Goal: Contribute content: Add original content to the website for others to see

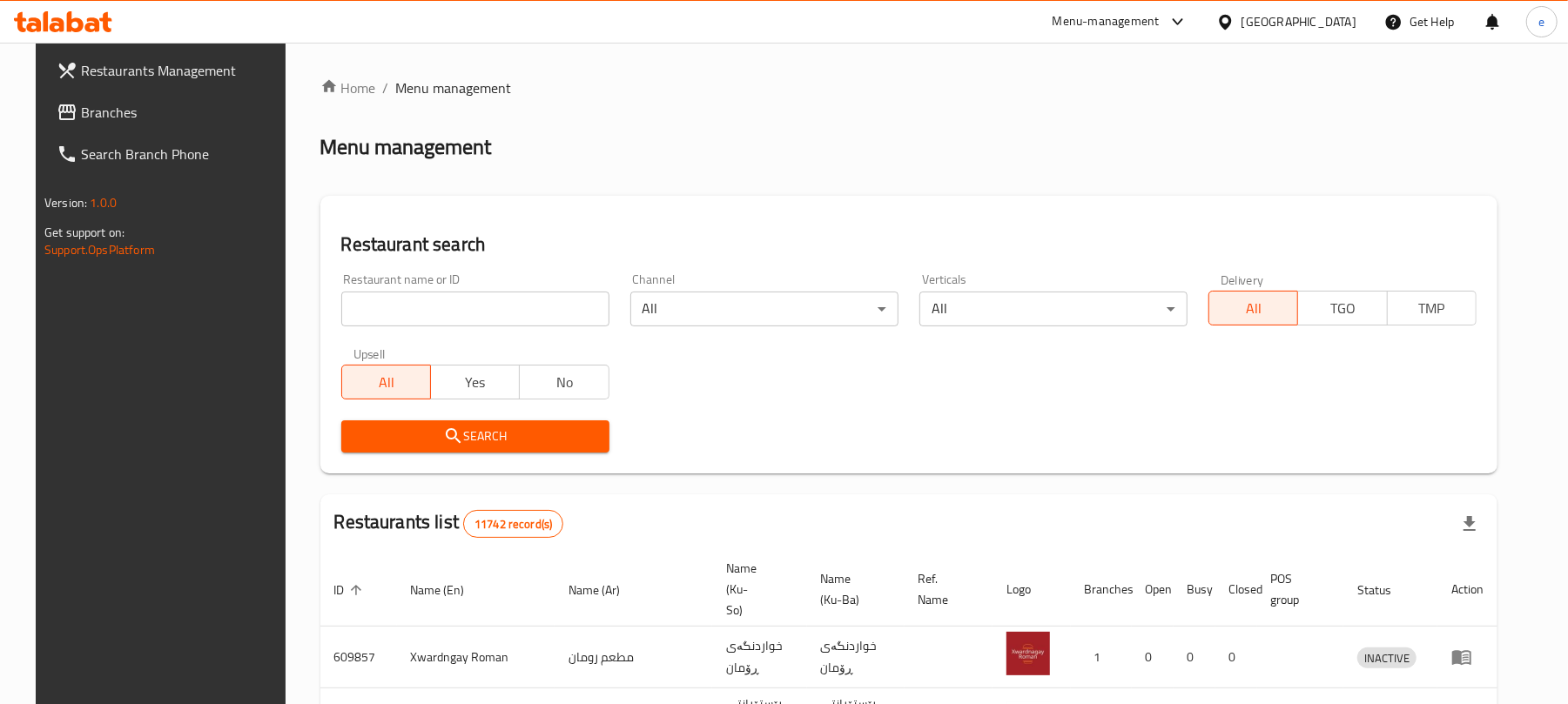
click at [412, 329] on div "Restaurant name or ID Restaurant name or ID" at bounding box center [475, 300] width 289 height 74
click at [415, 328] on div "Restaurant name or ID Restaurant name or ID" at bounding box center [475, 300] width 289 height 74
click at [427, 321] on input "search" at bounding box center [475, 309] width 268 height 34
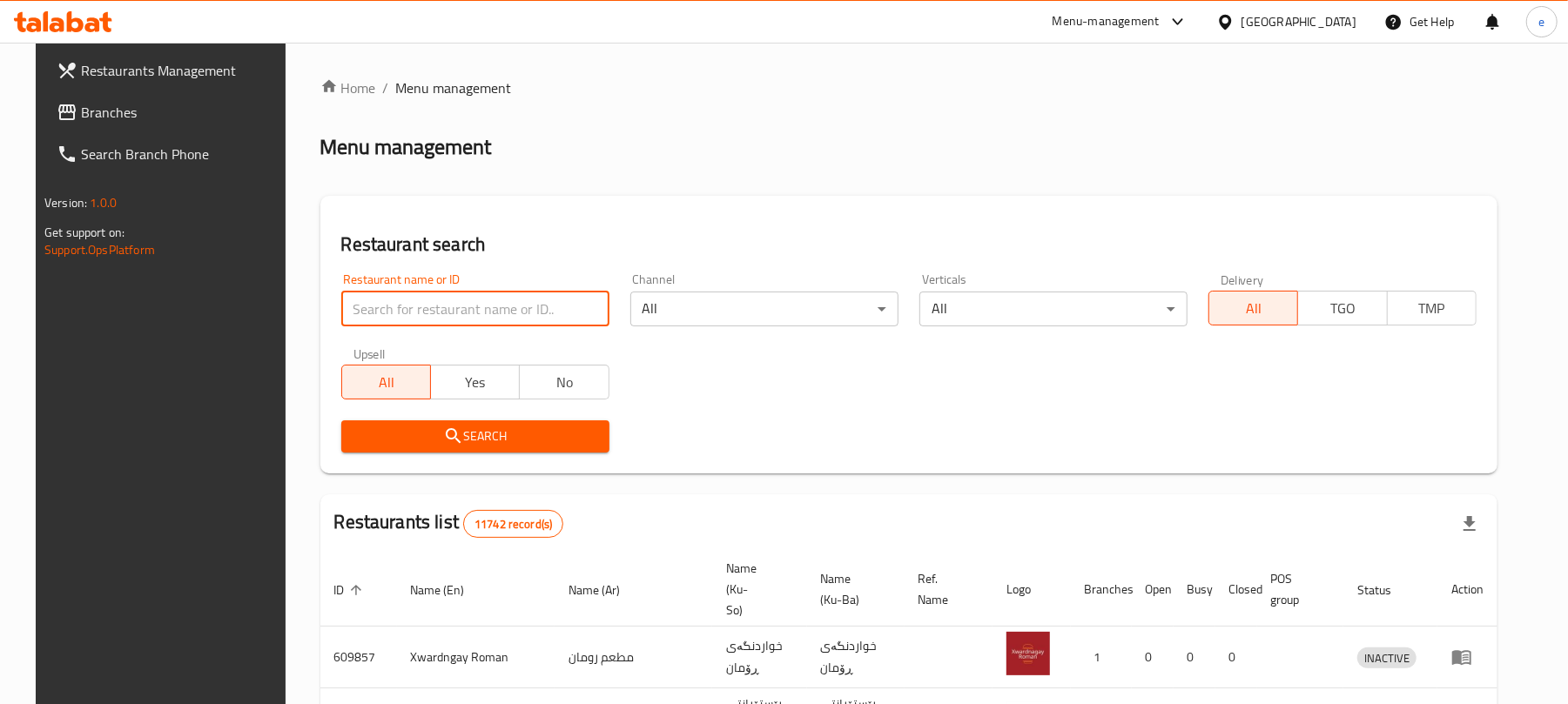
paste input "699187"
type input "699187"
click button "Search" at bounding box center [475, 436] width 268 height 32
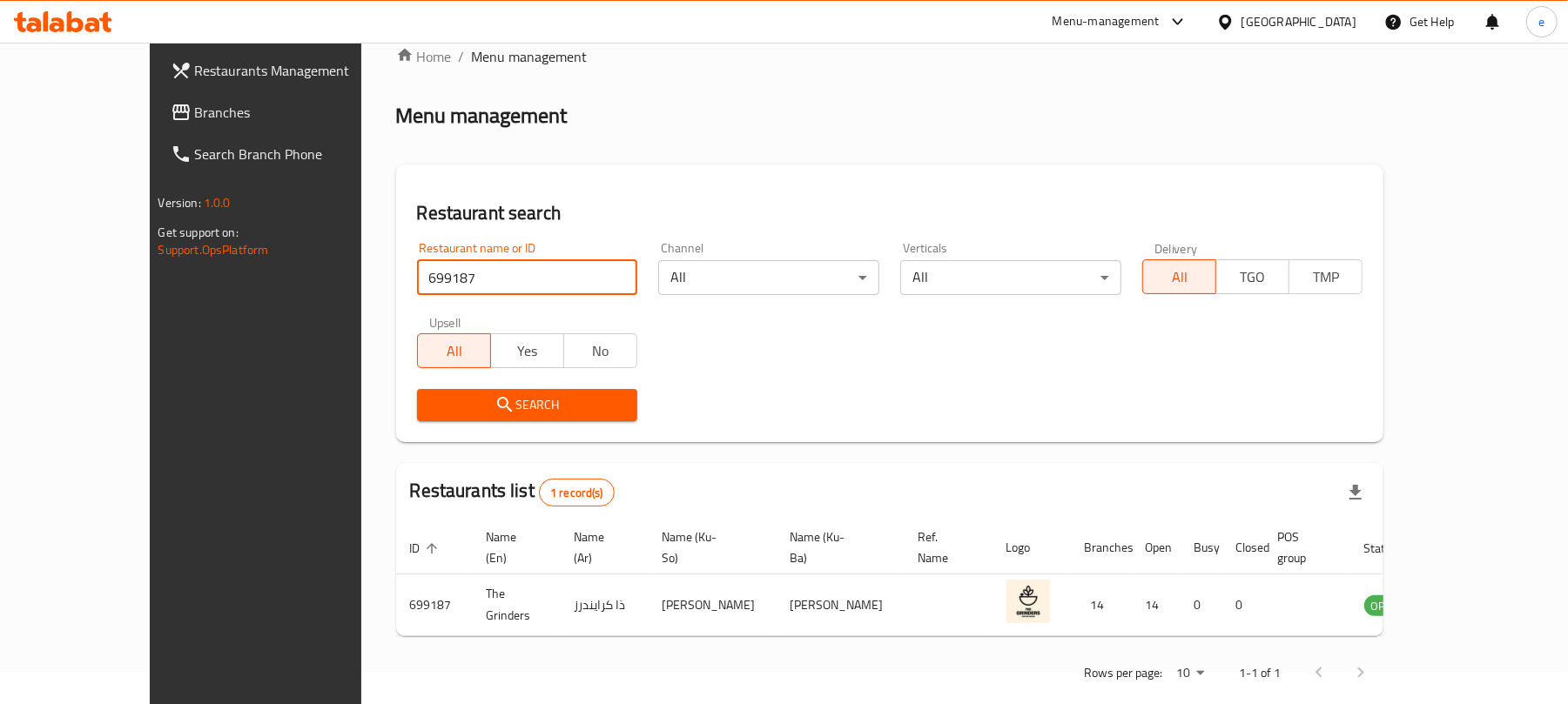
scroll to position [39, 0]
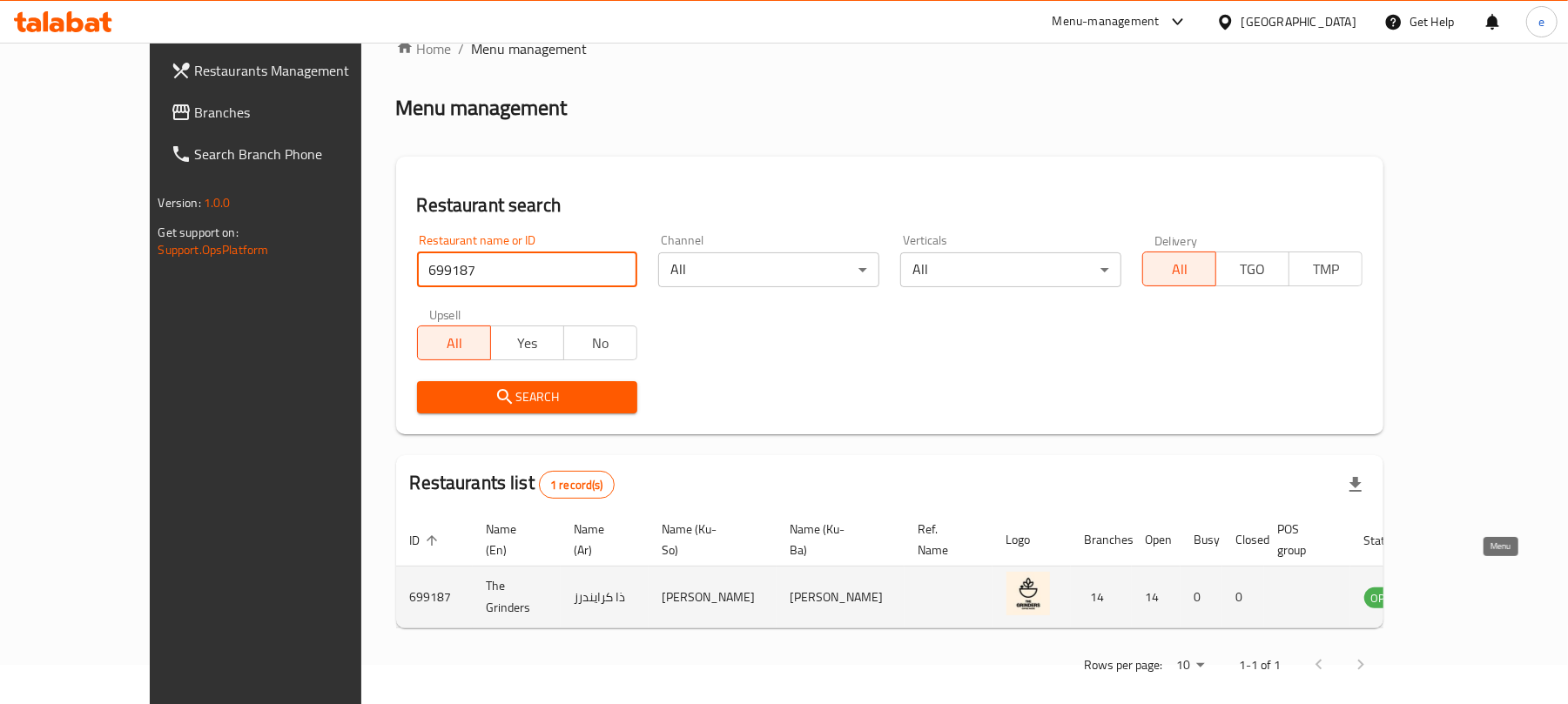
click at [1487, 586] on link "enhanced table" at bounding box center [1472, 597] width 32 height 21
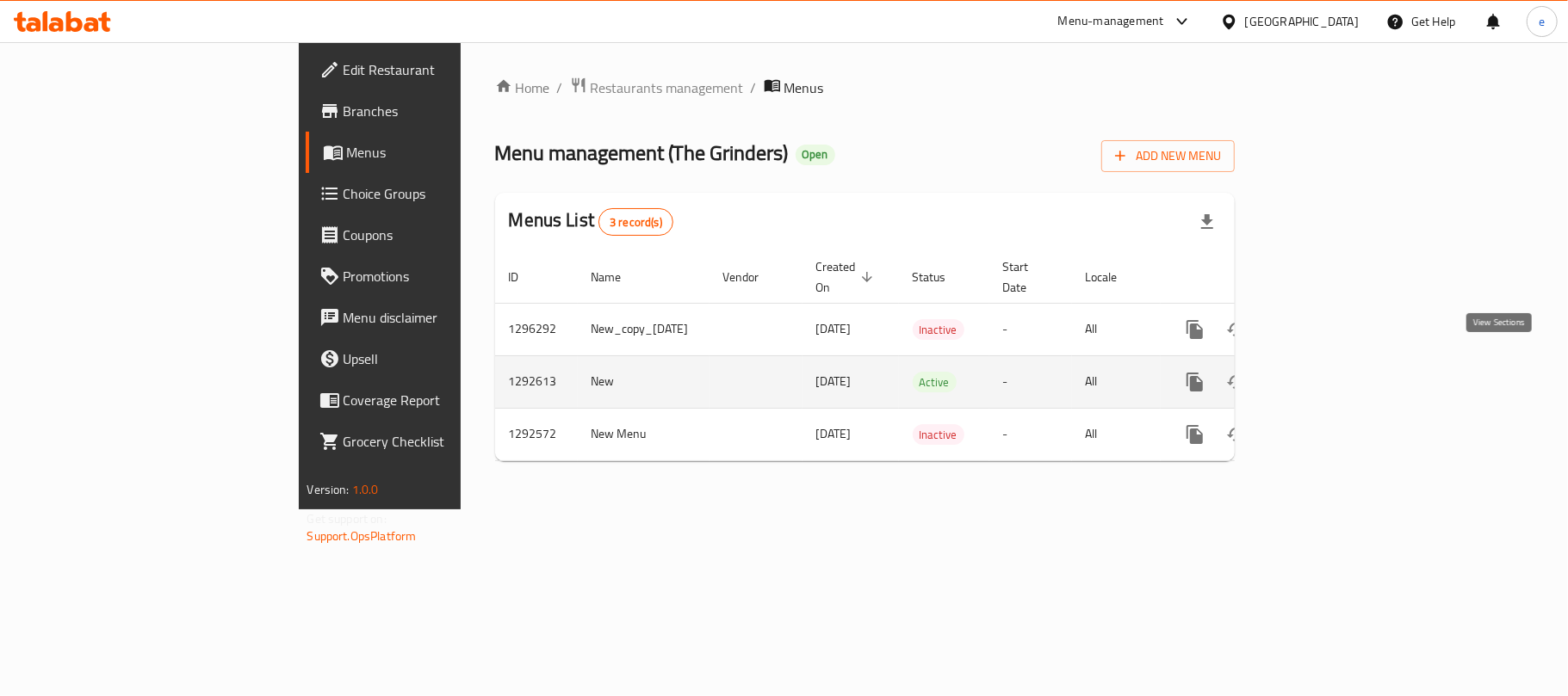
click at [1329, 372] on icon "enhanced table" at bounding box center [1319, 382] width 21 height 21
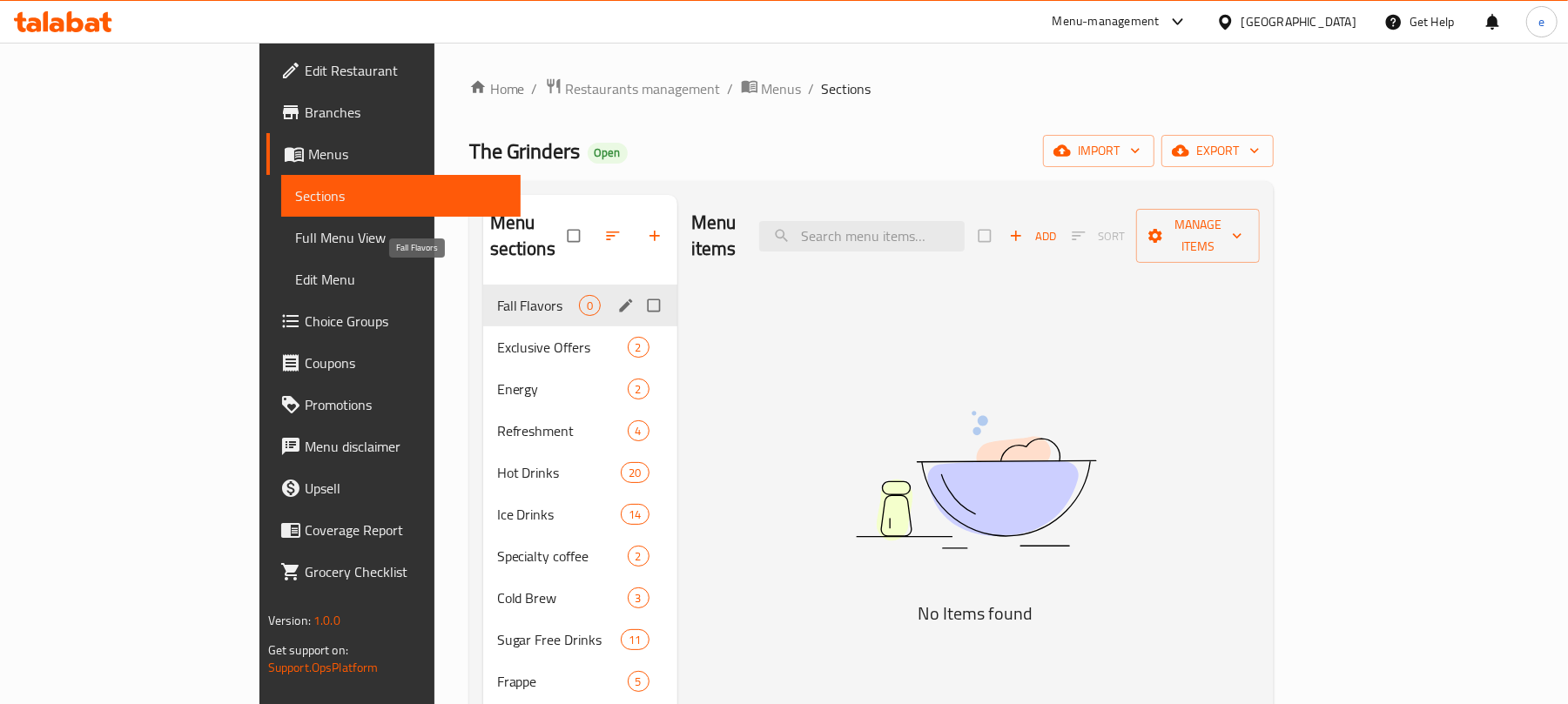
click at [497, 295] on span "Fall Flavors" at bounding box center [538, 306] width 81 height 21
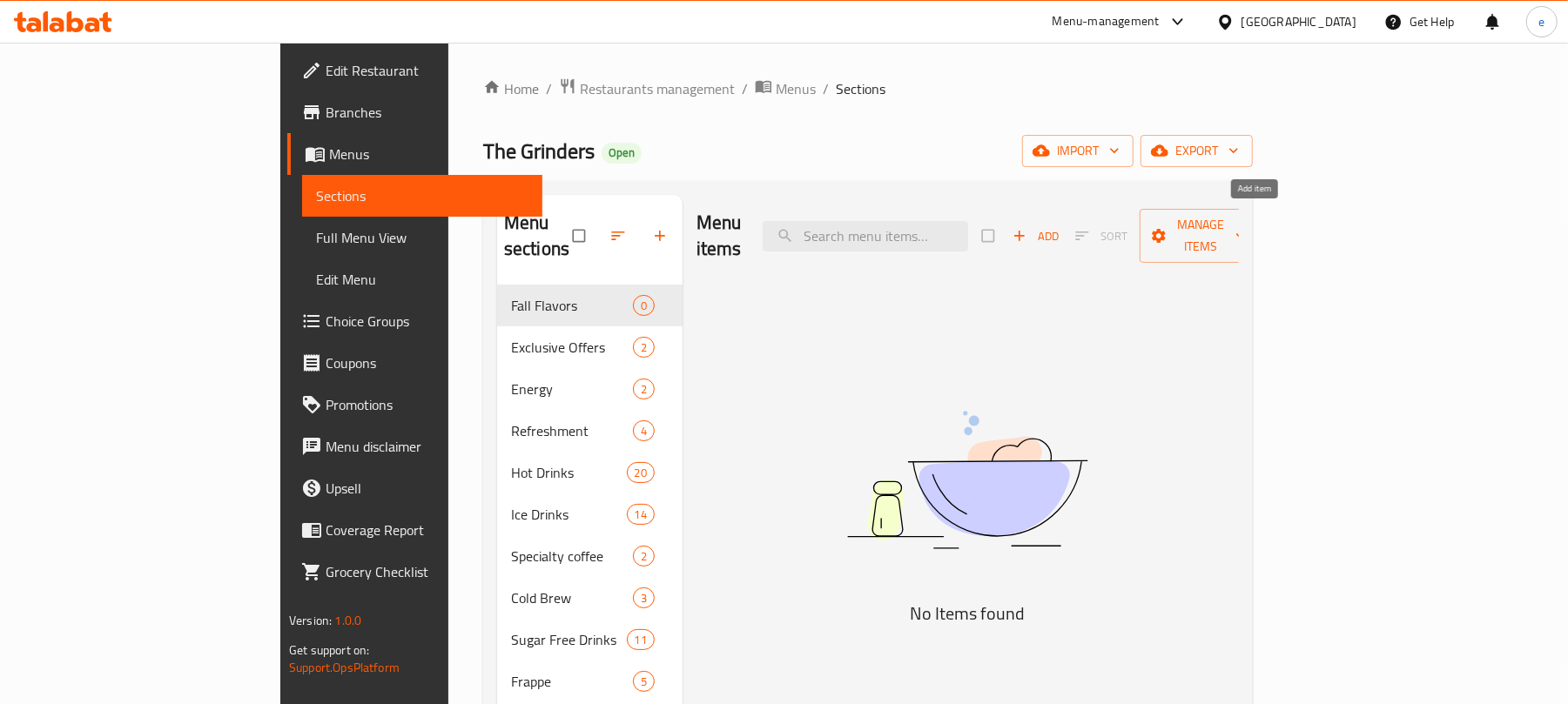
click at [1028, 227] on icon "button" at bounding box center [1019, 236] width 18 height 18
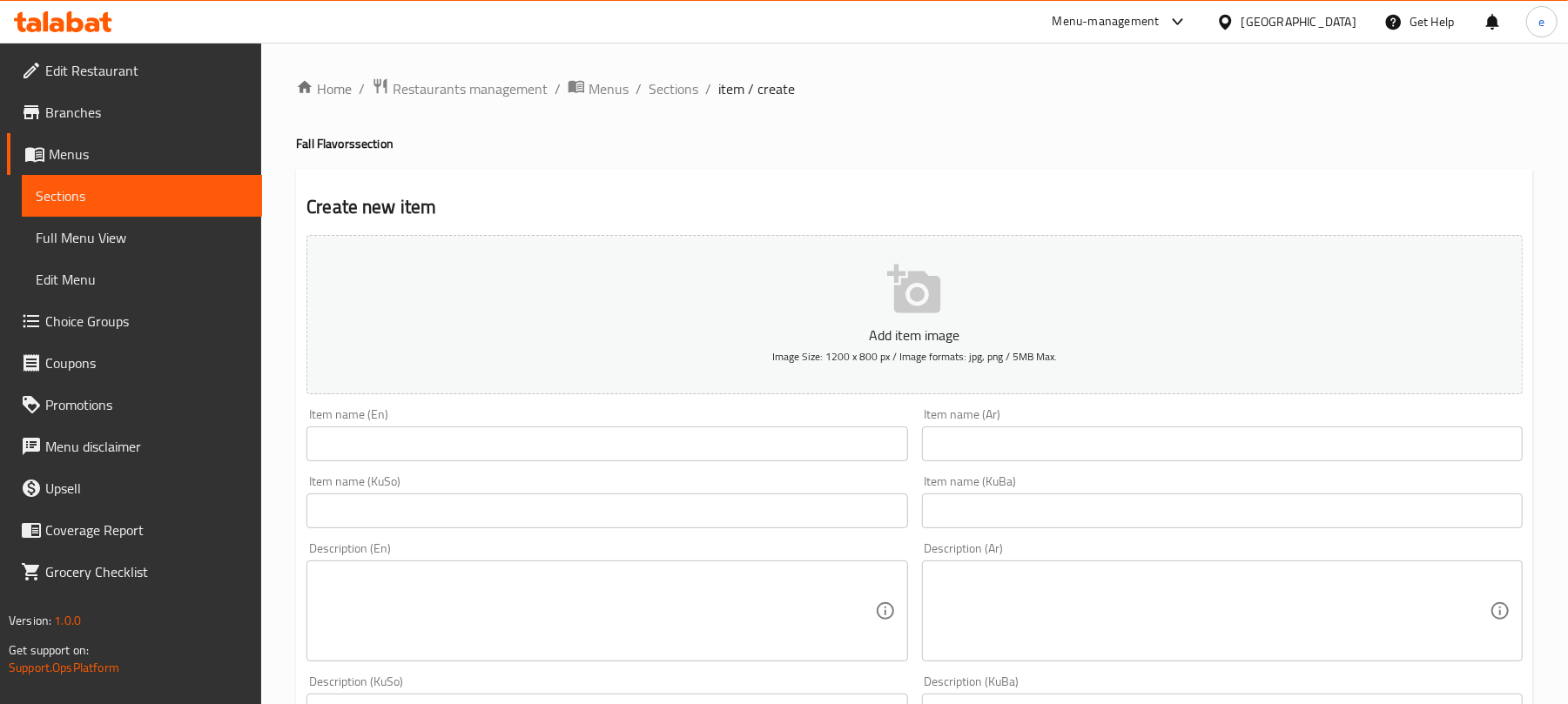
click at [698, 440] on input "text" at bounding box center [606, 443] width 601 height 34
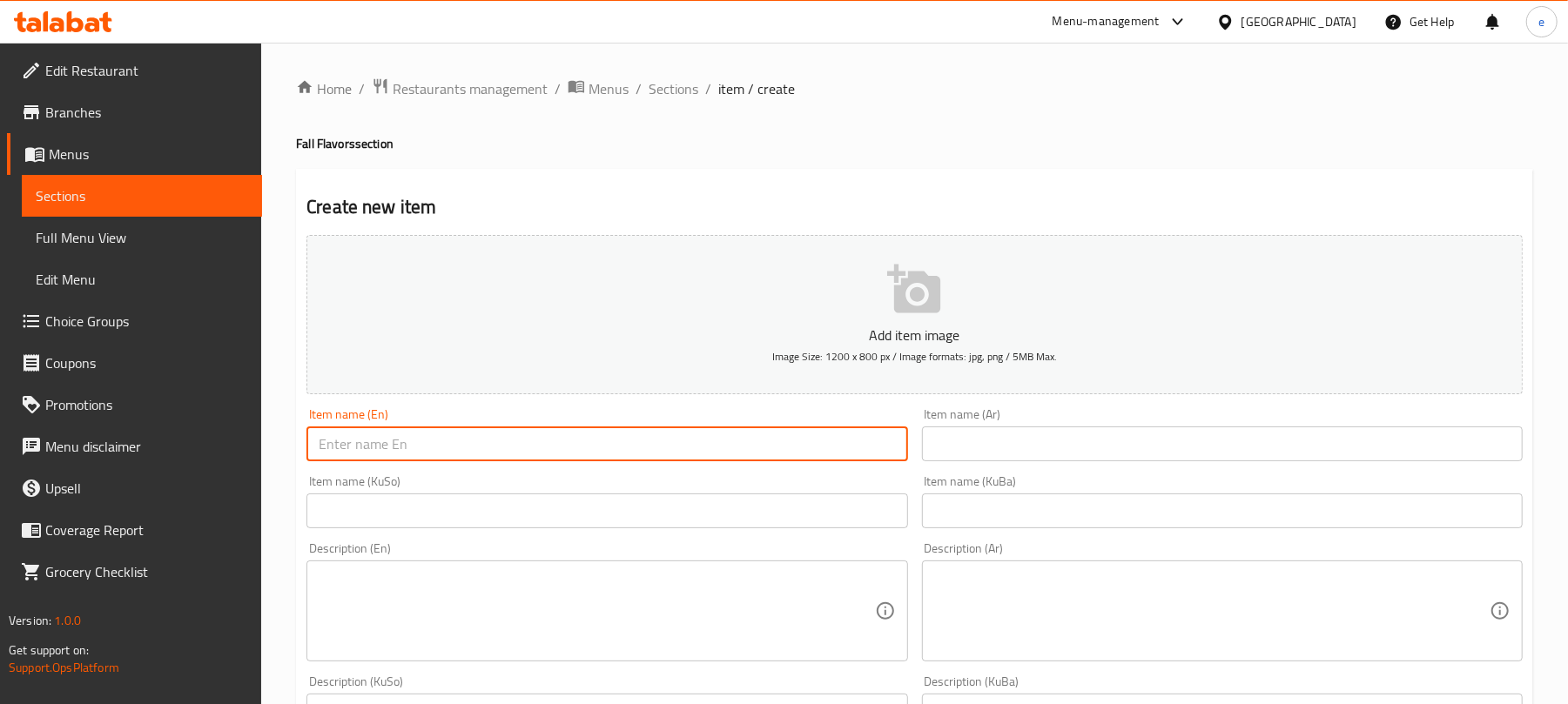
paste input "Salted Caramel Cheesecake"
type input "Salted Caramel Cheesecake"
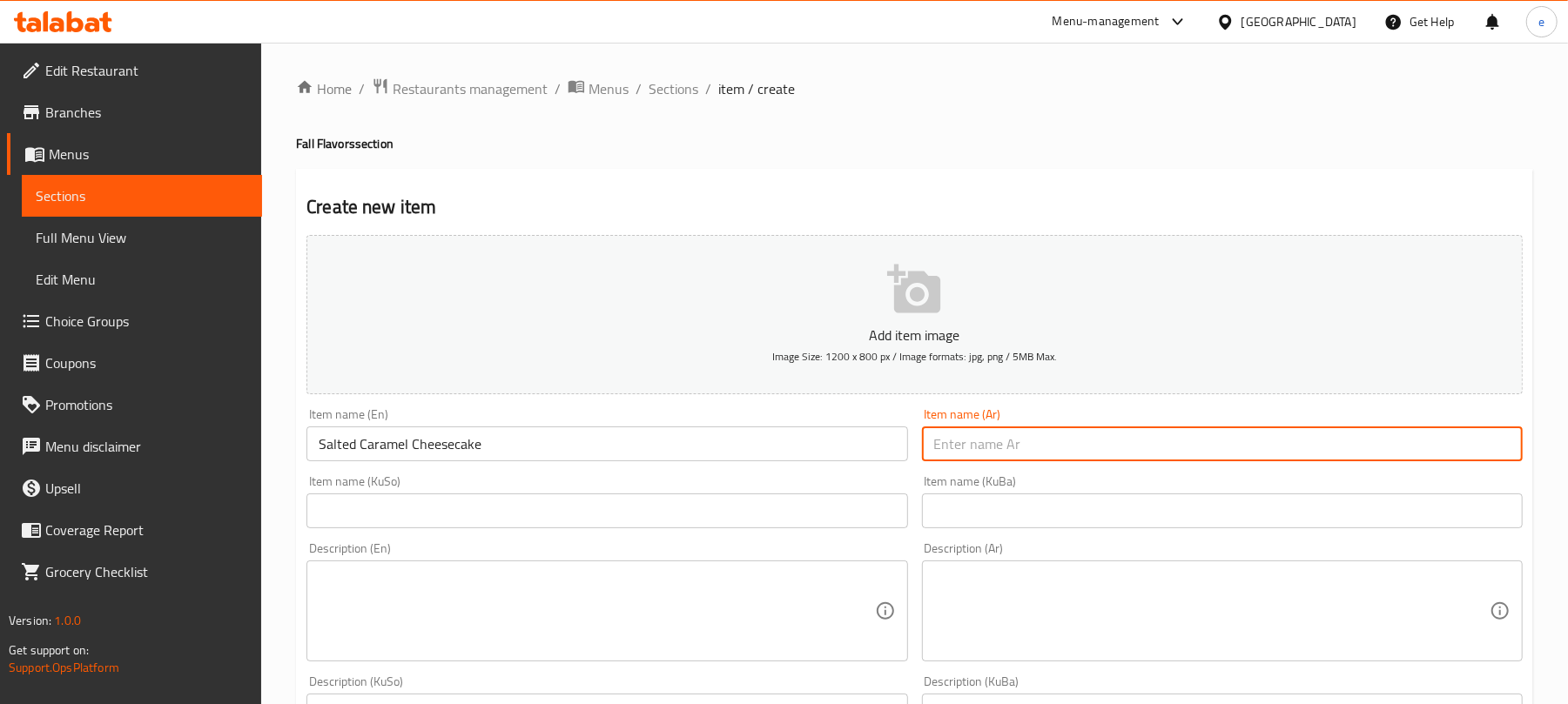
click at [1006, 429] on input "text" at bounding box center [1222, 443] width 601 height 34
paste input "سولتد كراميل تشيزكيك"
type input "سولتد كراميل تشيزكيك"
click at [774, 516] on input "text" at bounding box center [606, 510] width 601 height 34
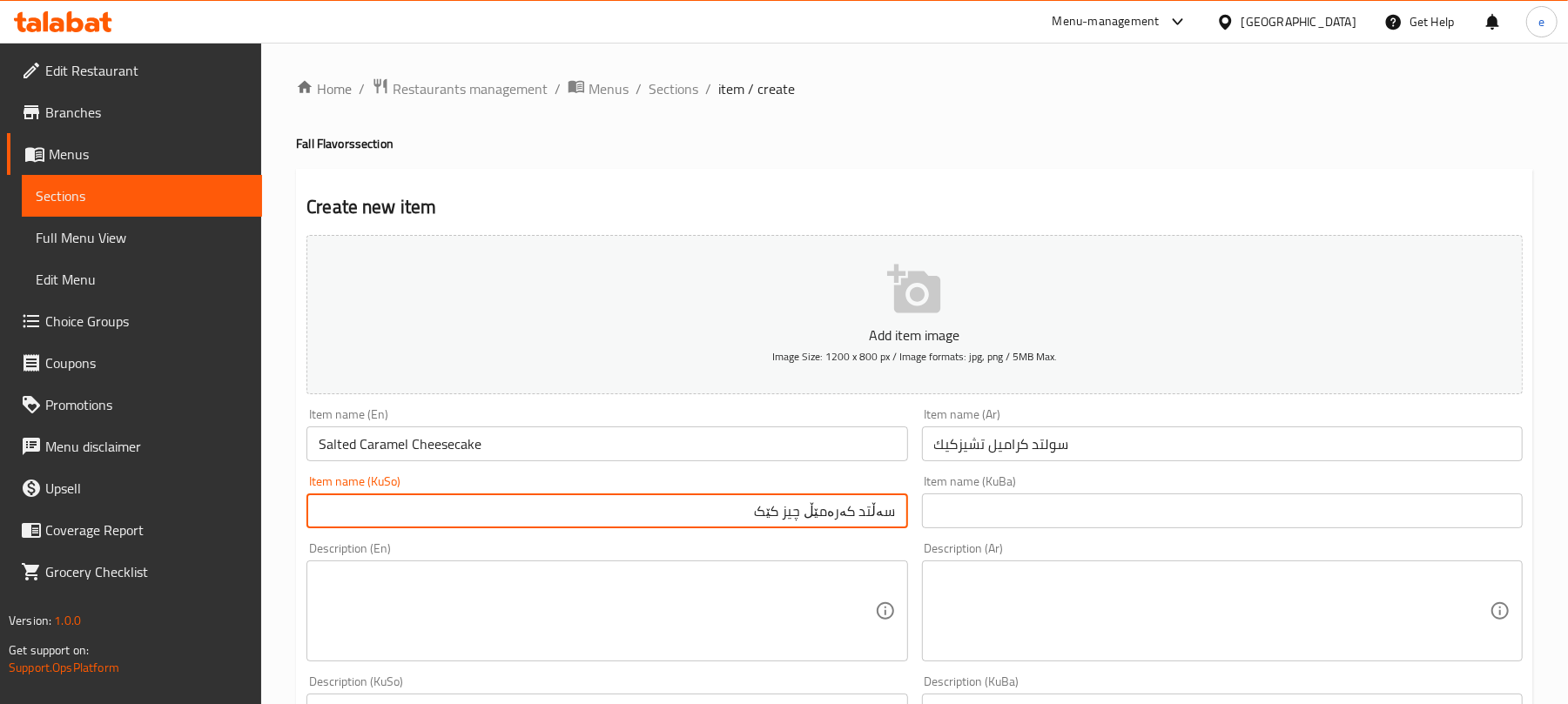
type input "سەڵتد کەرەمێڵ چیز کێک"
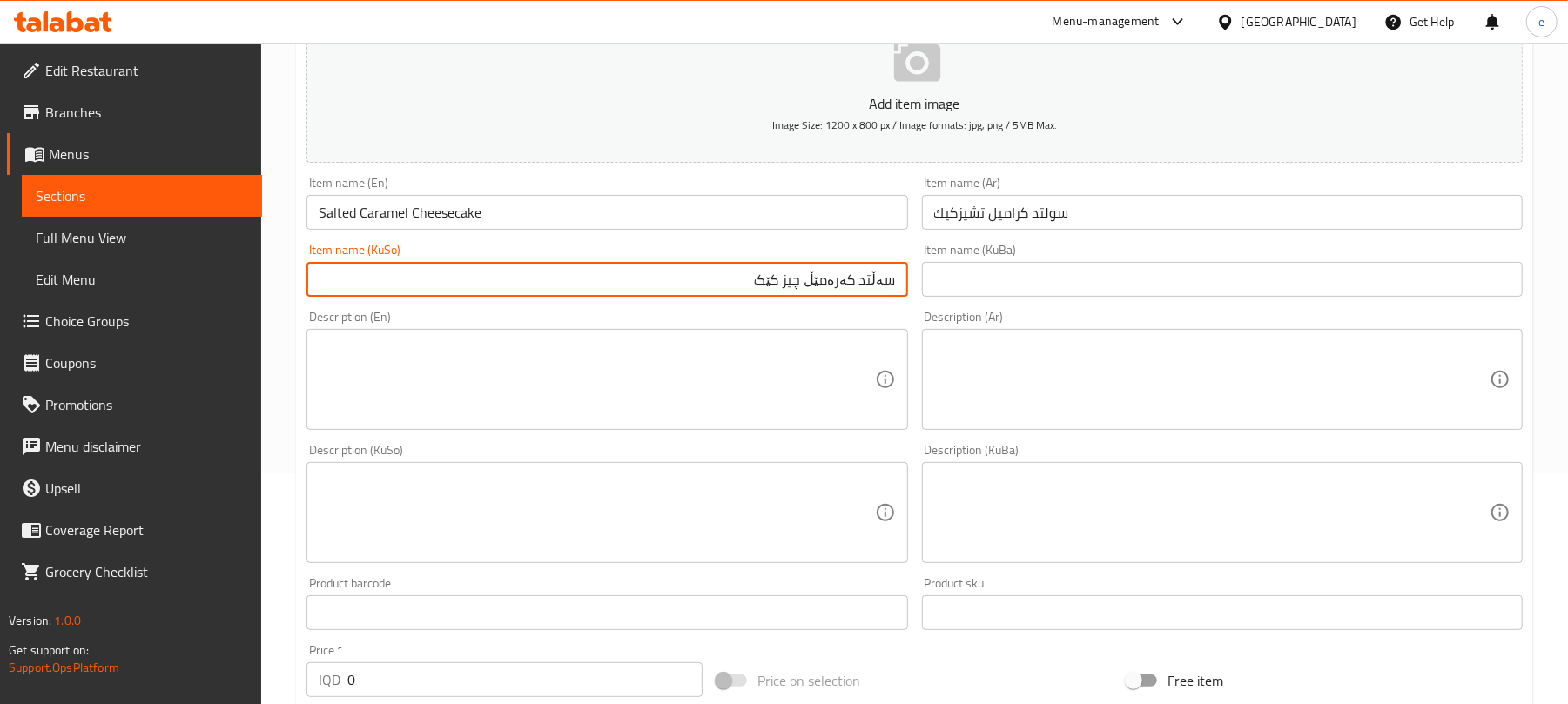
click at [610, 410] on textarea at bounding box center [596, 379] width 556 height 82
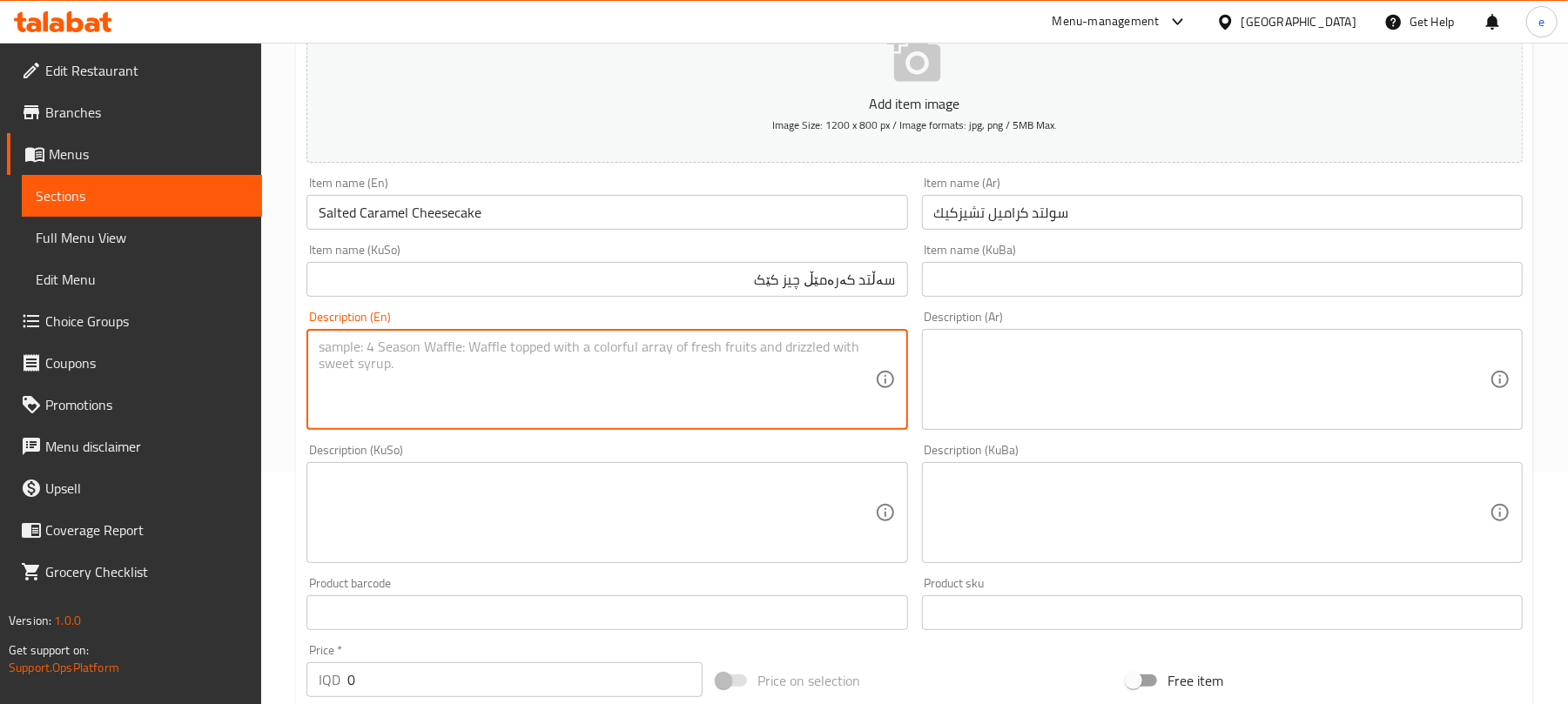
paste textarea "Cheesecake covered by salted caramel sauce"
type textarea "Cheesecake covered by salted caramel sauce"
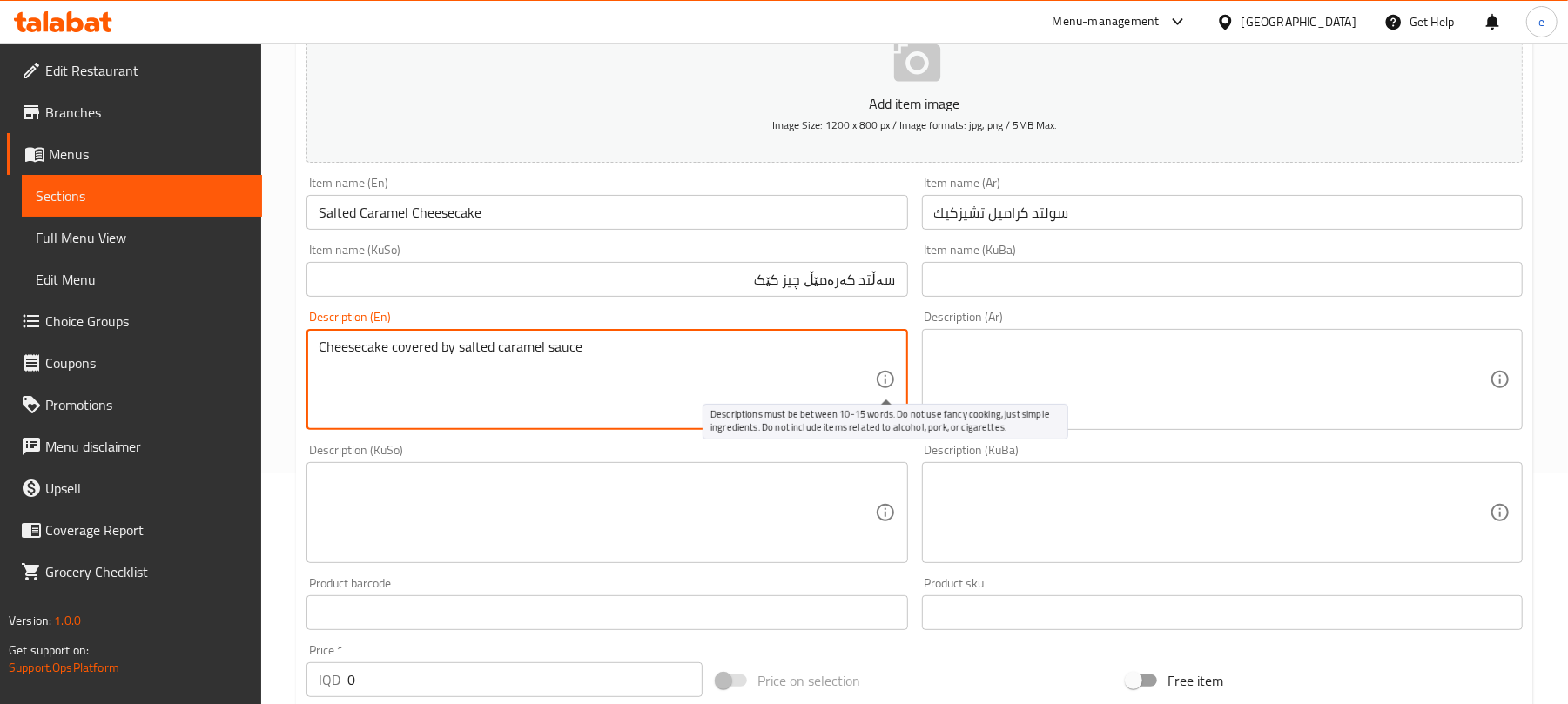
click at [1066, 372] on textarea at bounding box center [1212, 379] width 556 height 82
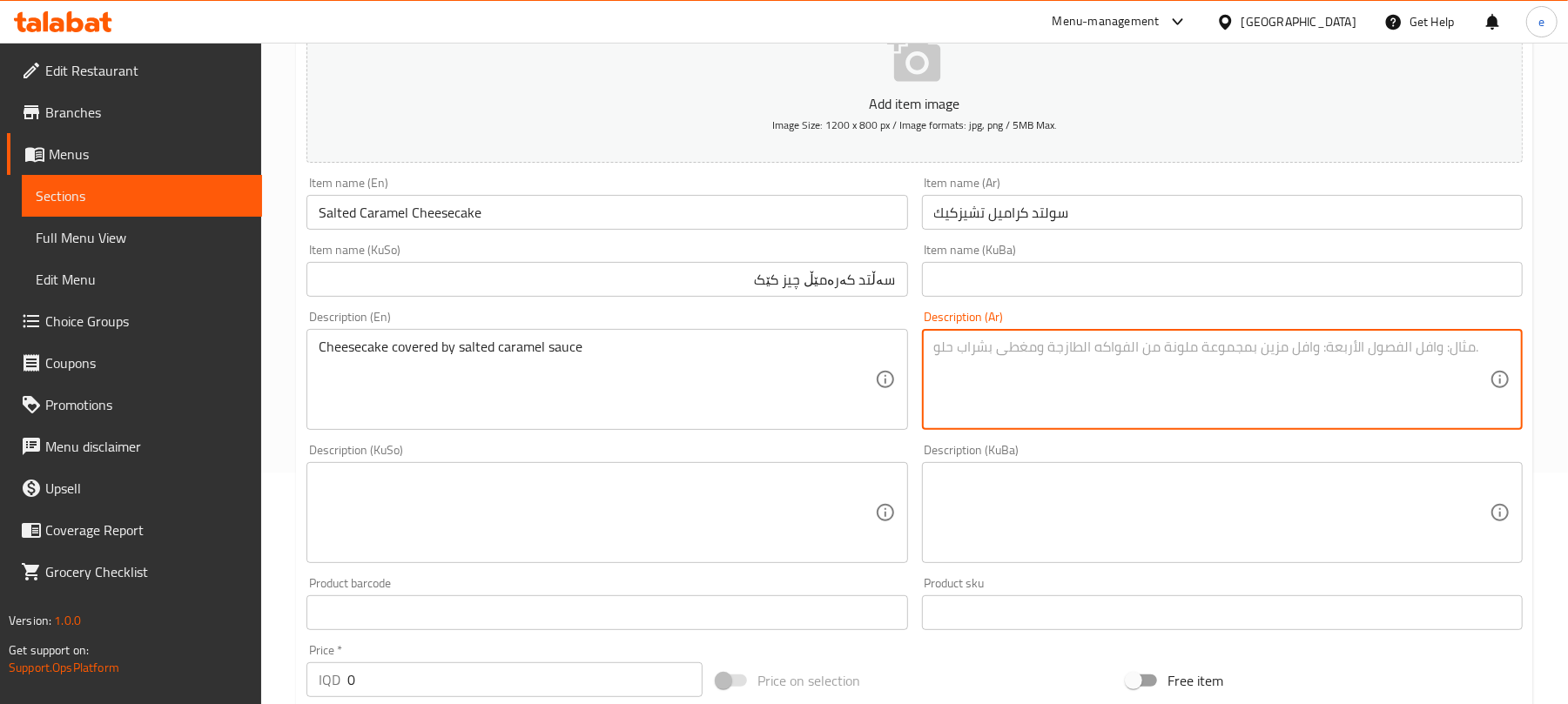
paste textarea "تشيزكيك مغطاة بصوص الكراميل المملح"
click at [1344, 346] on textarea "تشيزكيك مغطاة بصوص الكراميل المملح" at bounding box center [1212, 379] width 556 height 82
click at [1295, 356] on textarea "تشيزكيك مغطاة بصوص كراميل المملح" at bounding box center [1212, 379] width 556 height 82
type textarea "تشيزكيك مغطاة بصوص كراميل مملح"
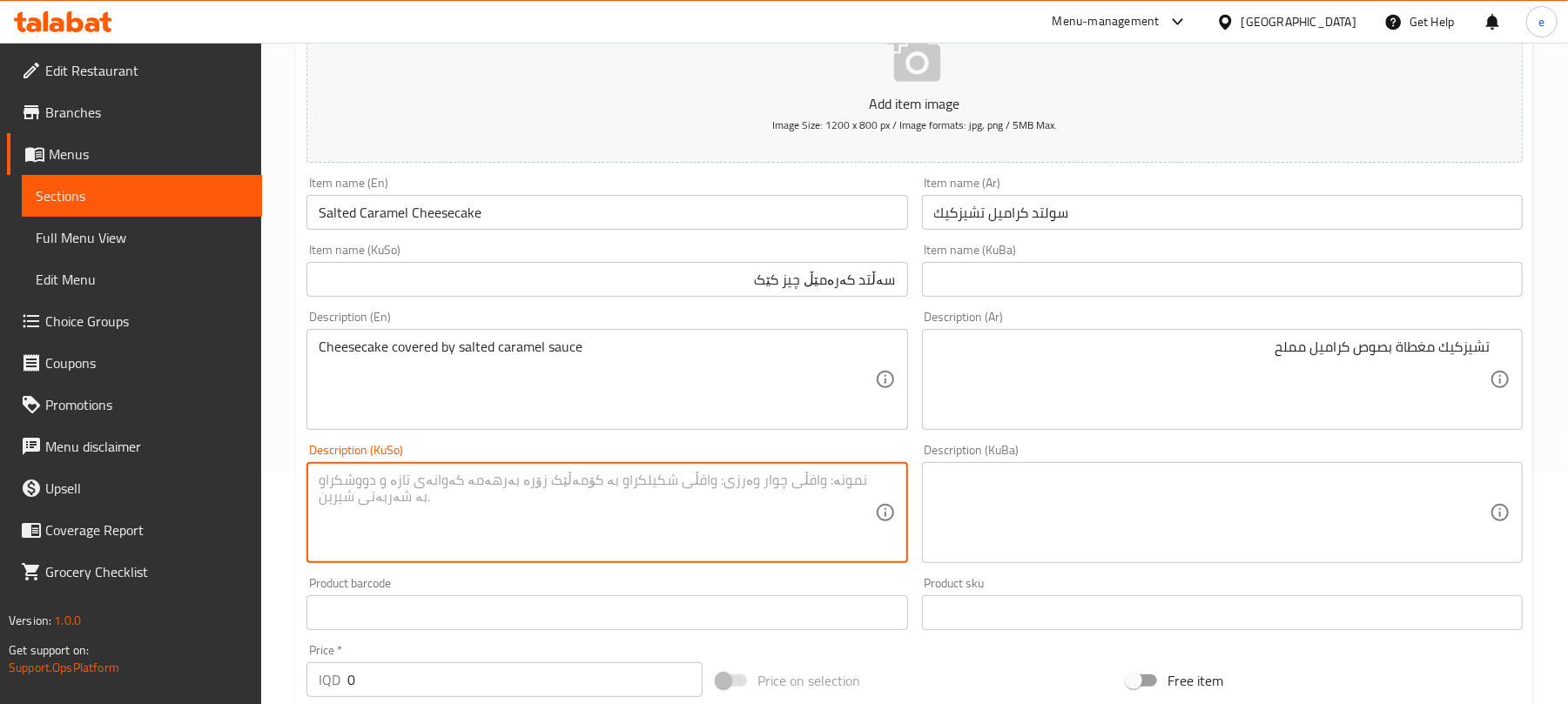
click at [736, 501] on textarea at bounding box center [596, 512] width 556 height 82
type textarea "چیز کیکی داپۆشراو بە سۆسی کەرامێڵی سوێر"
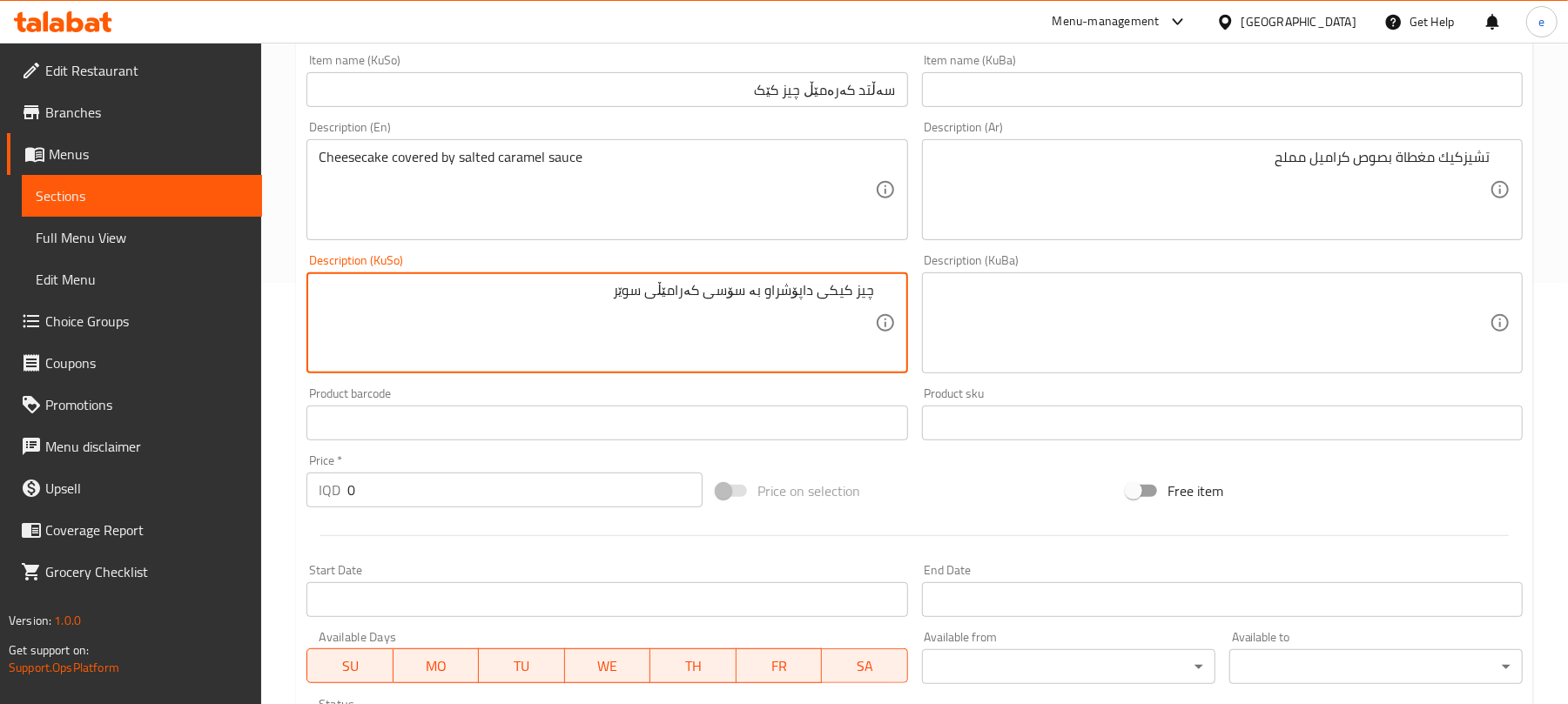
scroll to position [463, 0]
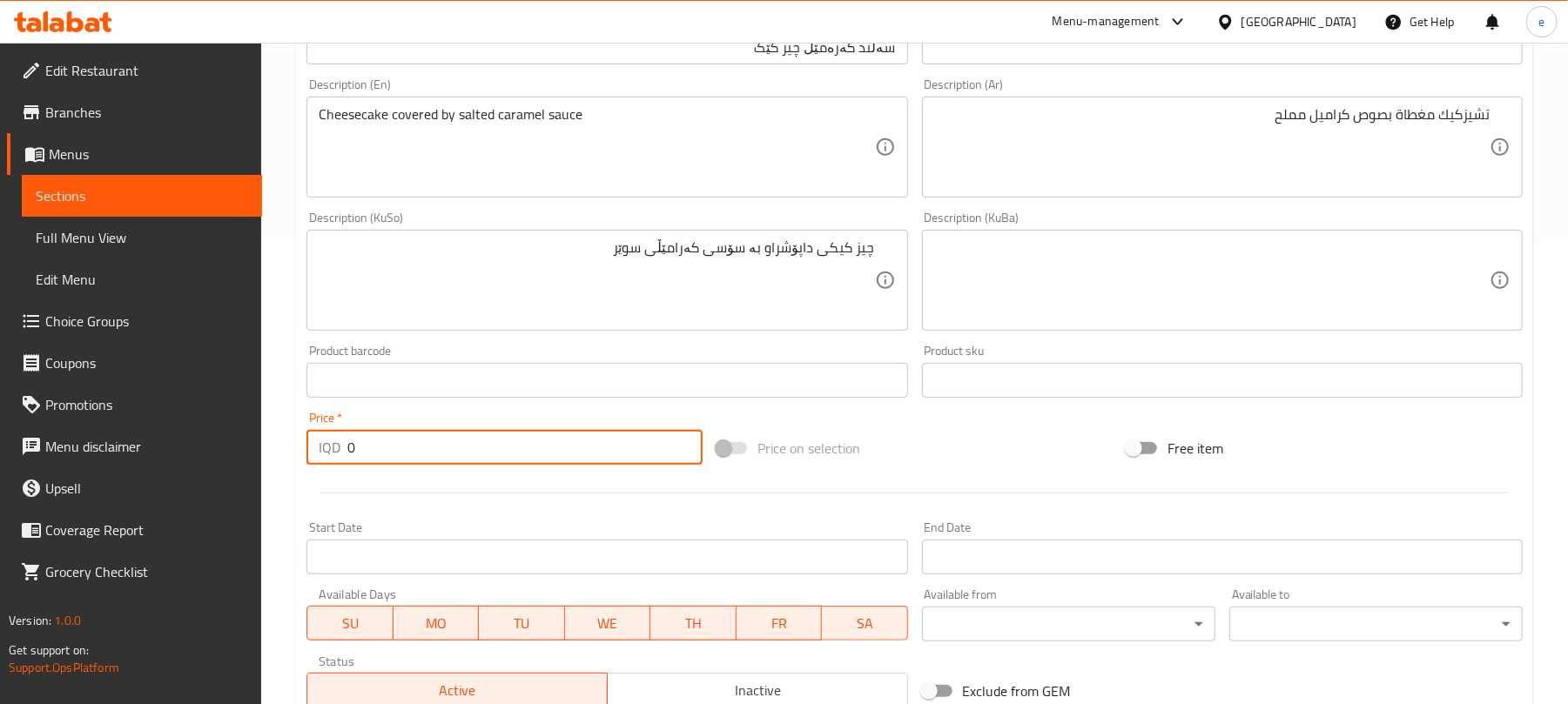
drag, startPoint x: 450, startPoint y: 451, endPoint x: 261, endPoint y: 455, distance: 189.0
click at [261, 455] on div "Edit Restaurant Branches Menus Sections Full Menu View Edit Menu Choice Groups …" at bounding box center [784, 272] width 1568 height 1387
paste input "500"
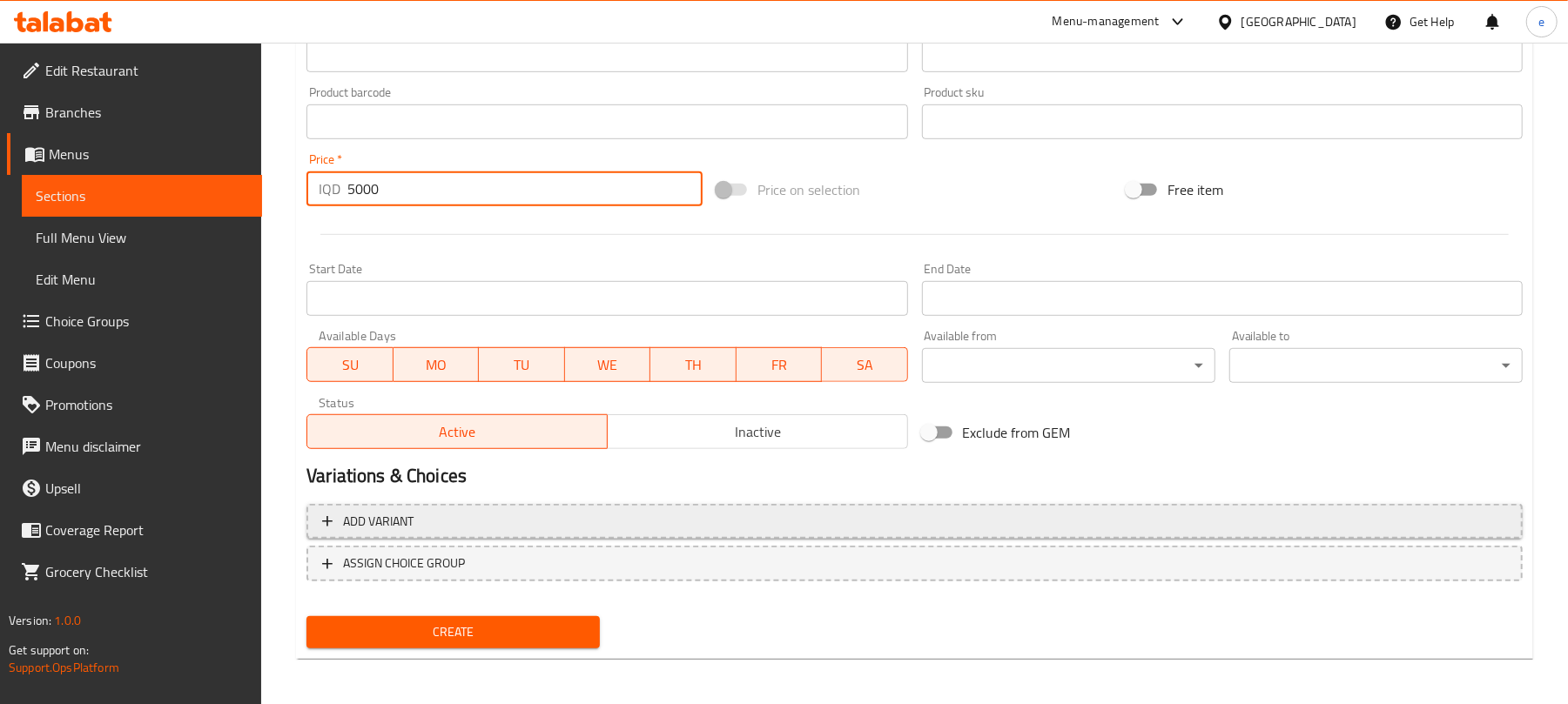
scroll to position [725, 0]
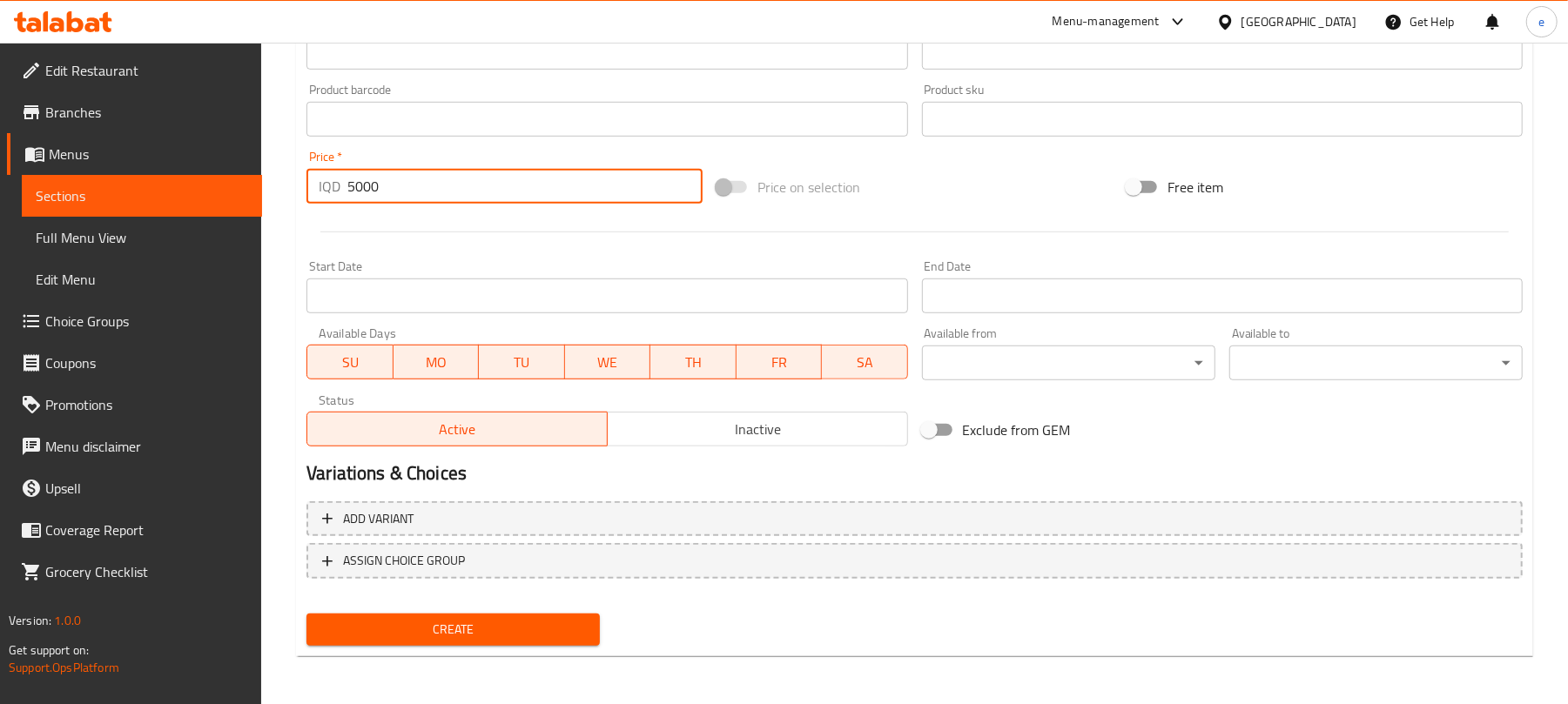
type input "5000"
click at [544, 631] on span "Create" at bounding box center [453, 629] width 265 height 22
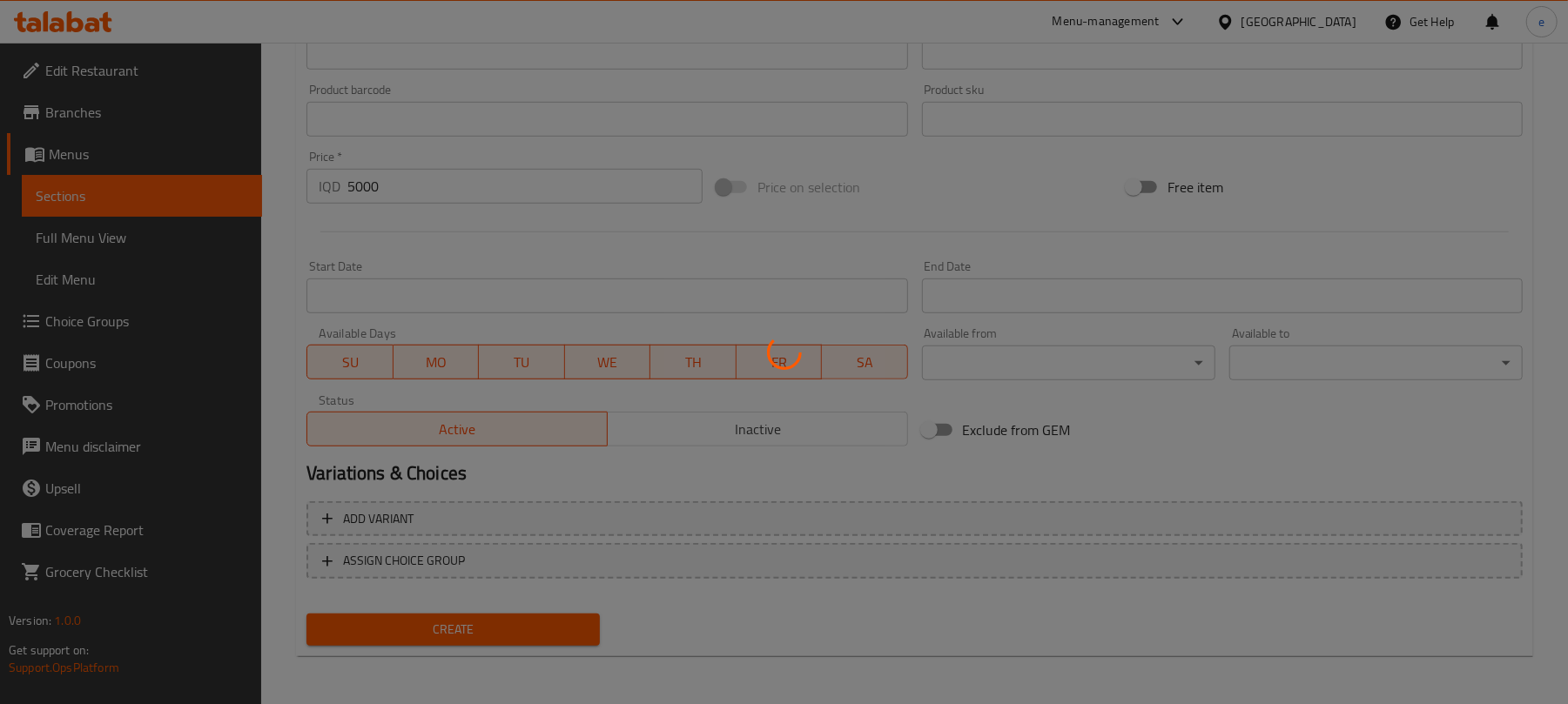
type input "0"
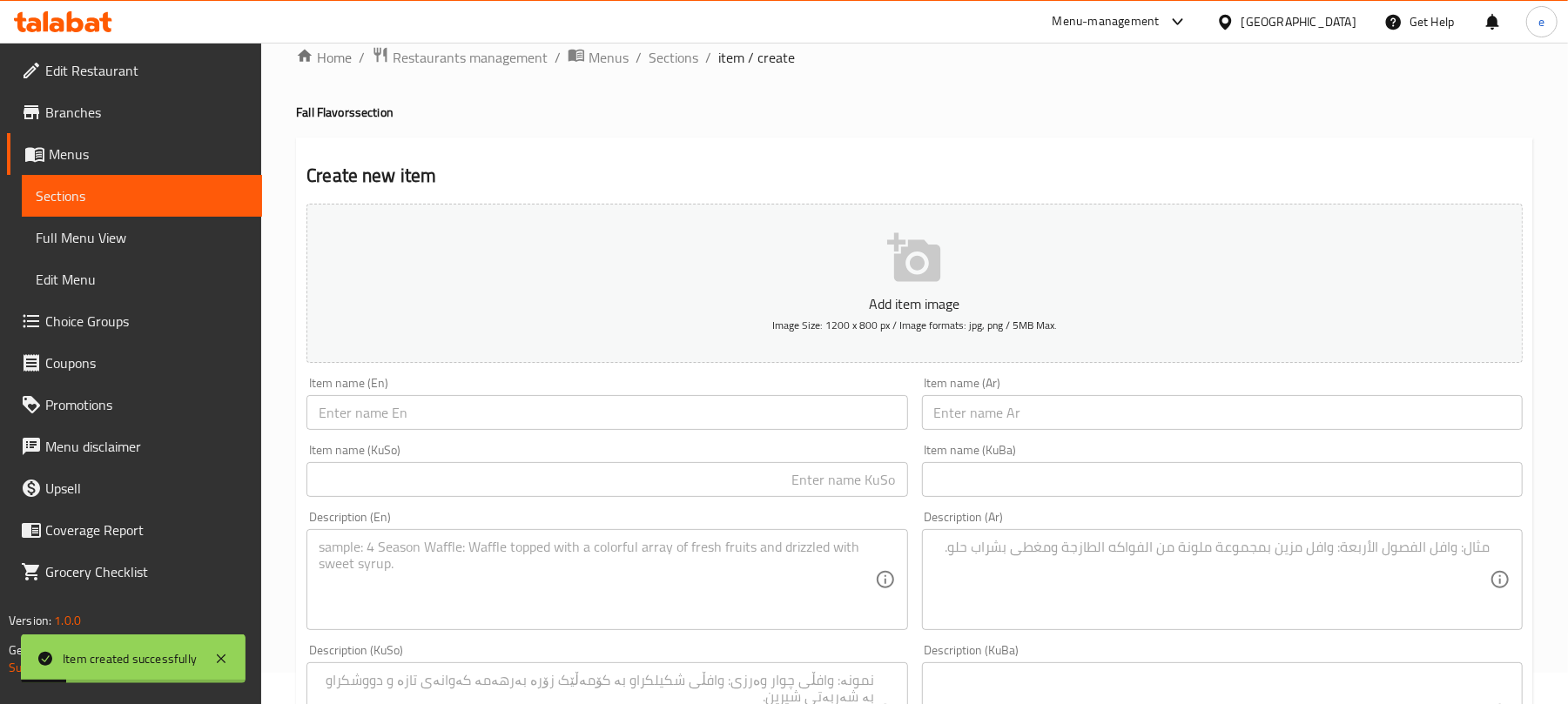
scroll to position [28, 0]
click at [1095, 412] on input "text" at bounding box center [1222, 415] width 601 height 34
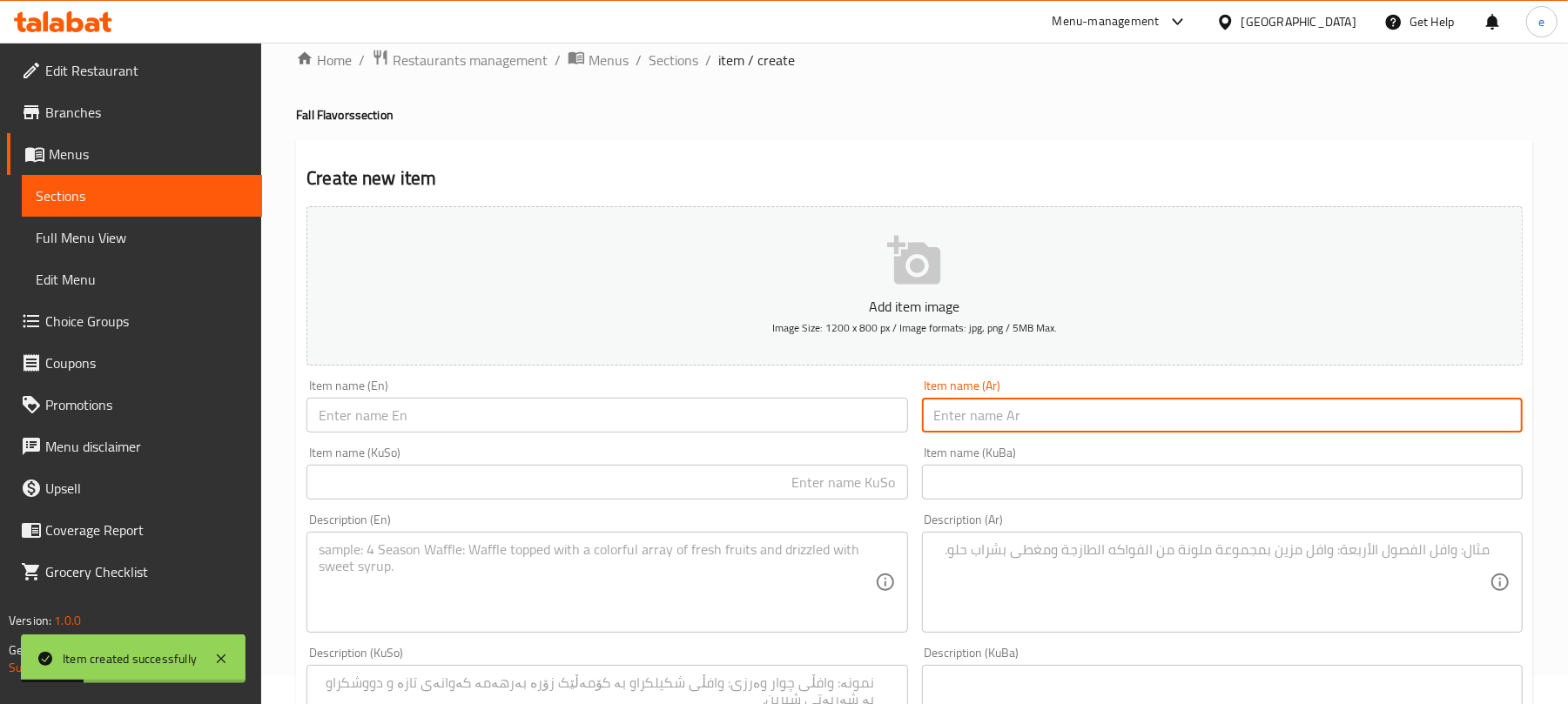
paste input "ابل سينامون دانش"
type input "ابل سينامون دانش"
click at [714, 429] on input "text" at bounding box center [606, 415] width 601 height 34
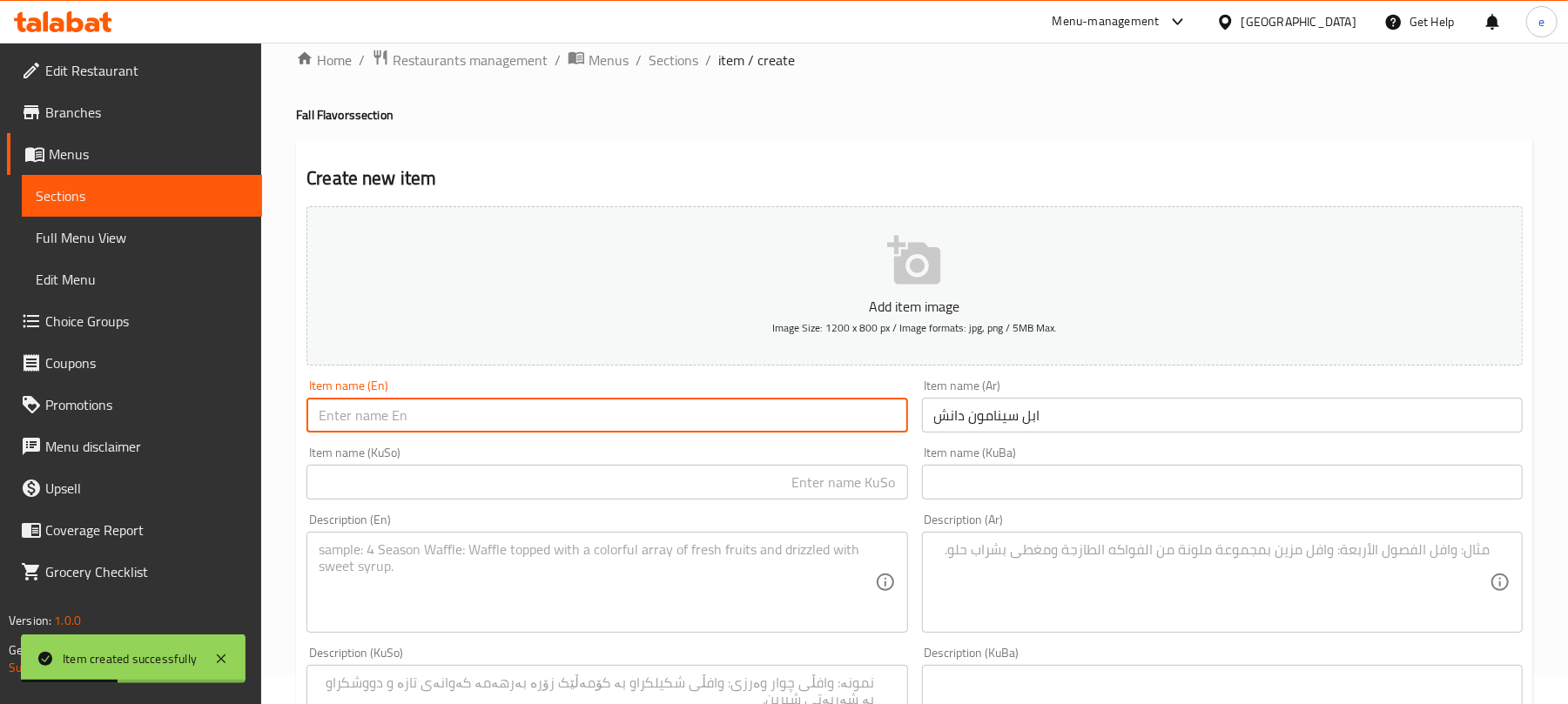
paste input "Apple Cinnamon Danish"
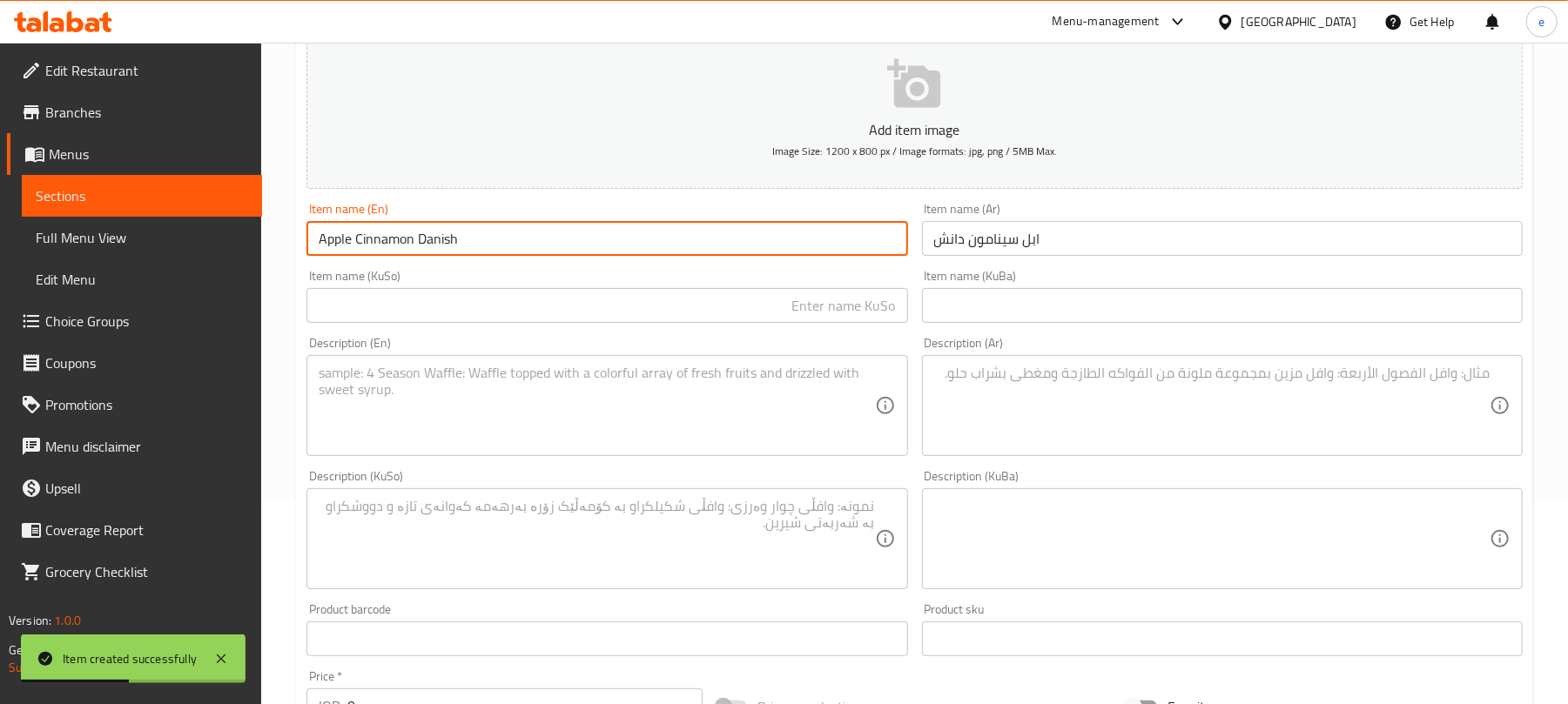
scroll to position [261, 0]
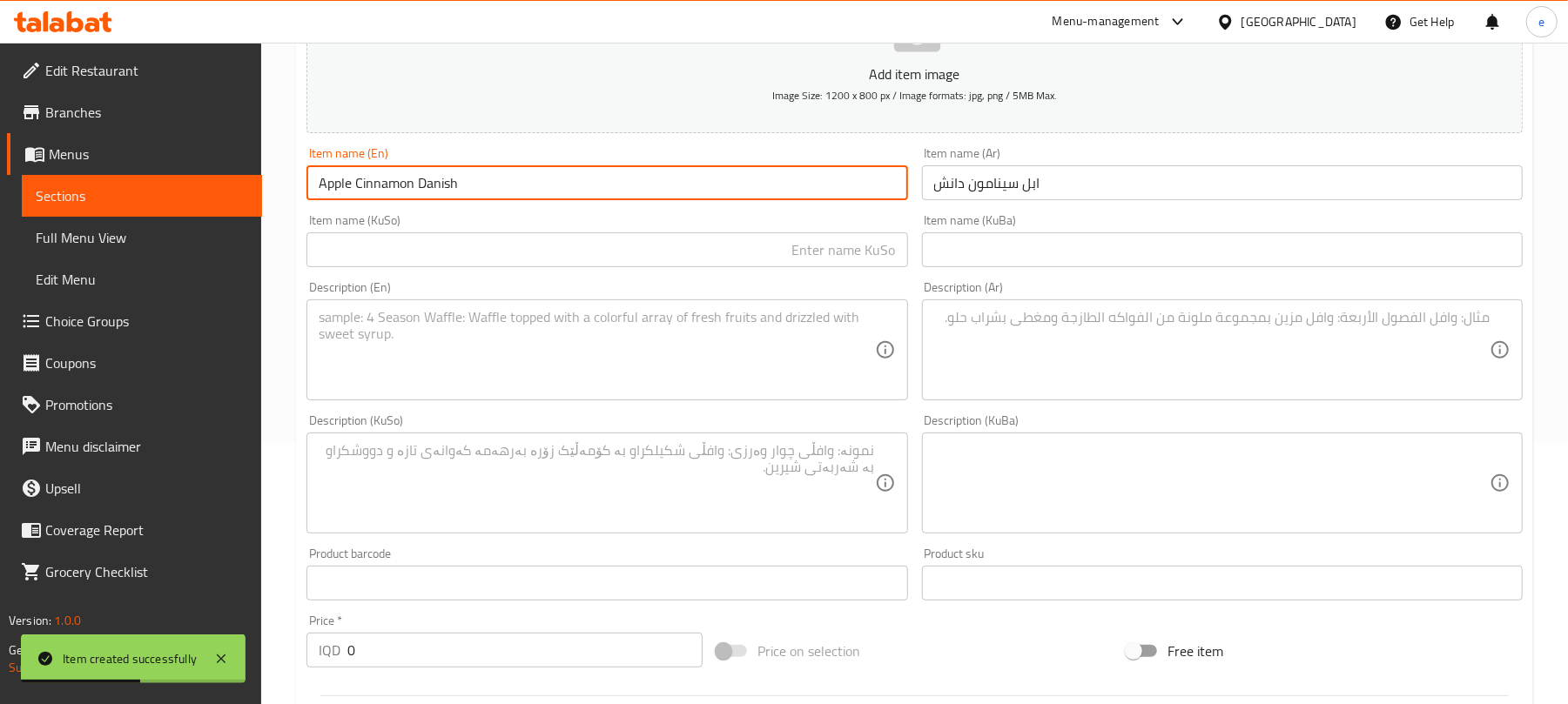
type input "Apple Cinnamon Danish"
click at [853, 257] on input "text" at bounding box center [606, 249] width 601 height 34
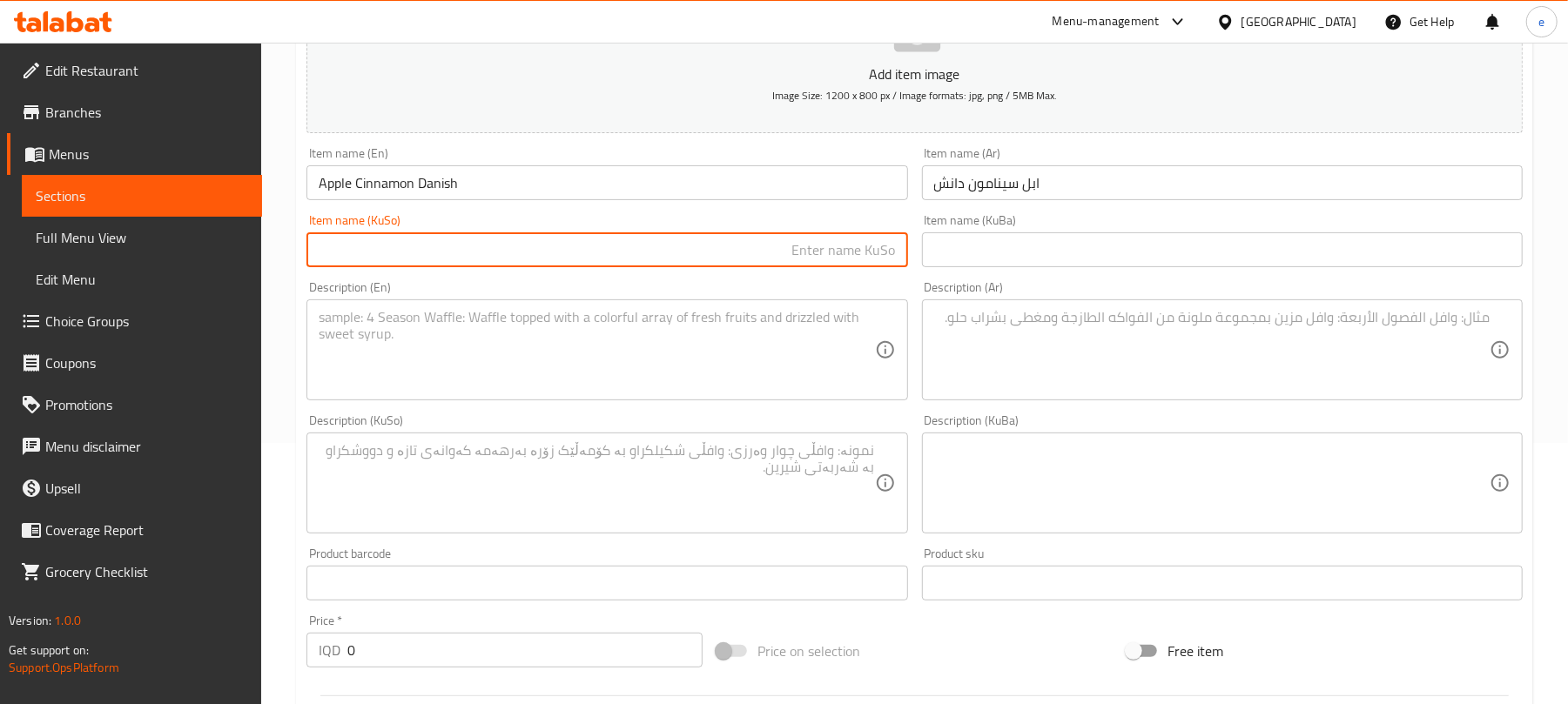
click at [388, 186] on input "Apple Cinnamon Danish" at bounding box center [606, 182] width 601 height 34
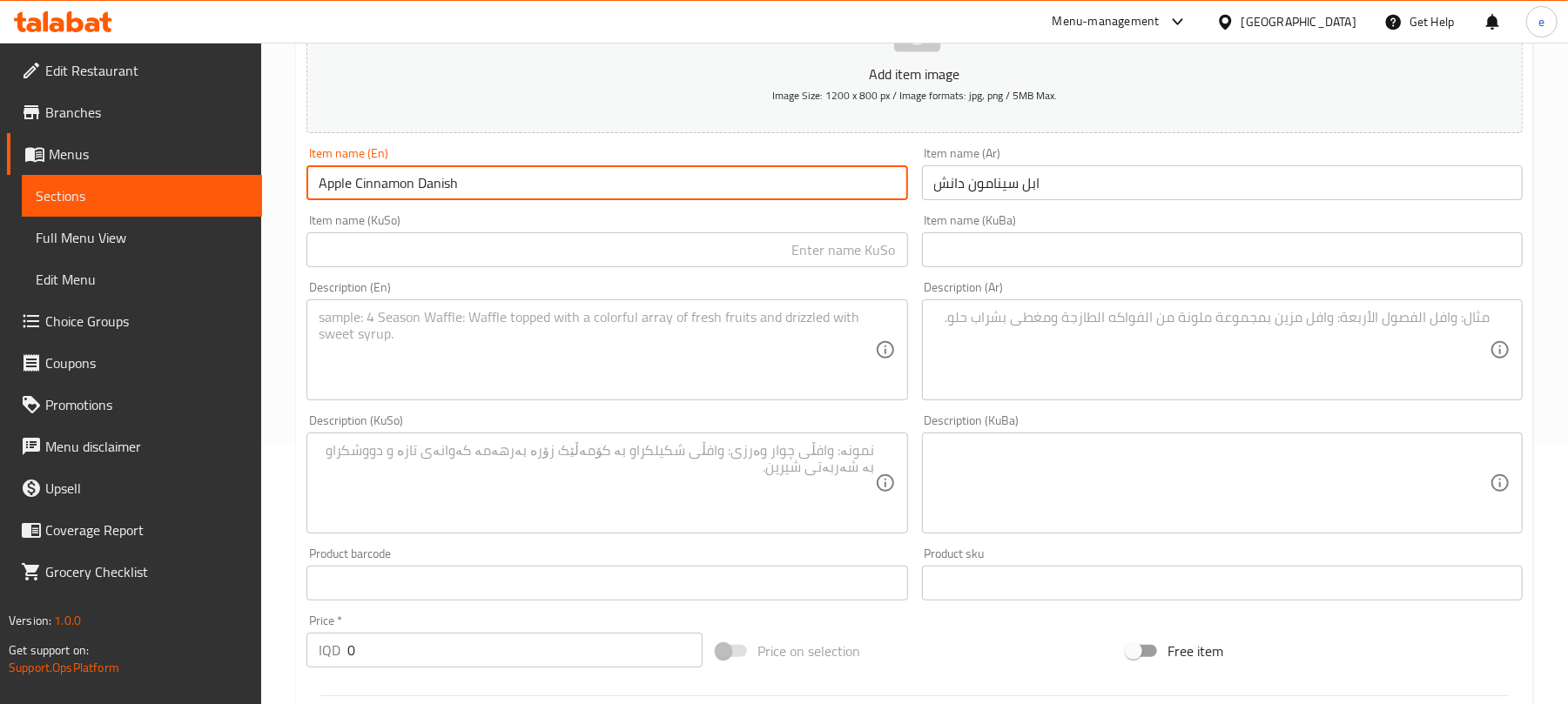
click at [883, 259] on input "text" at bounding box center [606, 249] width 601 height 34
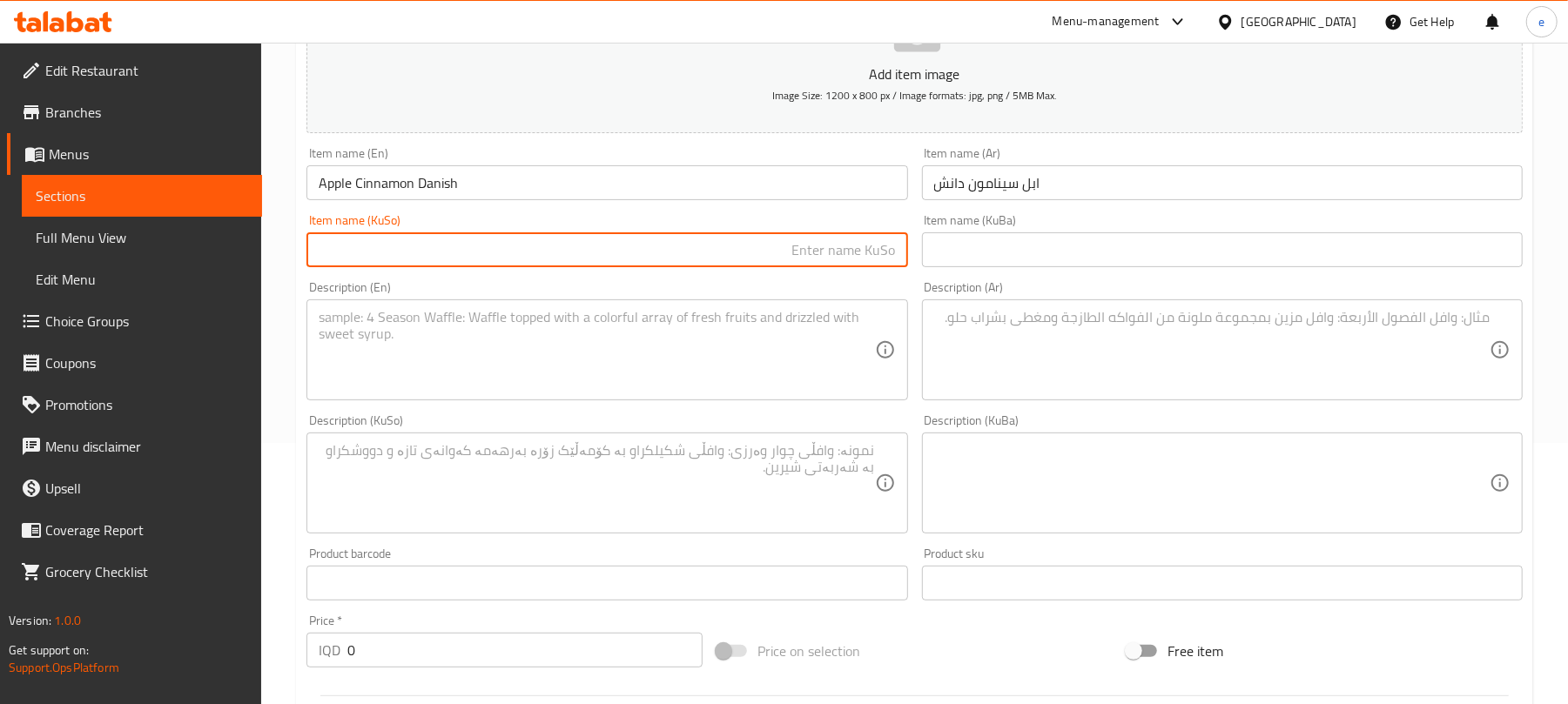
paste input "دارچین"
type input "دارچینی سێوی دانیمارکی"
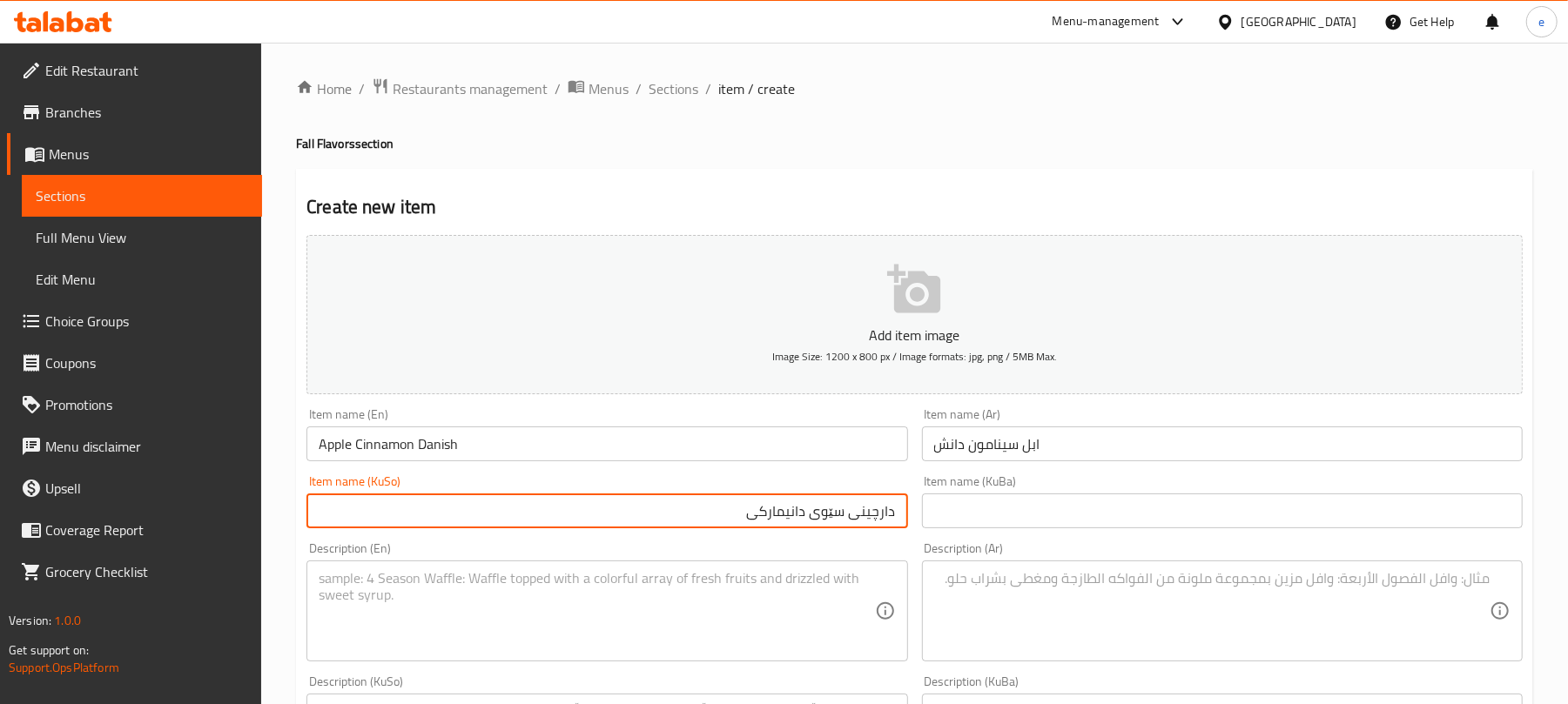
scroll to position [232, 0]
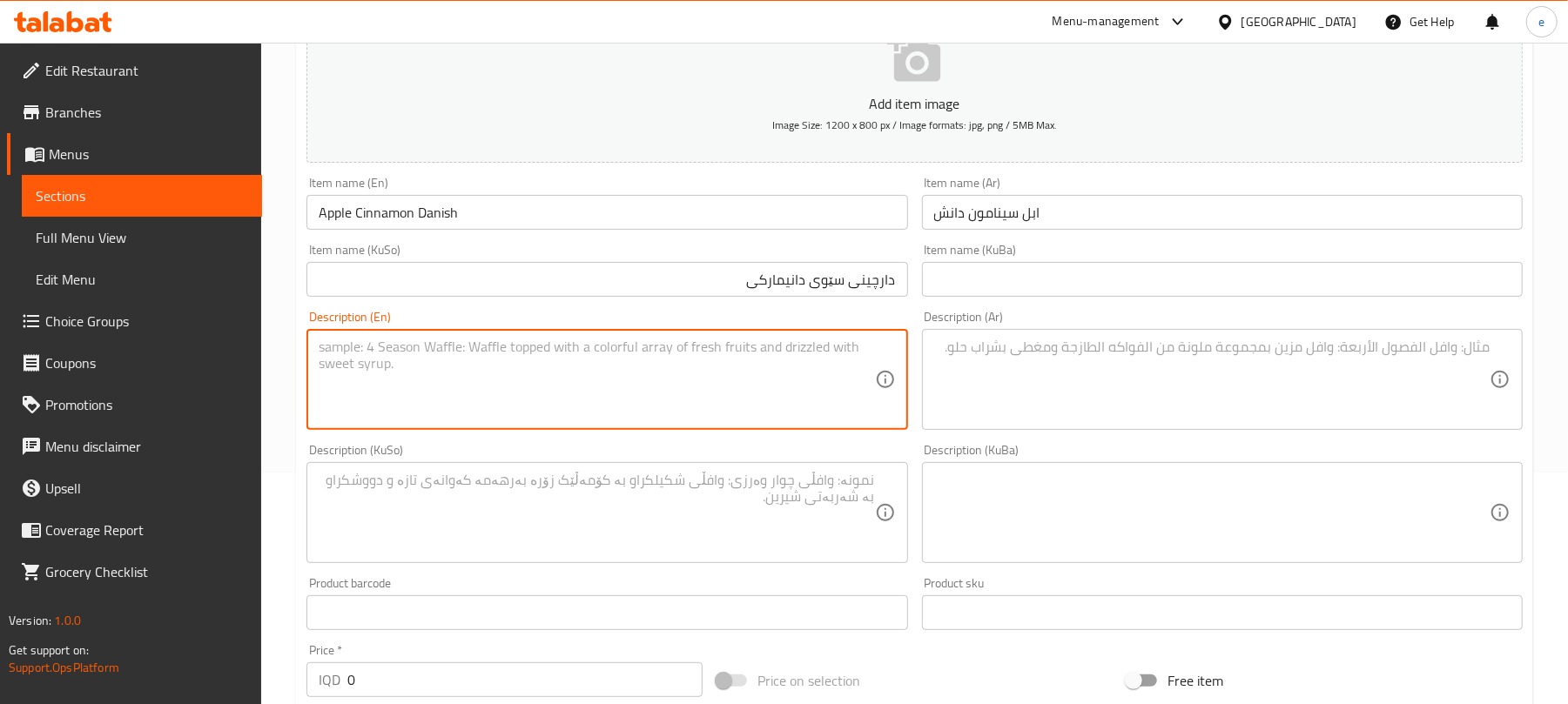
click at [666, 372] on textarea at bounding box center [596, 379] width 556 height 82
paste textarea "Flaky pastry filled with cinnamon sauce and apple"
type textarea "Flaky pastry filled with cinnamon sauce and apple"
click at [1126, 390] on textarea at bounding box center [1212, 379] width 556 height 82
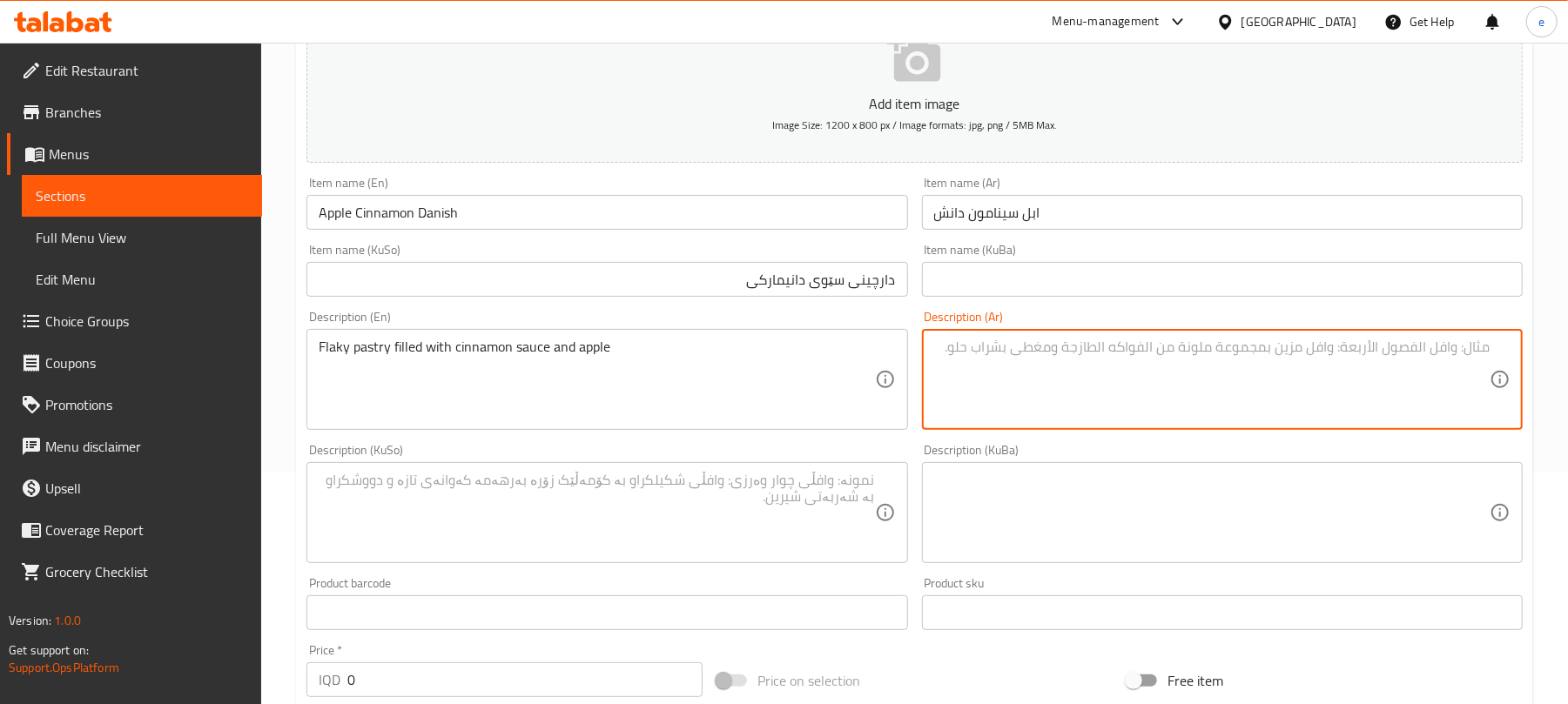
paste textarea "معجنات هشة بالتفاح و القرفة"
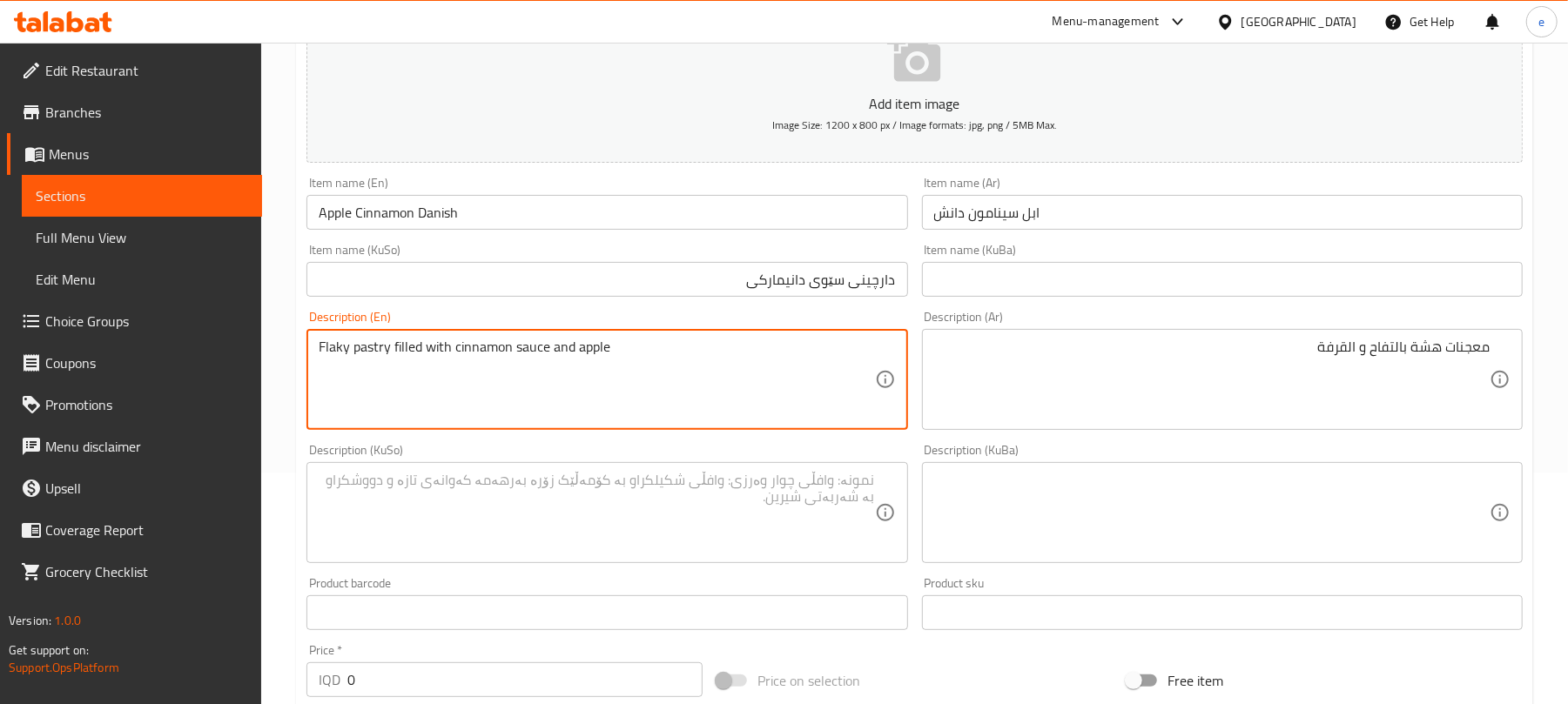
click at [626, 394] on textarea "Flaky pastry filled with cinnamon sauce and apple" at bounding box center [596, 379] width 556 height 82
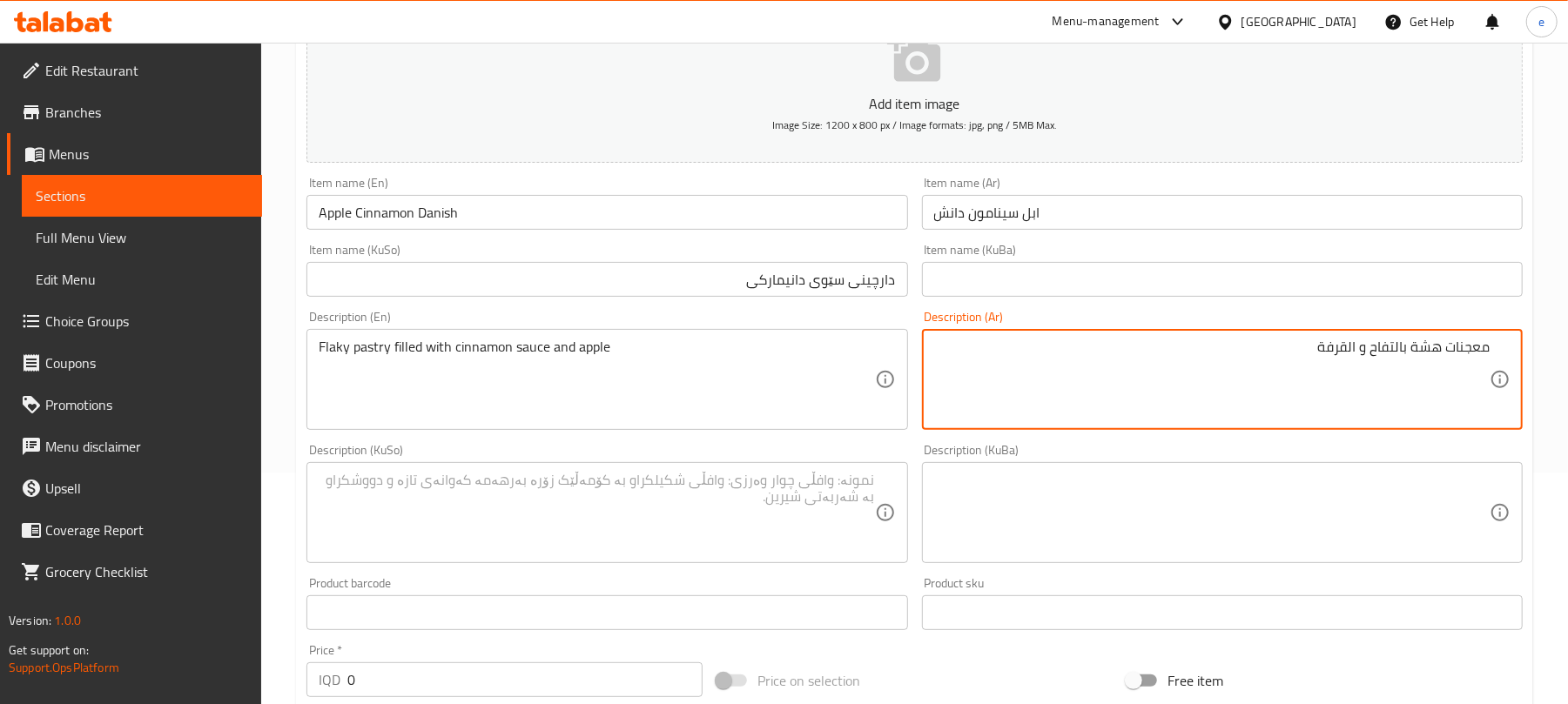
paste textarea "محشوة"
click at [1345, 351] on textarea "معجنات هشة محشوة بالتفاح و القرفة" at bounding box center [1212, 379] width 556 height 82
click at [1303, 351] on textarea "معجنات هشة محشوة بالتفاح و القرفة" at bounding box center [1212, 379] width 556 height 82
paste textarea "بصلصة"
click at [1218, 353] on textarea "معجنات هشة محشوة بالتفاح وصلصة قرفة" at bounding box center [1212, 379] width 556 height 82
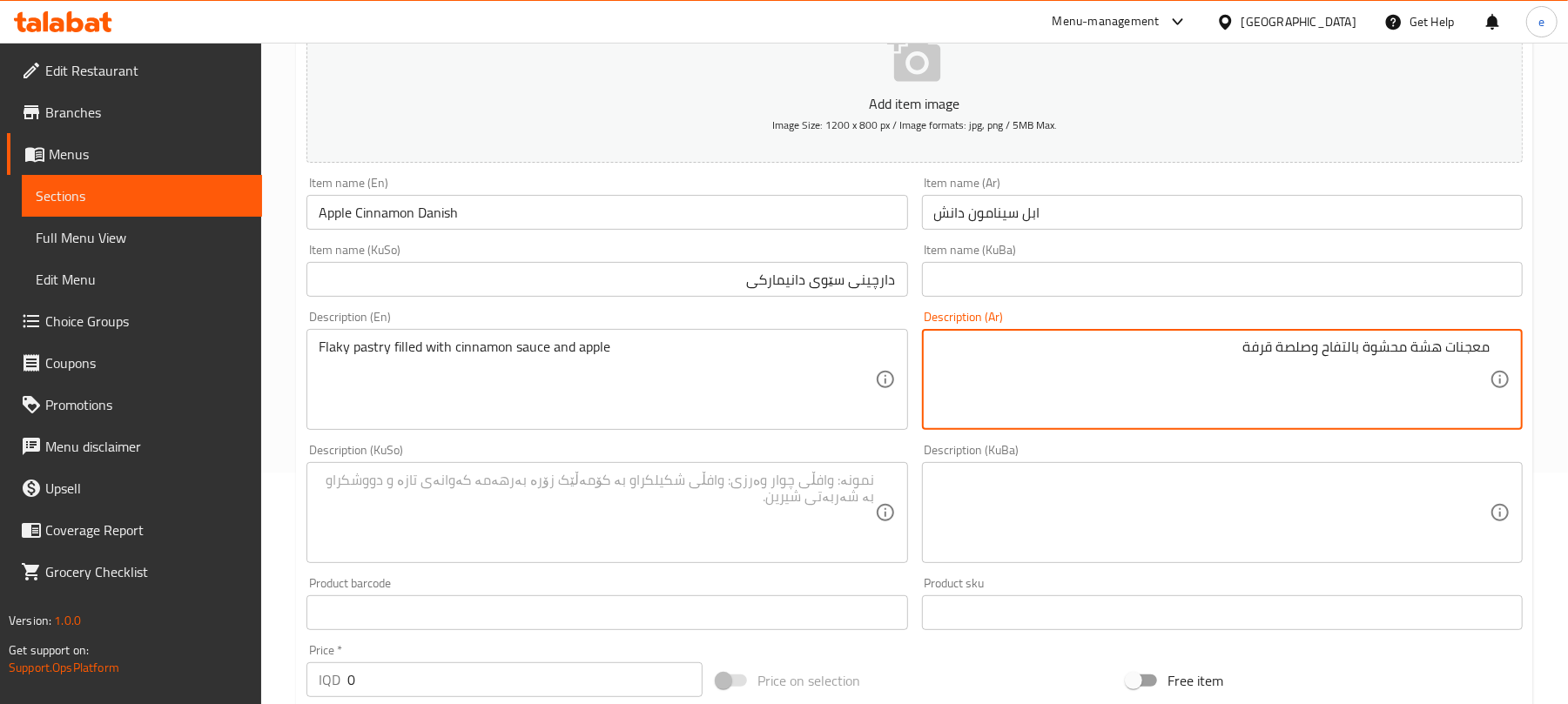
type textarea "معجنات هشة محشوة بالتفاح وصلصة قرفة"
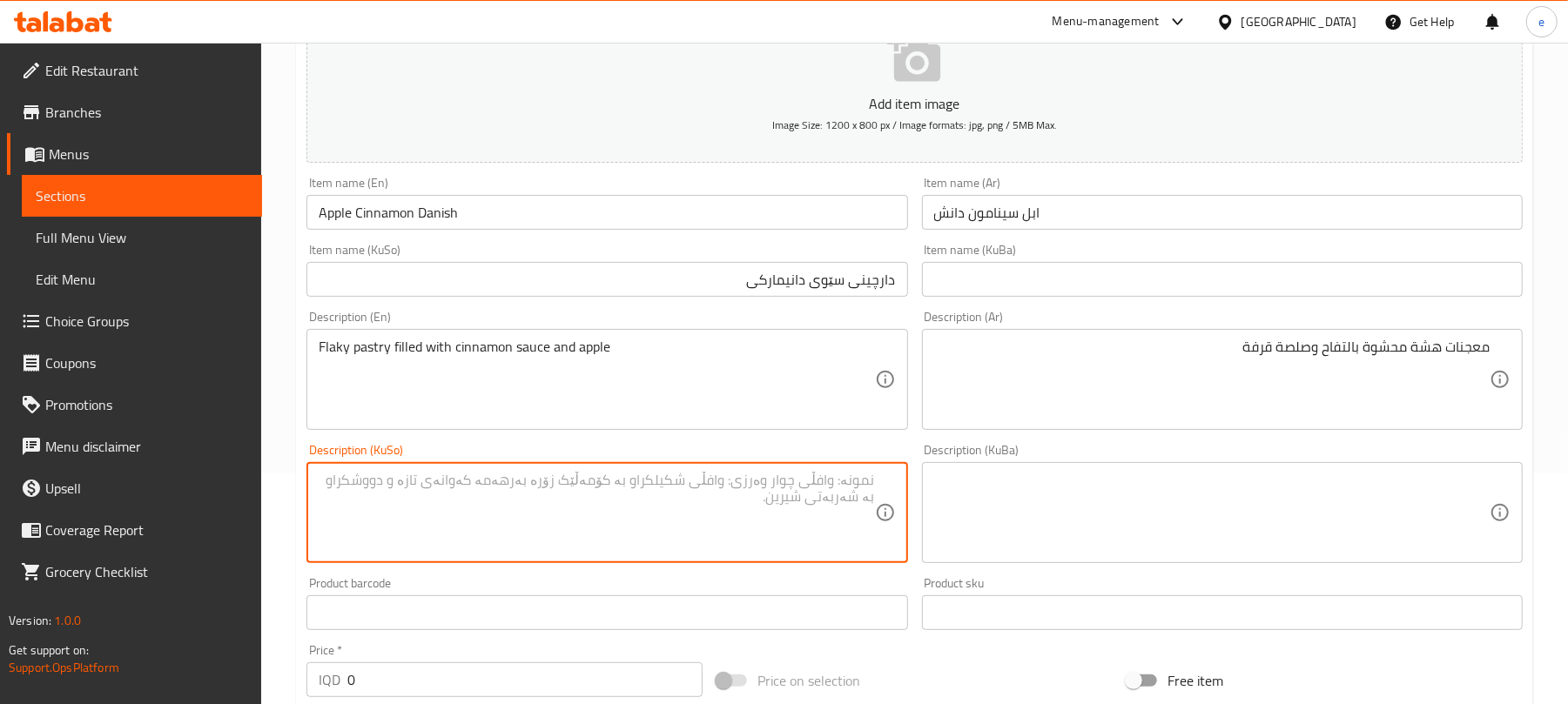
click at [780, 510] on textarea at bounding box center [596, 512] width 556 height 82
click at [645, 390] on textarea "Flaky pastry filled with cinnamon sauce and apple" at bounding box center [596, 379] width 556 height 82
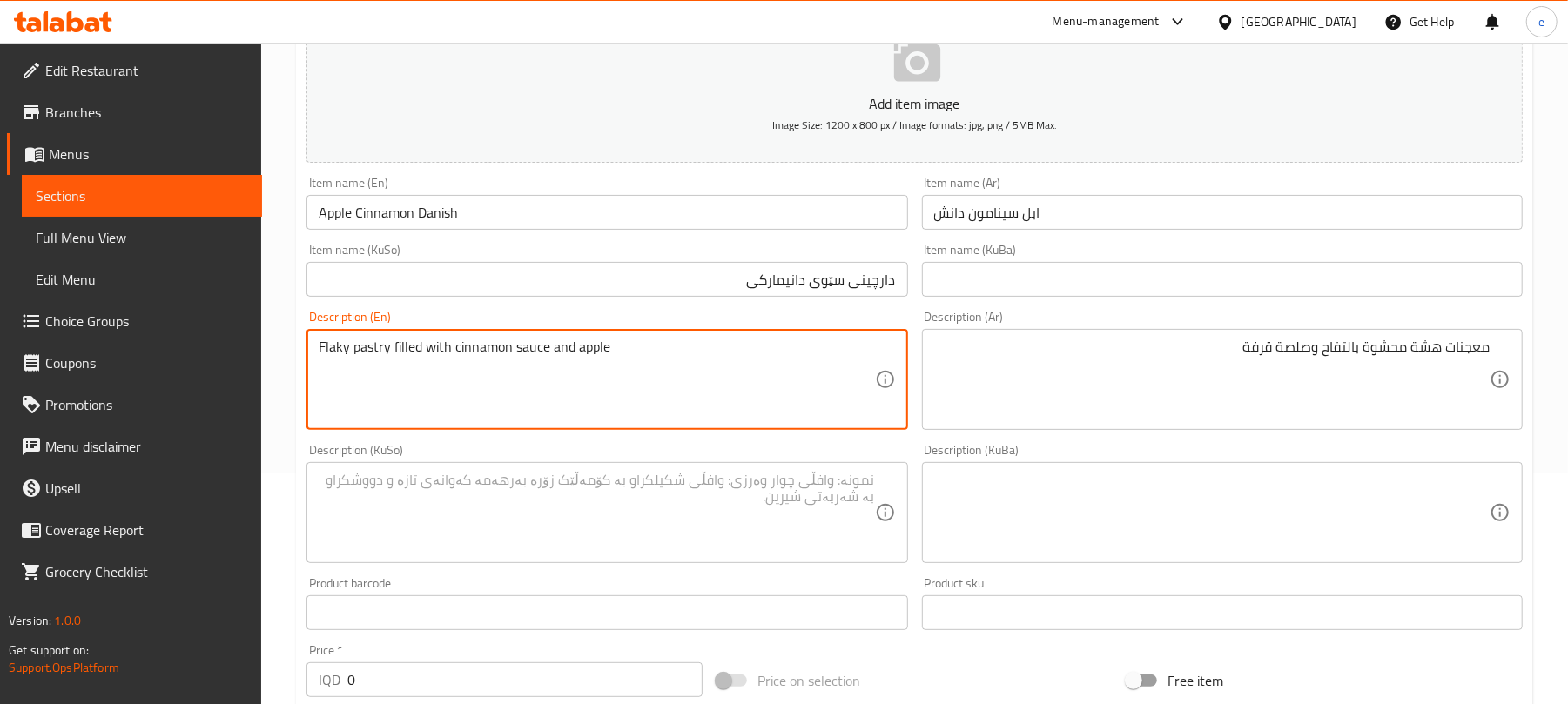
click at [645, 390] on textarea "Flaky pastry filled with cinnamon sauce and apple" at bounding box center [596, 379] width 556 height 82
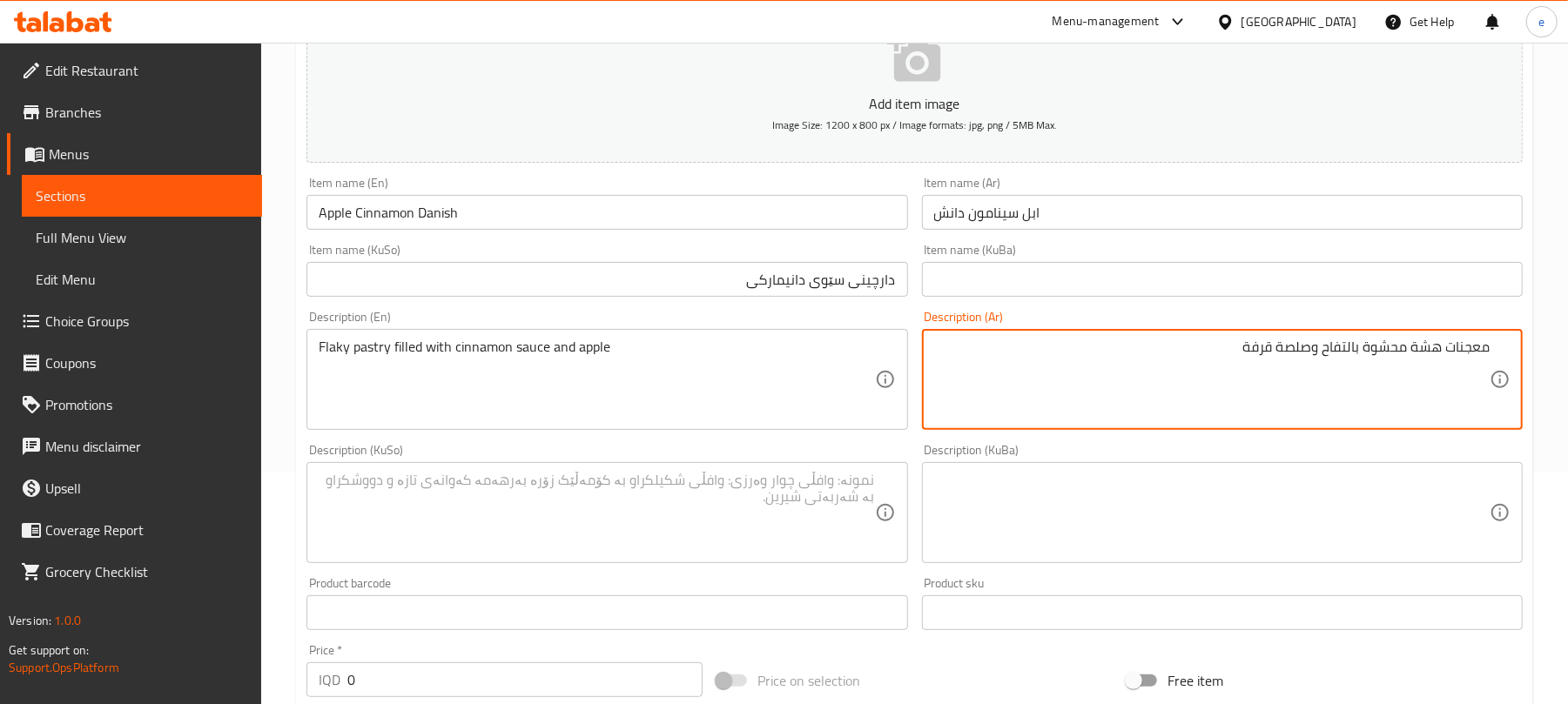
click at [1323, 356] on textarea "معجنات هشة محشوة بالتفاح وصلصة قرفة" at bounding box center [1212, 379] width 556 height 82
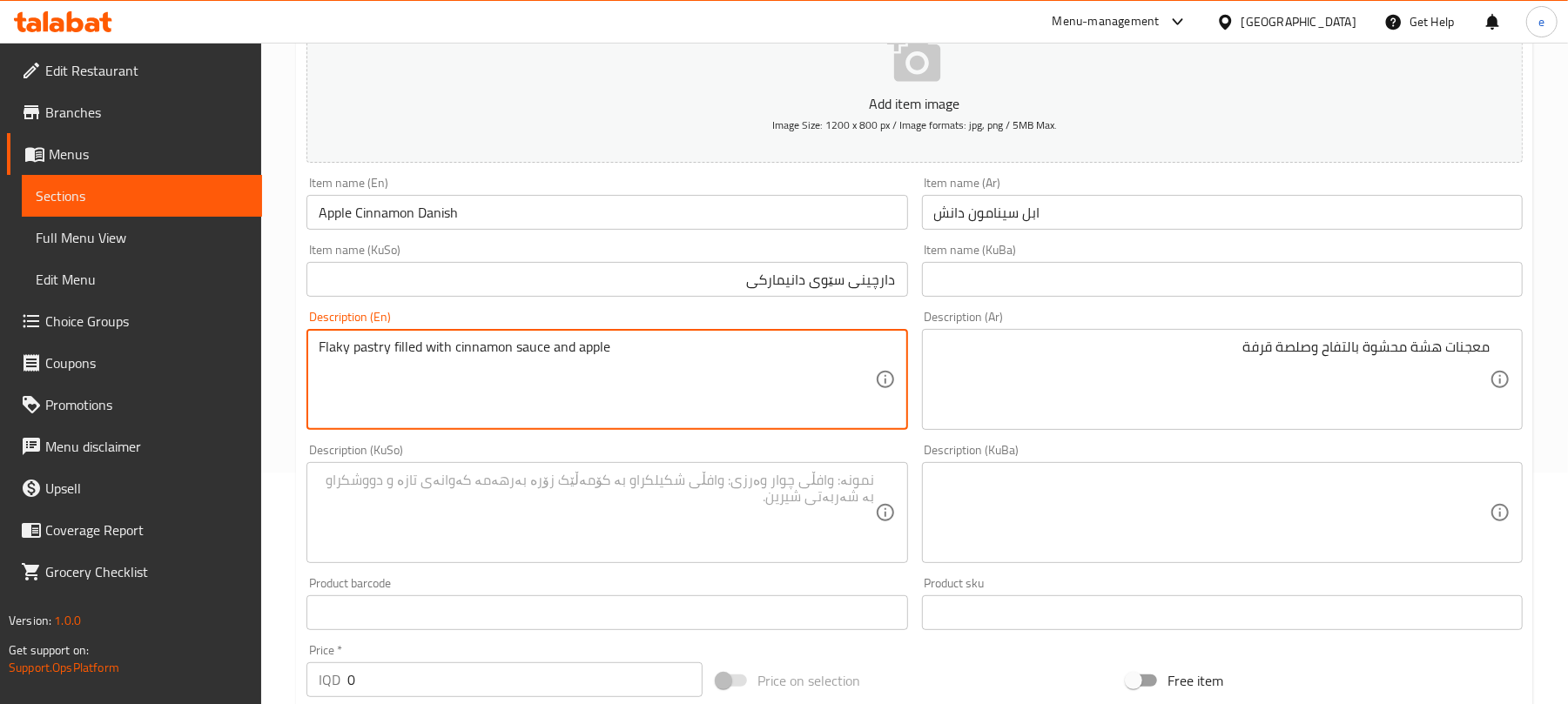
click at [325, 348] on textarea "Flaky pastry filled with cinnamon sauce and apple" at bounding box center [596, 379] width 556 height 82
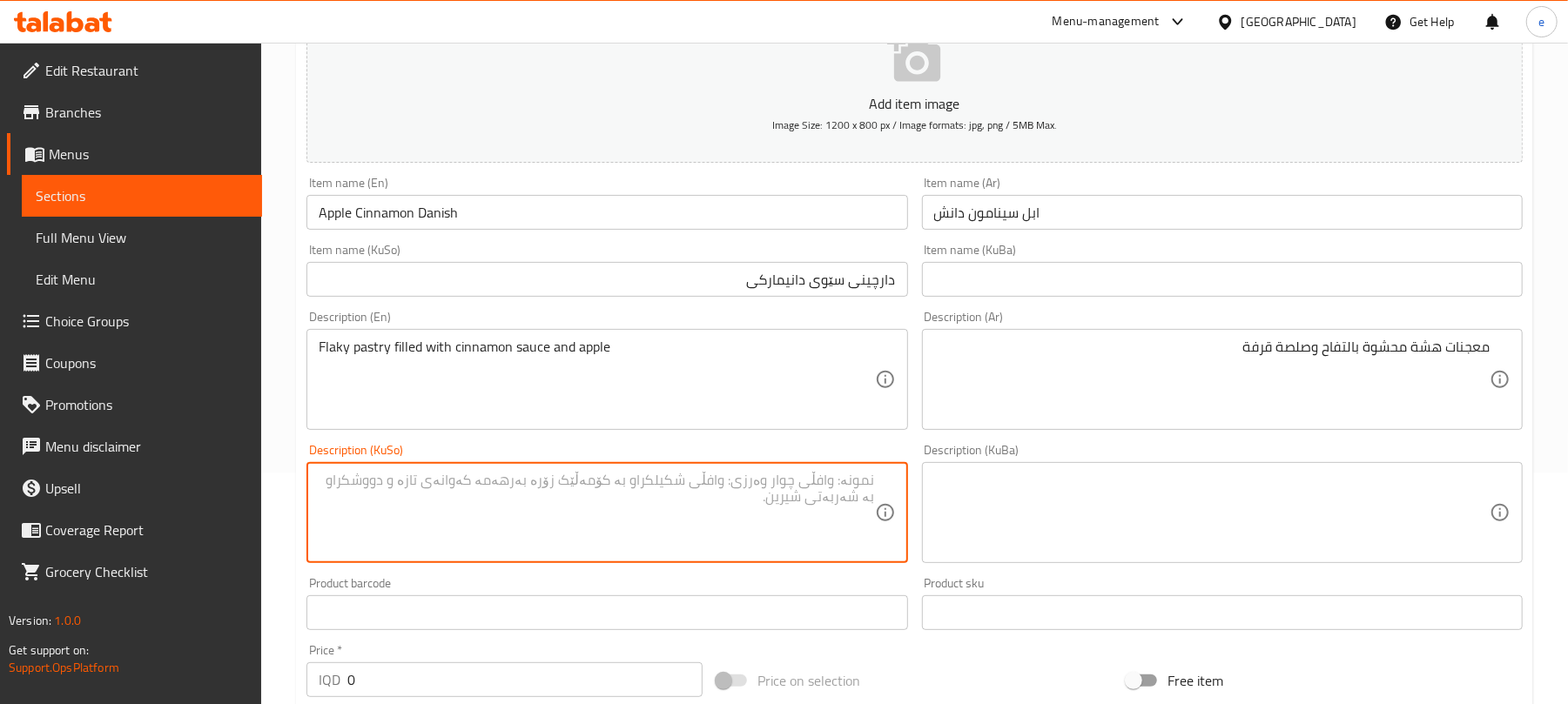
click at [872, 509] on textarea at bounding box center [596, 512] width 556 height 82
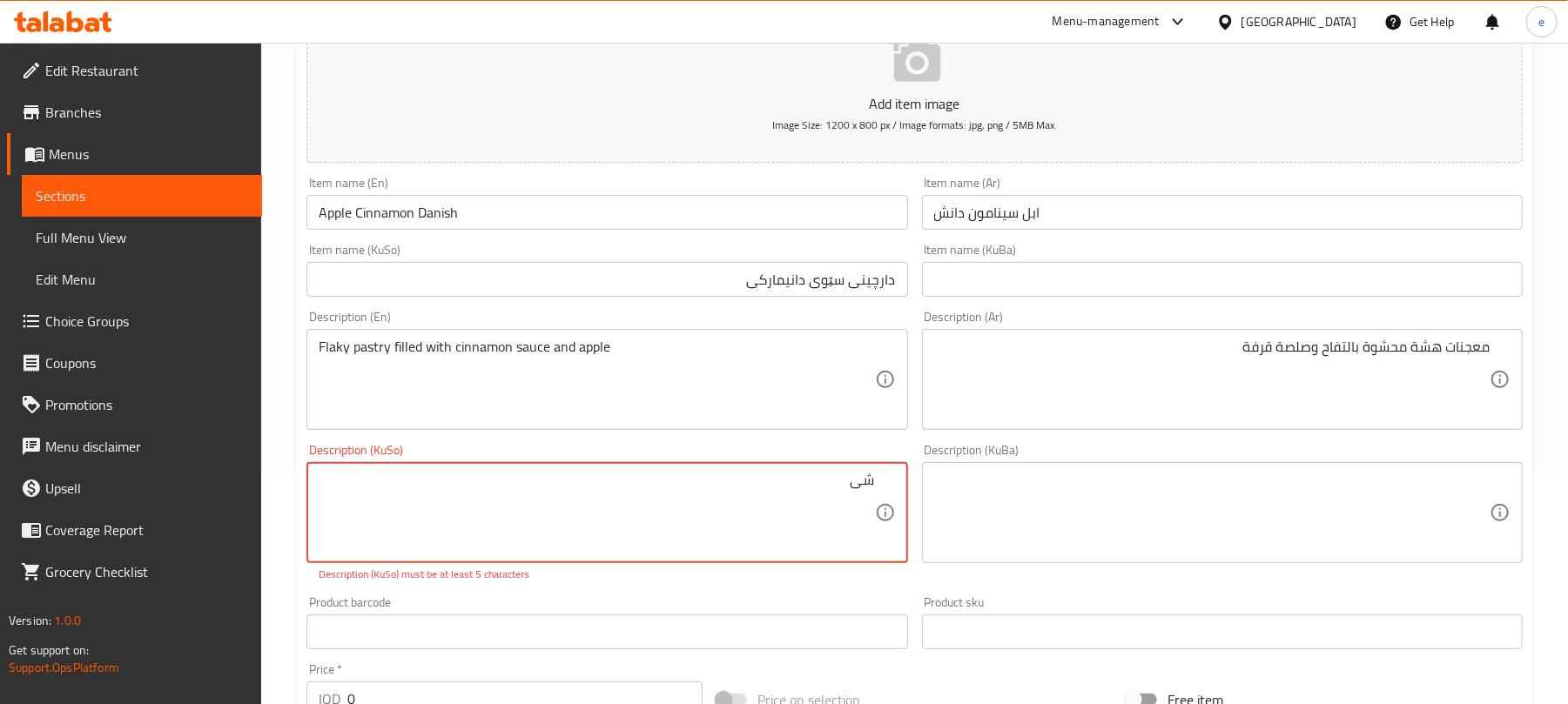
type textarea "ش"
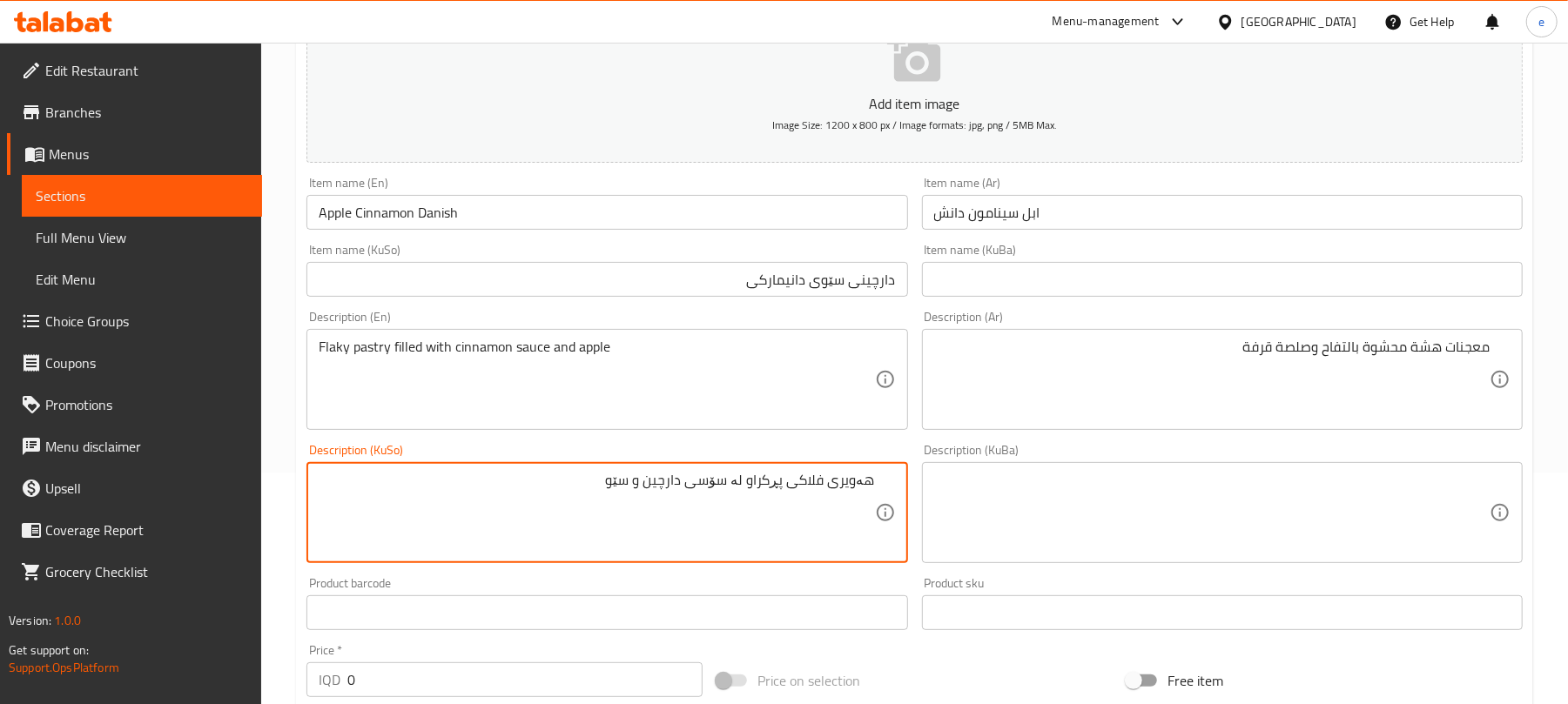
type textarea "هەویری فلاکی پڕکراو لە سۆسی دارچین و سێو"
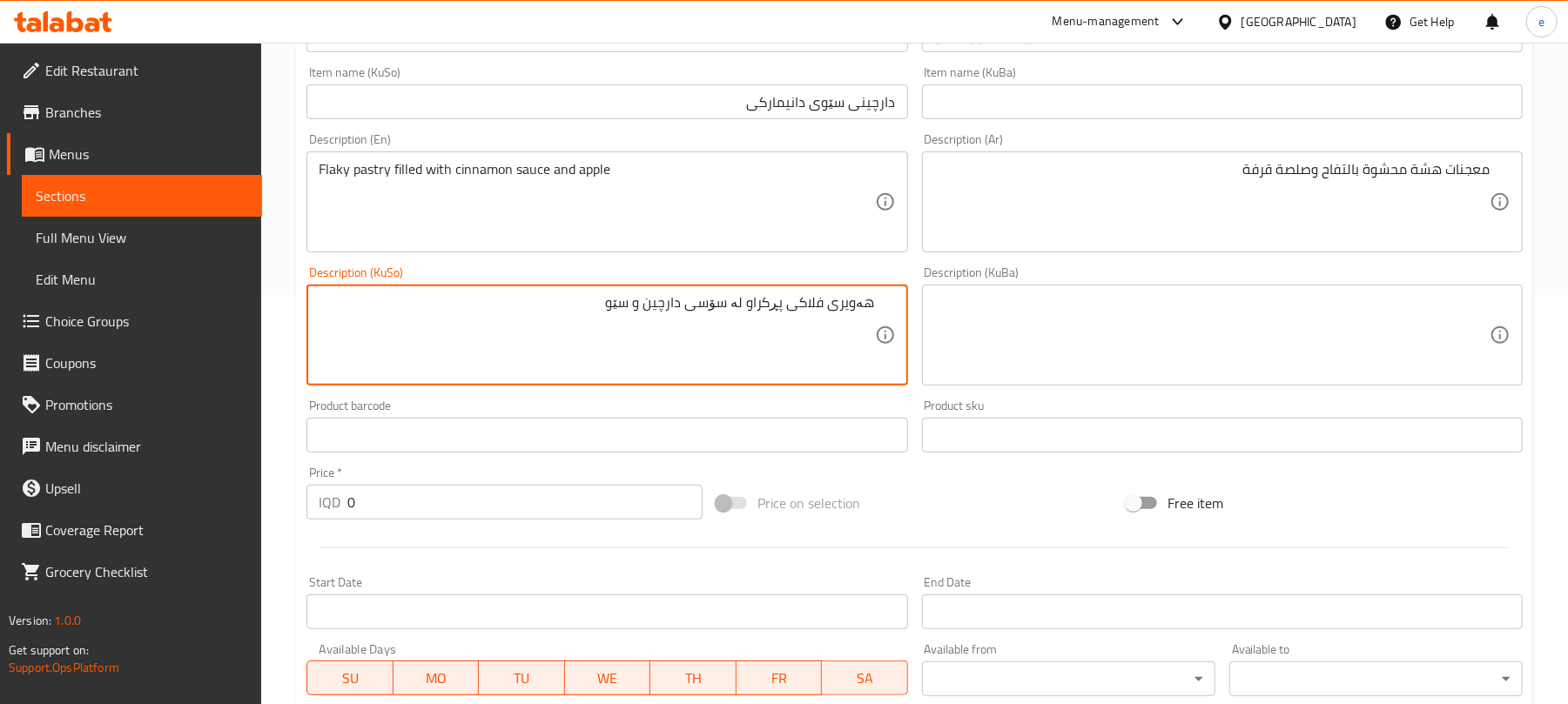
scroll to position [463, 0]
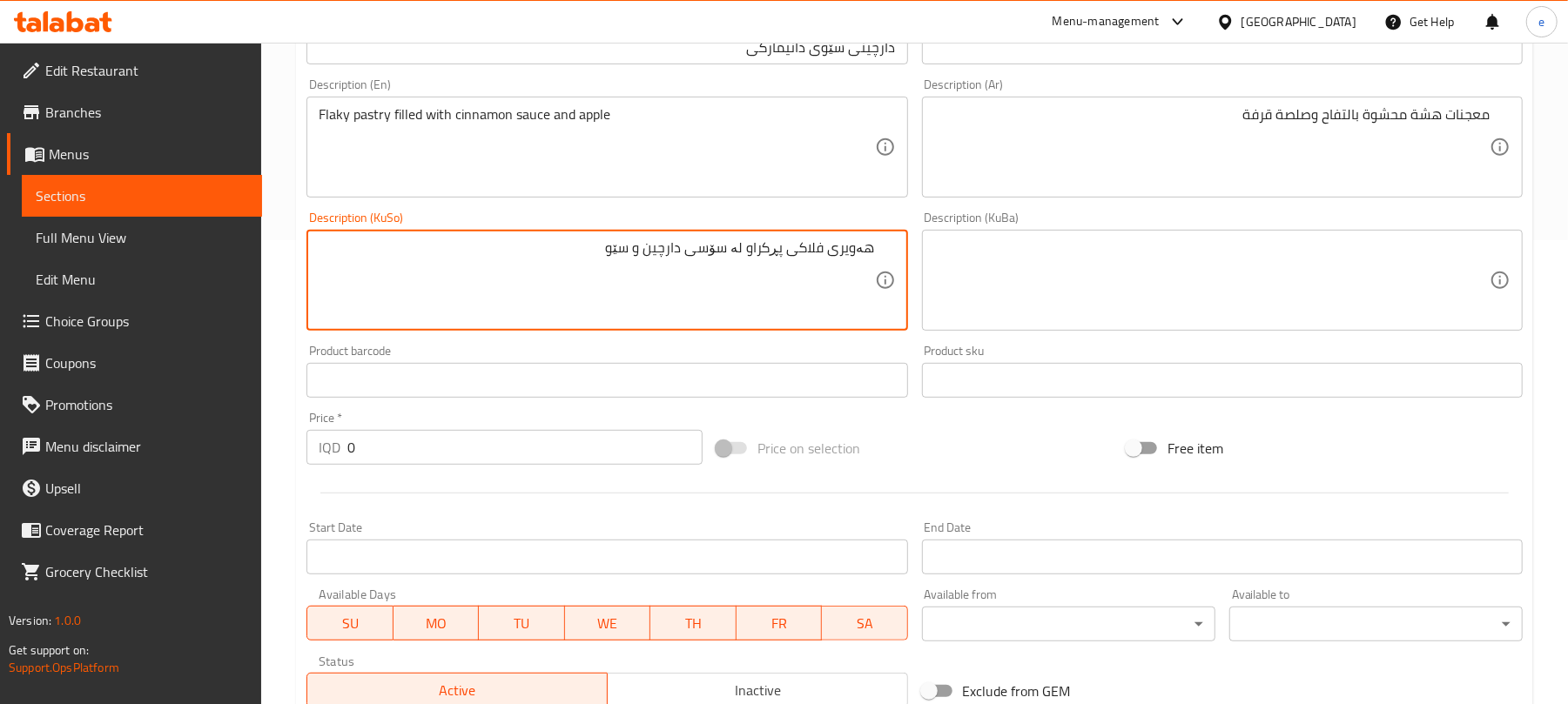
drag, startPoint x: 282, startPoint y: 454, endPoint x: 270, endPoint y: 451, distance: 12.4
click at [272, 451] on div "Home / Restaurants management / Menus / Sections / item / create Fall Flavors s…" at bounding box center [914, 272] width 1307 height 1387
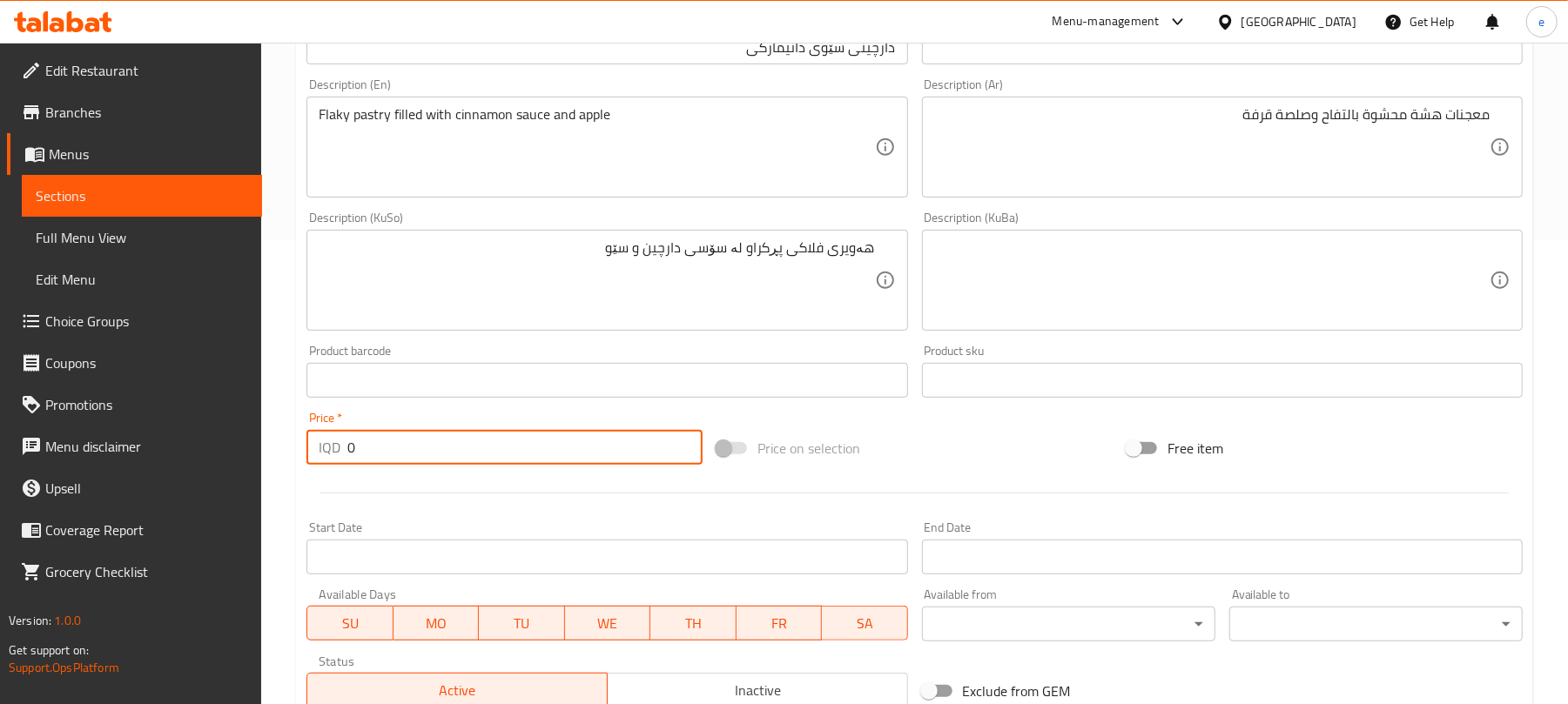
paste input "400"
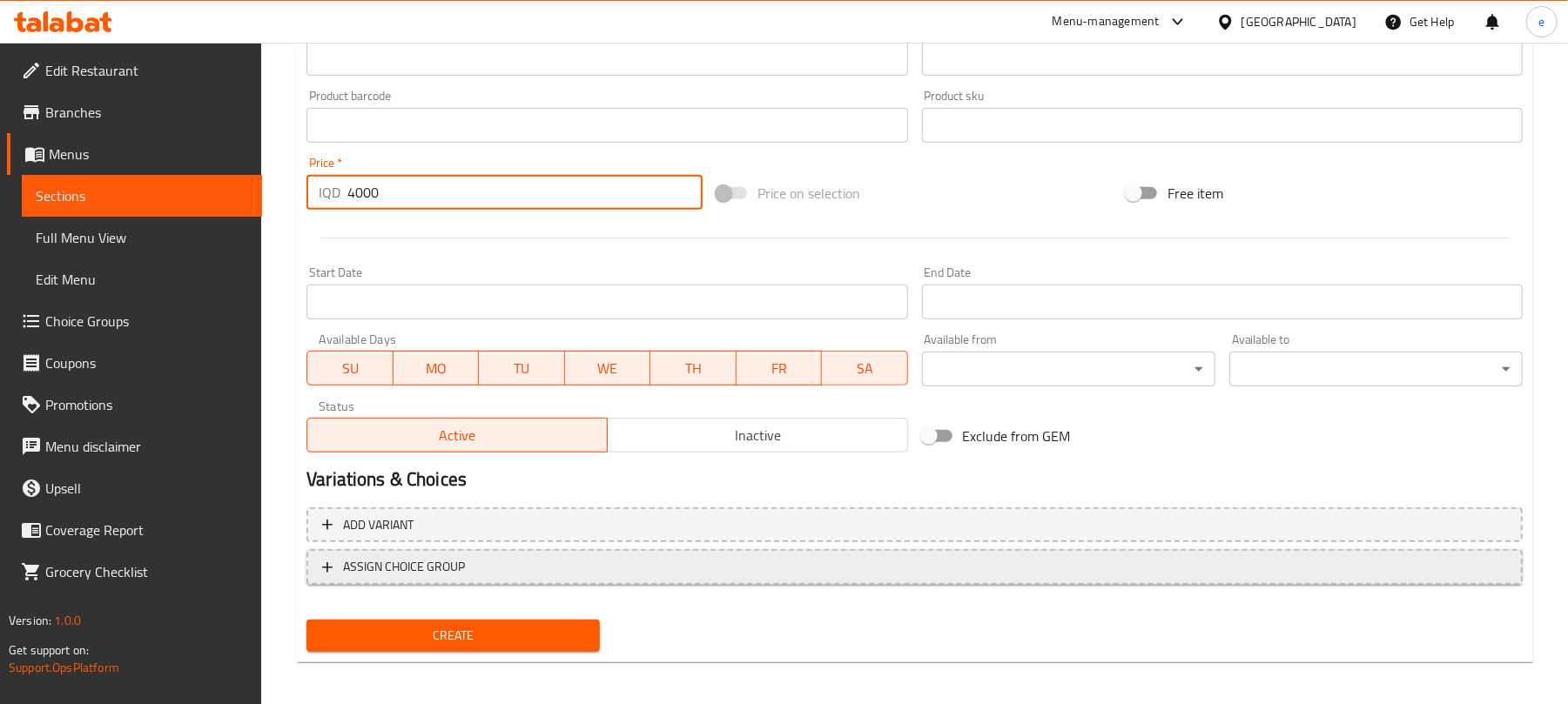
scroll to position [725, 0]
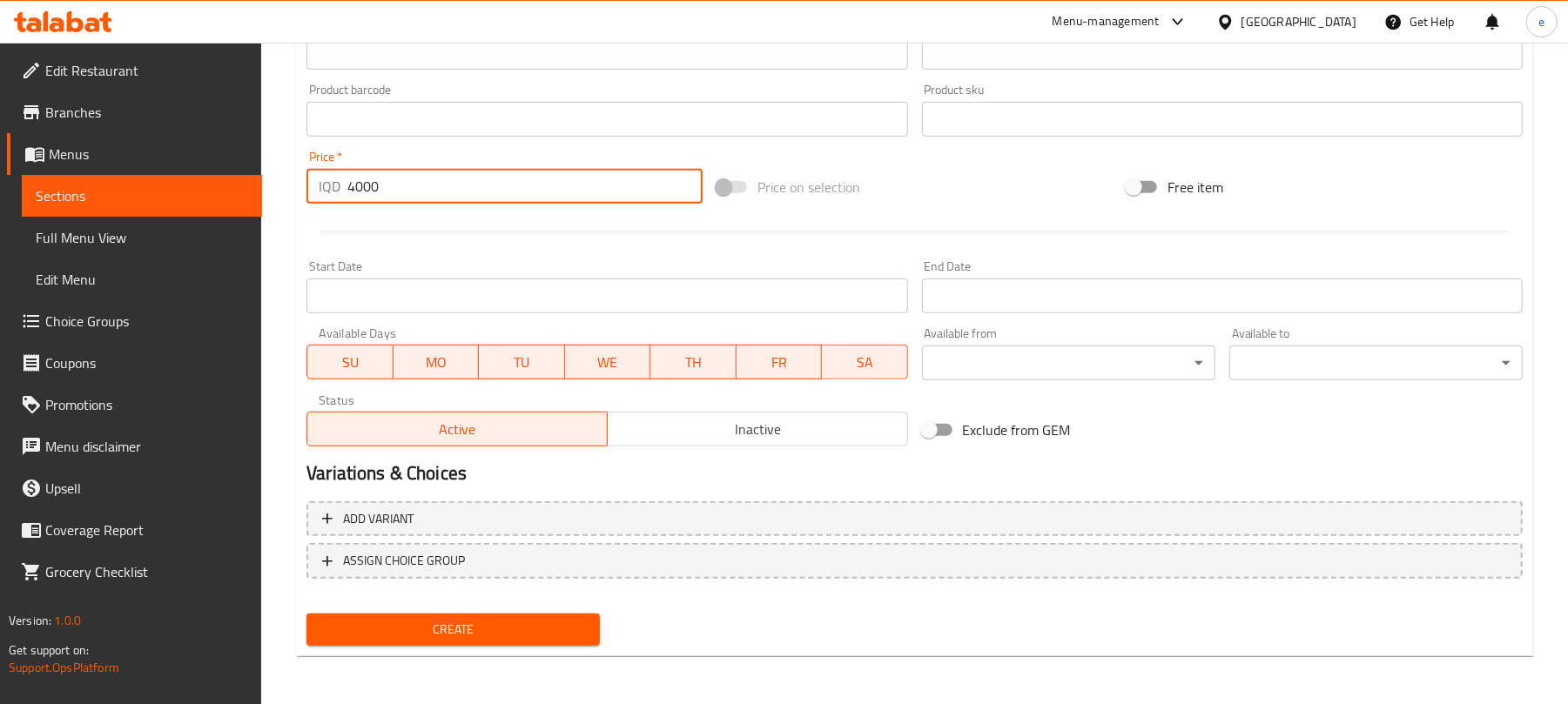
type input "4000"
click at [523, 608] on div "Create" at bounding box center [452, 630] width 307 height 46
click at [523, 615] on button "Create" at bounding box center [453, 630] width 294 height 32
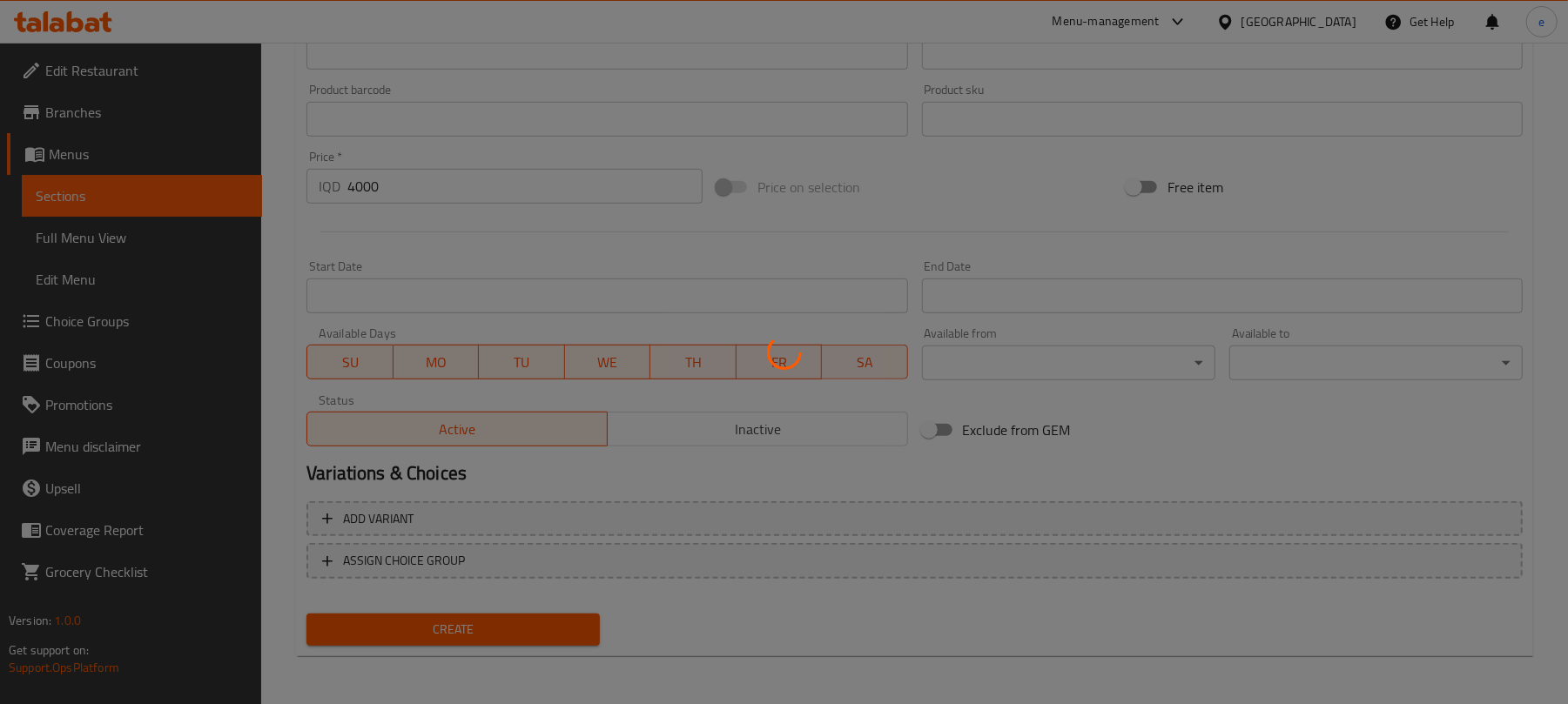
type input "0"
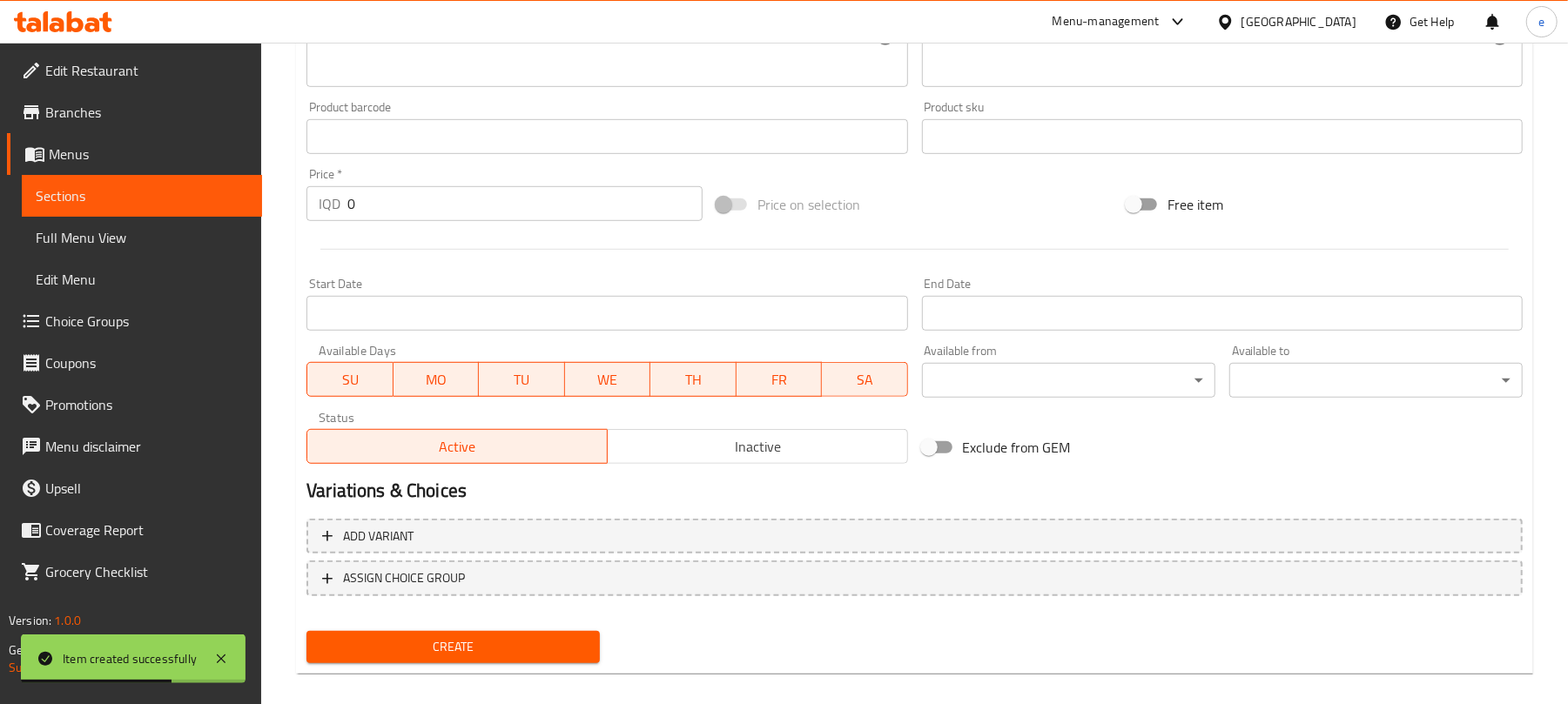
scroll to position [28, 0]
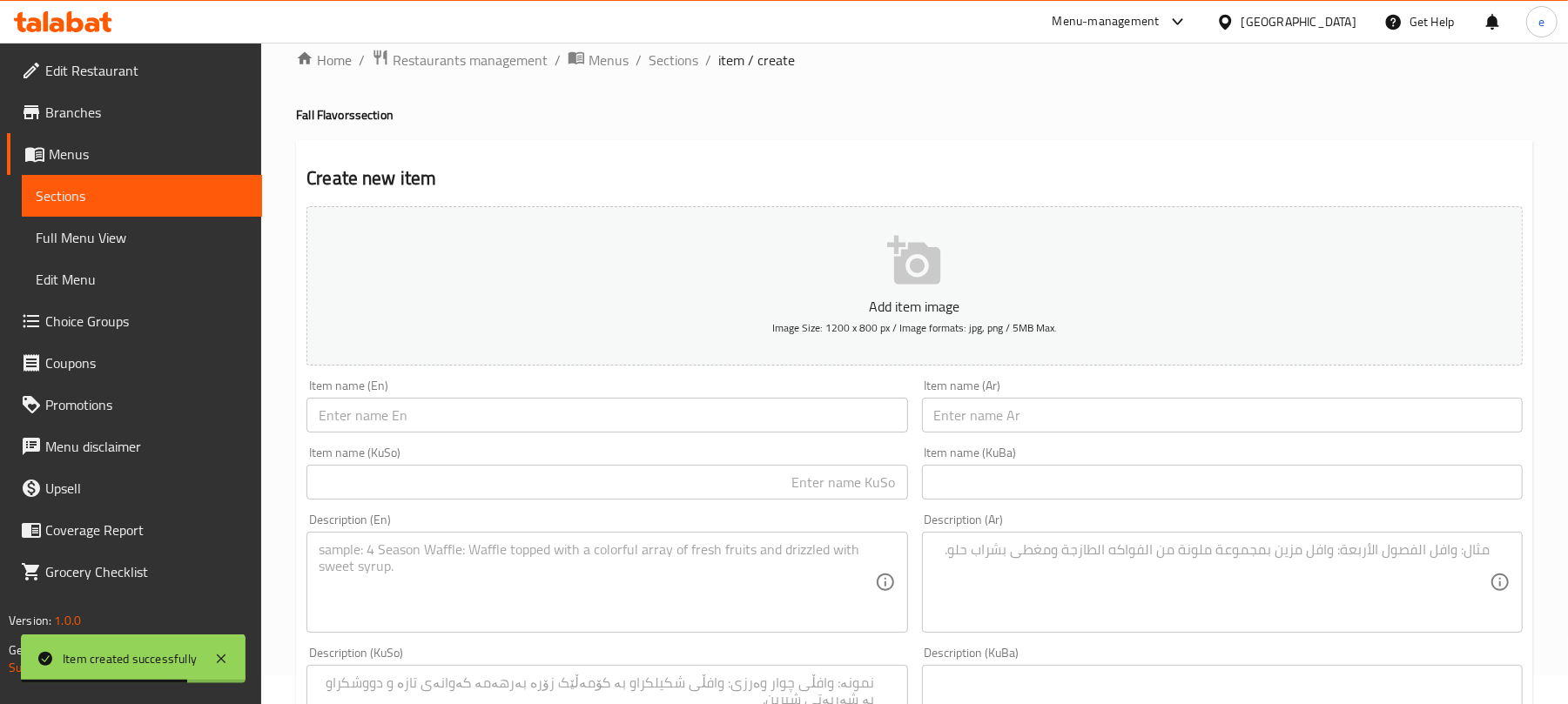
click at [759, 432] on input "text" at bounding box center [606, 415] width 601 height 34
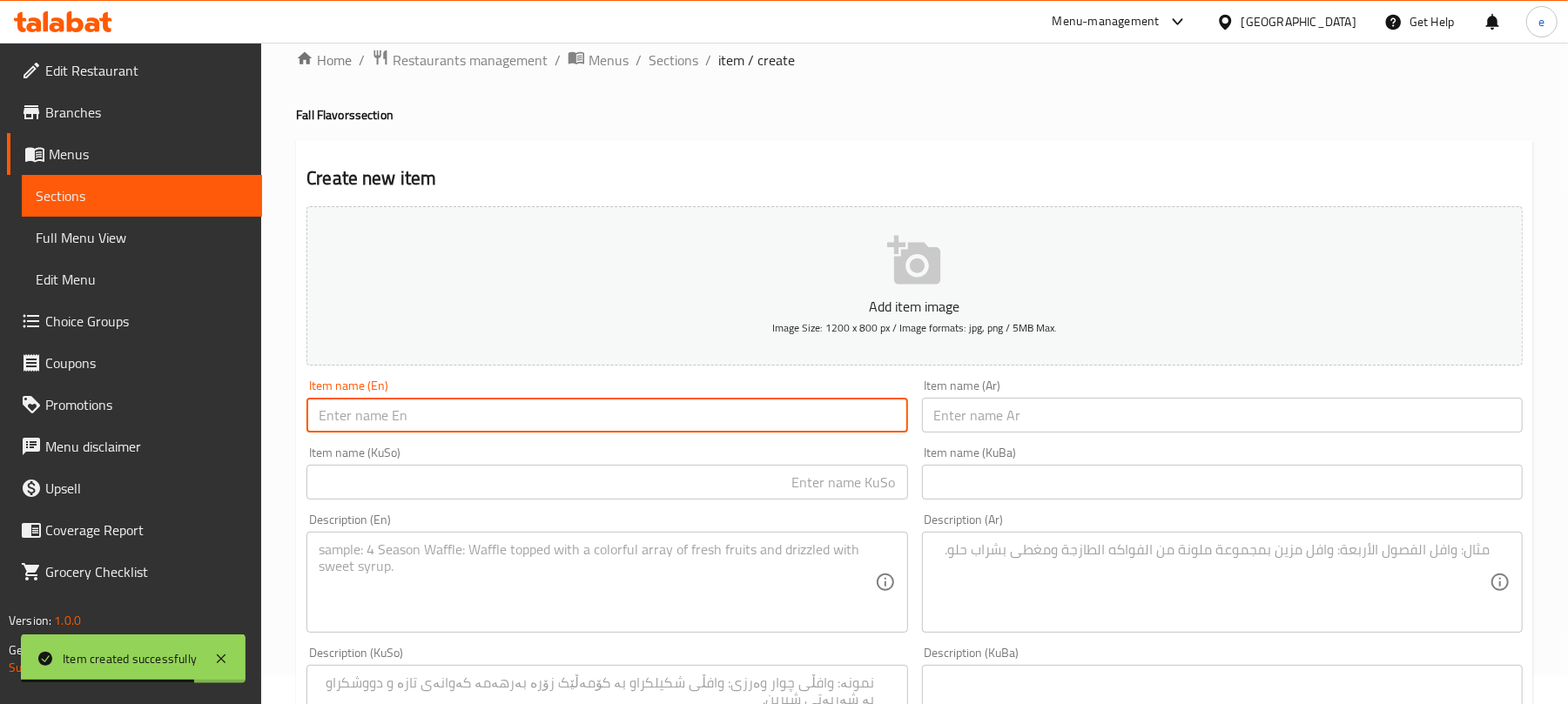
paste input "Walnut Carrot Cake"
type input "Walnut Carrot Cake"
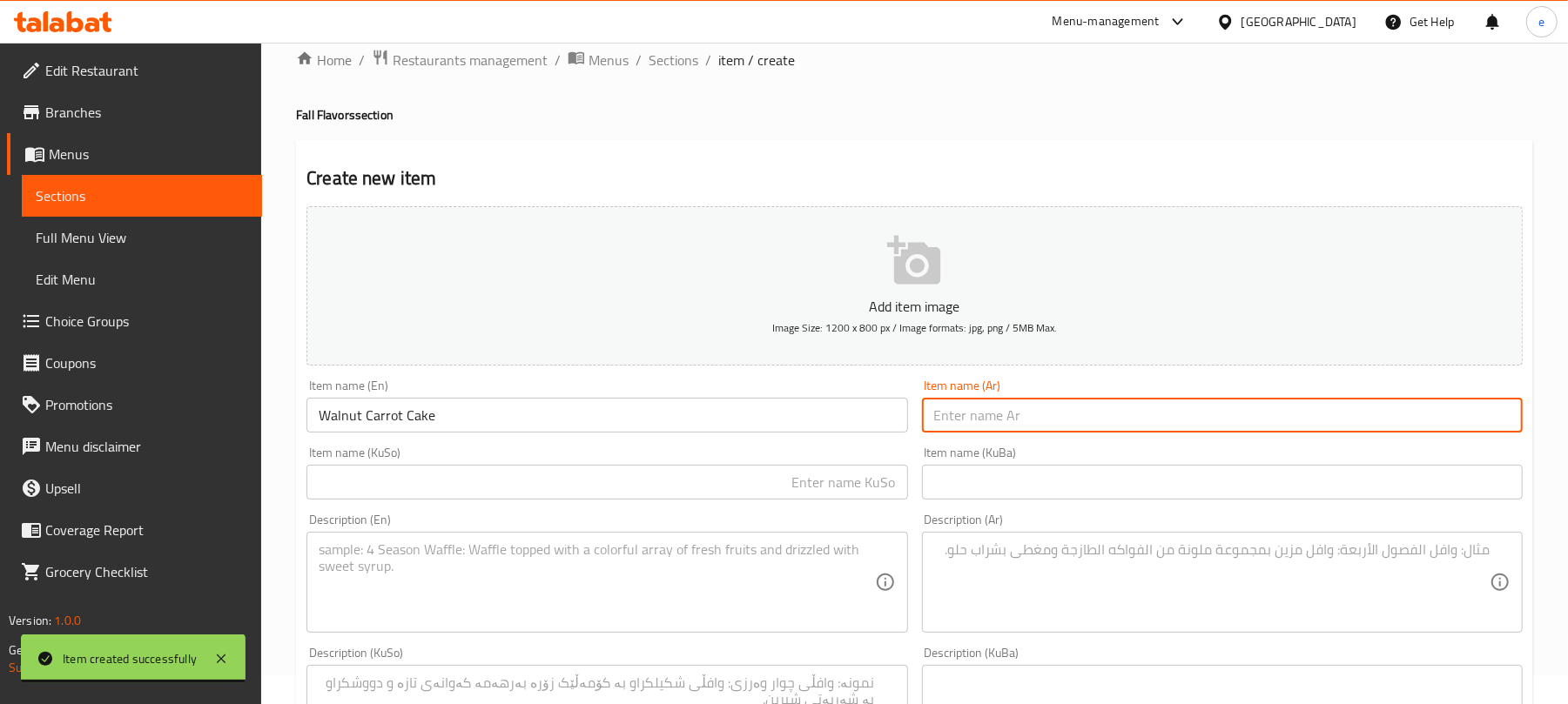
click at [1027, 405] on input "text" at bounding box center [1222, 415] width 601 height 34
paste input "والنات كاروت كيك"
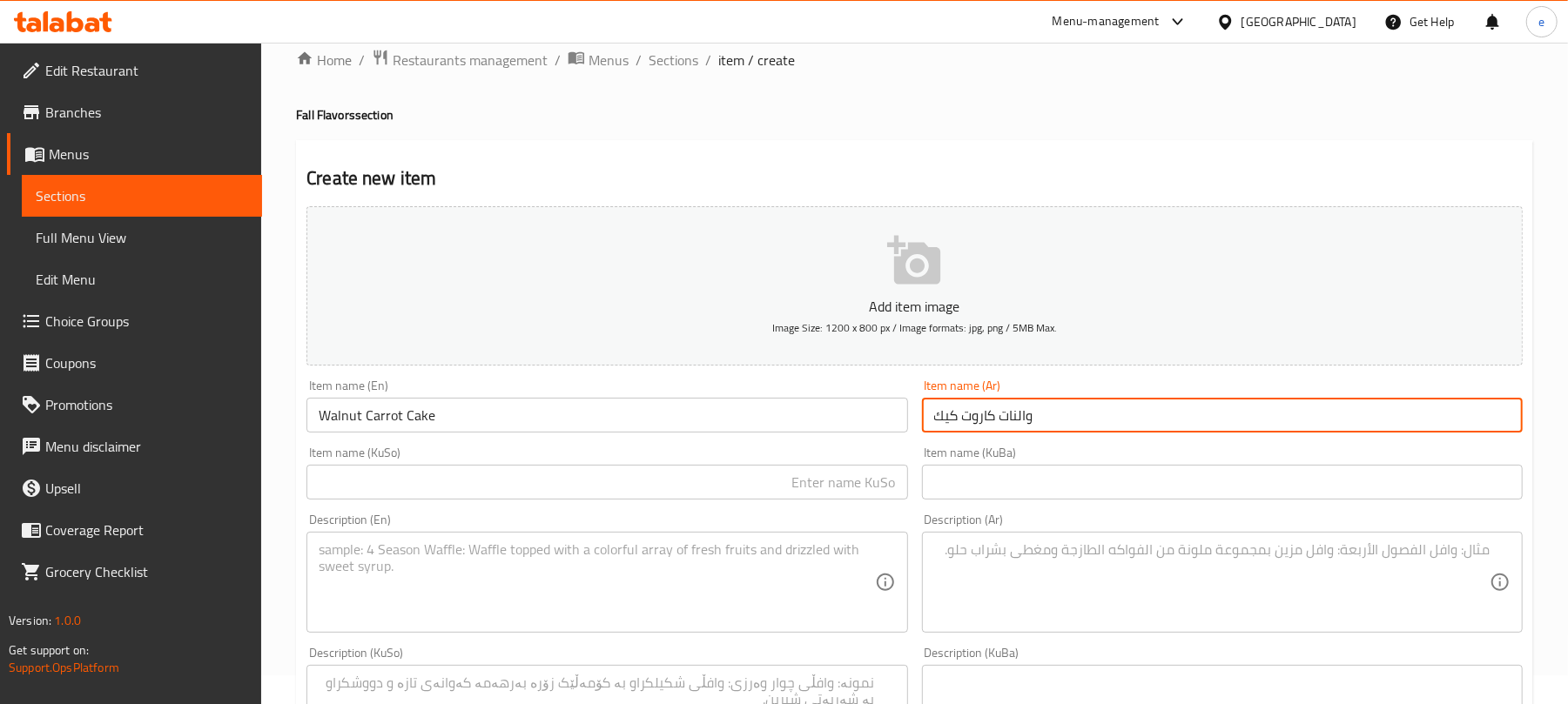
click at [1077, 425] on input "والنات كاروت كيك" at bounding box center [1222, 415] width 601 height 34
click at [447, 415] on input "Walnut Carrot Cake" at bounding box center [606, 415] width 601 height 34
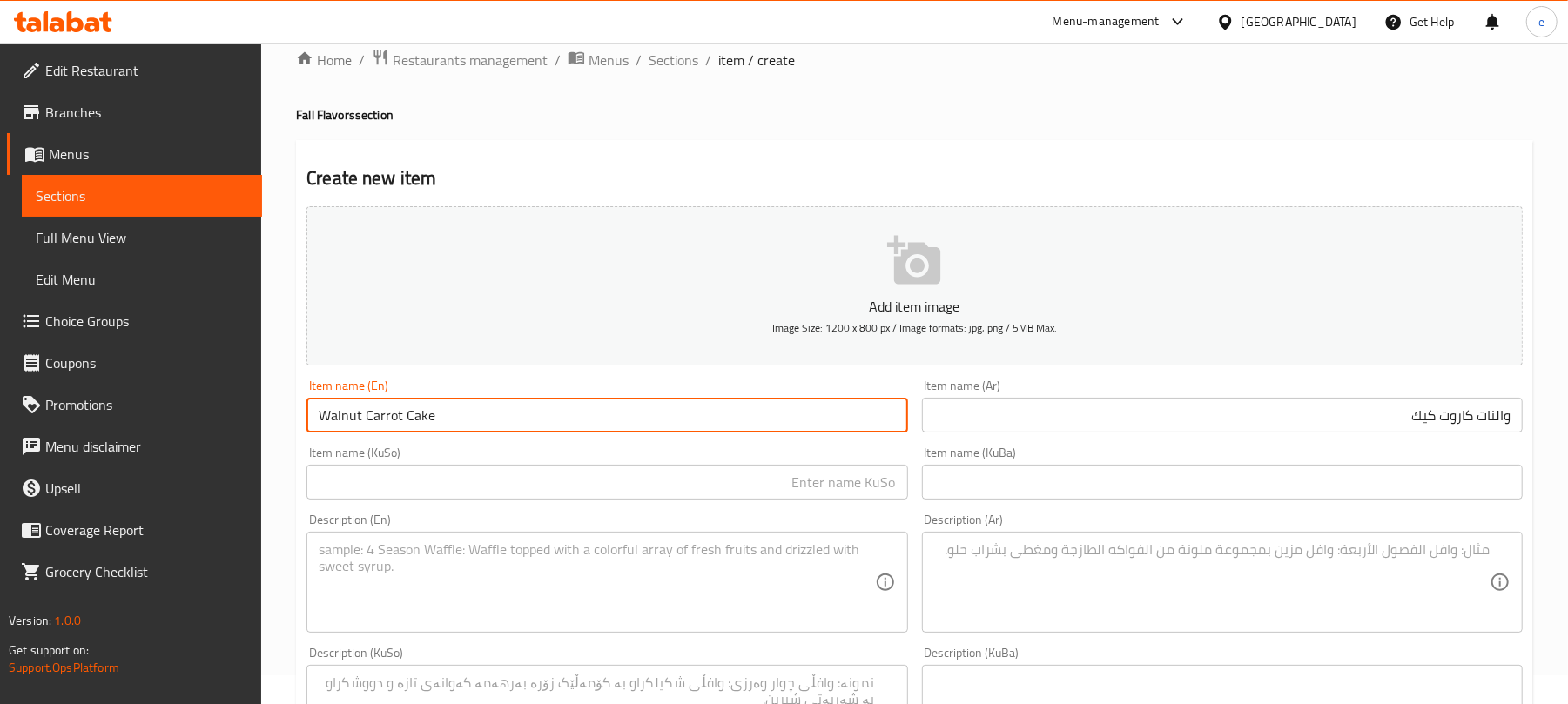
click at [447, 415] on input "Walnut Carrot Cake" at bounding box center [606, 415] width 601 height 34
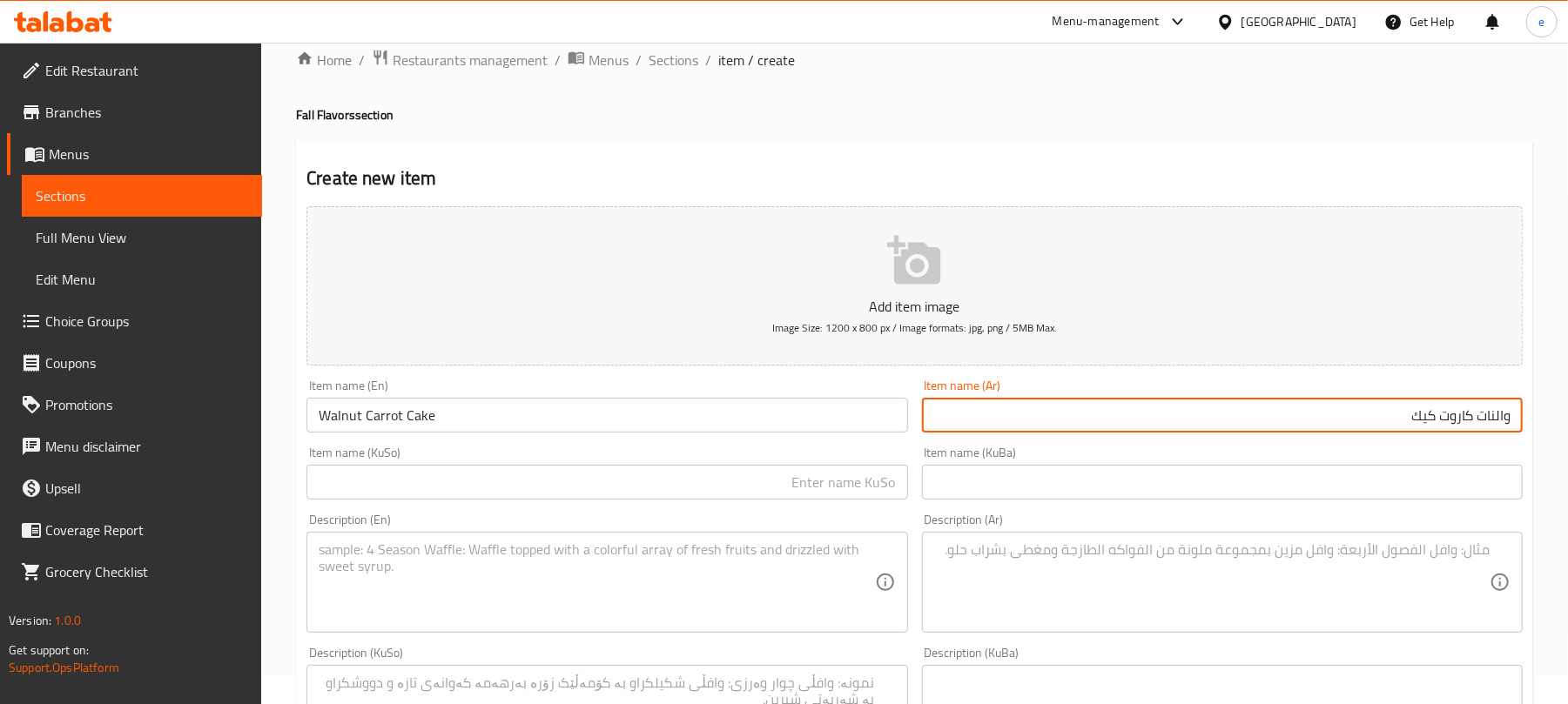
click at [1491, 423] on input "والنات كاروت كيك" at bounding box center [1222, 415] width 601 height 34
type input "والنوت كاروت كيك"
click at [849, 484] on input "text" at bounding box center [606, 481] width 601 height 34
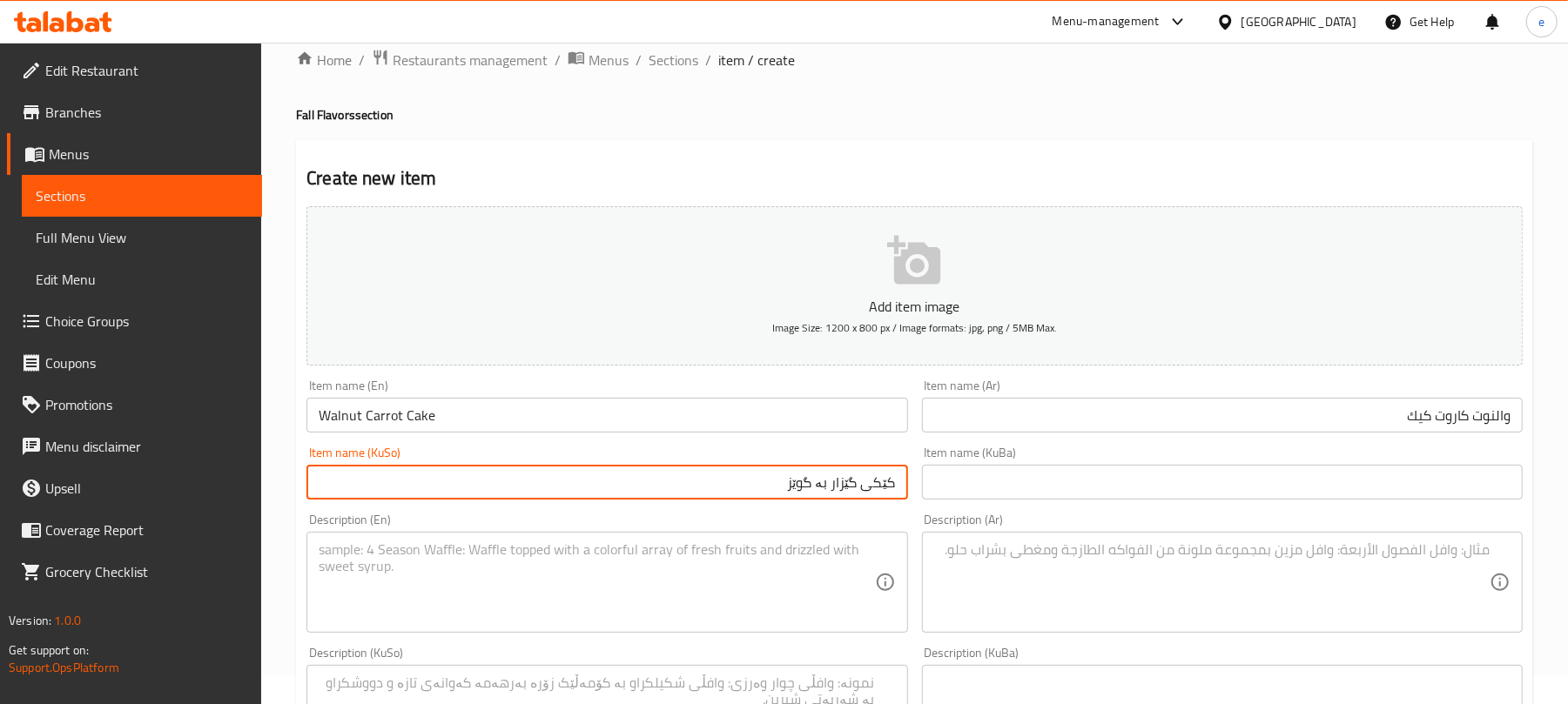
type input "کێکی گێزار بە گوێز"
click at [829, 576] on textarea at bounding box center [596, 582] width 556 height 82
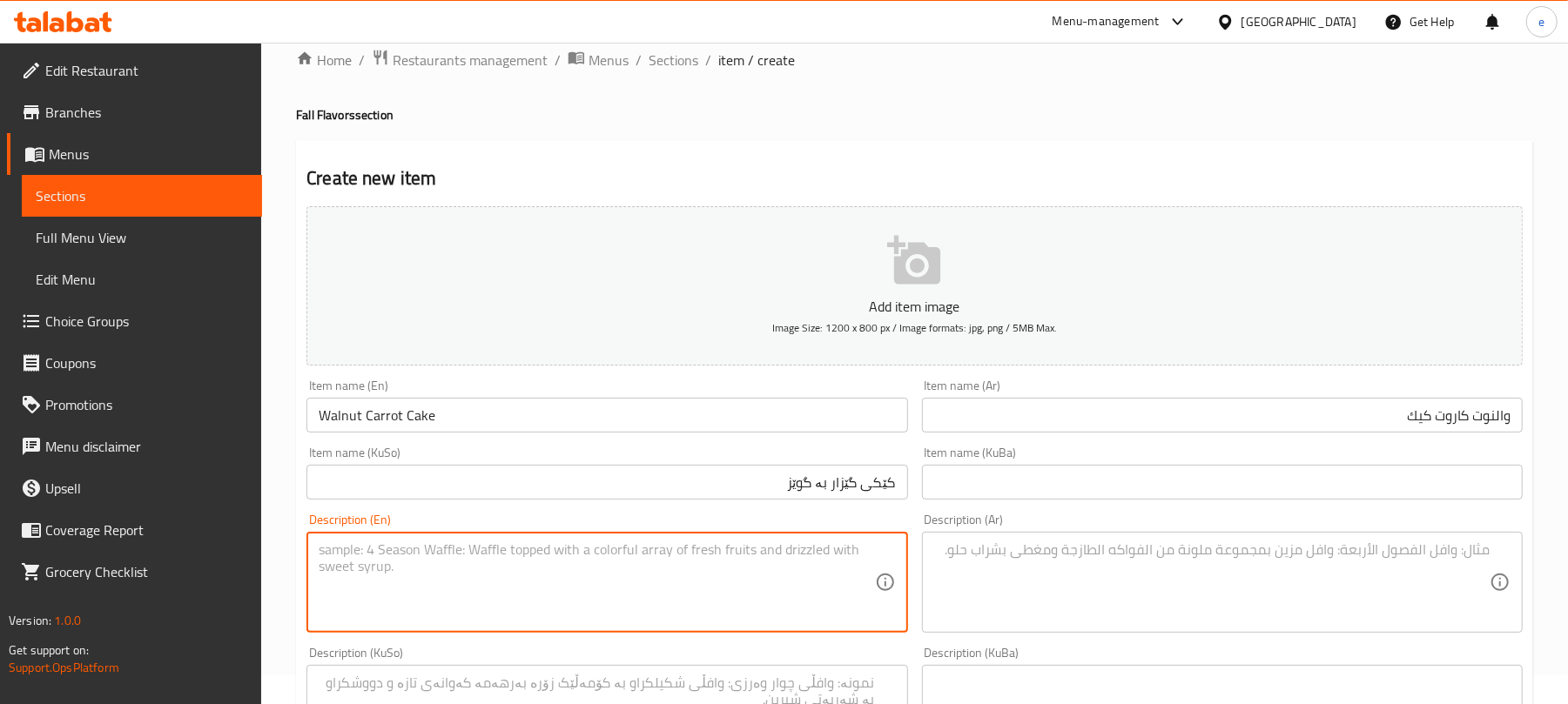
paste textarea "Cake filled with carrots and nuts"
type textarea "Cake filled with carrots and nuts"
click at [834, 488] on input "کێکی گێزار بە گوێز" at bounding box center [606, 481] width 601 height 34
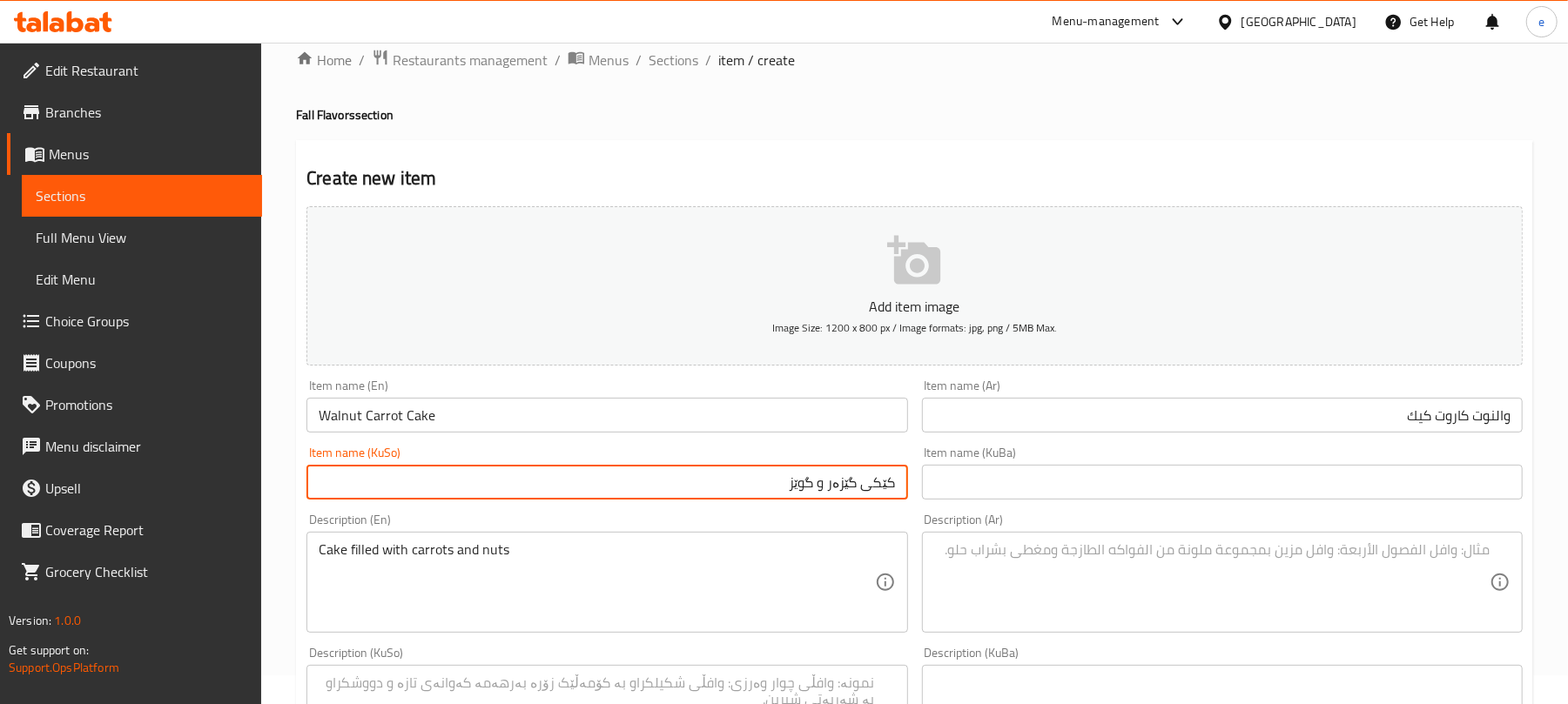
type input "کێکی گێزەر و گوێز"
click at [1210, 565] on textarea at bounding box center [1212, 582] width 556 height 82
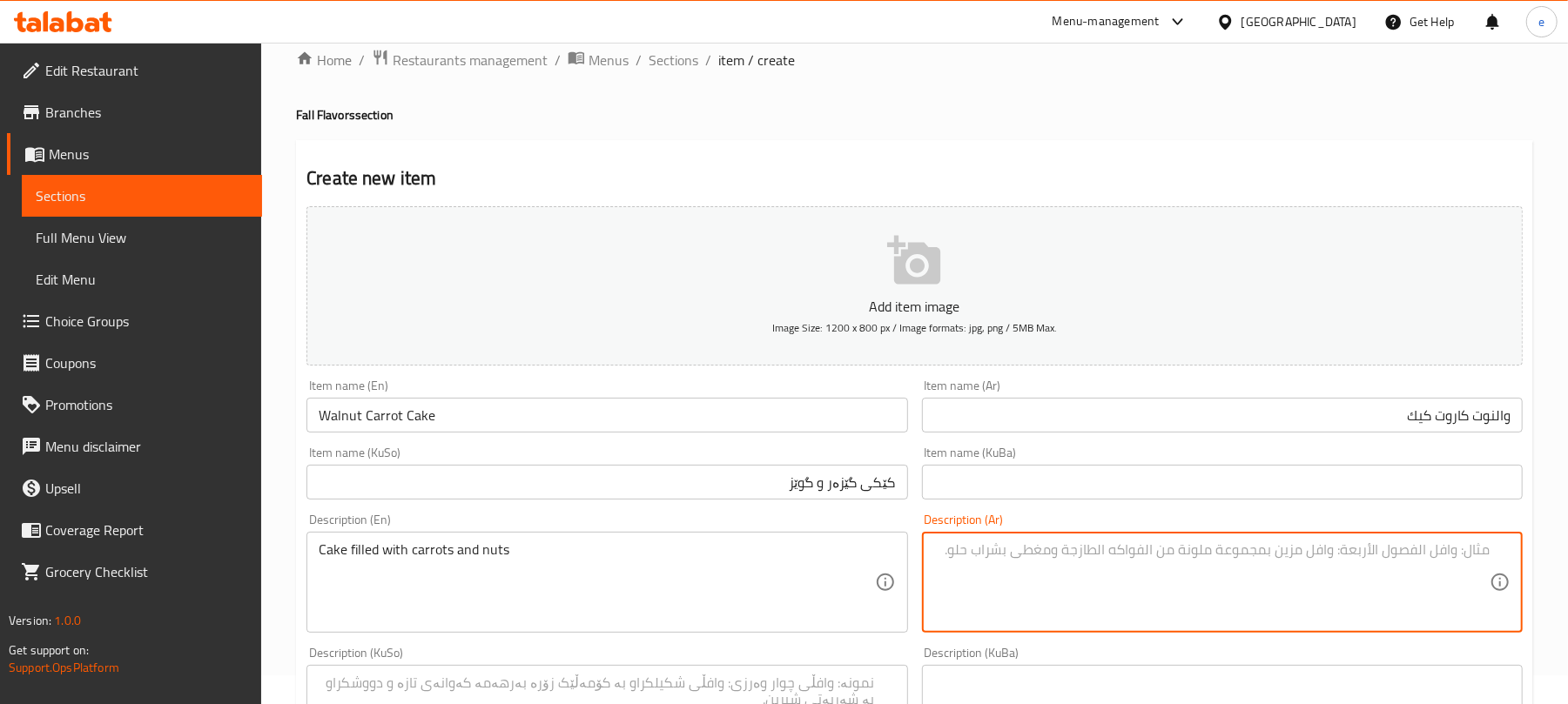
paste textarea "كيك محشو بالجزر و المكسرات"
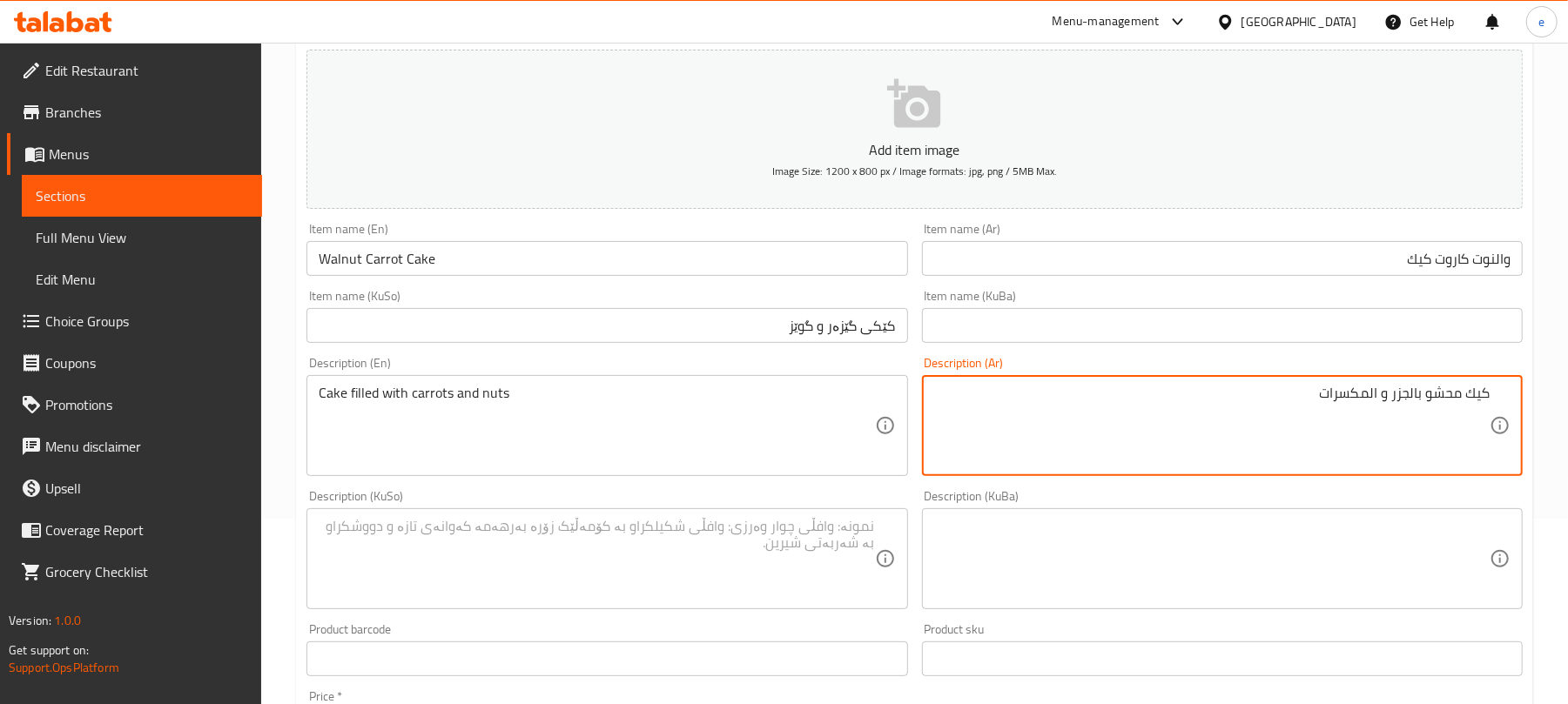
scroll to position [261, 0]
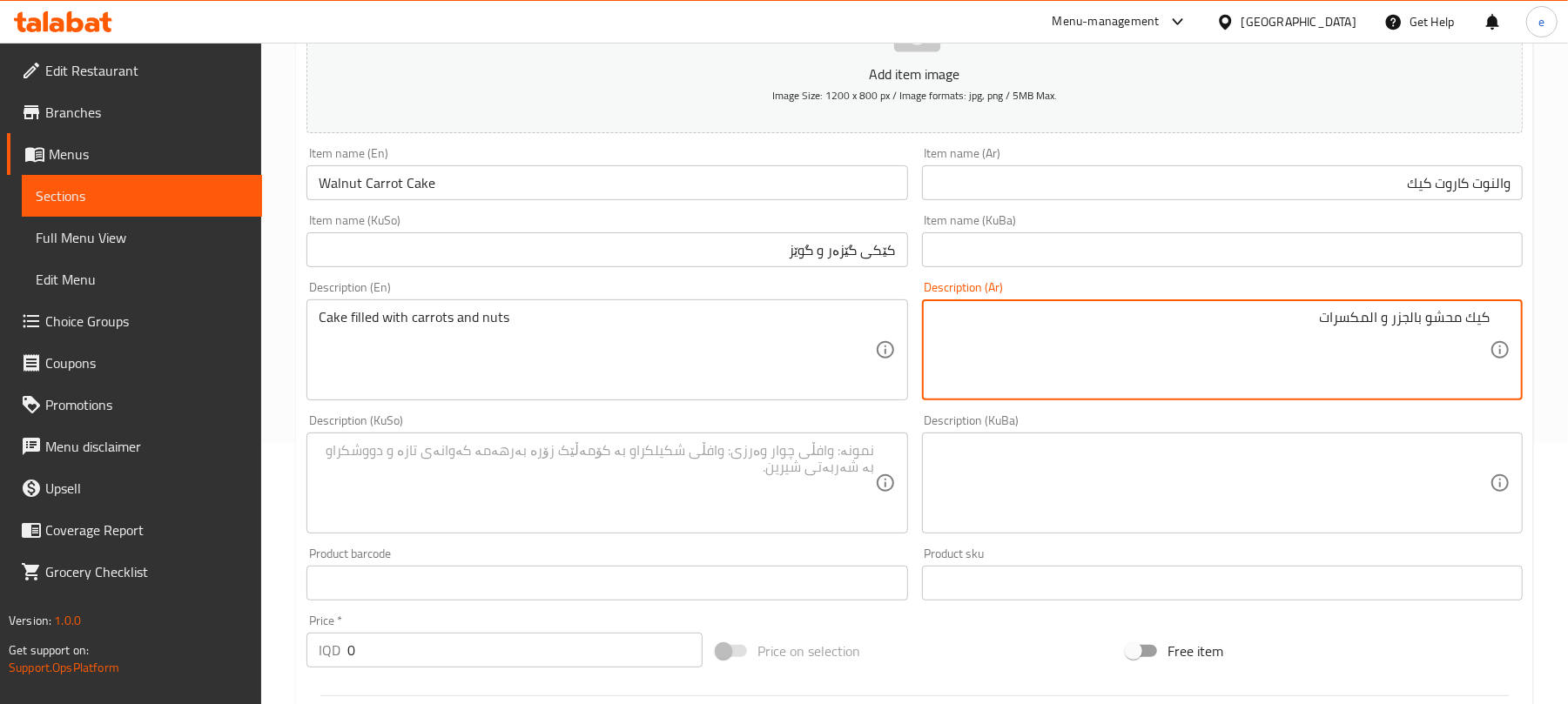
type textarea "كيك محشو بالجزر و المكسرات"
click at [788, 449] on textarea at bounding box center [596, 483] width 556 height 82
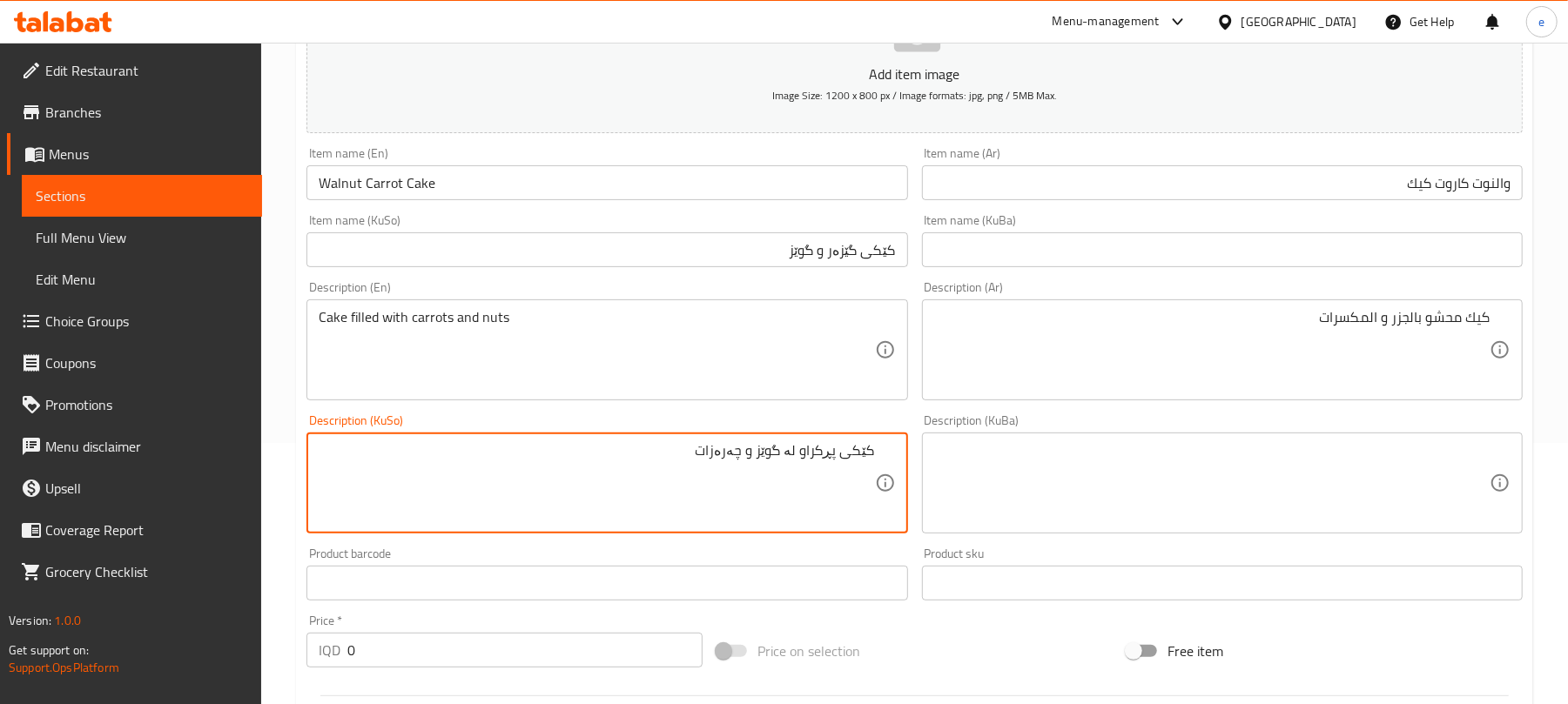
type textarea "کێکی پڕکراو لە گوێز و چەرەزات"
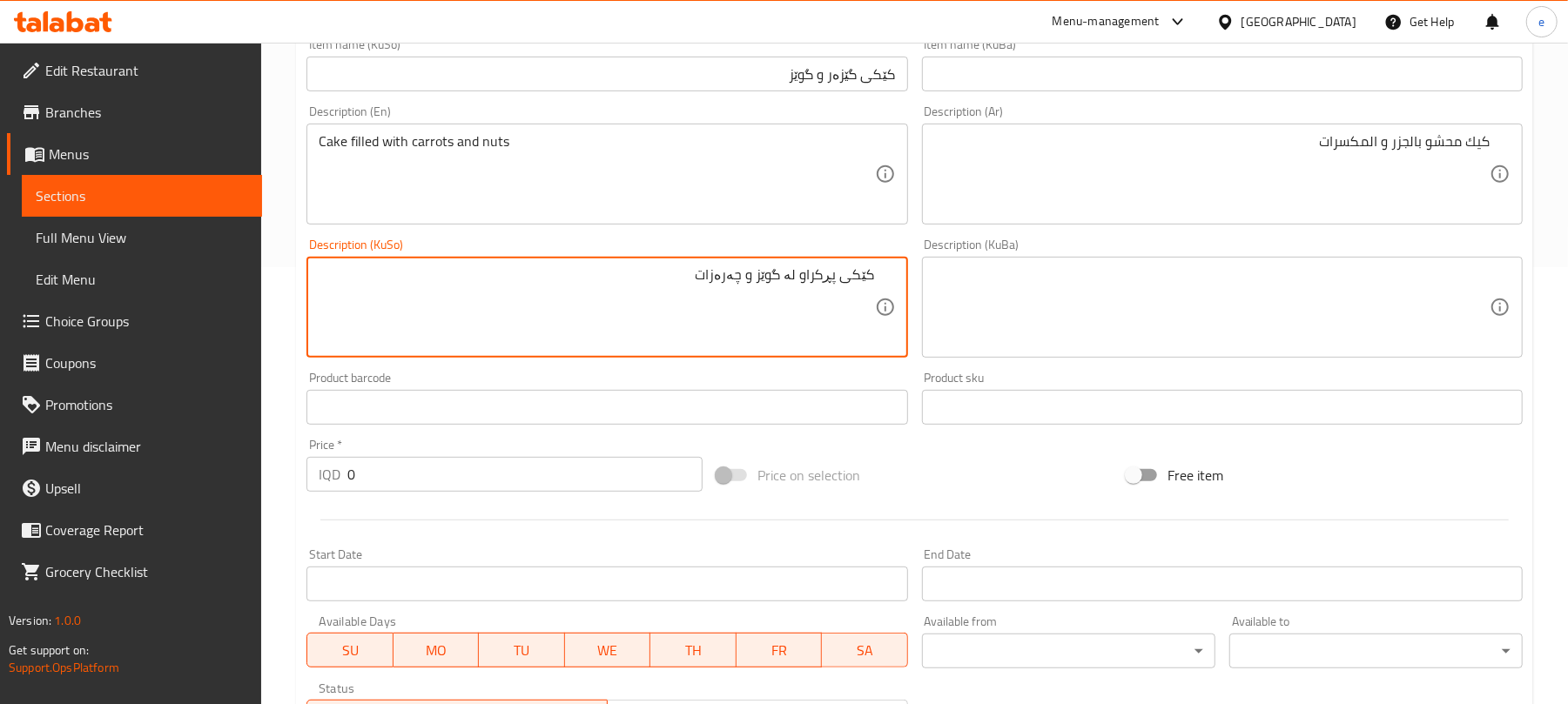
scroll to position [493, 0]
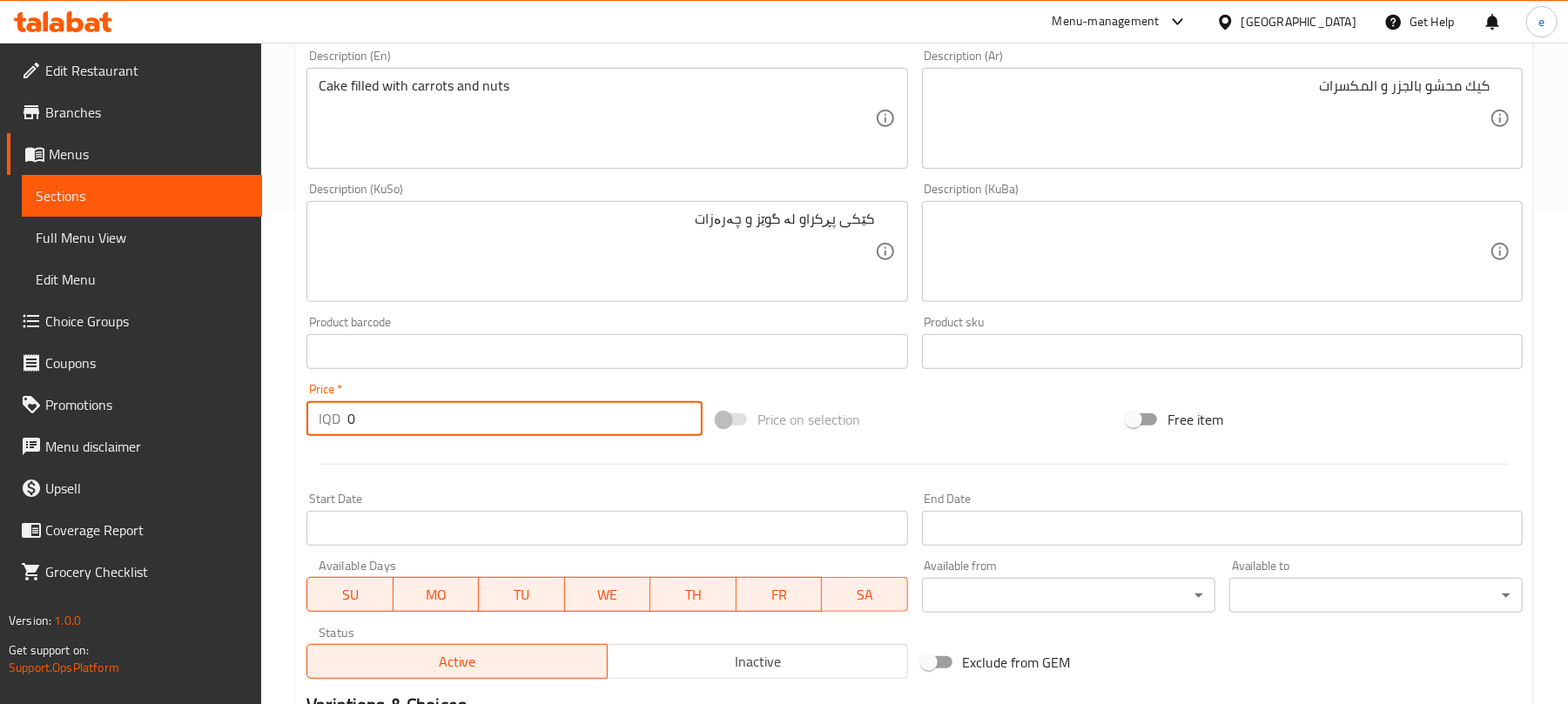
drag, startPoint x: 457, startPoint y: 428, endPoint x: 303, endPoint y: 409, distance: 155.2
click at [269, 404] on div "Home / Restaurants management / Menus / Sections / item / create Fall Flavors s…" at bounding box center [914, 243] width 1307 height 1387
paste input "400"
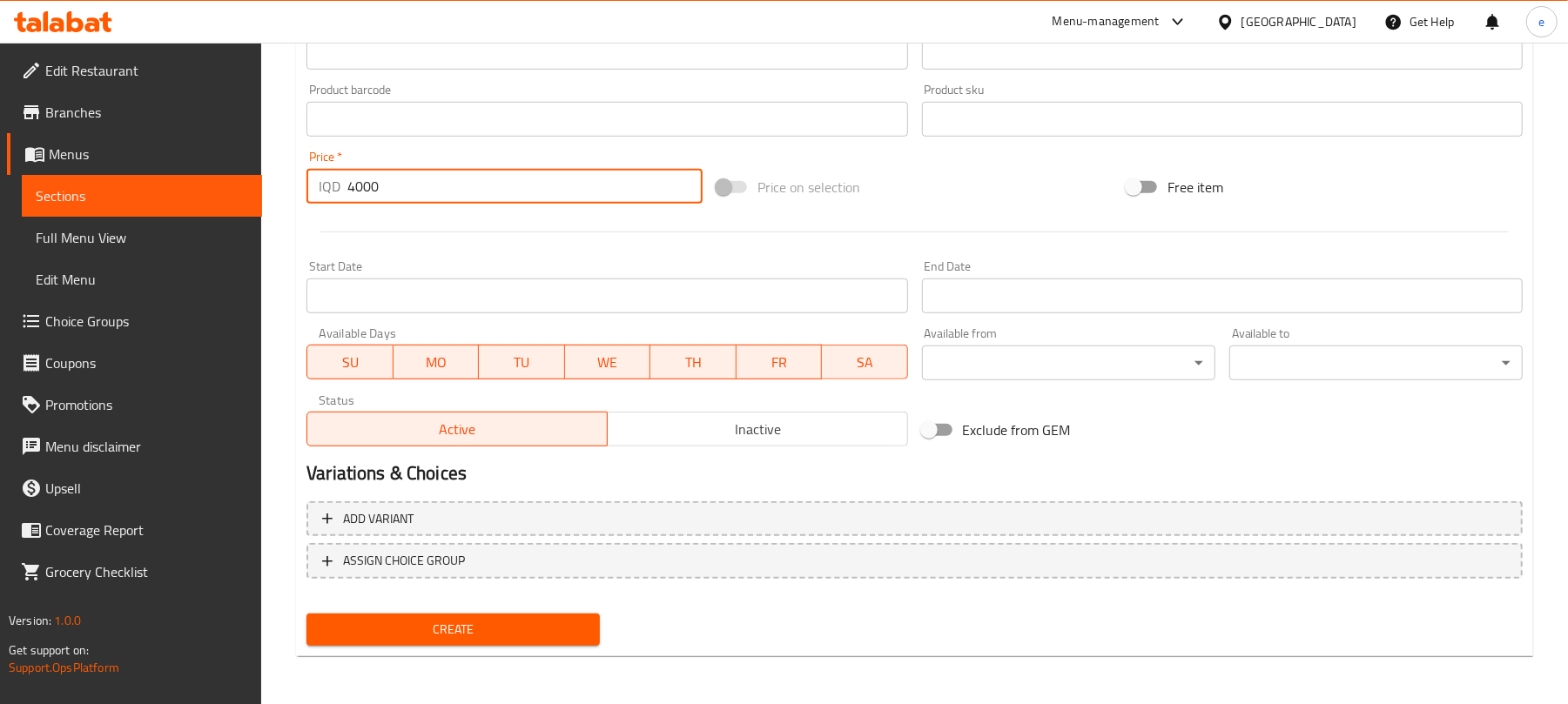
type input "4000"
click at [541, 631] on span "Create" at bounding box center [453, 629] width 265 height 22
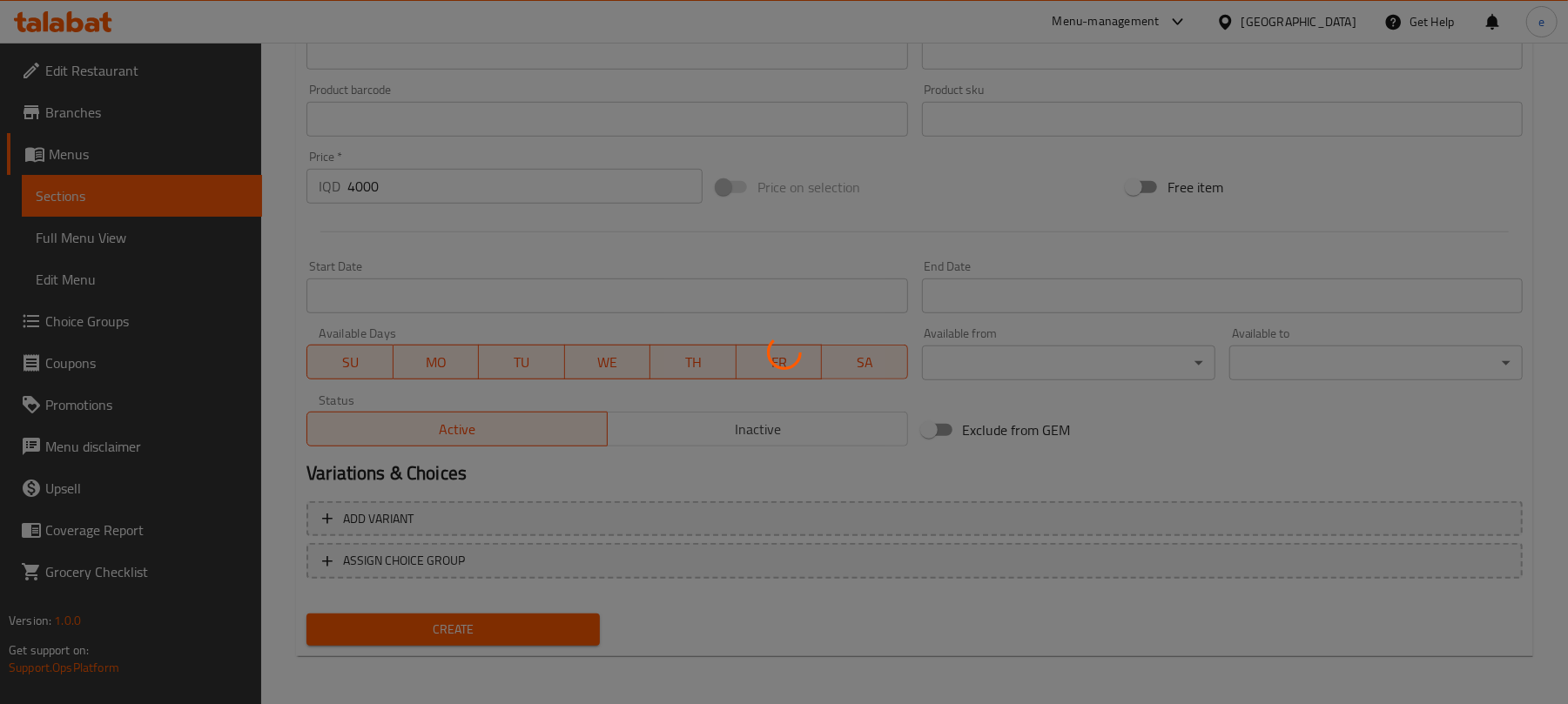
type input "0"
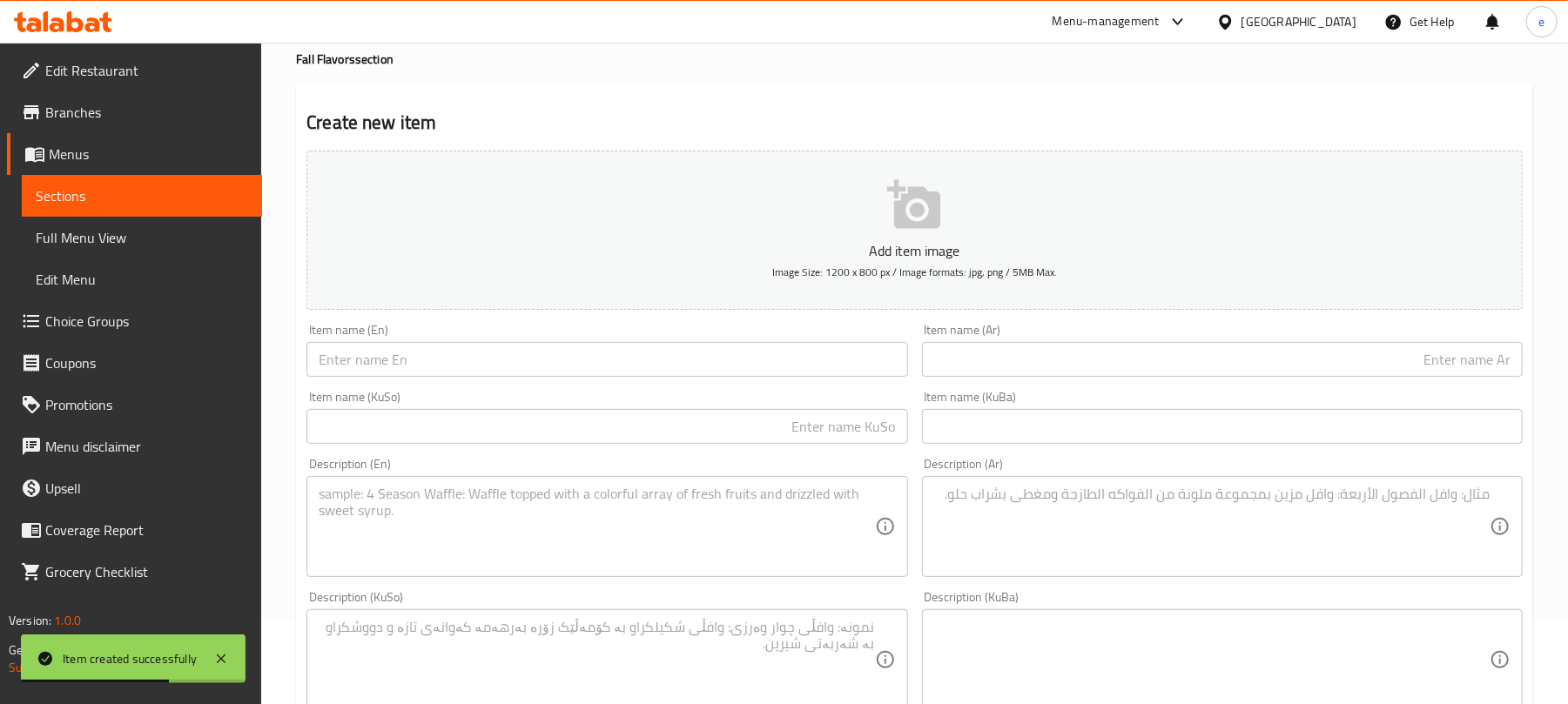
scroll to position [28, 0]
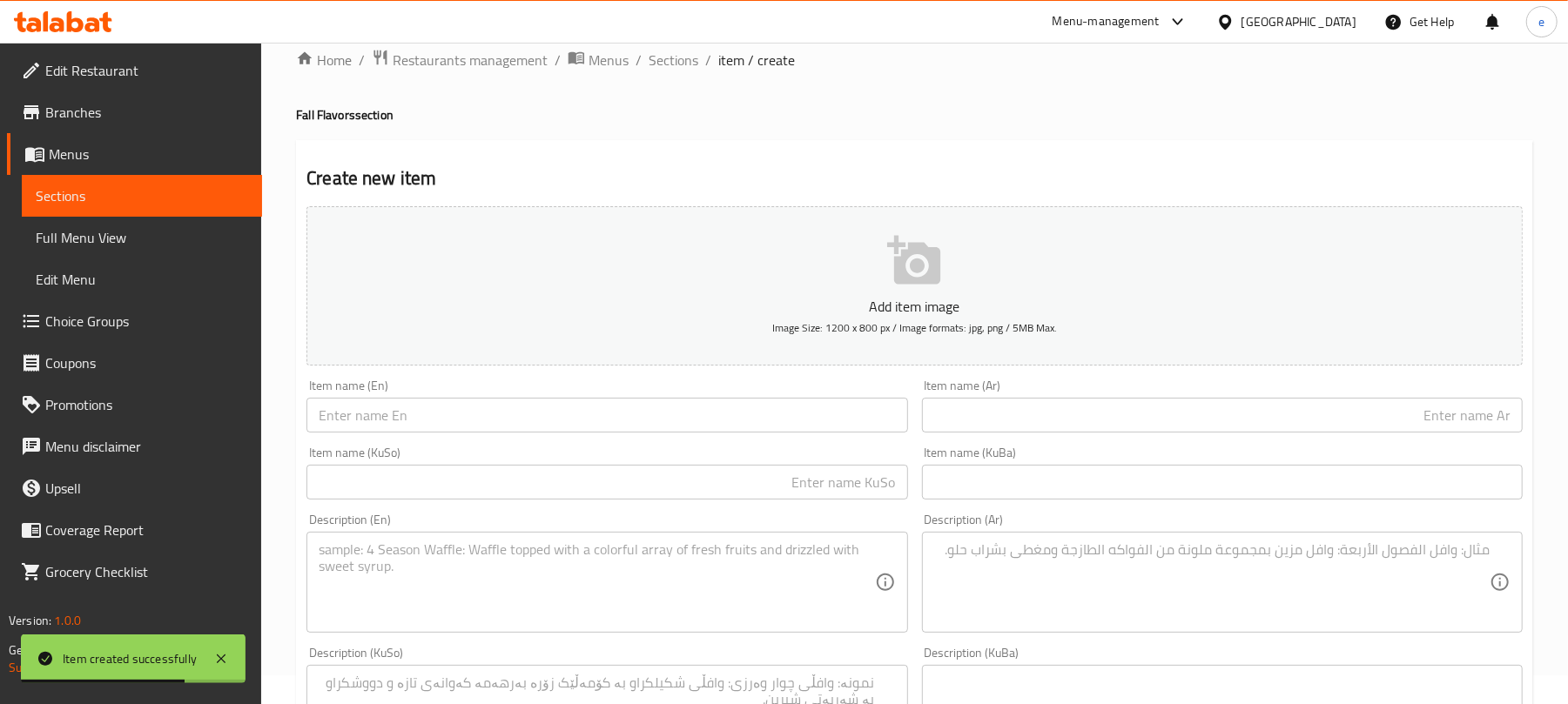
click at [569, 430] on input "text" at bounding box center [606, 415] width 601 height 34
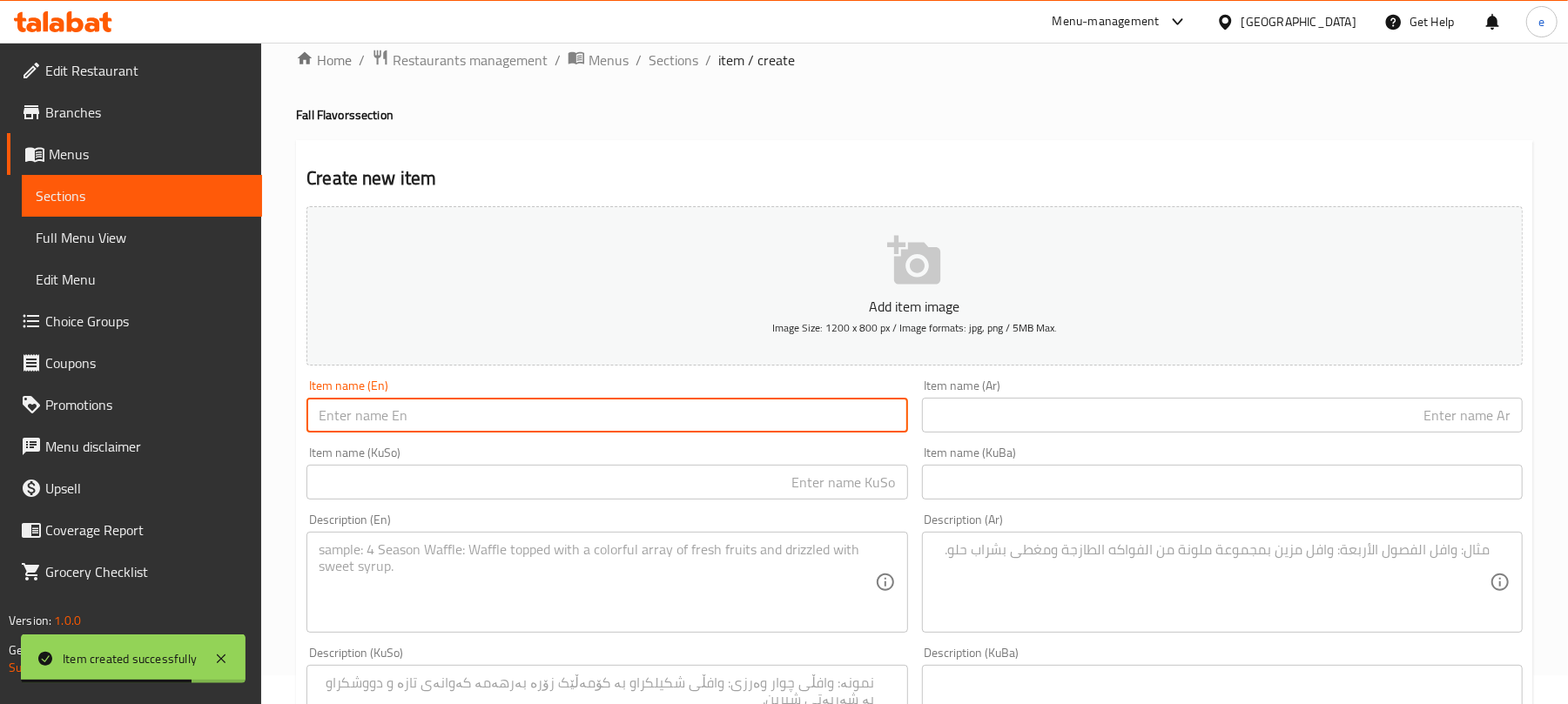
paste input "Pecan Caramel Muffin"
type input "Pecan Caramel Muffin"
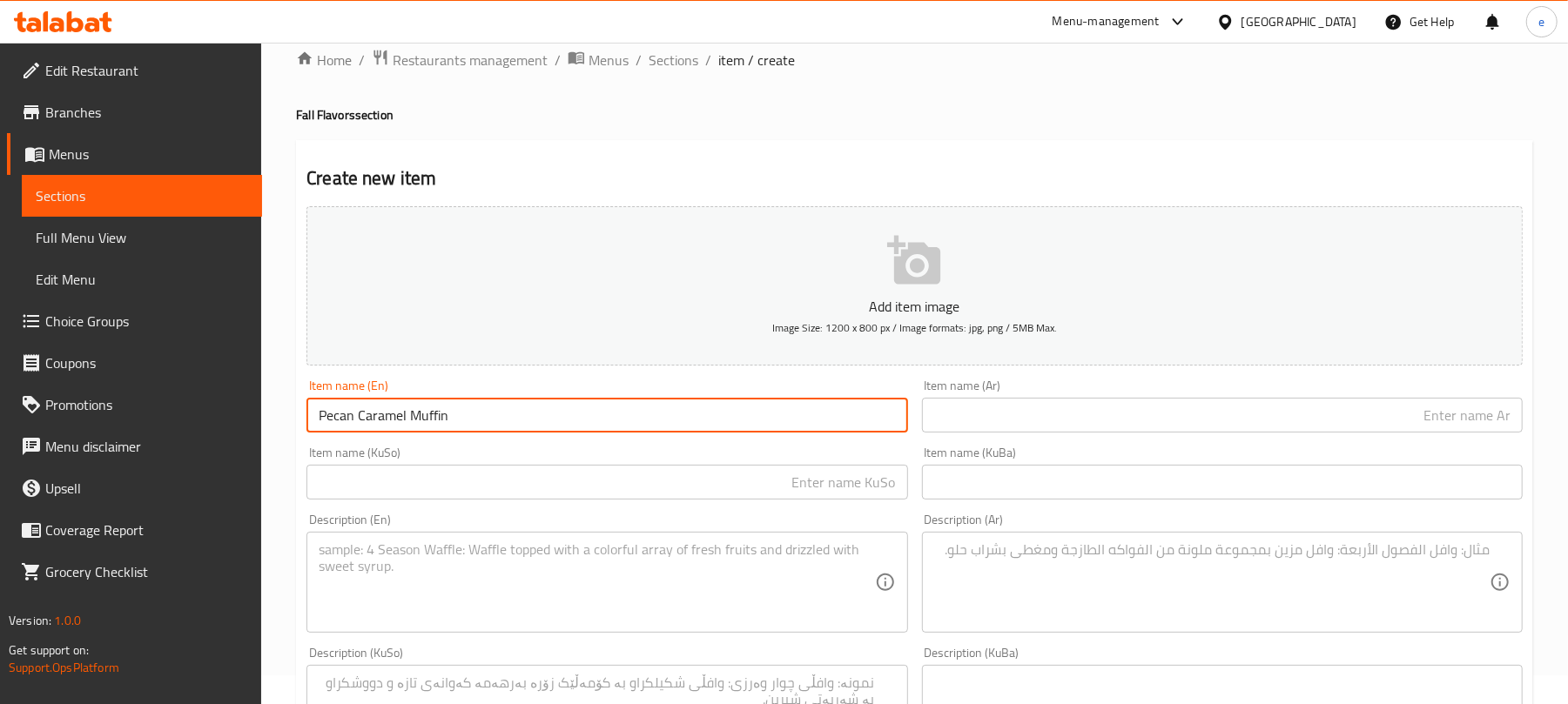
click at [1038, 417] on input "text" at bounding box center [1222, 415] width 601 height 34
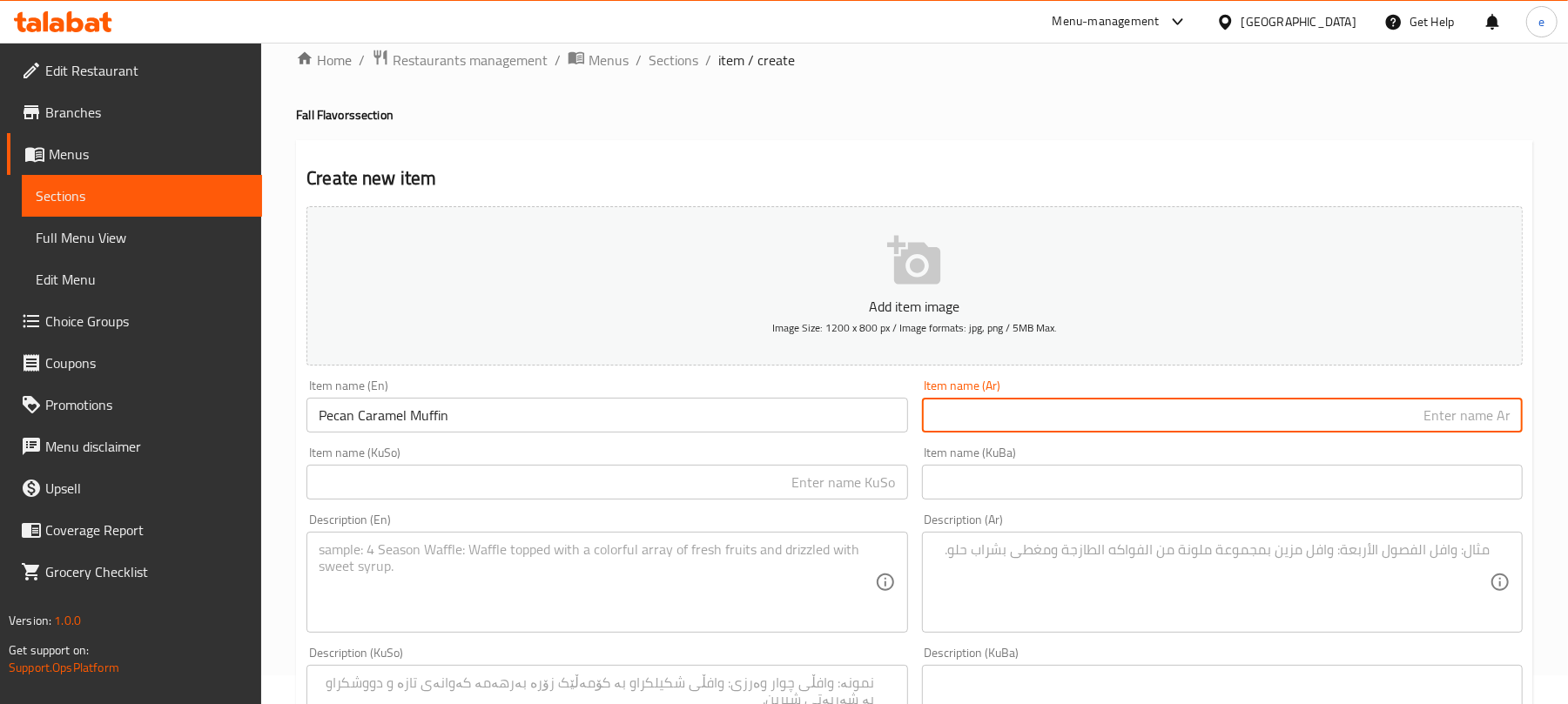
paste input "بيكان كراميل مافن"
type input "بيكان كراميل مافن"
click at [824, 486] on input "text" at bounding box center [606, 481] width 601 height 34
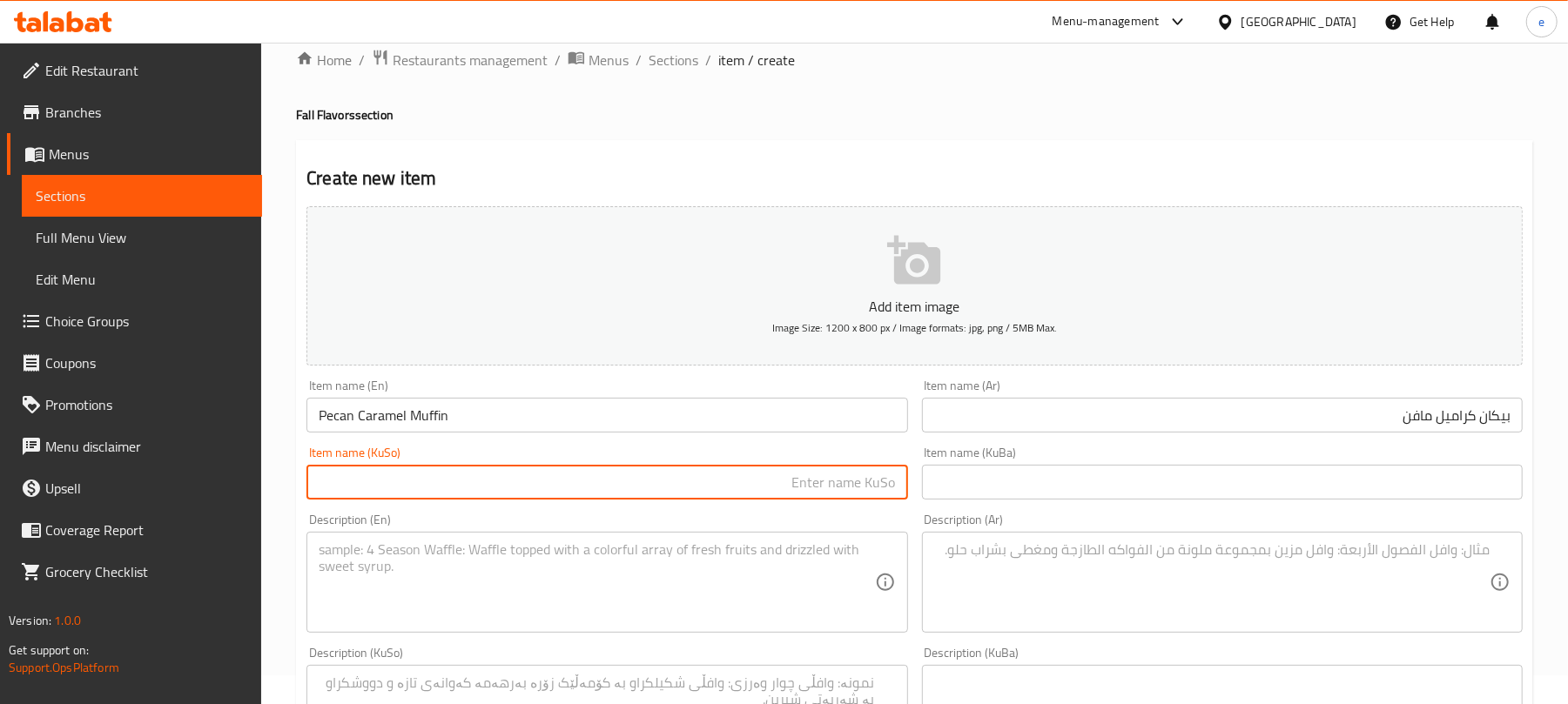
click at [750, 592] on textarea at bounding box center [596, 582] width 556 height 82
paste textarea "Cake filled with caramel topped by pecan"
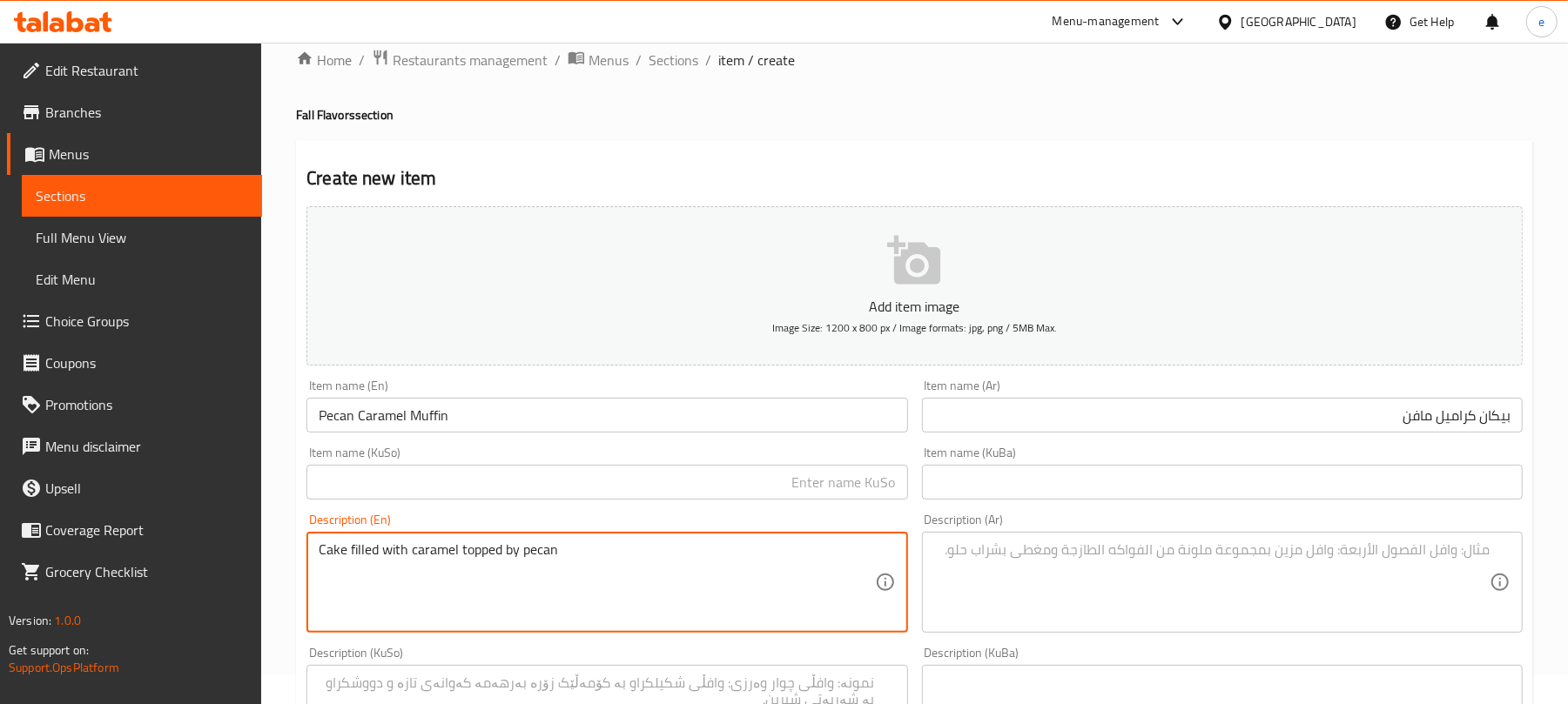
type textarea "Cake filled with caramel topped by pecan"
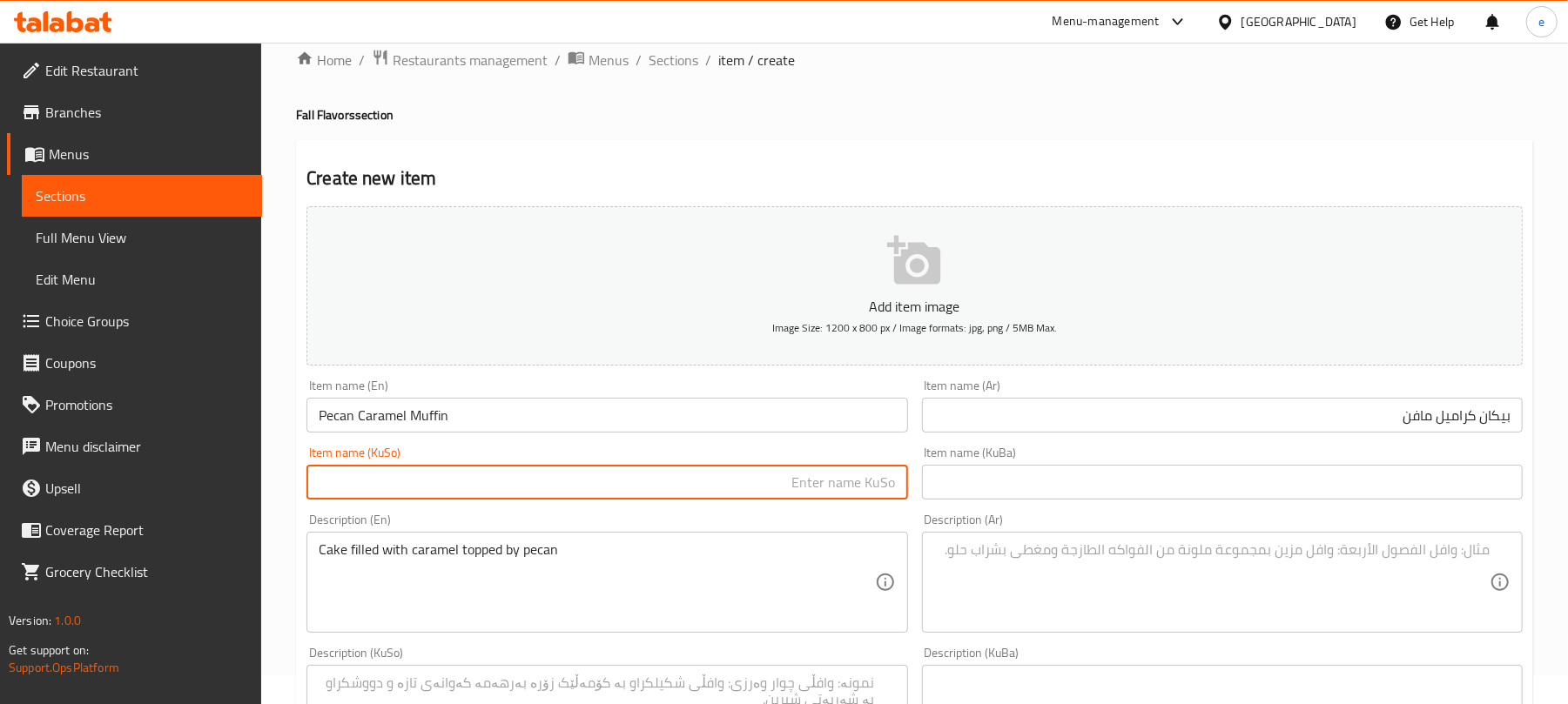
click at [857, 491] on input "text" at bounding box center [606, 481] width 601 height 34
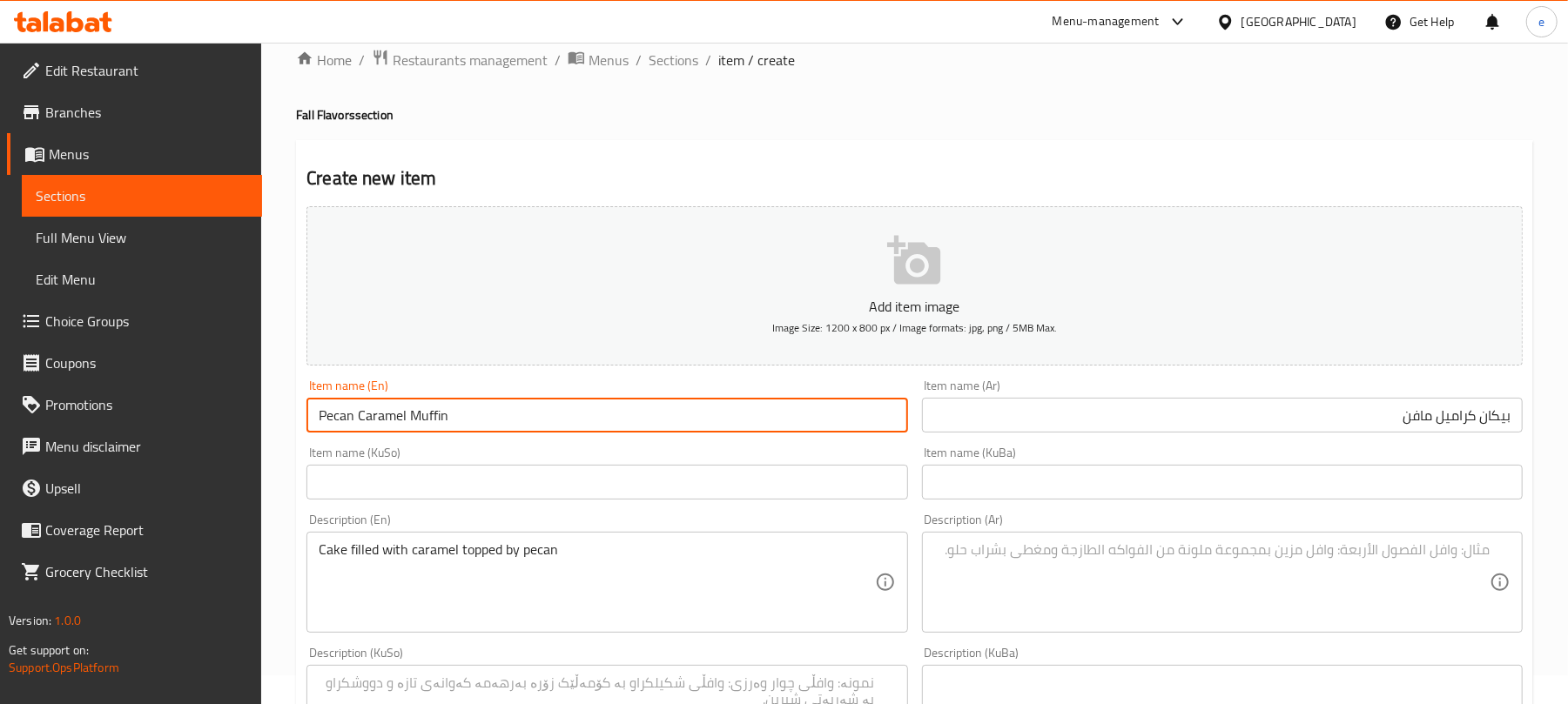
click at [334, 411] on input "Pecan Caramel Muffin" at bounding box center [606, 415] width 601 height 34
click at [872, 478] on input "text" at bounding box center [606, 481] width 601 height 34
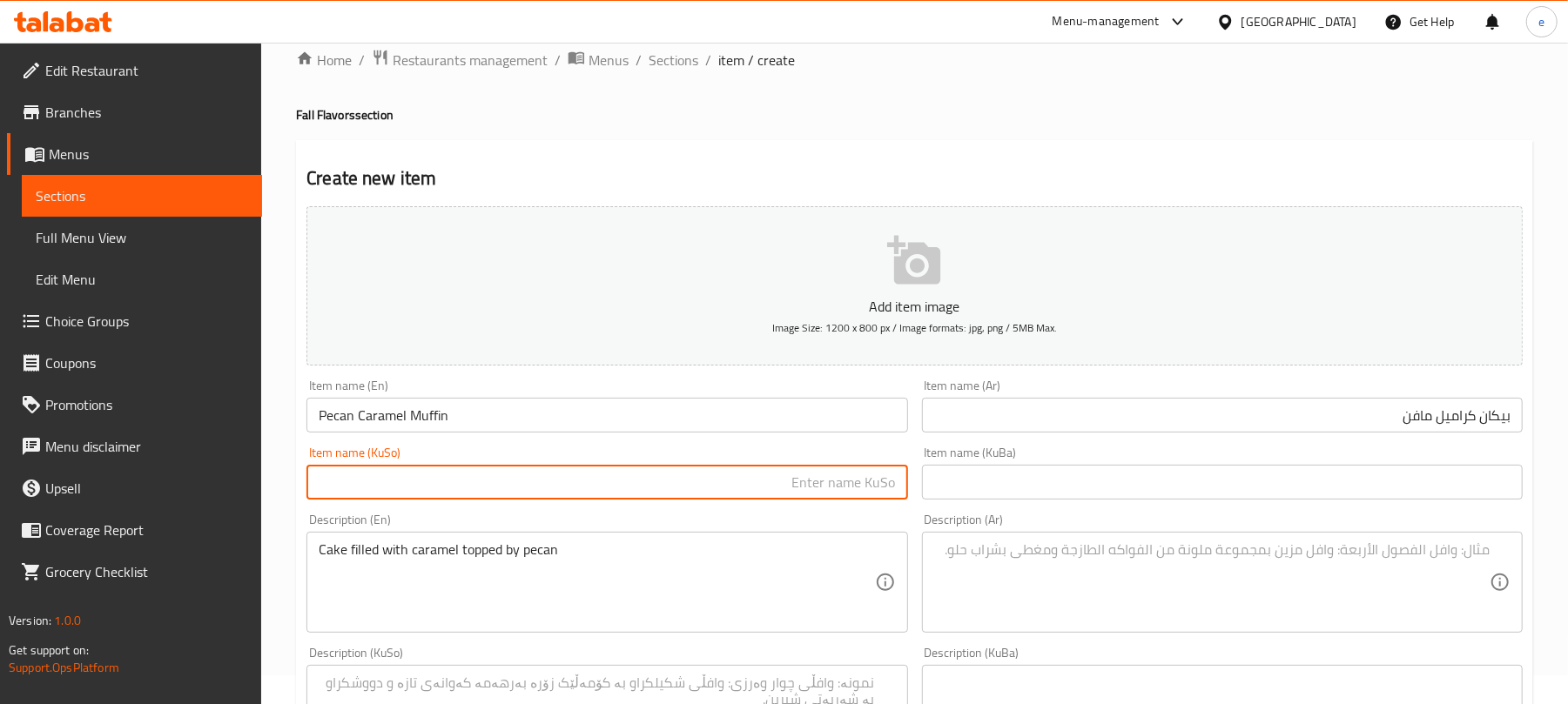
click at [439, 416] on input "Pecan Caramel Muffin" at bounding box center [606, 415] width 601 height 34
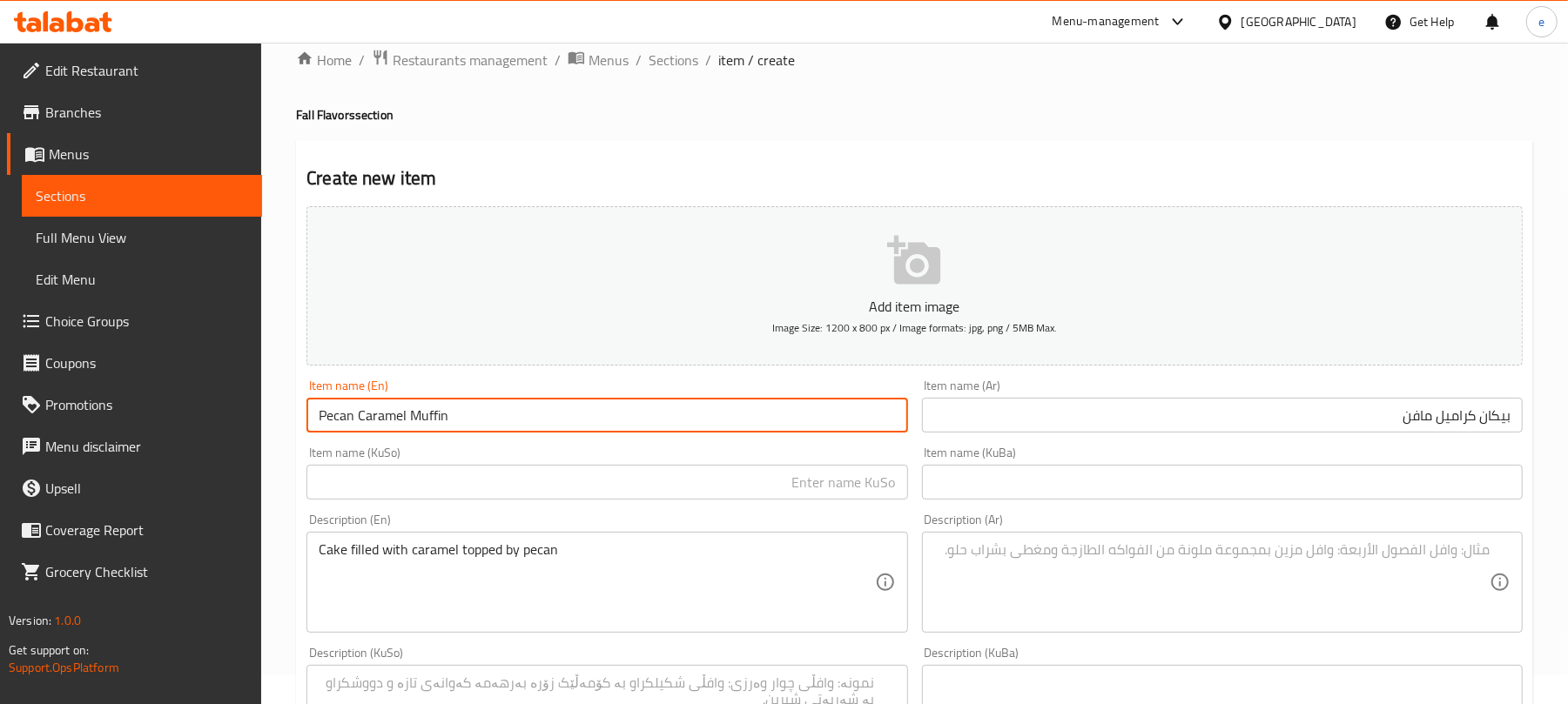
click at [439, 416] on input "Pecan Caramel Muffin" at bounding box center [606, 415] width 601 height 34
click at [827, 474] on input "text" at bounding box center [606, 481] width 601 height 34
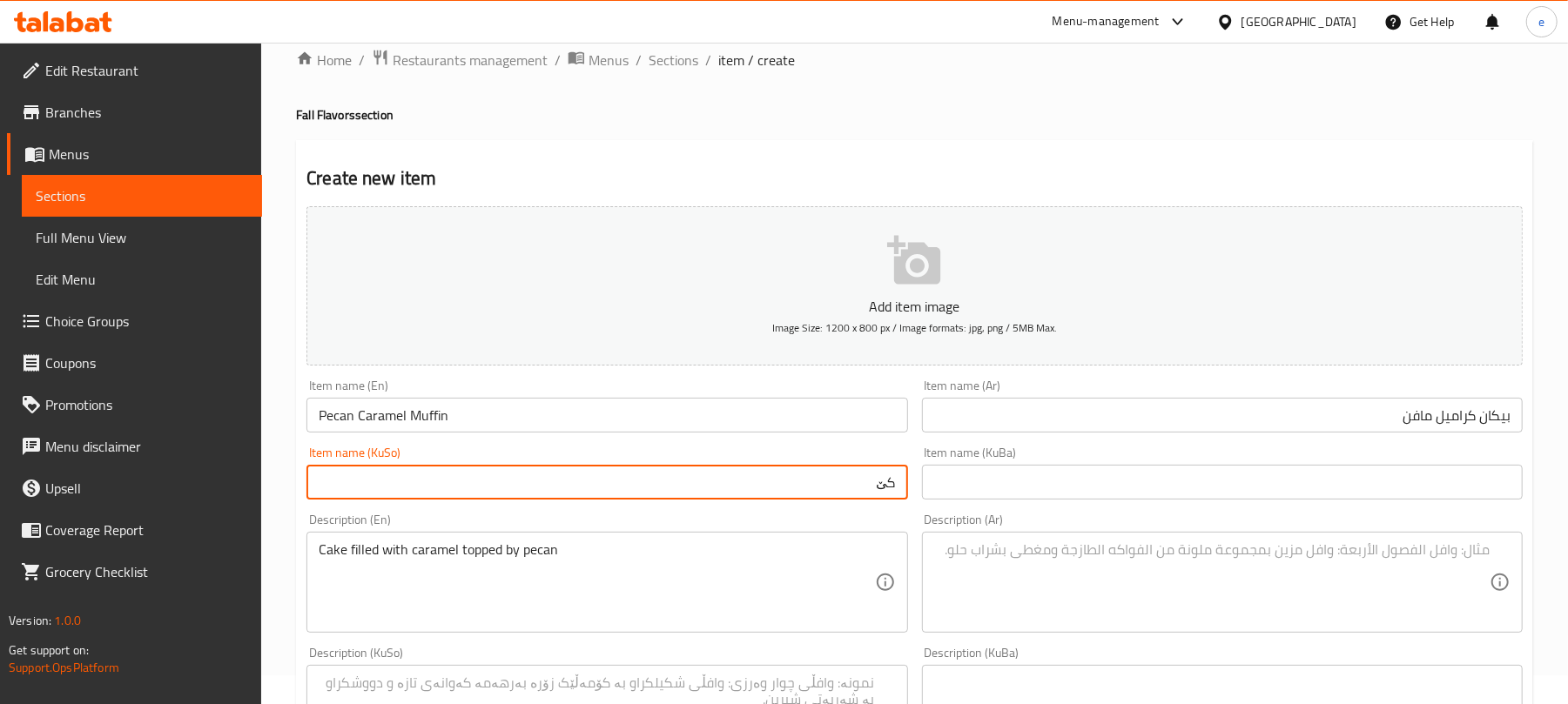
type input "ک"
type input "پێکان کەرەمێڵ مەفن"
click at [1136, 561] on textarea at bounding box center [1212, 582] width 556 height 82
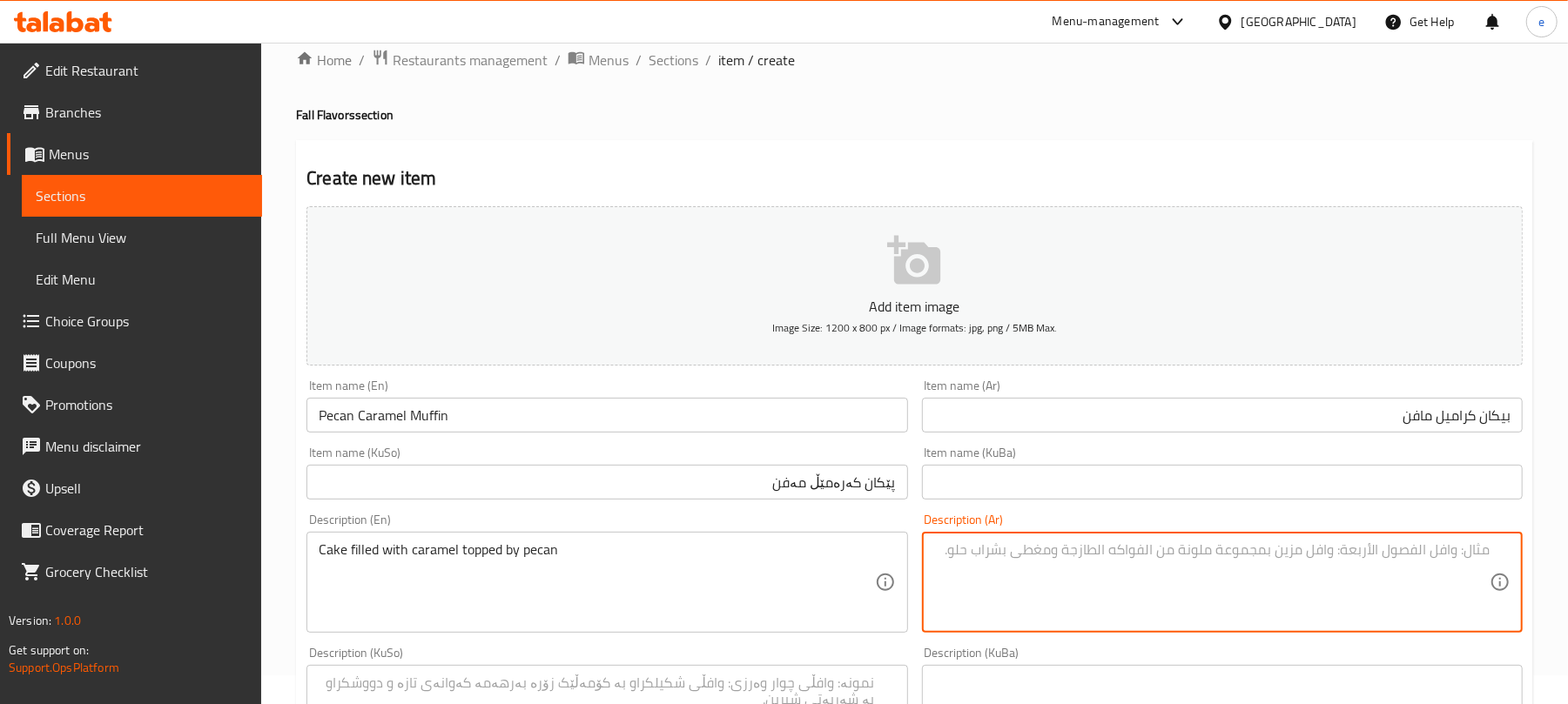
paste textarea "كيك محشو بالكراميل مع البيكان"
click at [1338, 555] on textarea "كيك محشو بالكراميل مع البيكان" at bounding box center [1212, 582] width 556 height 82
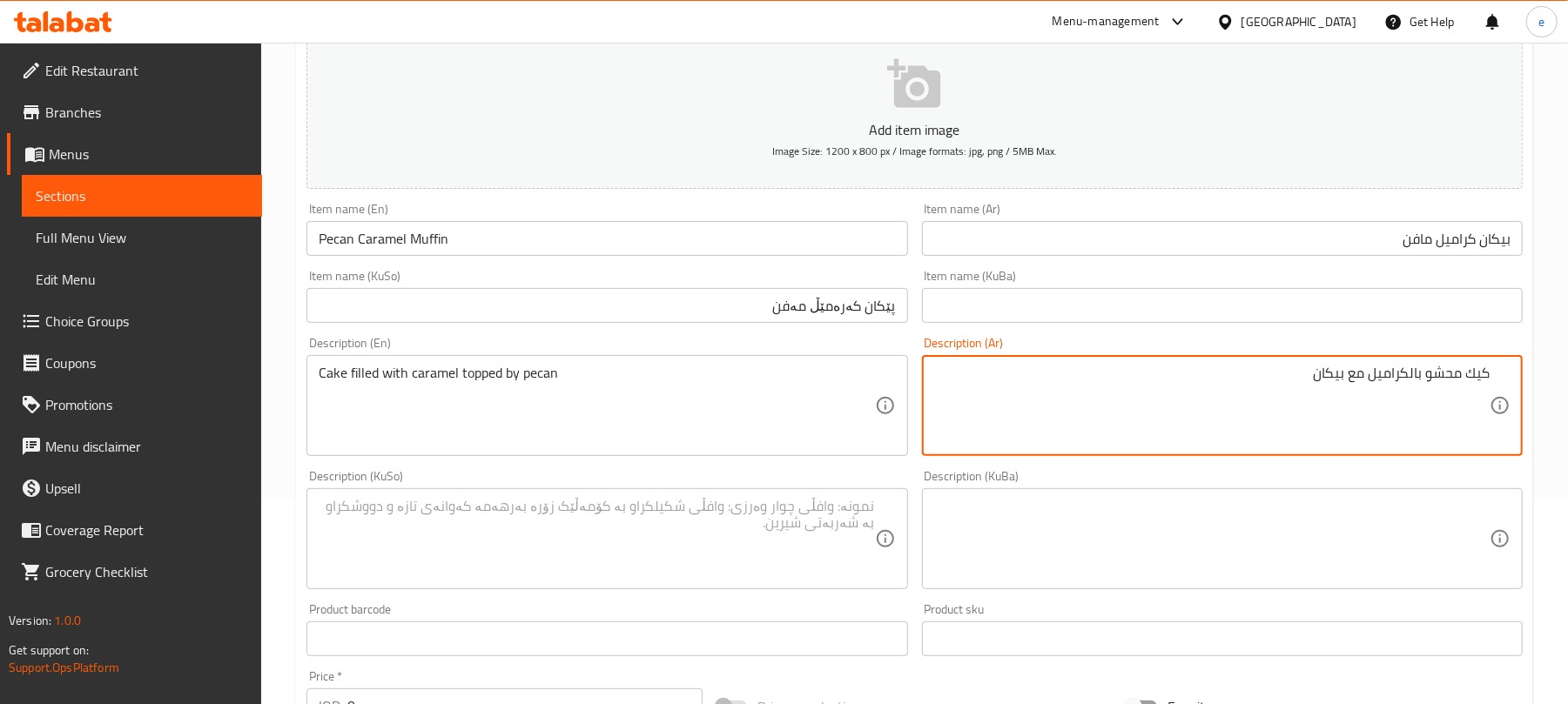
scroll to position [261, 0]
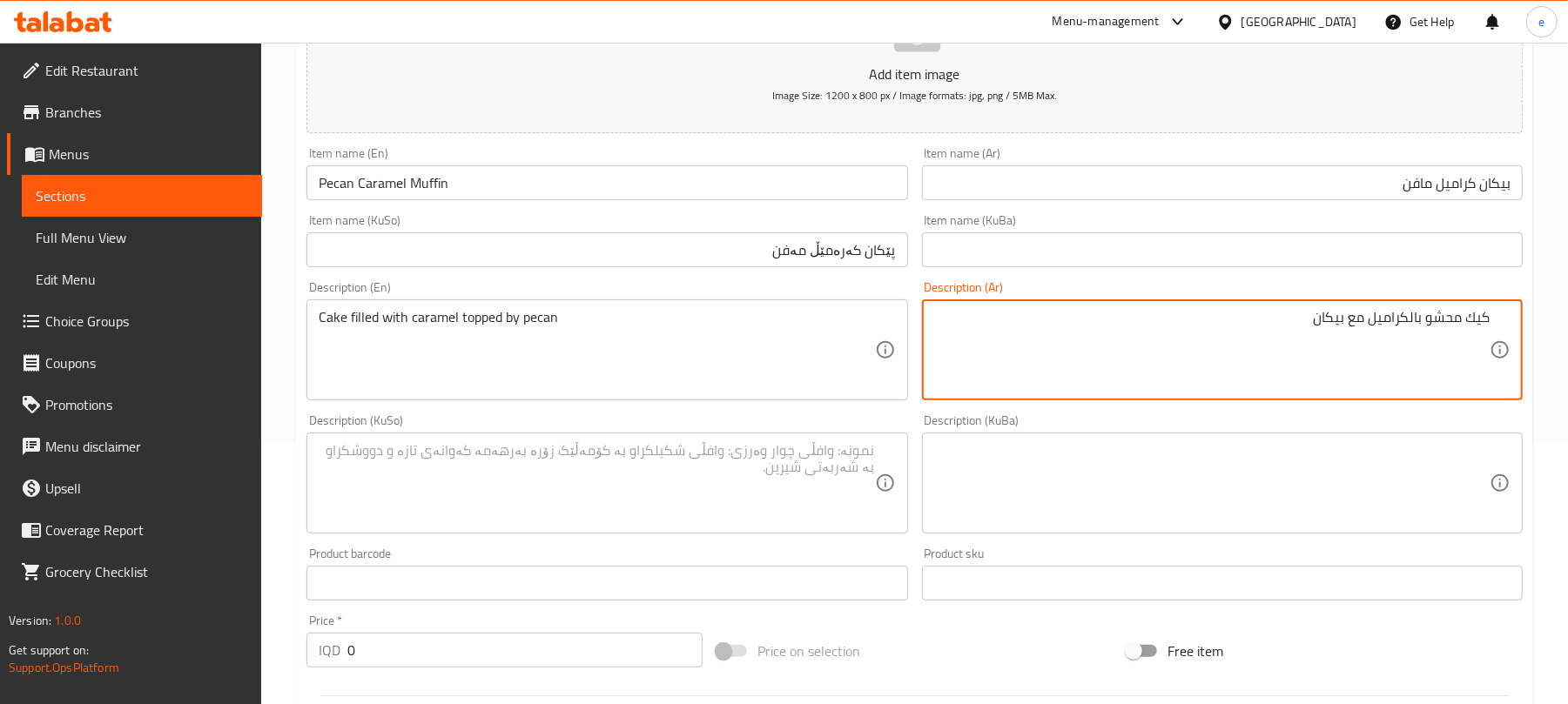
type textarea "كيك محشو بالكراميل مع بيكان"
drag, startPoint x: 900, startPoint y: 501, endPoint x: 847, endPoint y: 496, distance: 53.2
click at [896, 501] on div "Description (KuSo)" at bounding box center [606, 483] width 601 height 101
click at [846, 496] on textarea at bounding box center [596, 483] width 556 height 82
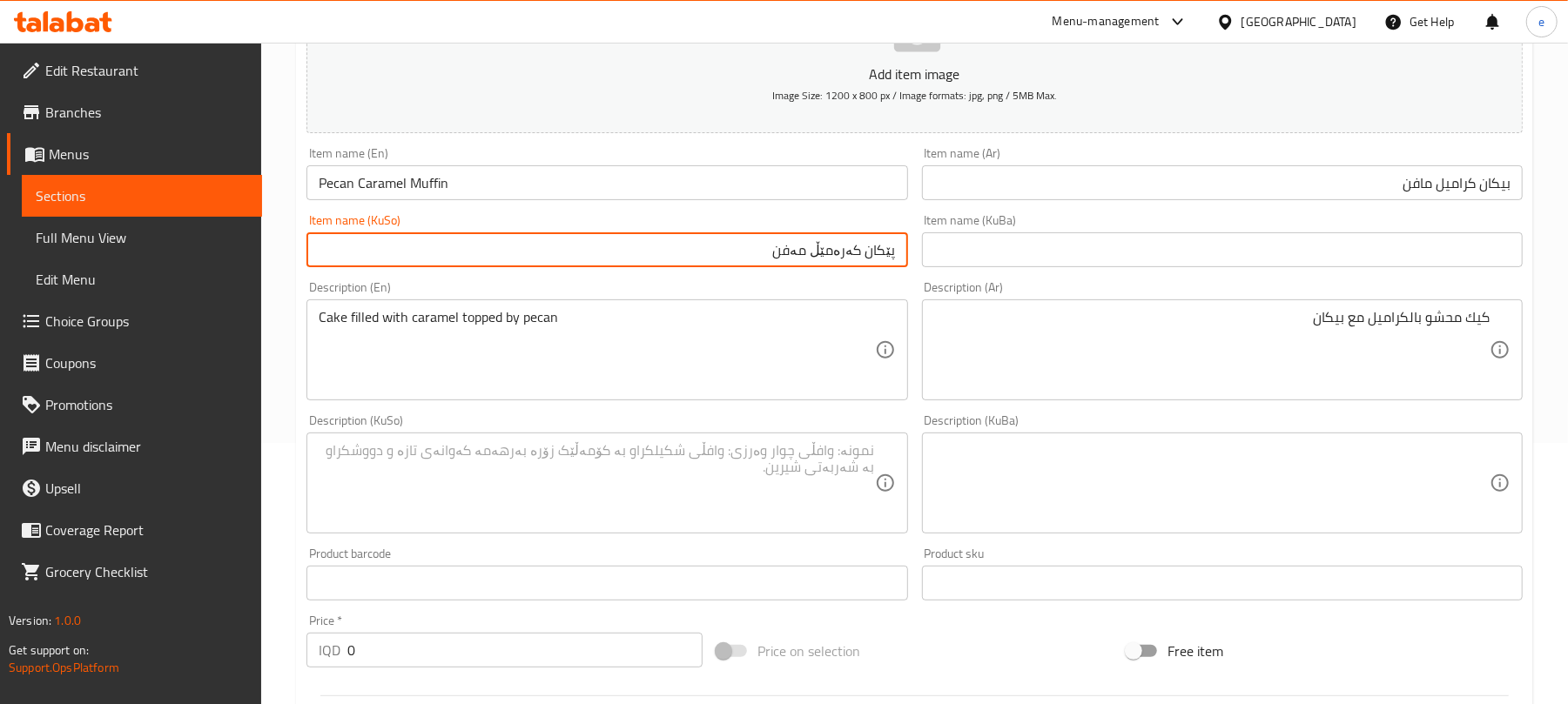
click at [797, 252] on input "پێکان کەرەمێڵ مەفن" at bounding box center [606, 249] width 601 height 34
click at [898, 254] on input "پێکان کەرەمێڵ" at bounding box center [606, 249] width 601 height 34
paste input "مەفن"
type input "مەفنی پێکان کەرەمێڵ"
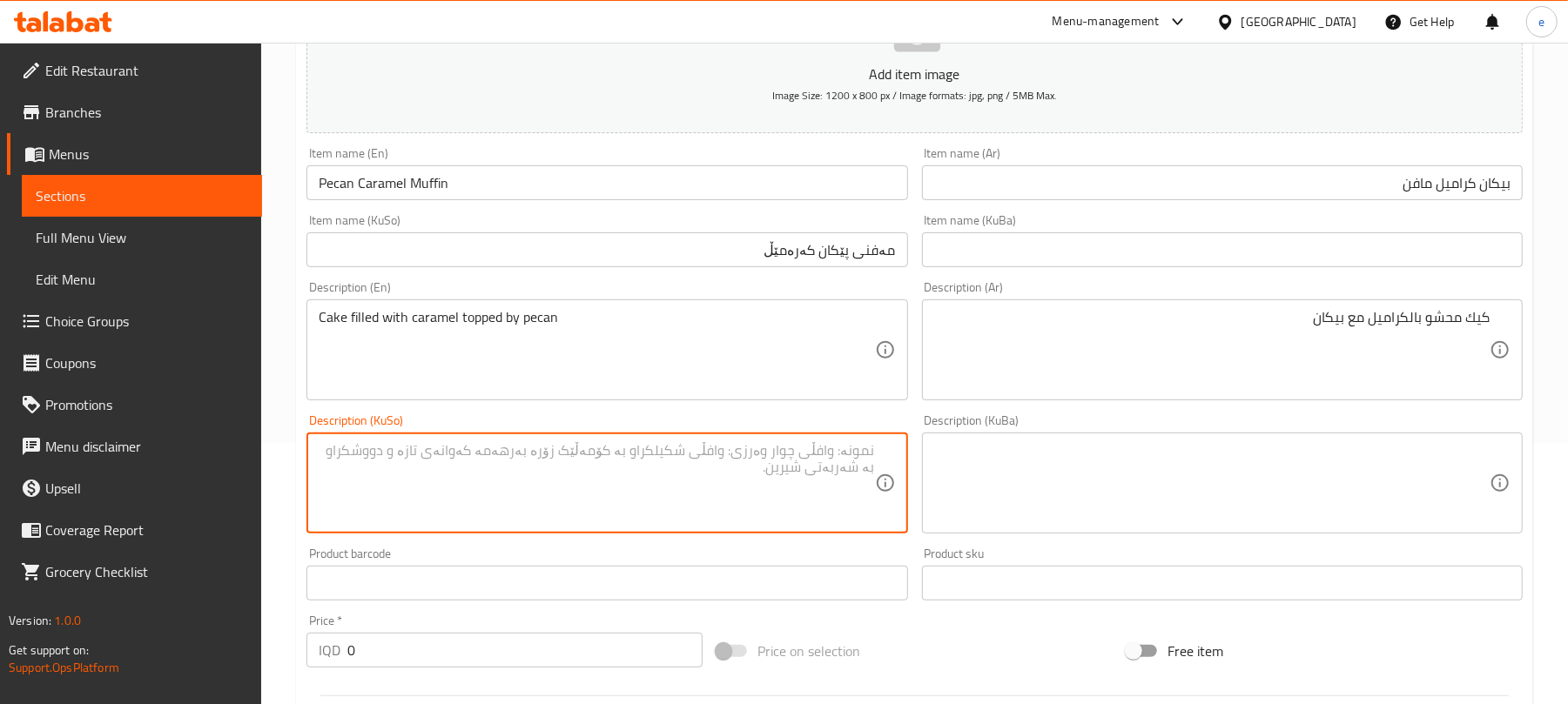
click at [831, 449] on textarea at bounding box center [596, 483] width 556 height 82
type textarea "کێکی پڕکراو لە کەرەمێڵ لەگەڵ پیکان"
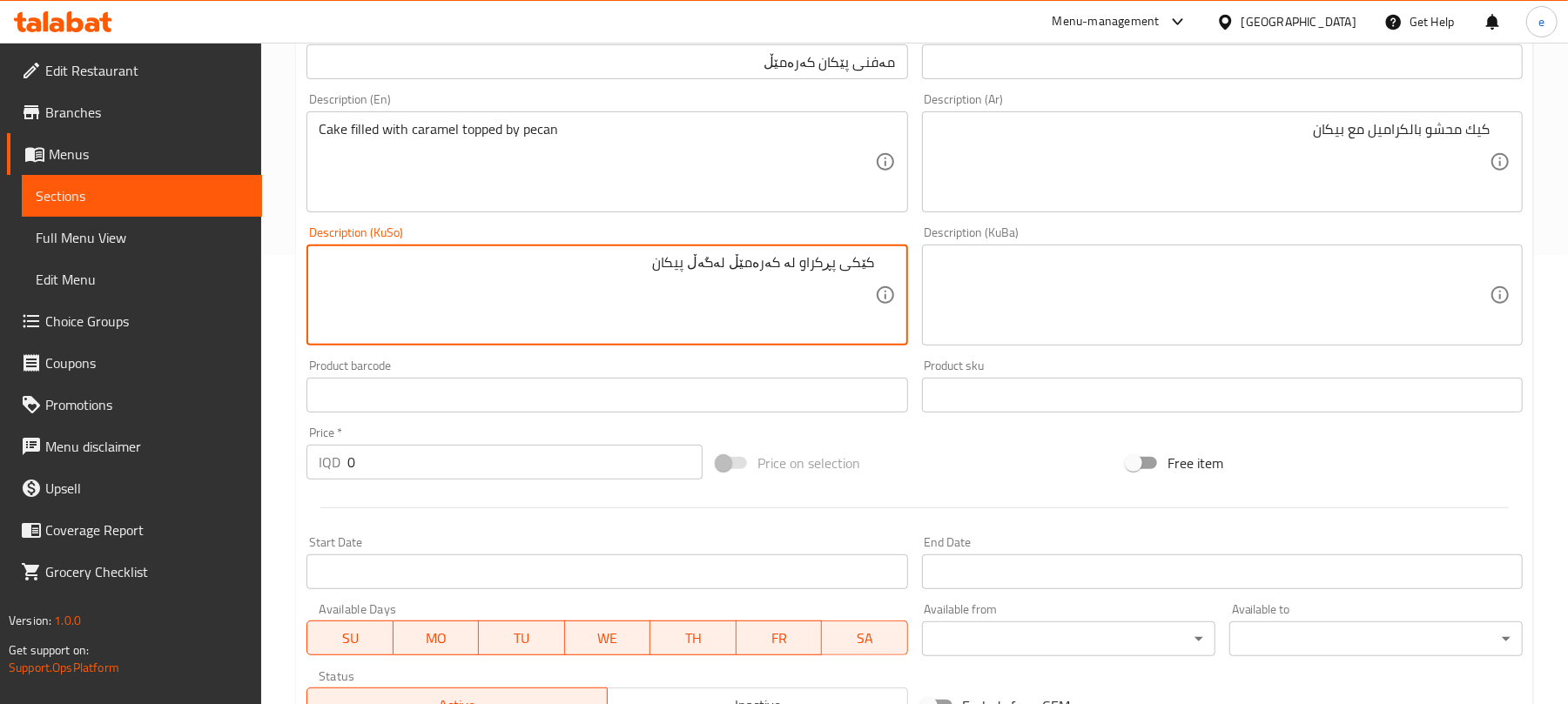
scroll to position [493, 0]
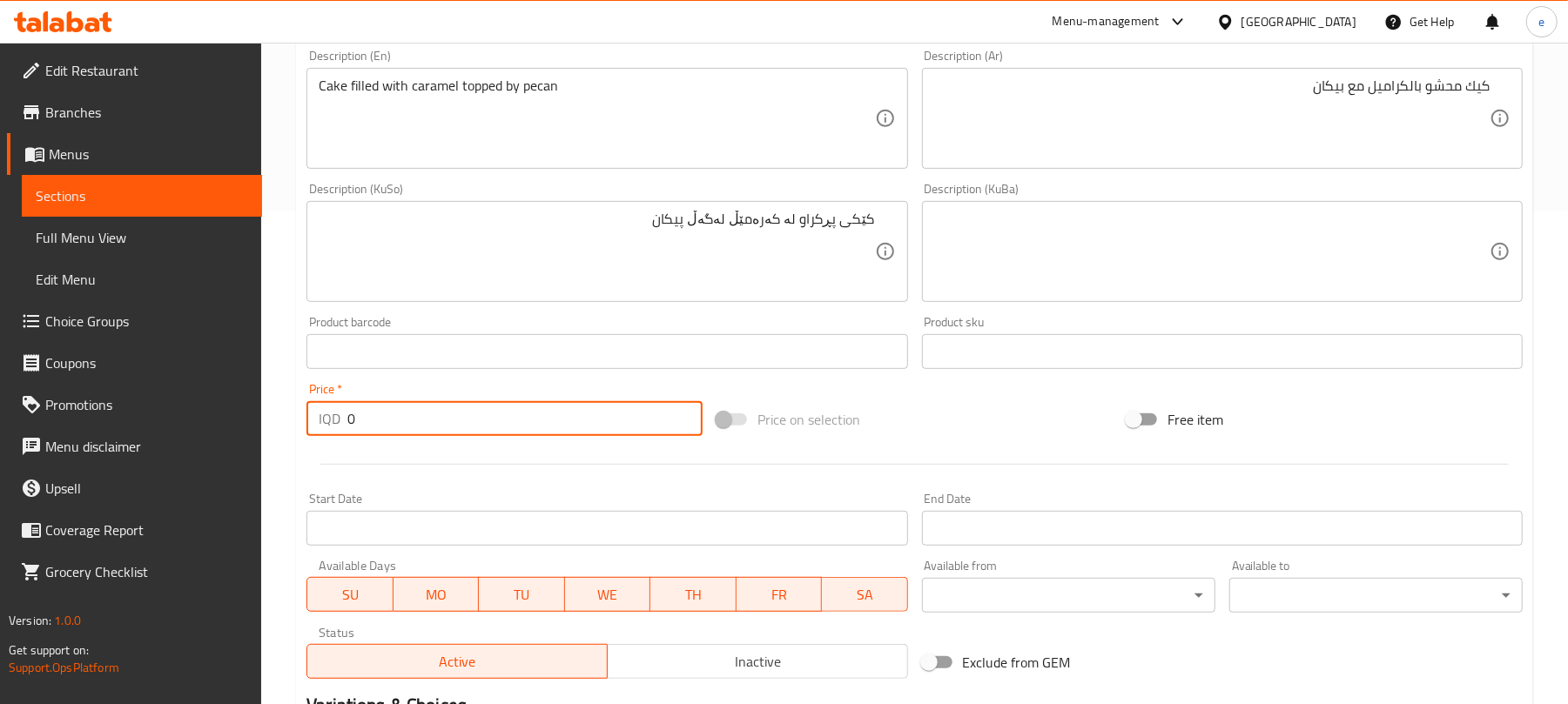
drag, startPoint x: 390, startPoint y: 414, endPoint x: 257, endPoint y: 423, distance: 133.3
click at [242, 417] on div "Edit Restaurant Branches Menus Sections Full Menu View Edit Menu Choice Groups …" at bounding box center [784, 243] width 1568 height 1387
paste input "300"
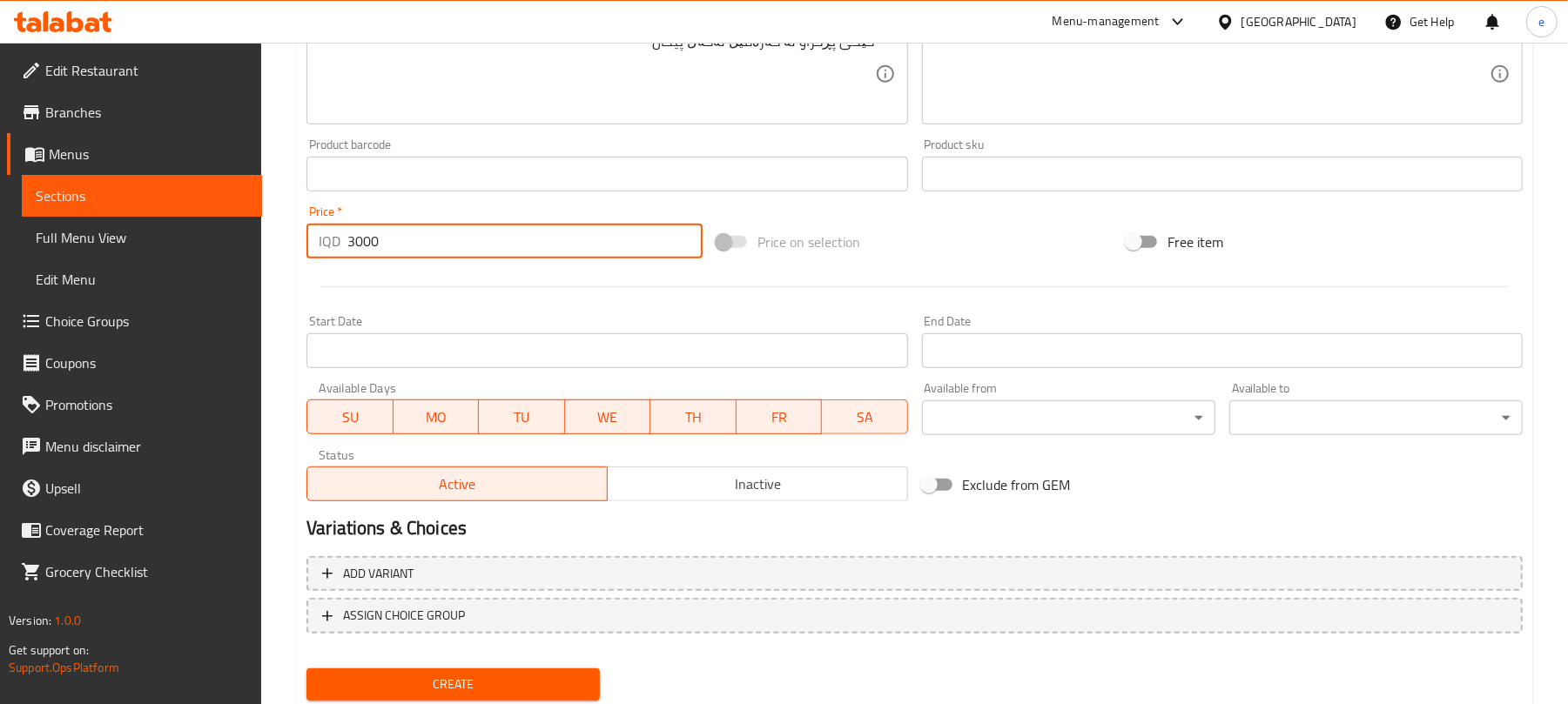
scroll to position [725, 0]
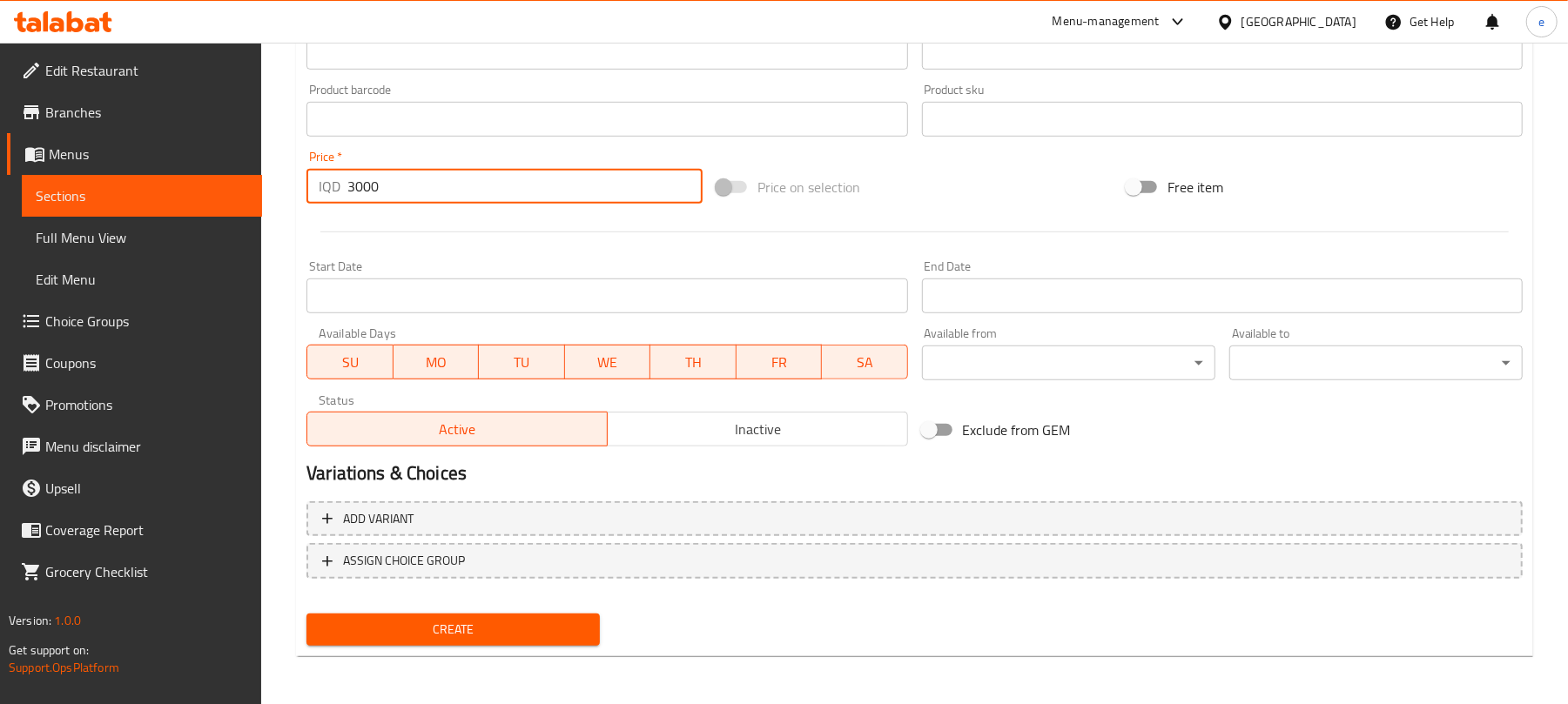
type input "3000"
click at [530, 624] on span "Create" at bounding box center [453, 629] width 265 height 22
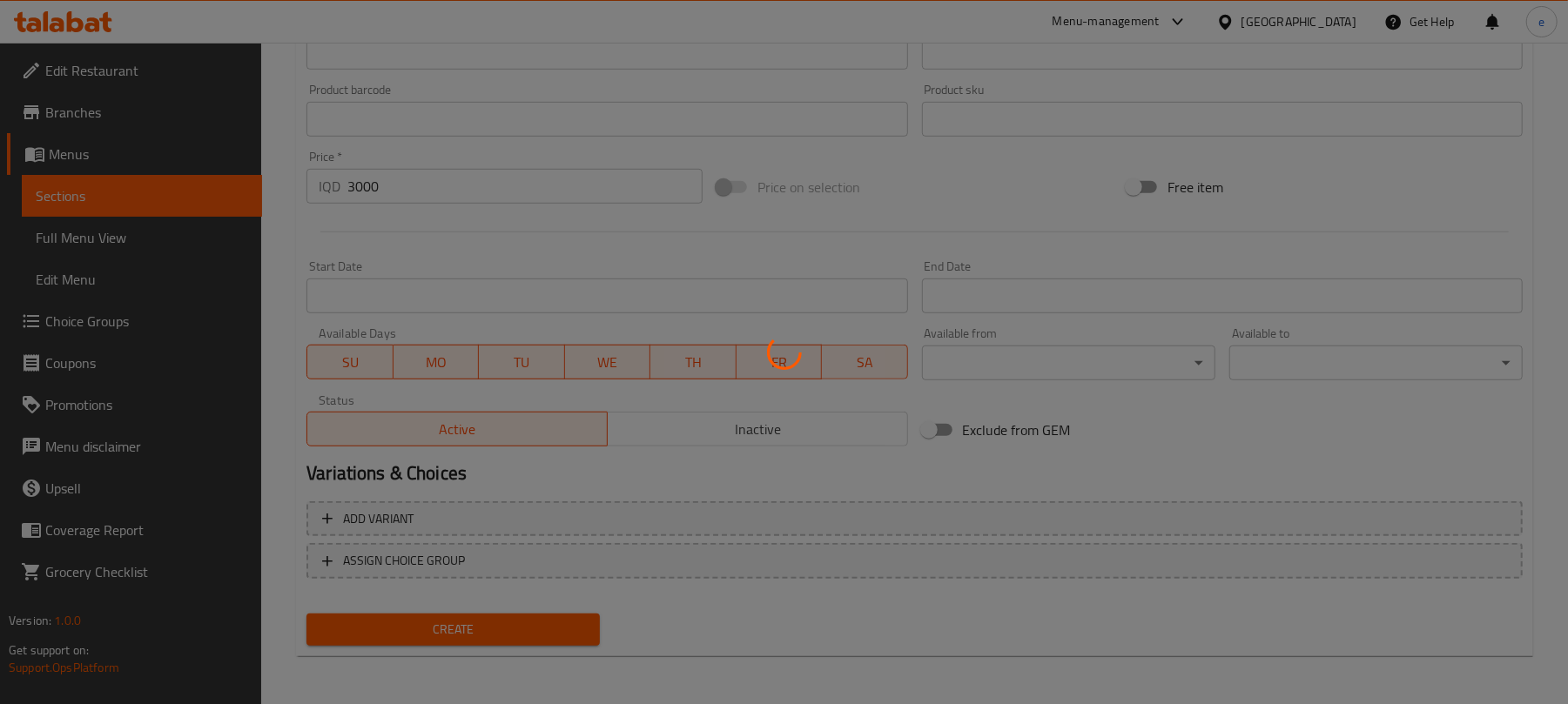
type input "0"
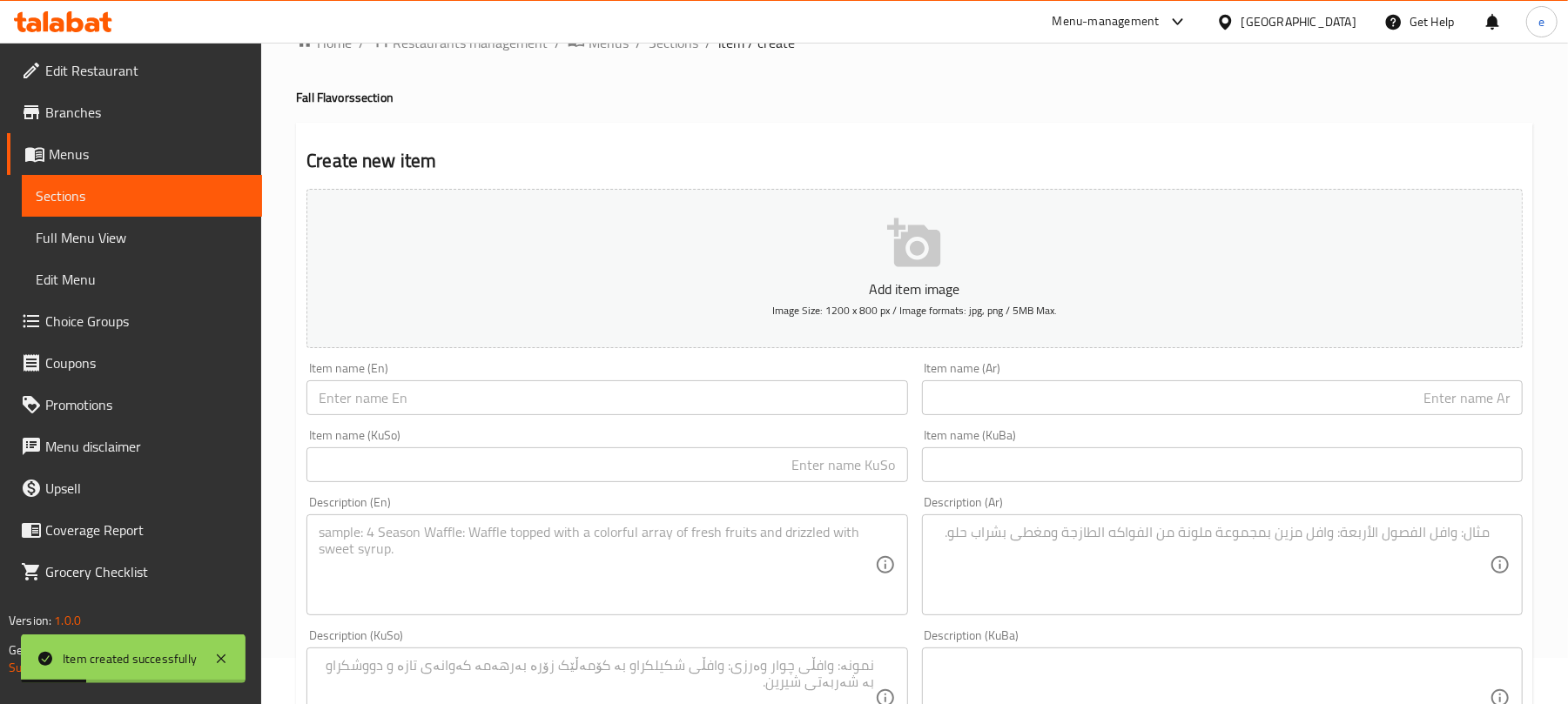
scroll to position [28, 0]
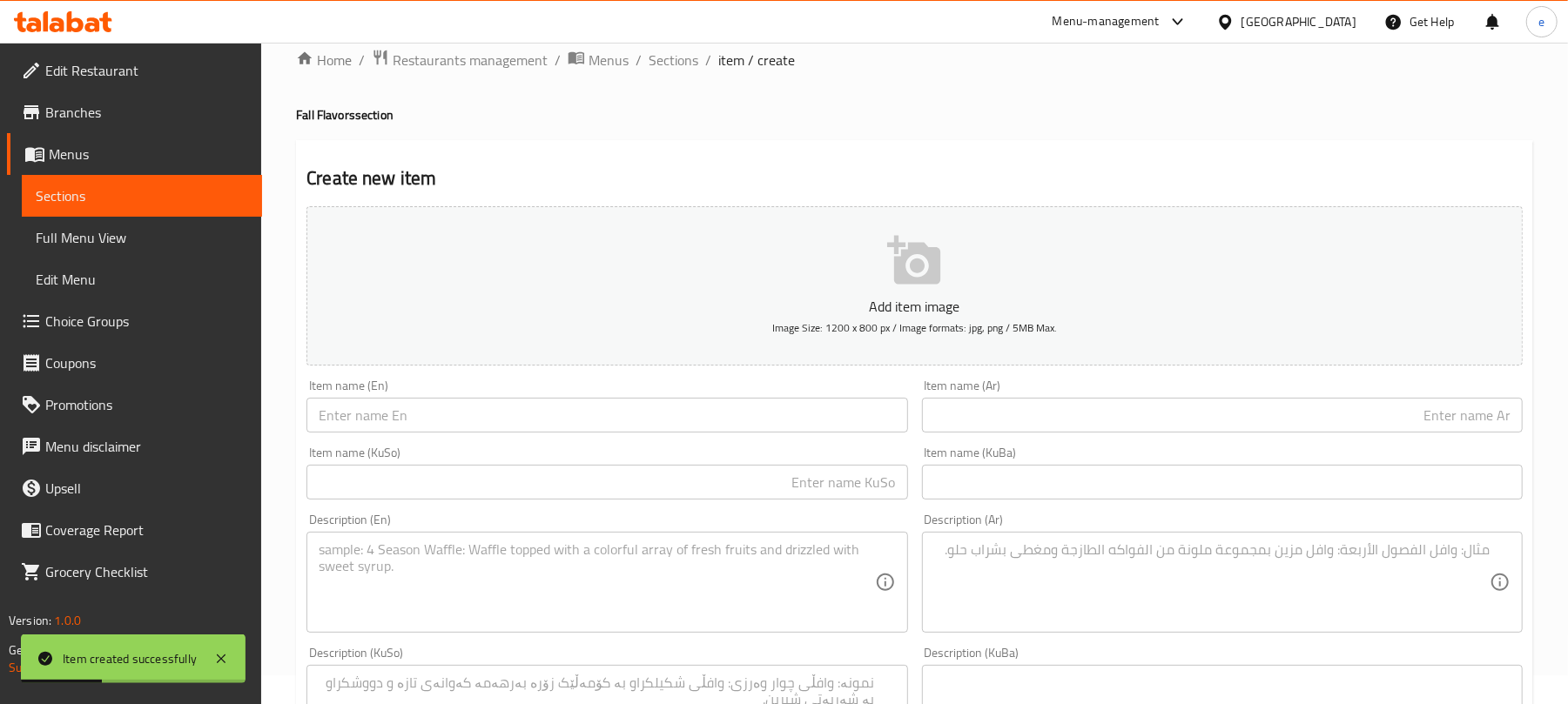
click at [574, 411] on input "text" at bounding box center [606, 415] width 601 height 34
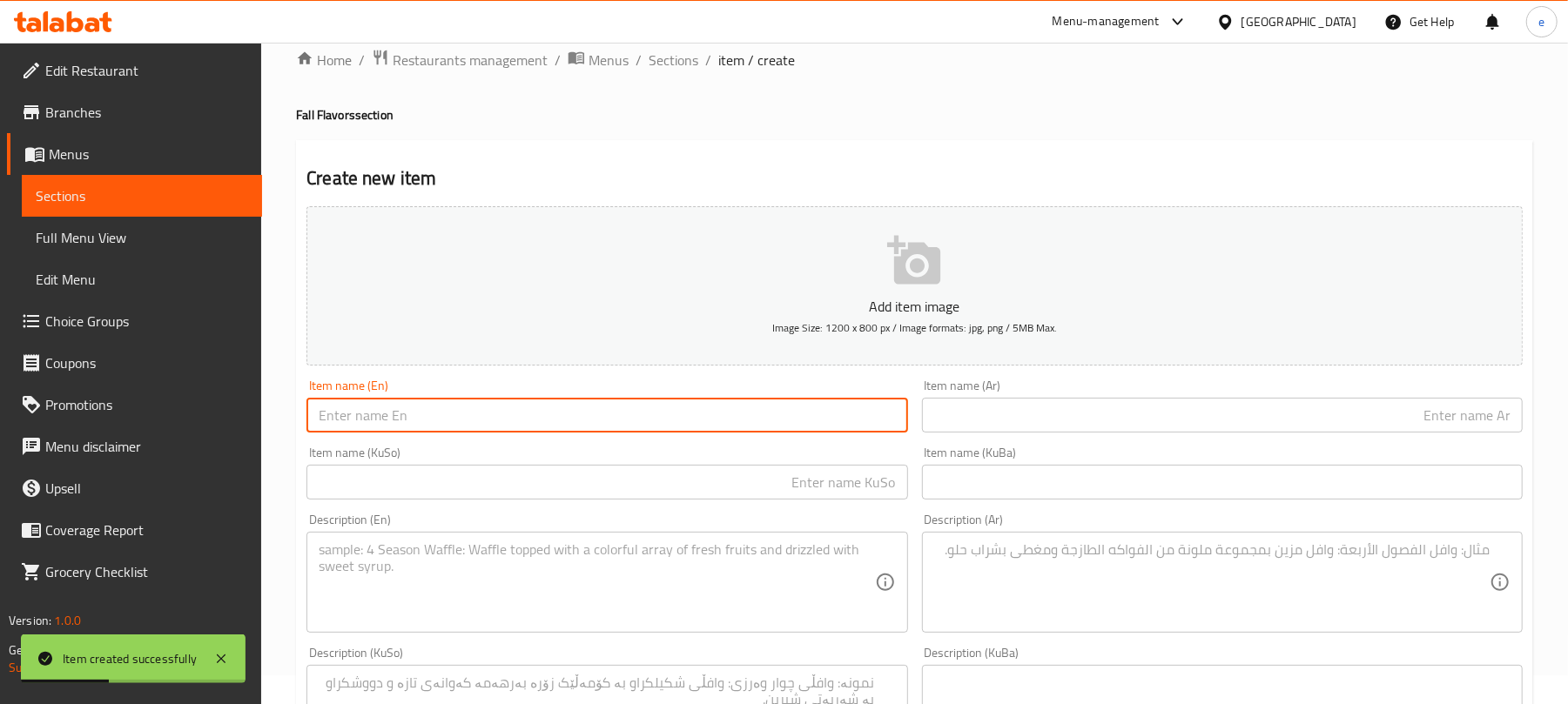
paste input "Pumpkin Pop Cake"
type input "Pumpkin Pop Cake"
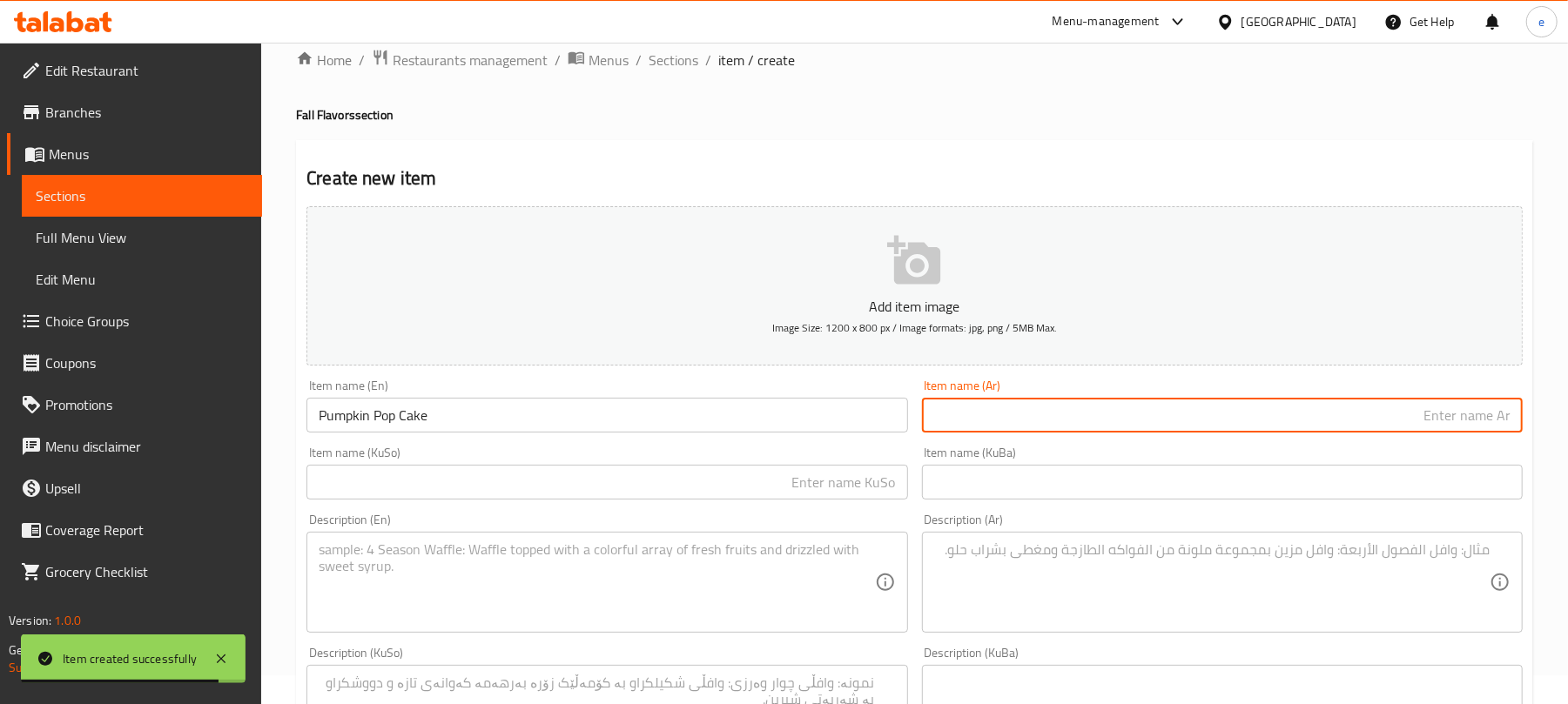
click at [1196, 417] on input "text" at bounding box center [1222, 415] width 601 height 34
paste input "بامبكن بوب كيك"
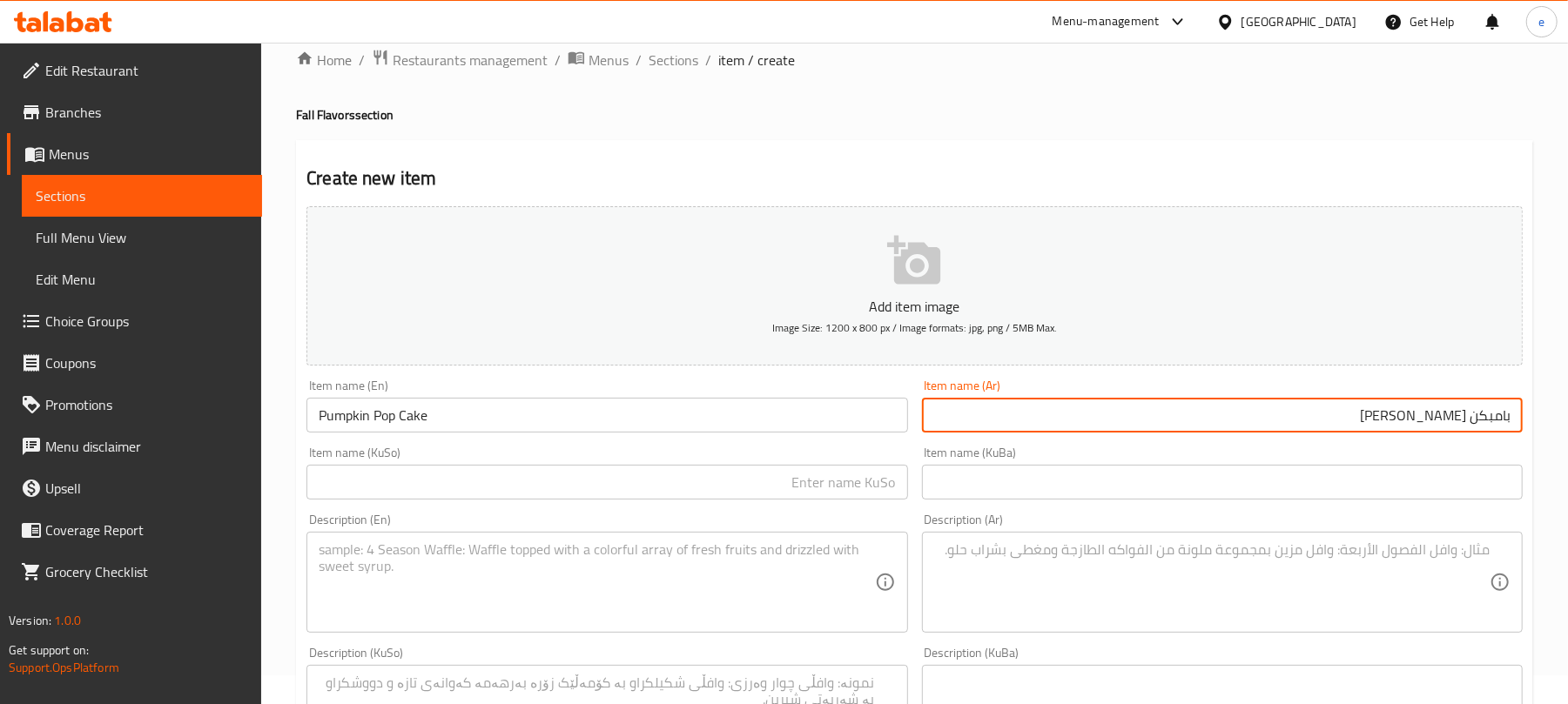
type input "بامبكن بوب كيك"
click at [846, 488] on input "text" at bounding box center [606, 481] width 601 height 34
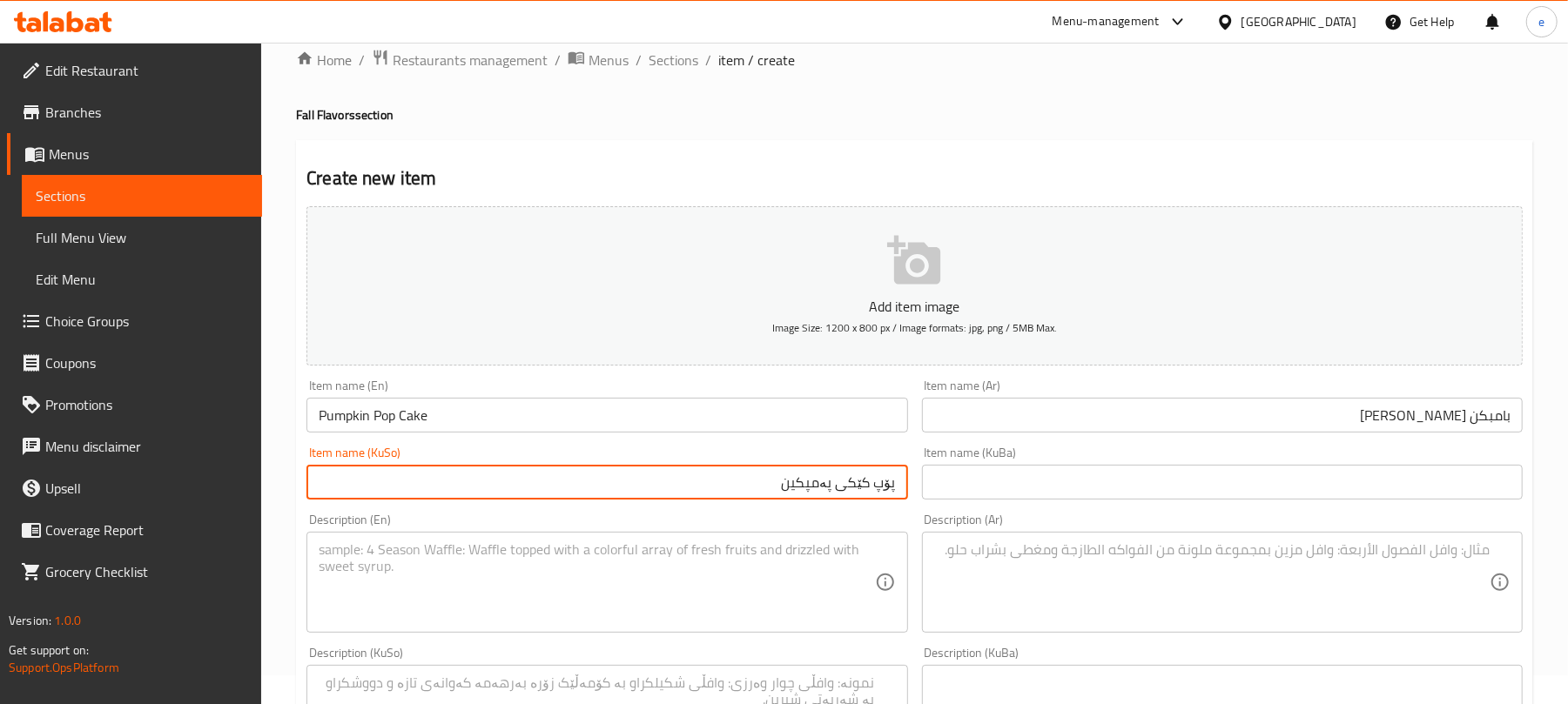
type input "پۆپ کێکی پەمپکین"
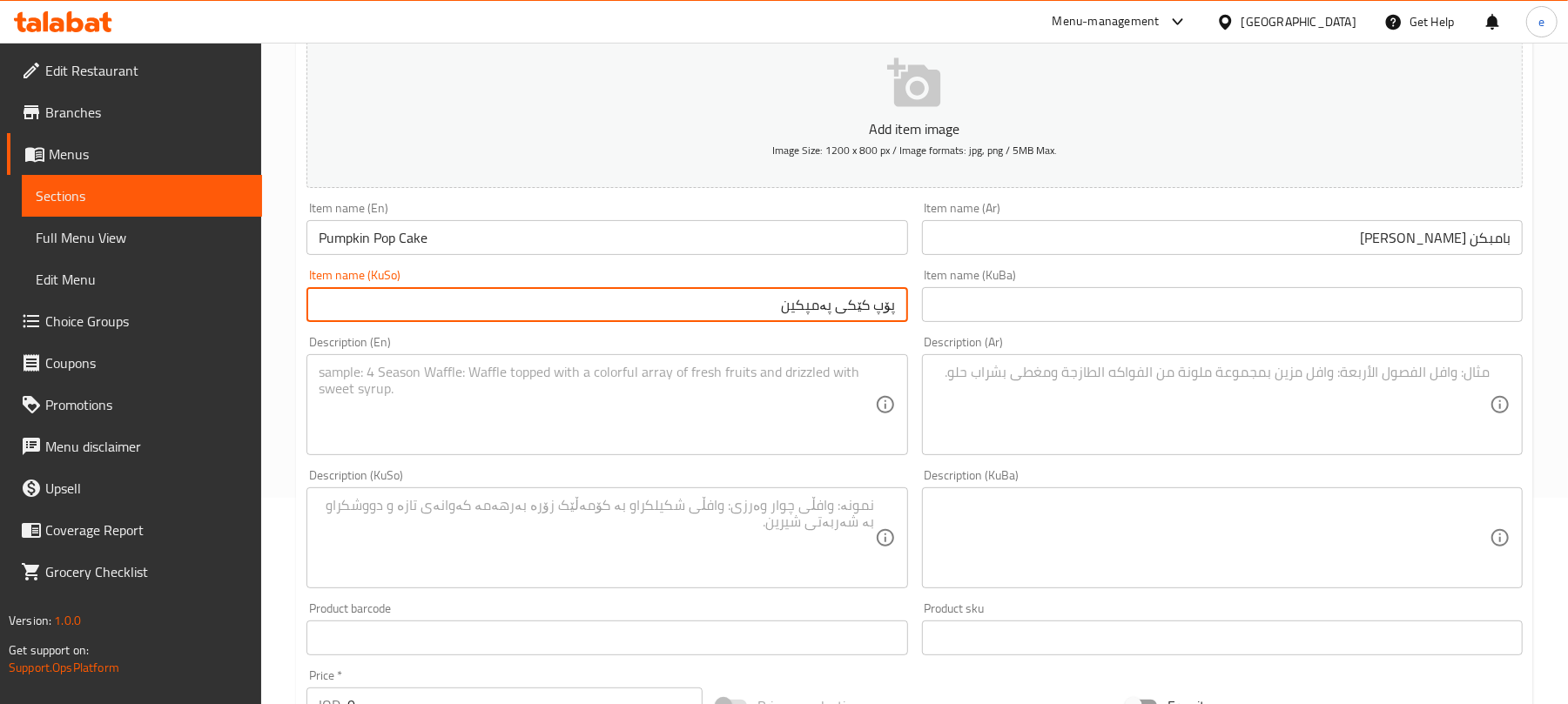
scroll to position [261, 0]
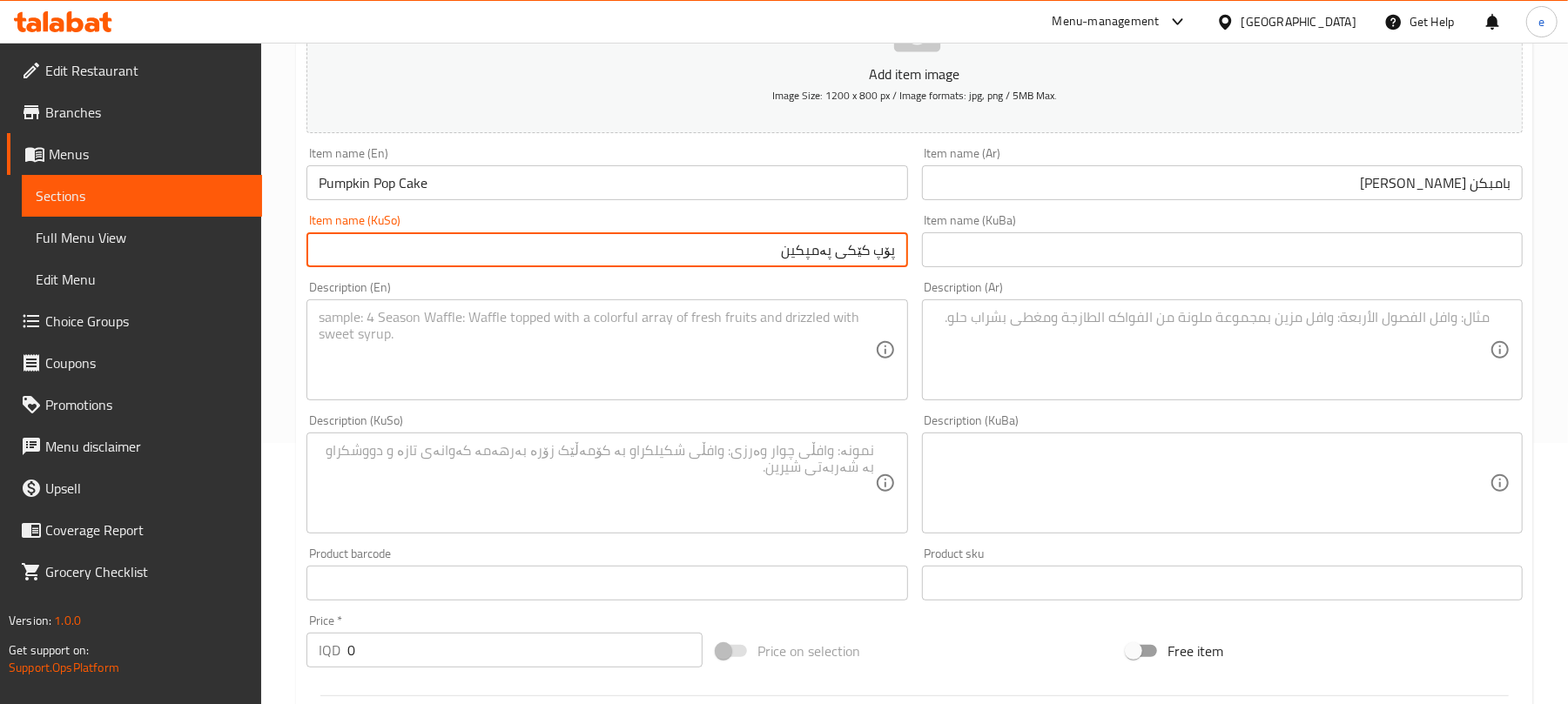
click at [670, 341] on textarea at bounding box center [596, 349] width 556 height 82
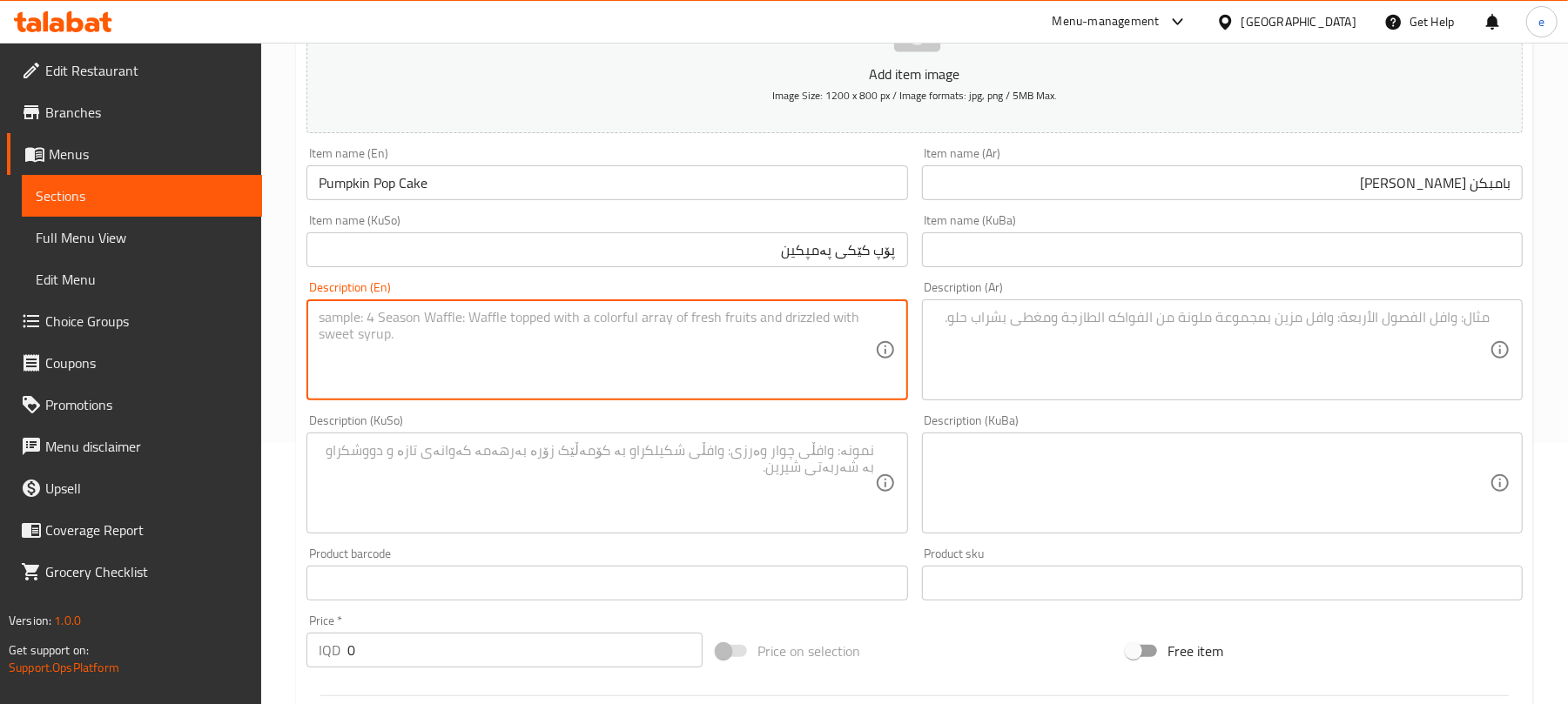
paste textarea "Cake covered by white chocolate"
type textarea "Cake covered by white chocolate"
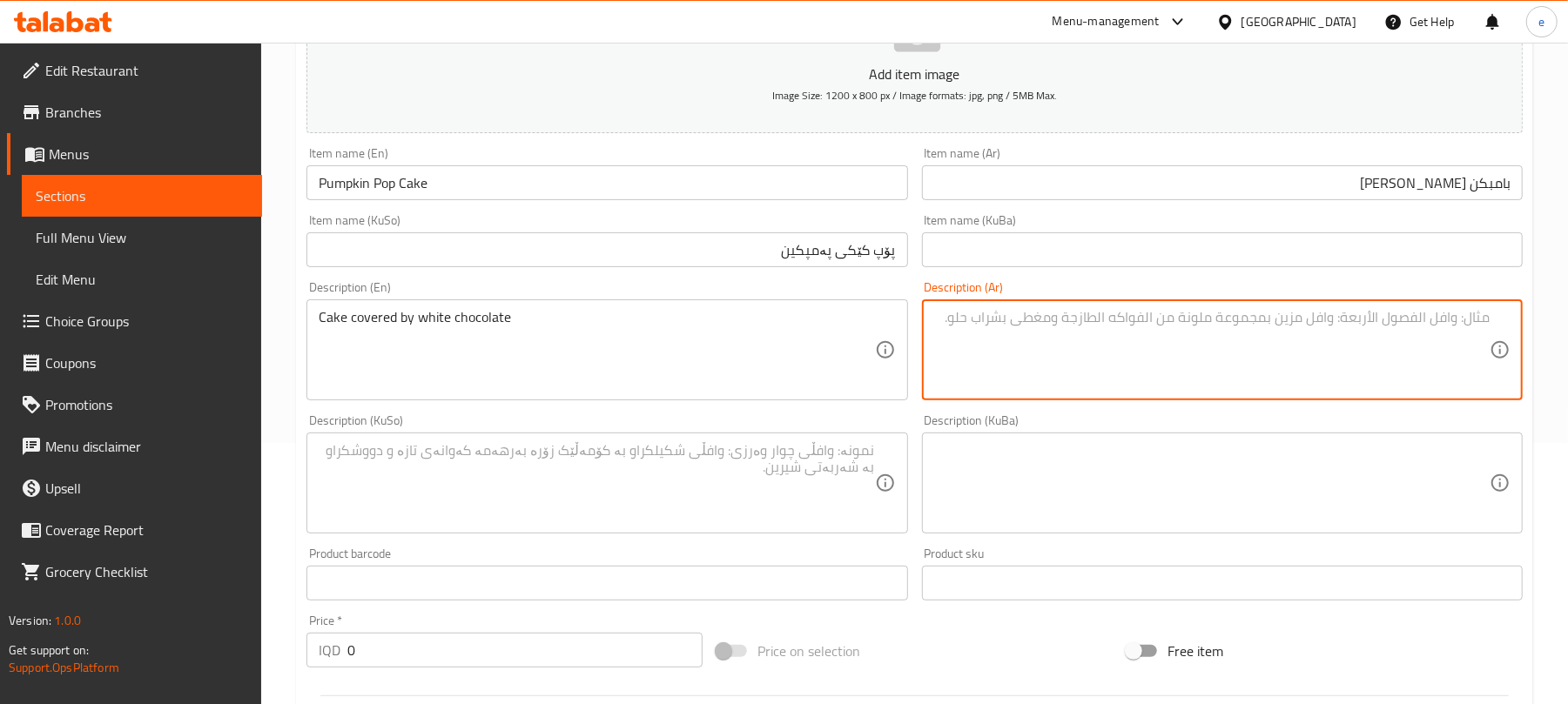
click at [1150, 331] on textarea at bounding box center [1212, 349] width 556 height 82
paste textarea "كيك مغطى بالشوكولا"
type textarea "كيك مغطى بالشوكولا"
click at [794, 482] on textarea at bounding box center [596, 483] width 556 height 82
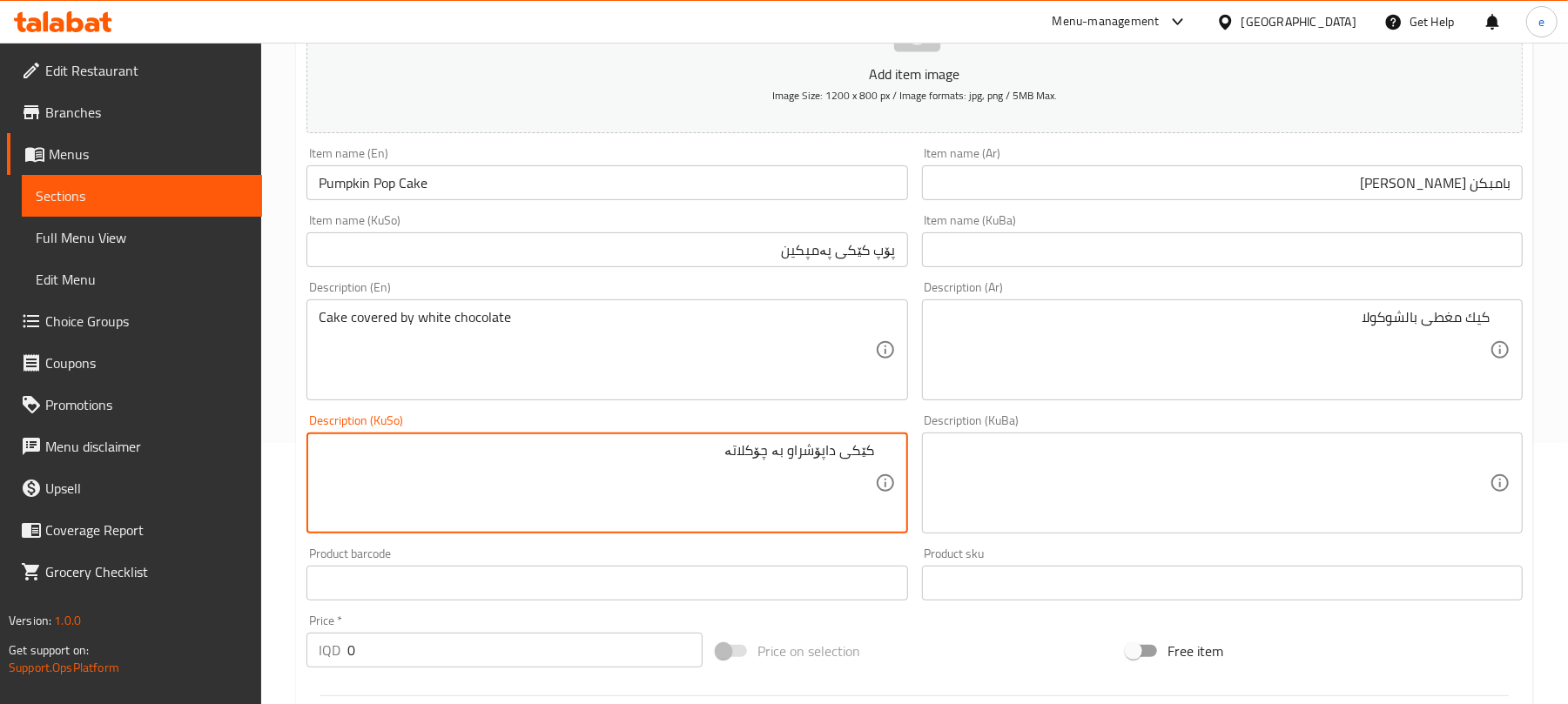
type textarea "کێکی داپۆشراو بە چۆکلاتە"
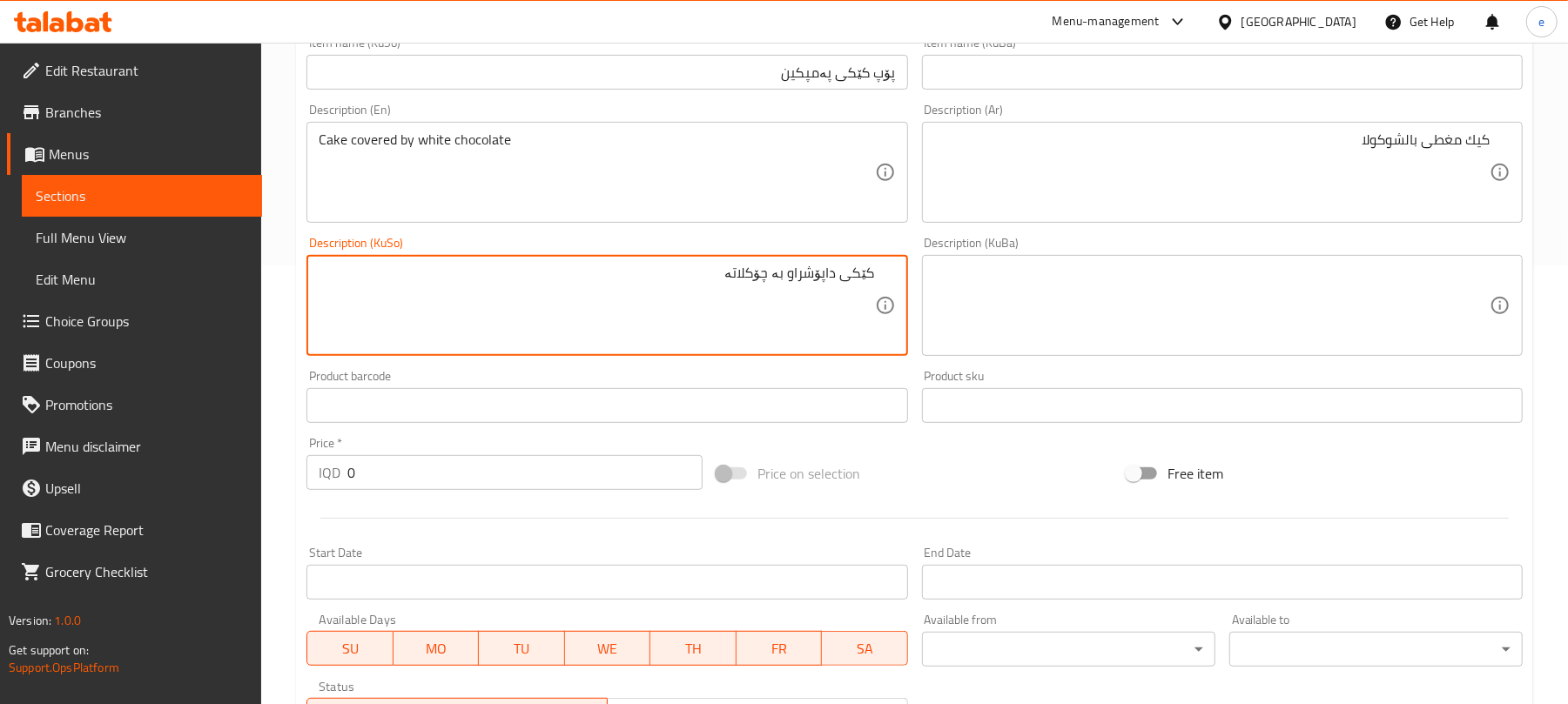
scroll to position [493, 0]
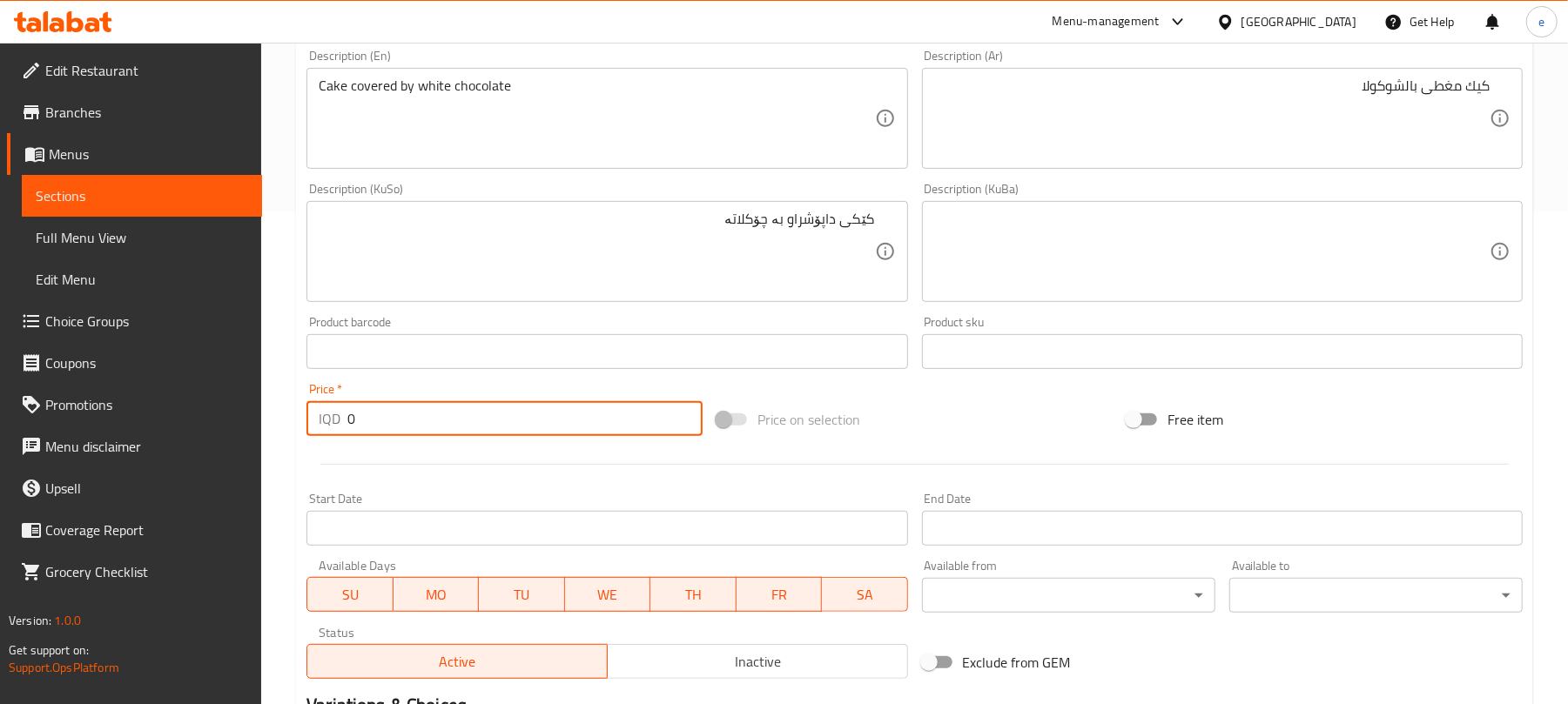
drag, startPoint x: 470, startPoint y: 426, endPoint x: 291, endPoint y: 394, distance: 181.8
click at [291, 394] on div "Home / Restaurants management / Menus / Sections / item / create Fall Flavors s…" at bounding box center [914, 243] width 1307 height 1387
paste input "200"
type input "2000"
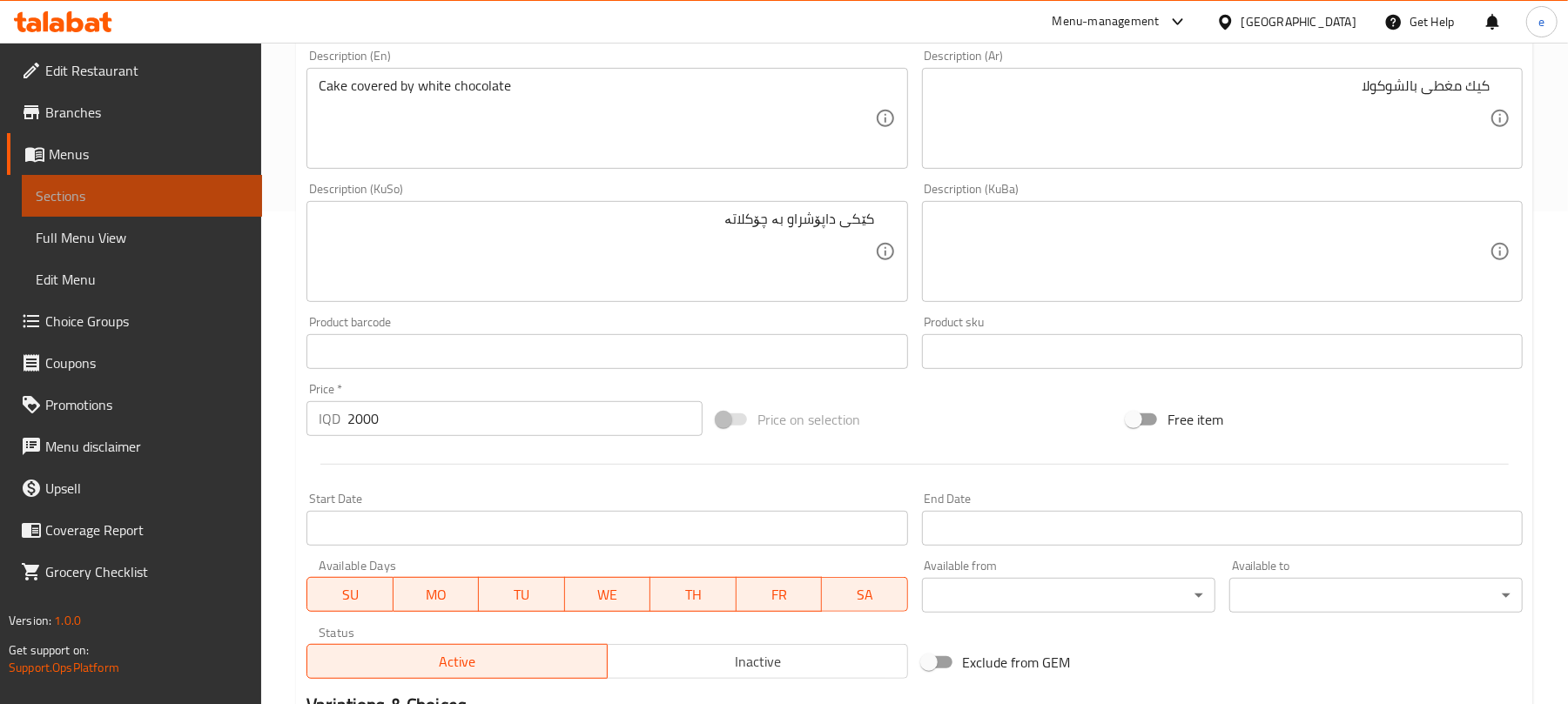
click at [147, 182] on link "Sections" at bounding box center [142, 195] width 241 height 42
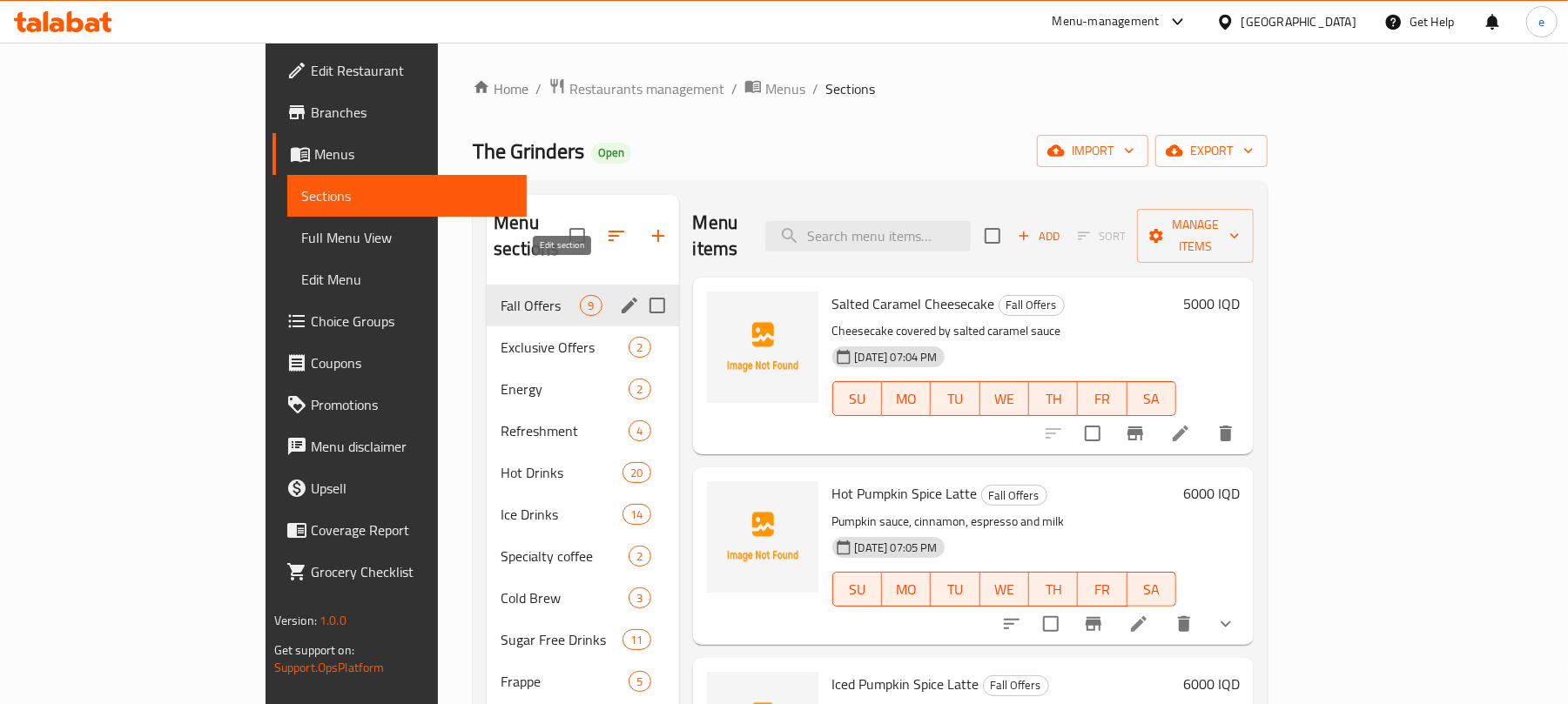
click at [619, 295] on icon "edit" at bounding box center [629, 306] width 21 height 21
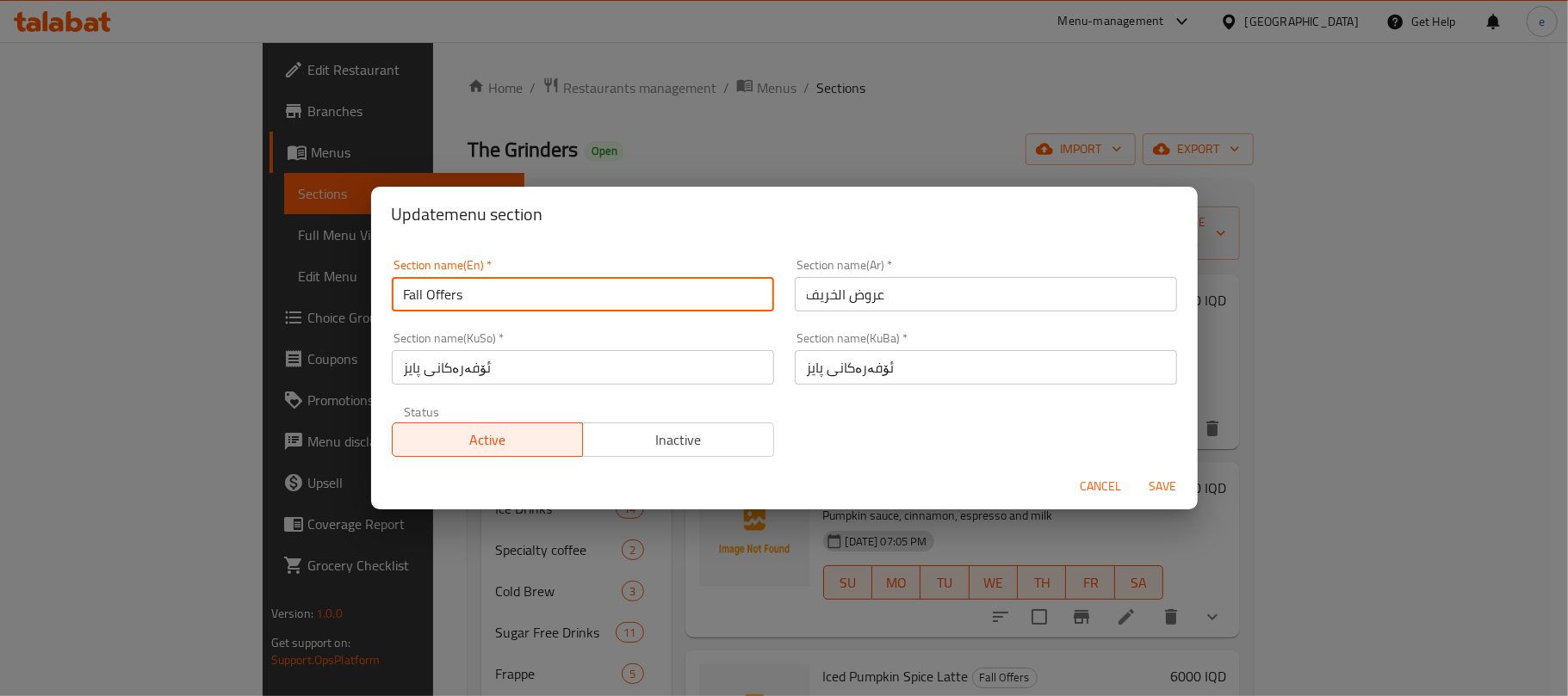
click at [427, 292] on input "Fall Offers" at bounding box center [583, 294] width 382 height 34
click at [454, 292] on input "Fall Offers" at bounding box center [583, 294] width 382 height 34
type input "Fall Flavoer"
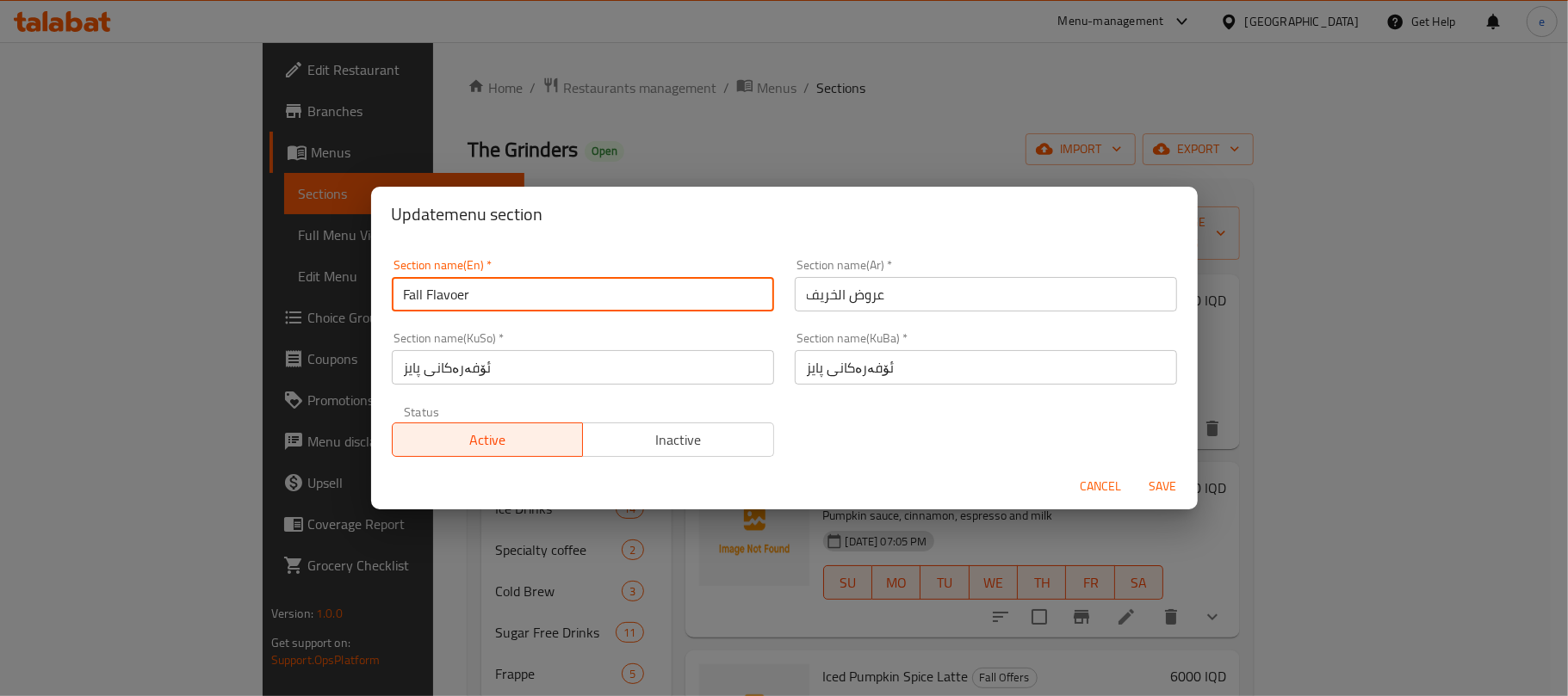
click at [454, 292] on input "Fall Flavoer" at bounding box center [583, 294] width 382 height 34
click at [458, 301] on input "Fall Flavoer" at bounding box center [583, 294] width 382 height 34
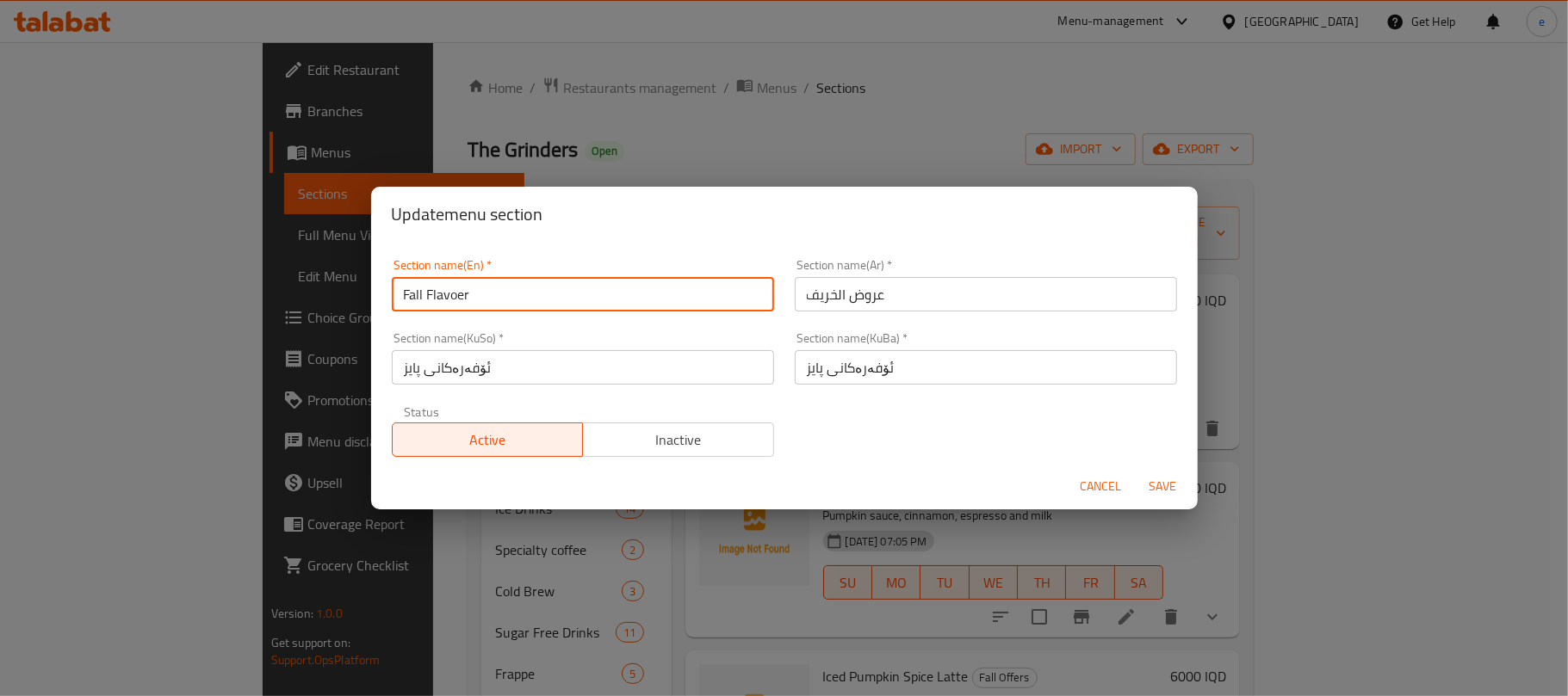
click at [458, 301] on input "Fall Flavoer" at bounding box center [583, 294] width 382 height 34
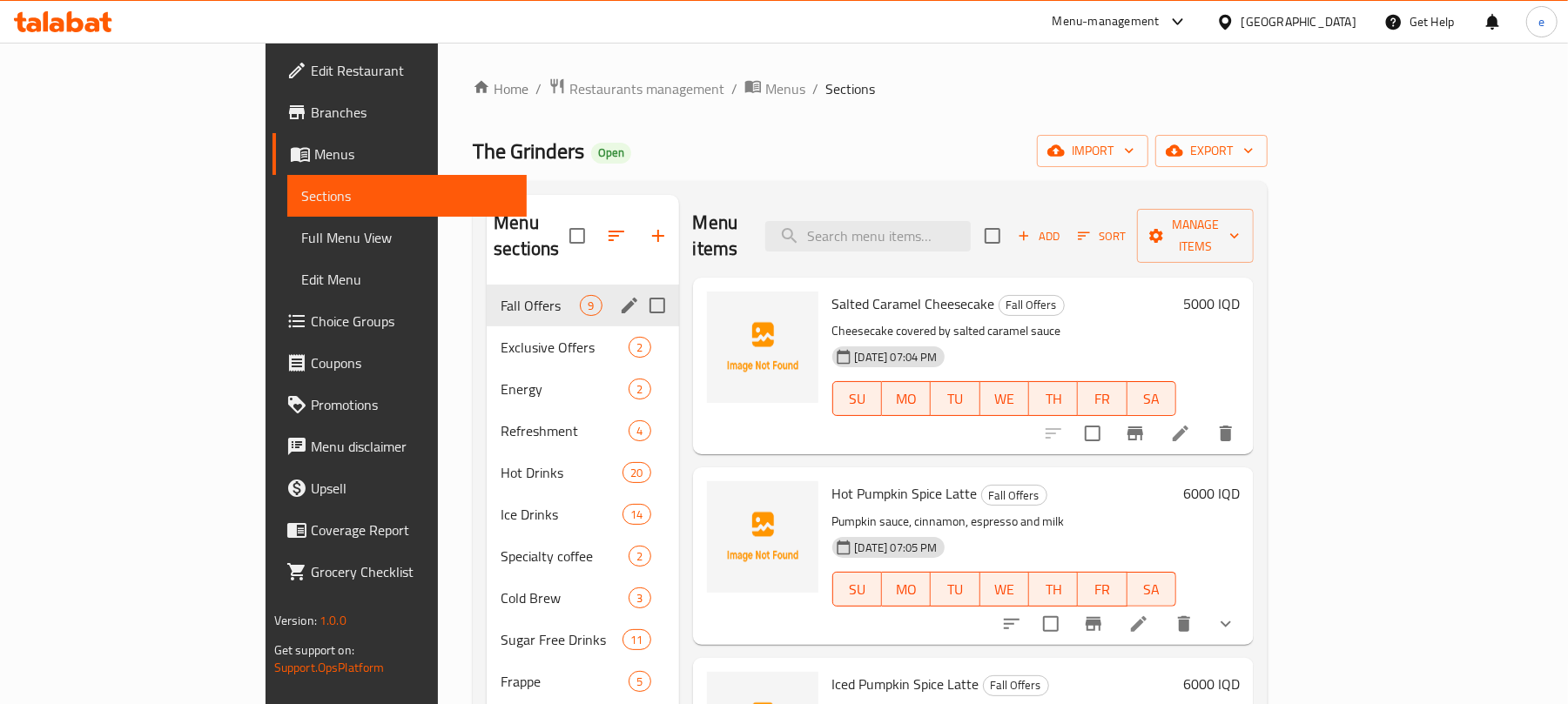
click at [619, 295] on icon "edit" at bounding box center [629, 306] width 21 height 21
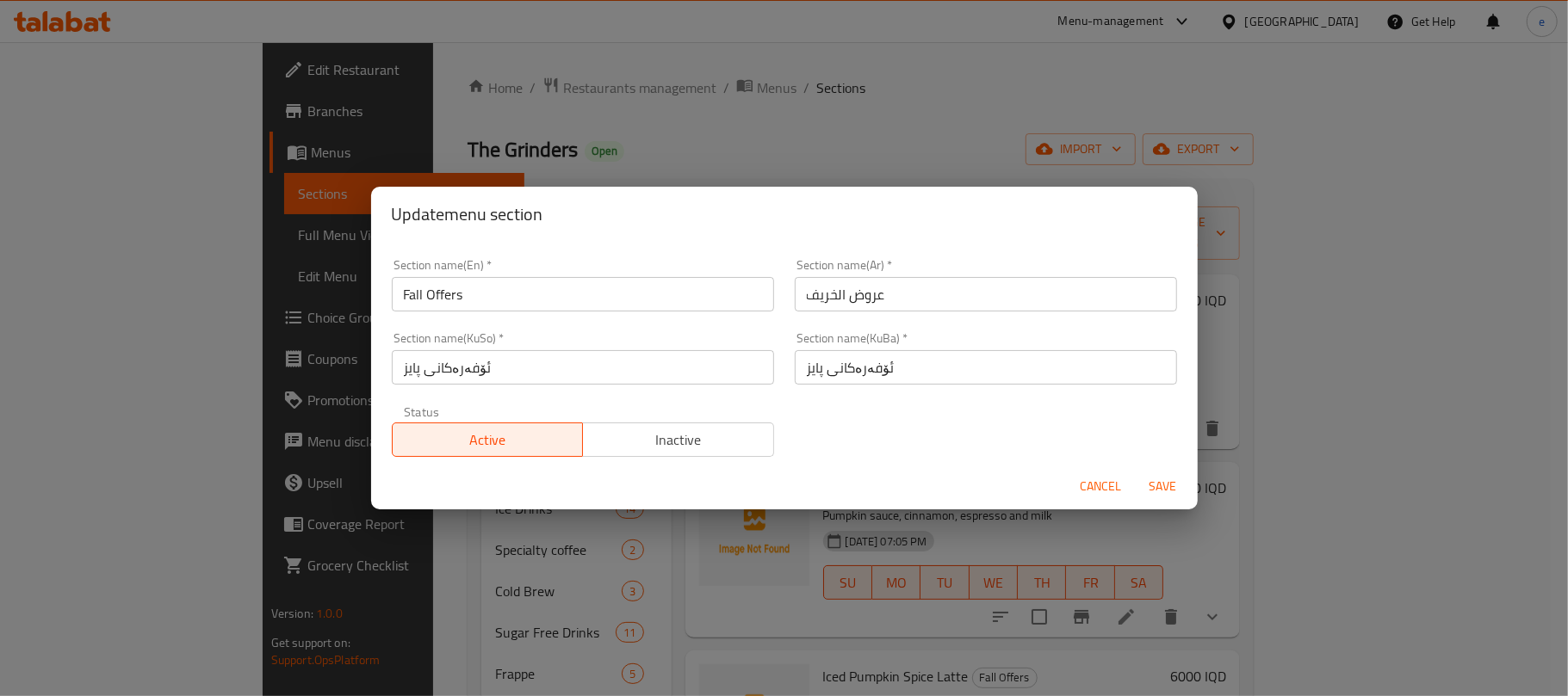
click at [513, 297] on input "Fall Offers" at bounding box center [583, 294] width 382 height 34
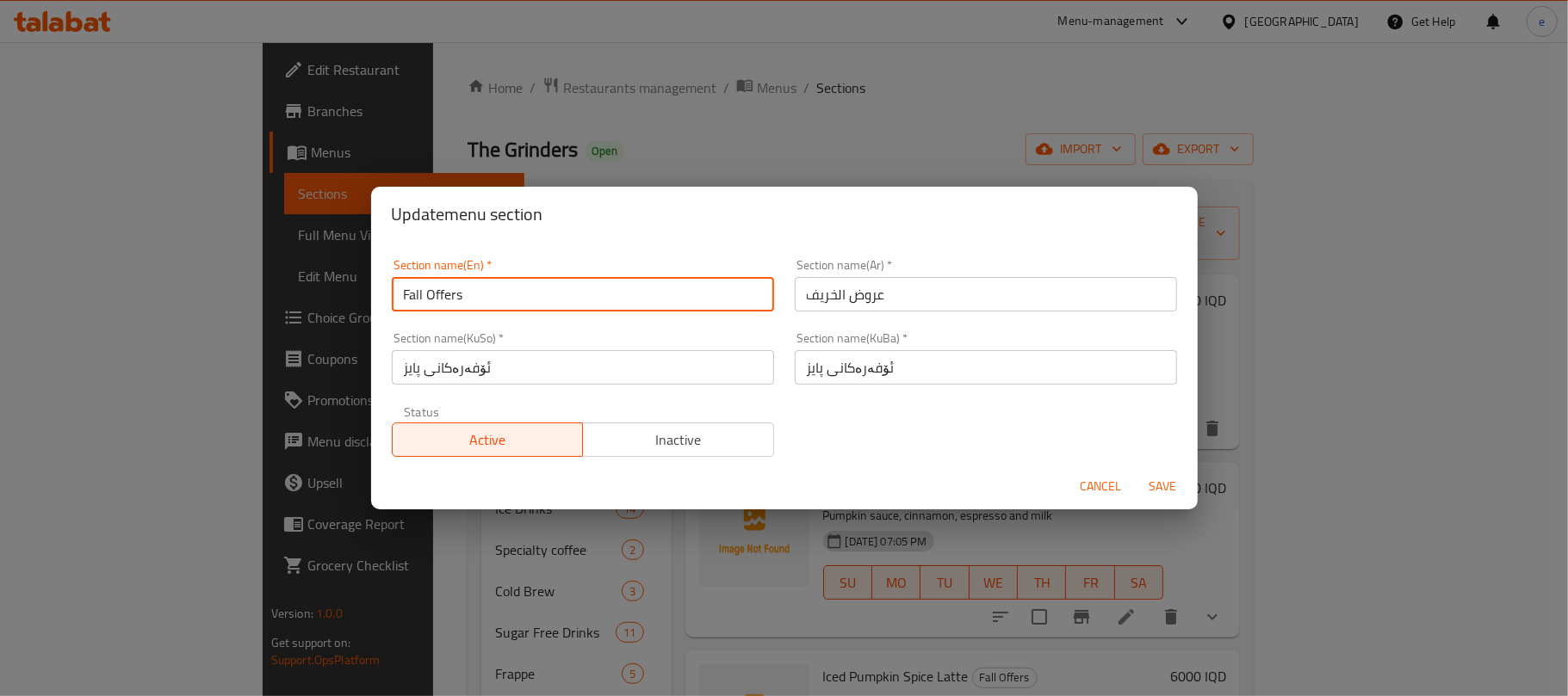
click at [513, 297] on input "Fall Offers" at bounding box center [583, 294] width 382 height 34
paste input "Flavor"
type input "Fall Flavor"
click at [639, 365] on input "ئۆفەرەکانی پایز" at bounding box center [583, 366] width 382 height 34
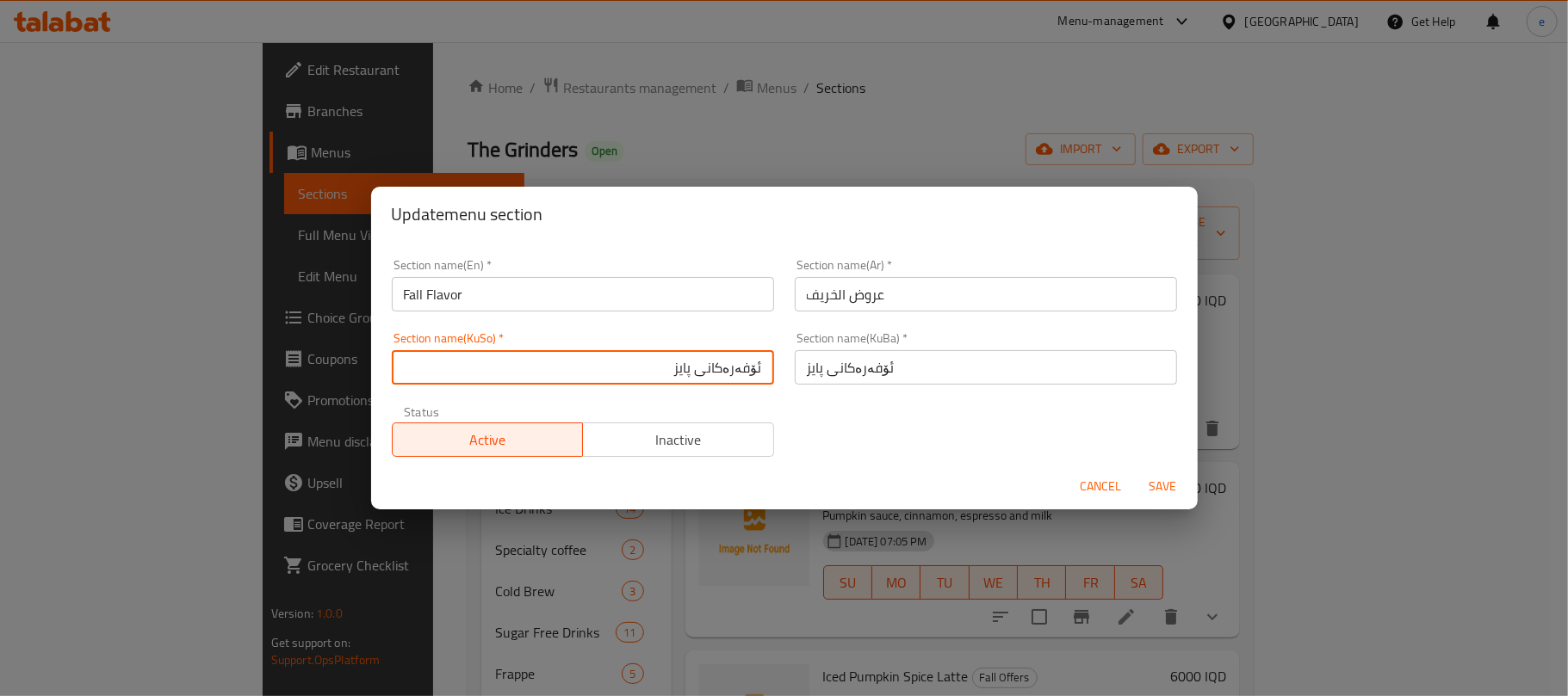
click at [745, 372] on input "ئۆفەرەکانی پایز" at bounding box center [583, 366] width 382 height 34
type input "تامەکانی پایز"
click at [897, 361] on input "ئۆفەرەکانی پایز" at bounding box center [985, 366] width 382 height 34
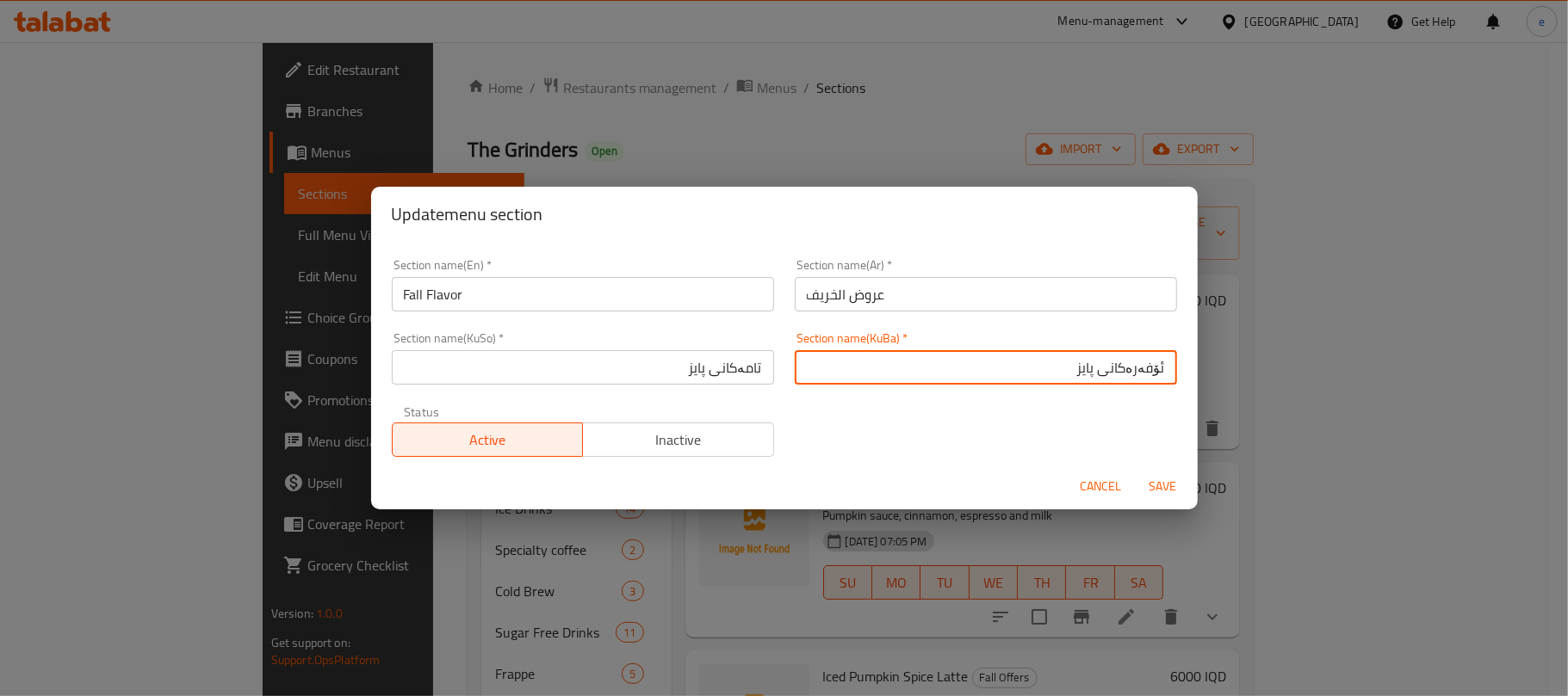
click at [1124, 372] on input "ئۆفەرەکانی پایز" at bounding box center [985, 366] width 382 height 34
click at [1064, 368] on input "تامەکانی پایز پایز" at bounding box center [985, 366] width 382 height 34
type input "تامەکانی پایز"
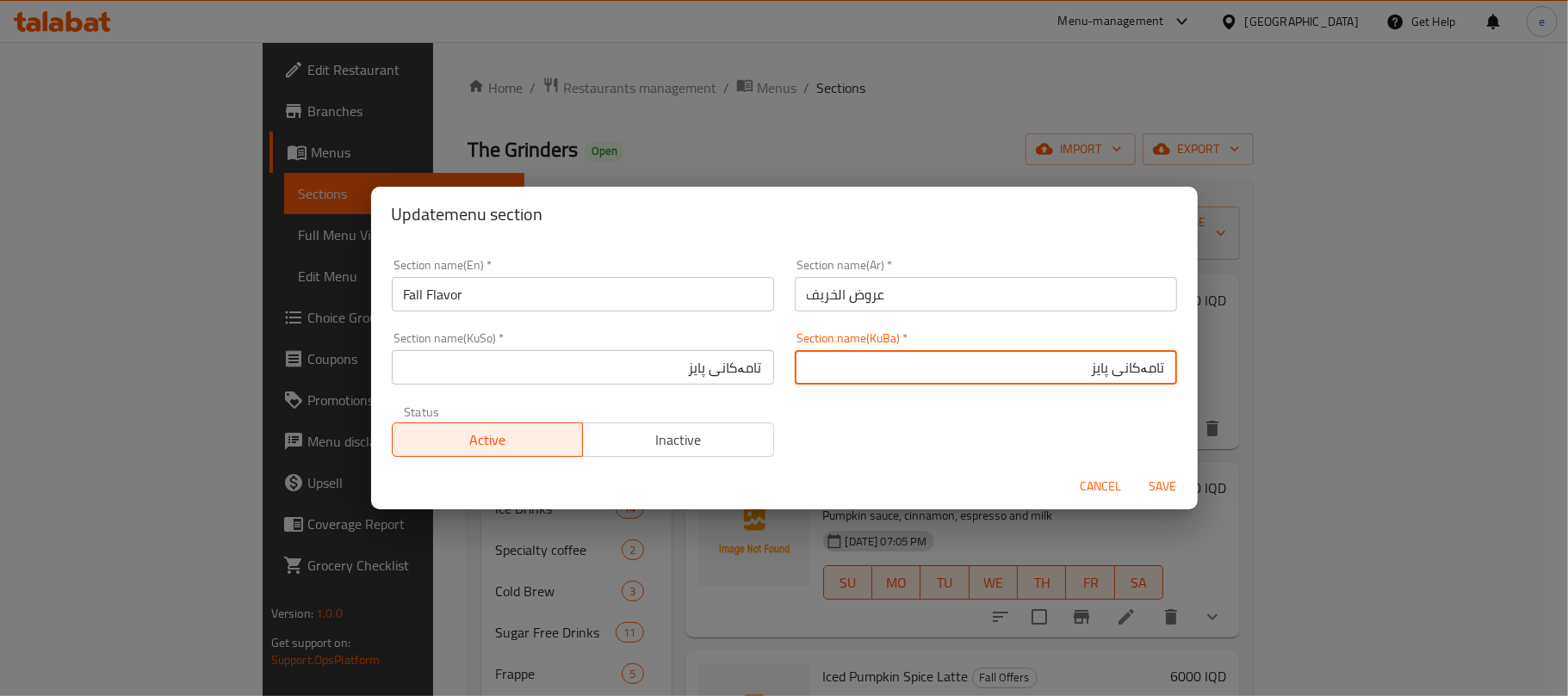
click at [1011, 297] on input "عروض الخريف" at bounding box center [985, 294] width 382 height 34
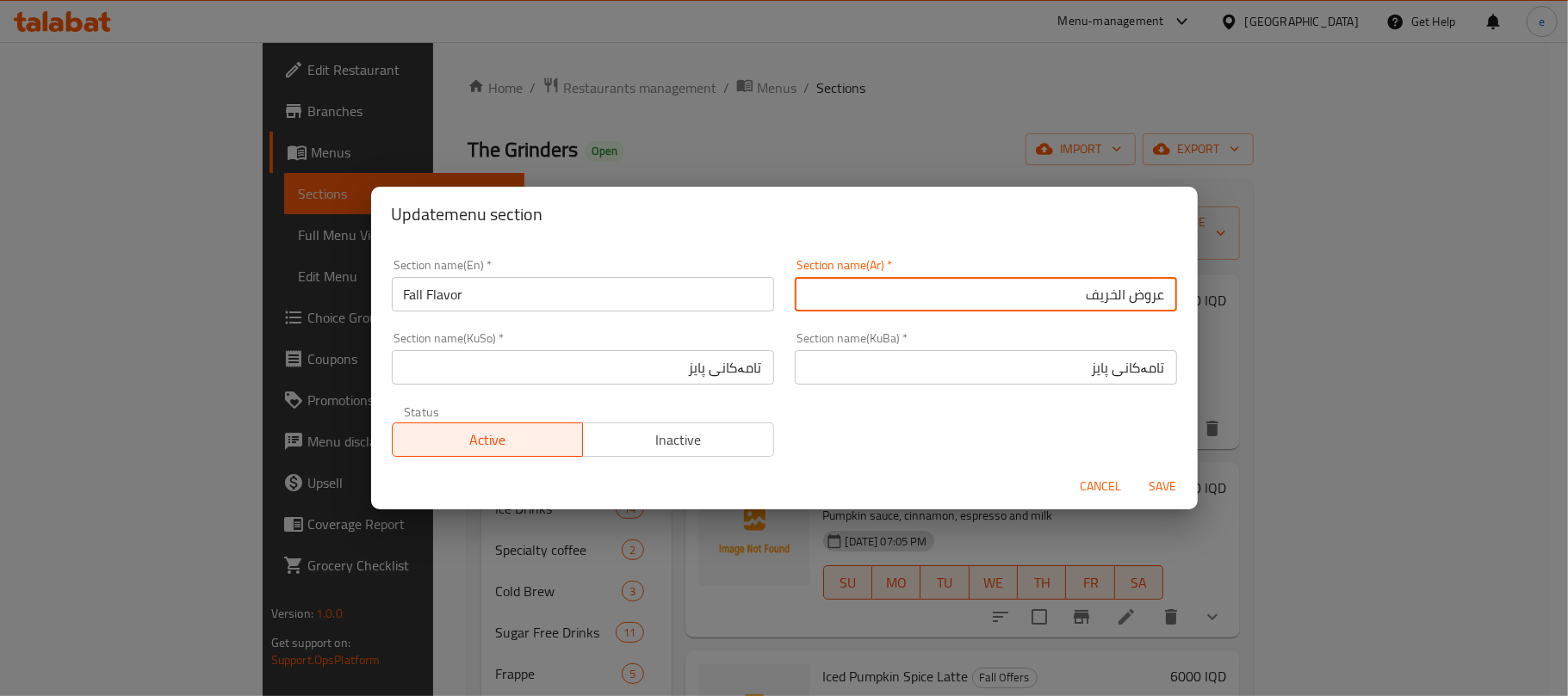
click at [1130, 300] on input "عروض الخريف" at bounding box center [985, 294] width 382 height 34
type input "نكهه الخريف"
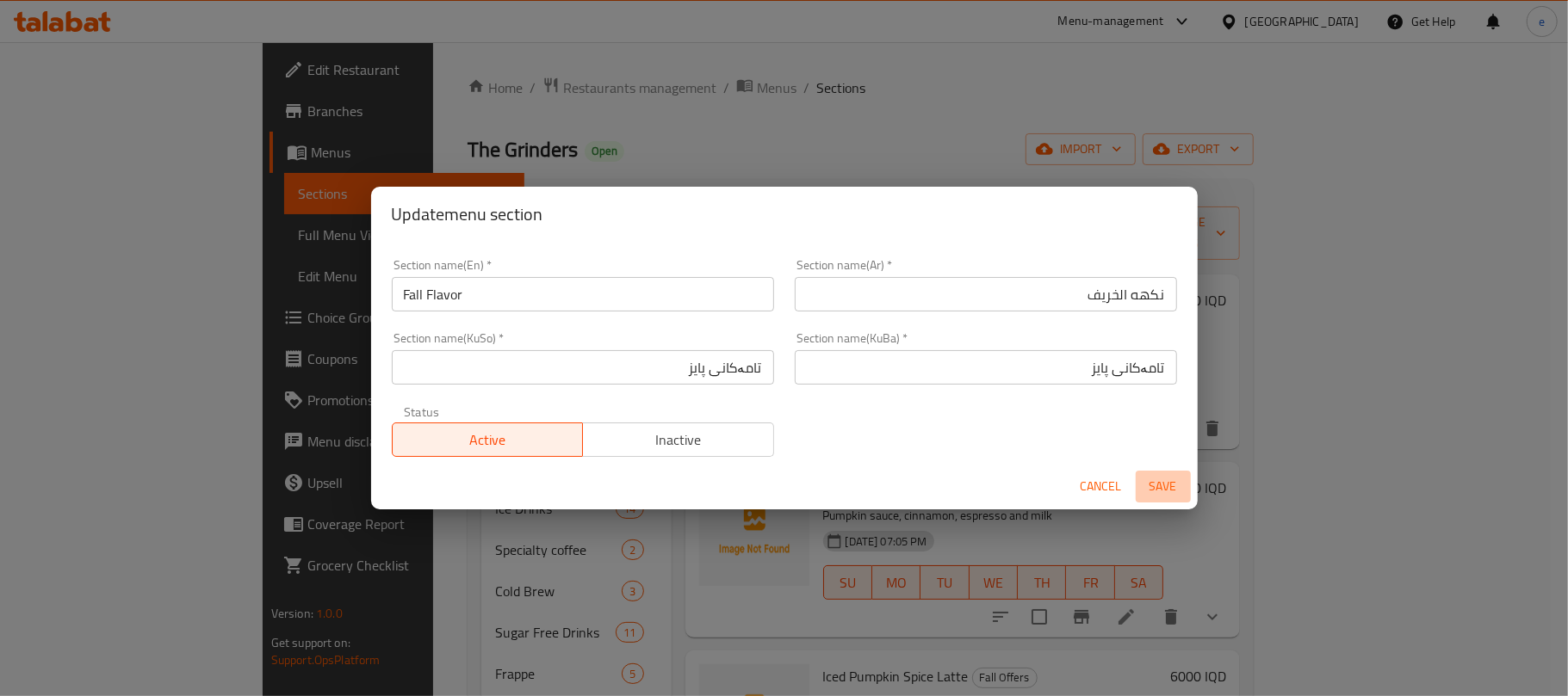
click at [1164, 478] on span "Save" at bounding box center [1163, 486] width 41 height 22
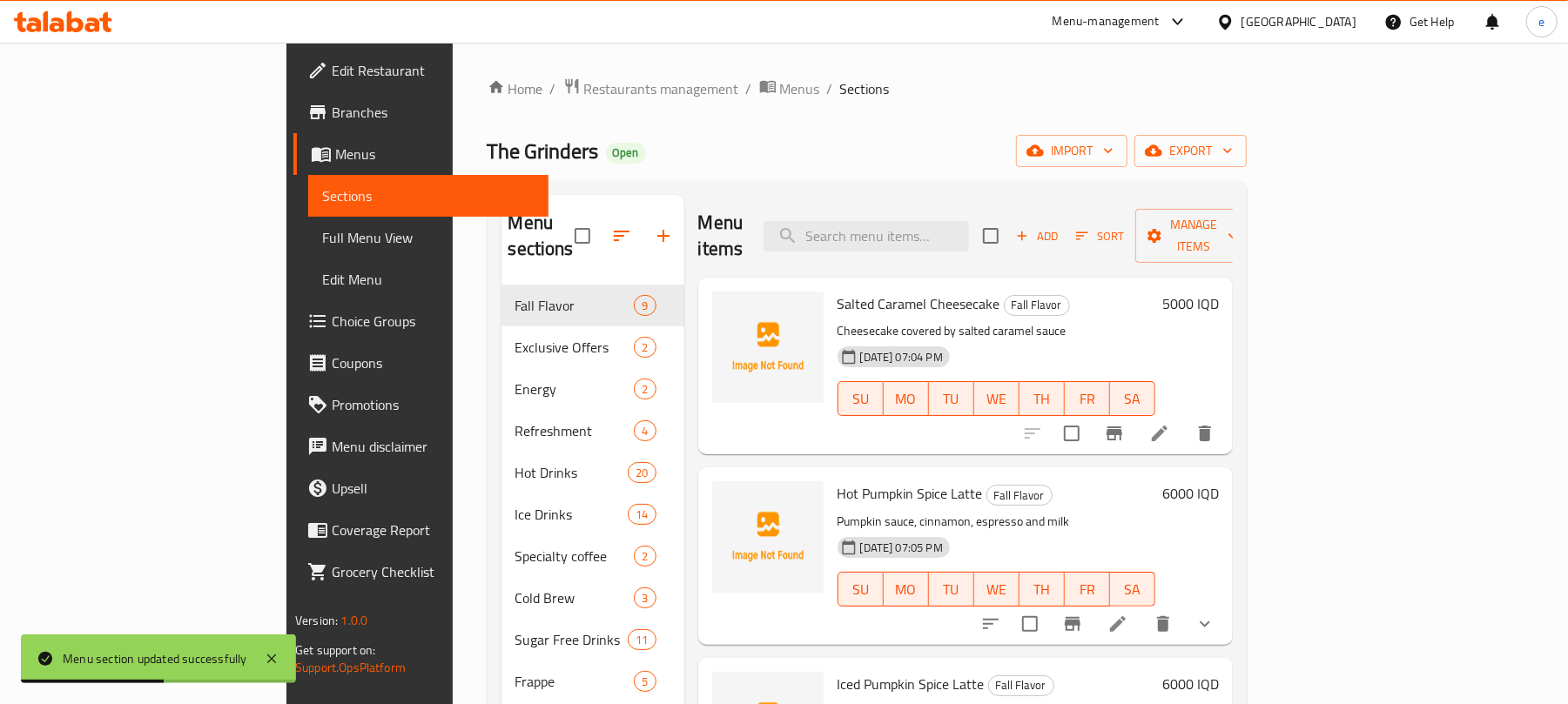
click at [322, 237] on span "Full Menu View" at bounding box center [428, 238] width 212 height 21
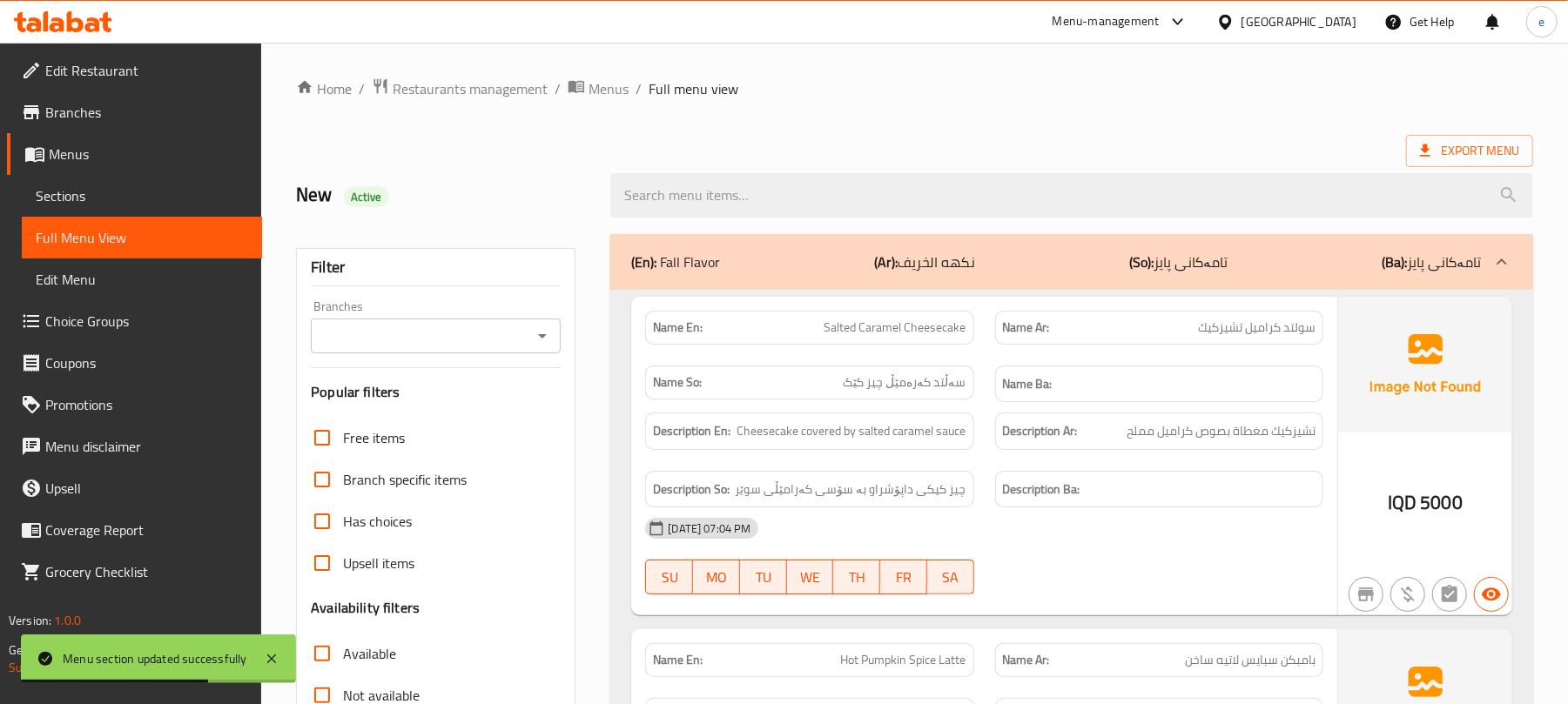
click at [538, 347] on icon "Open" at bounding box center [542, 336] width 21 height 21
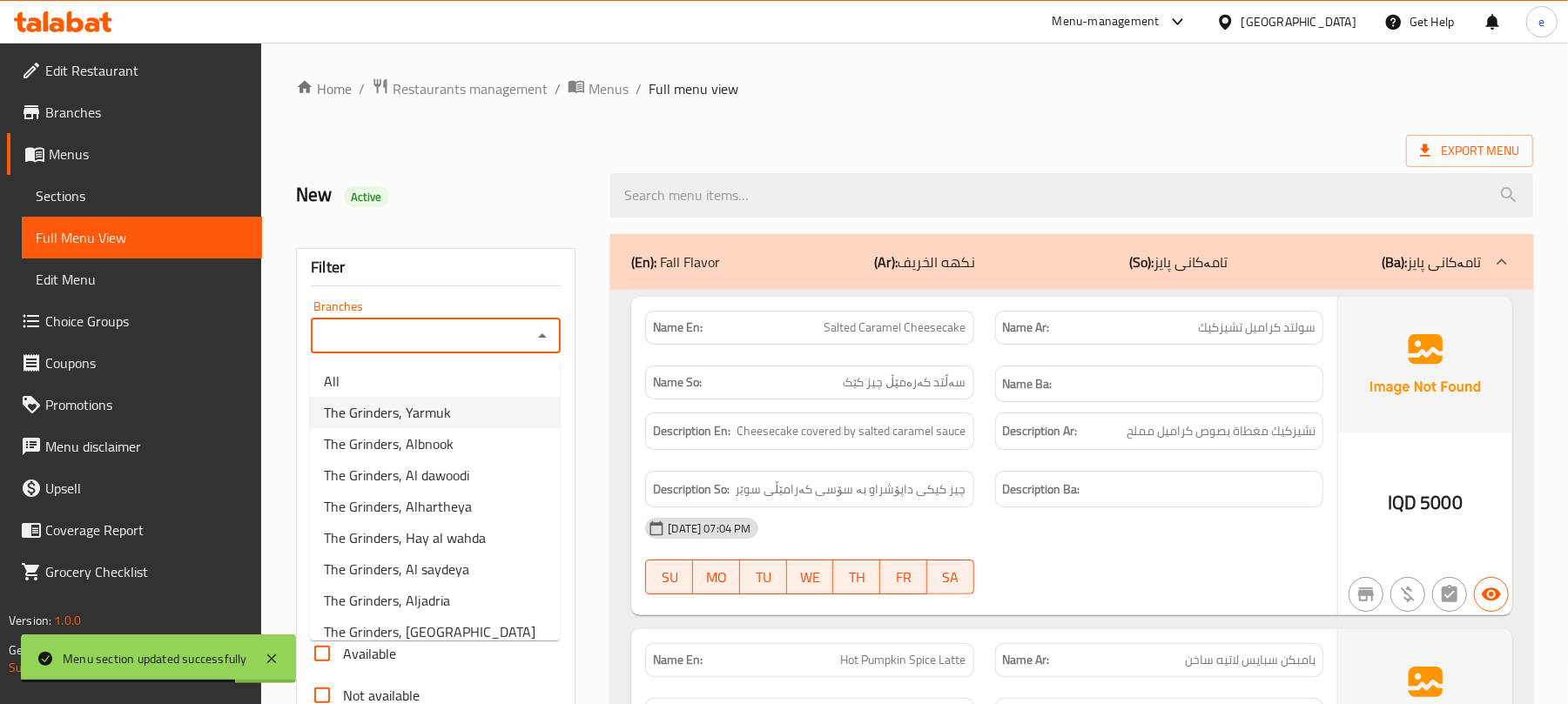
click at [450, 422] on li "The Grinders, Yarmuk" at bounding box center [434, 412] width 250 height 31
type input "The Grinders, Yarmuk"
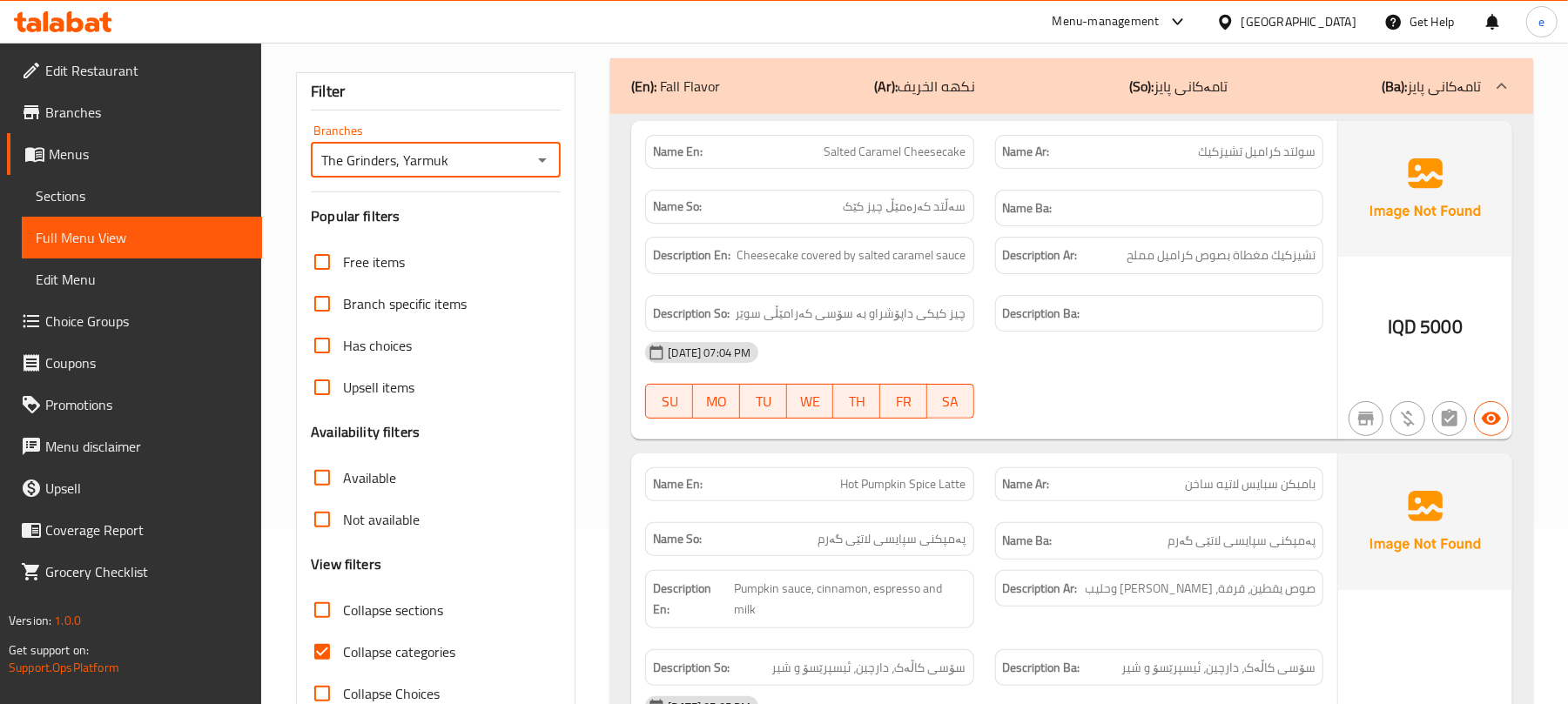
scroll to position [232, 0]
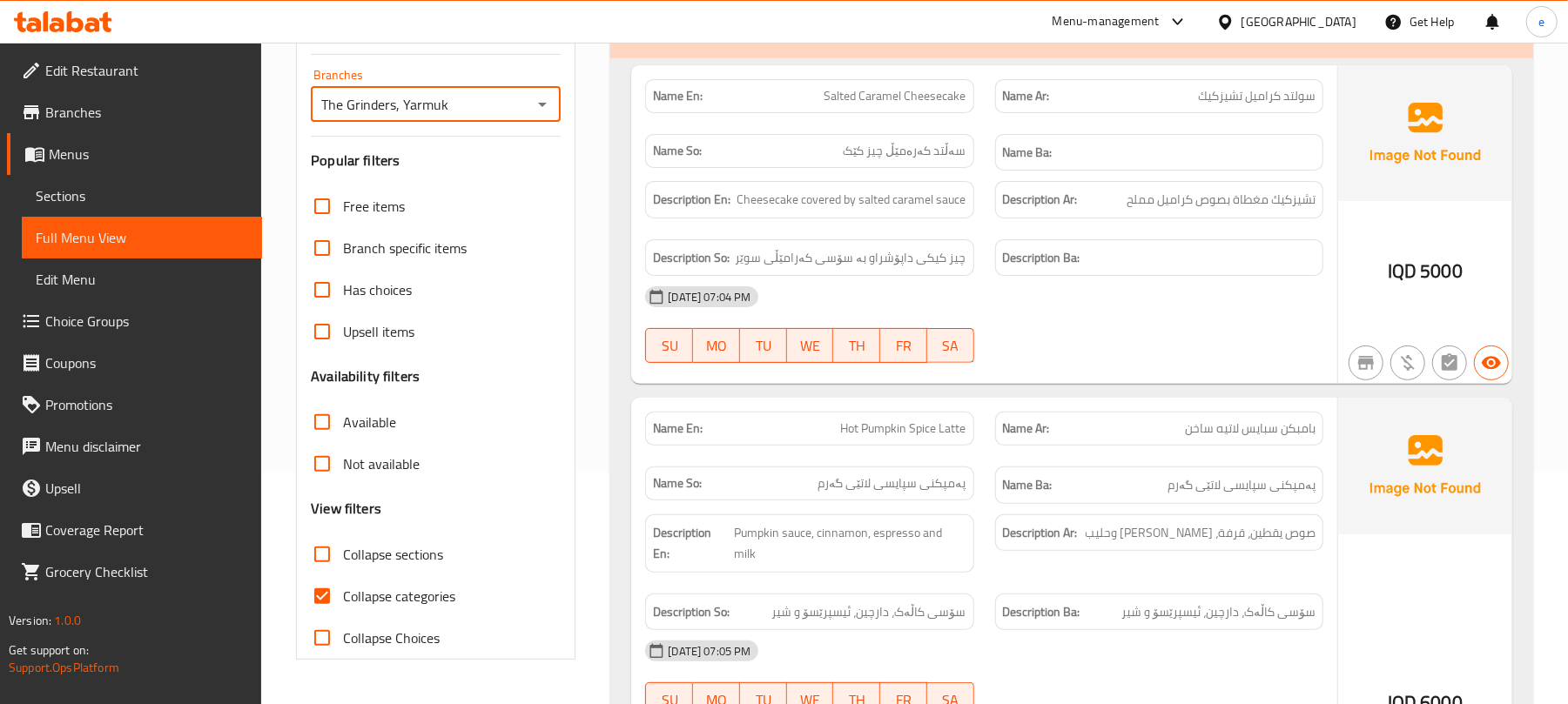
click at [335, 559] on input "Collapse sections" at bounding box center [321, 554] width 42 height 42
checkbox input "true"
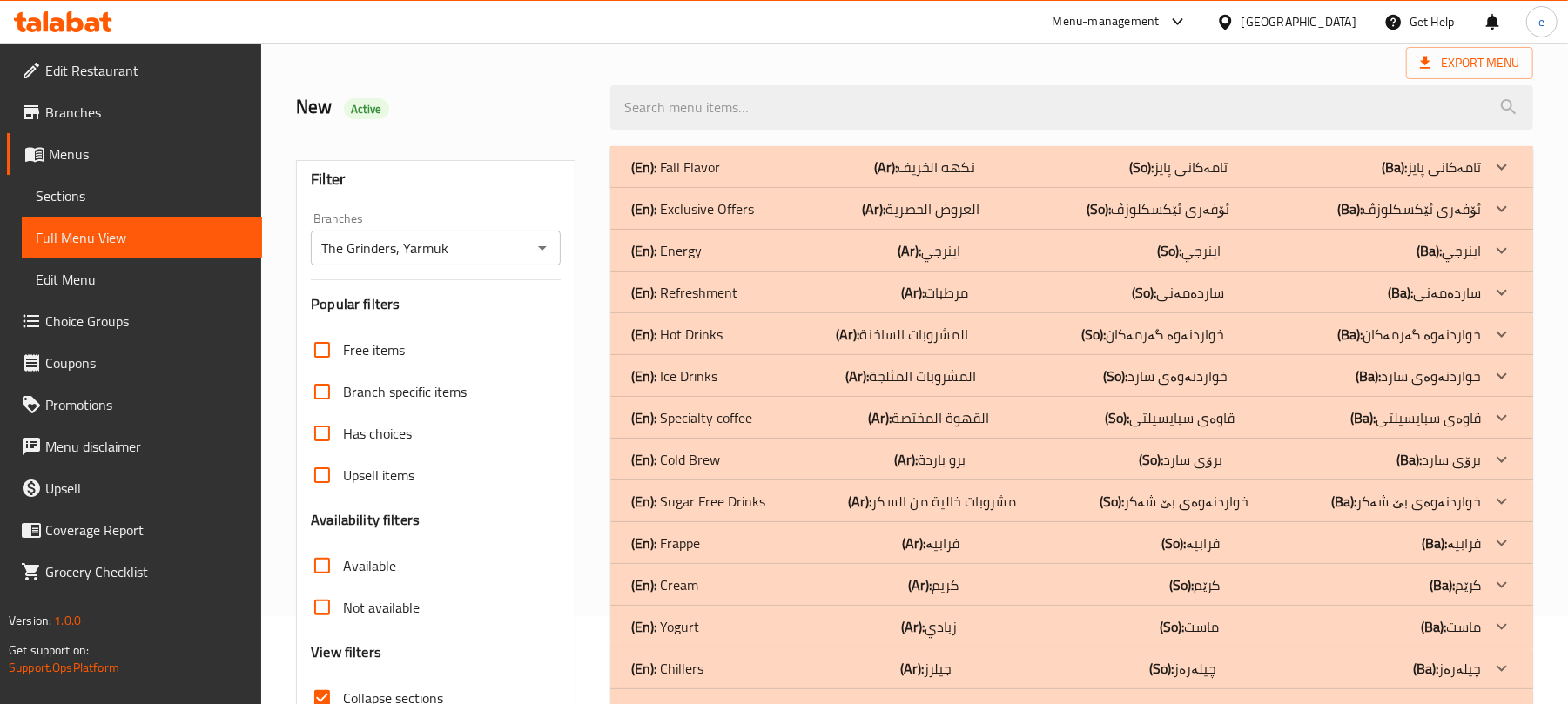
scroll to position [0, 0]
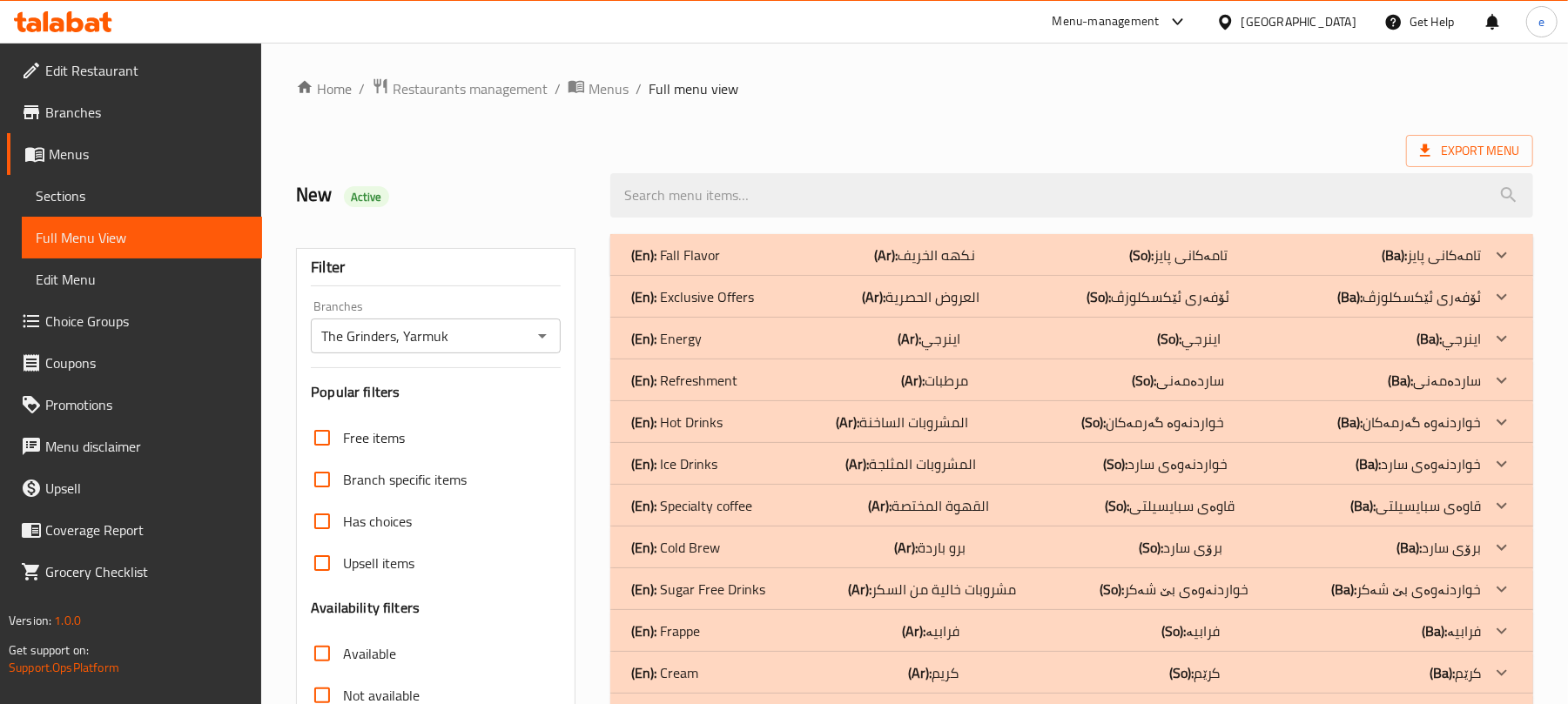
click at [822, 262] on div "(En): Fall Flavor (Ar): نكهه الخريف (So): تامەکانی پایز (Ba): تامەکانی پایز" at bounding box center [1056, 255] width 849 height 21
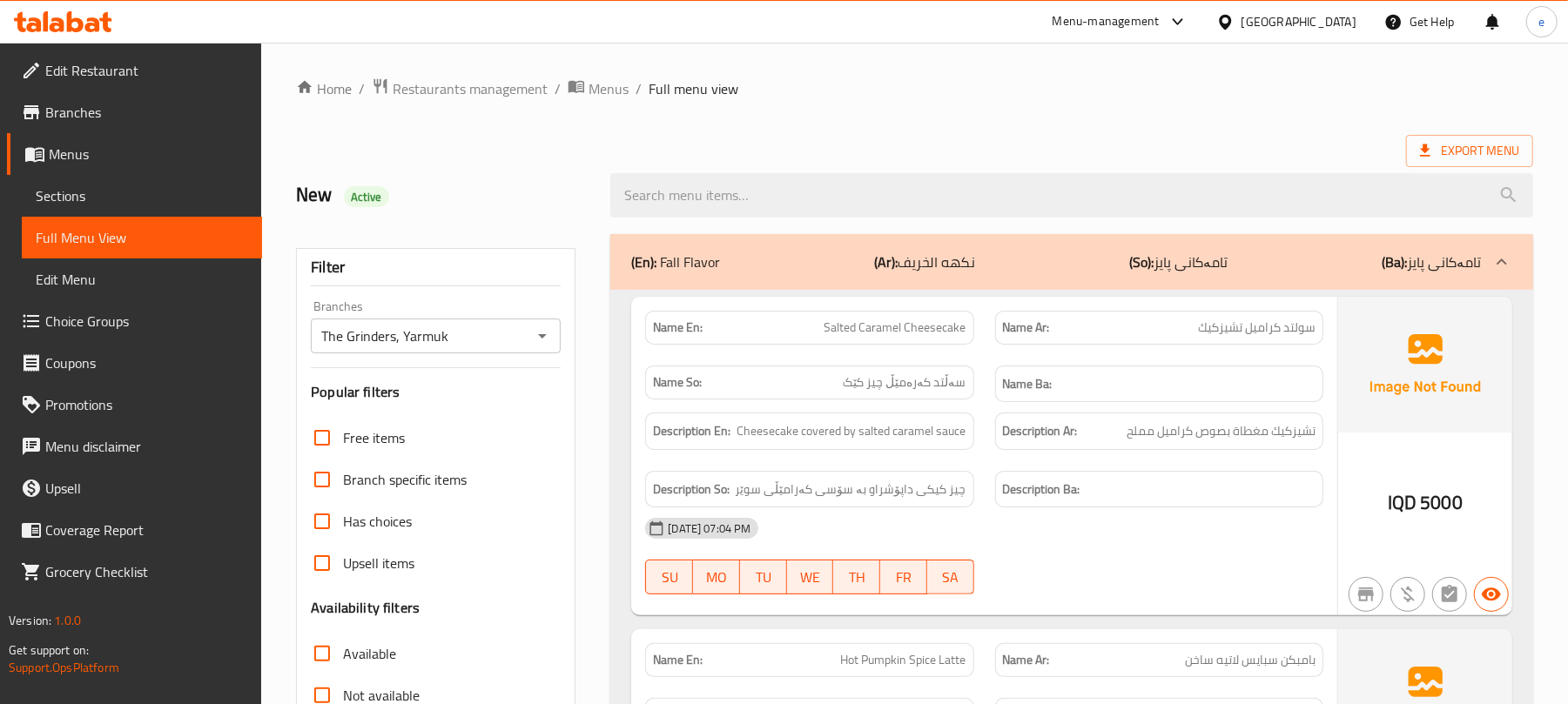
click at [855, 251] on div "(En): Fall Flavor (Ar): نكهه الخريف (So): تامەکانی پایز (Ba): تامەکانی پایز" at bounding box center [1056, 262] width 849 height 21
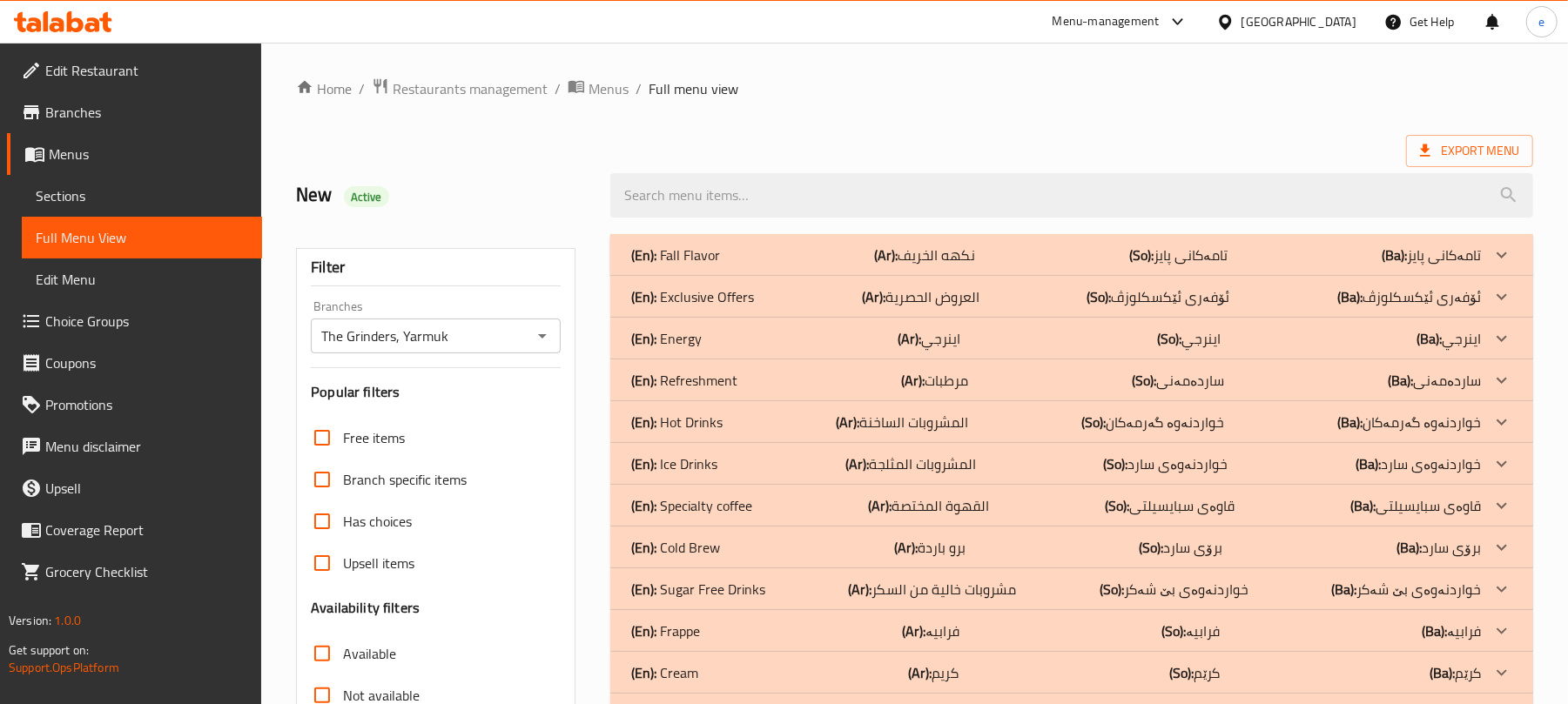
click at [792, 252] on div "(En): Fall Flavor (Ar): نكهه الخريف (So): تامەکانی پایز (Ba): تامەکانی پایز" at bounding box center [1056, 255] width 849 height 21
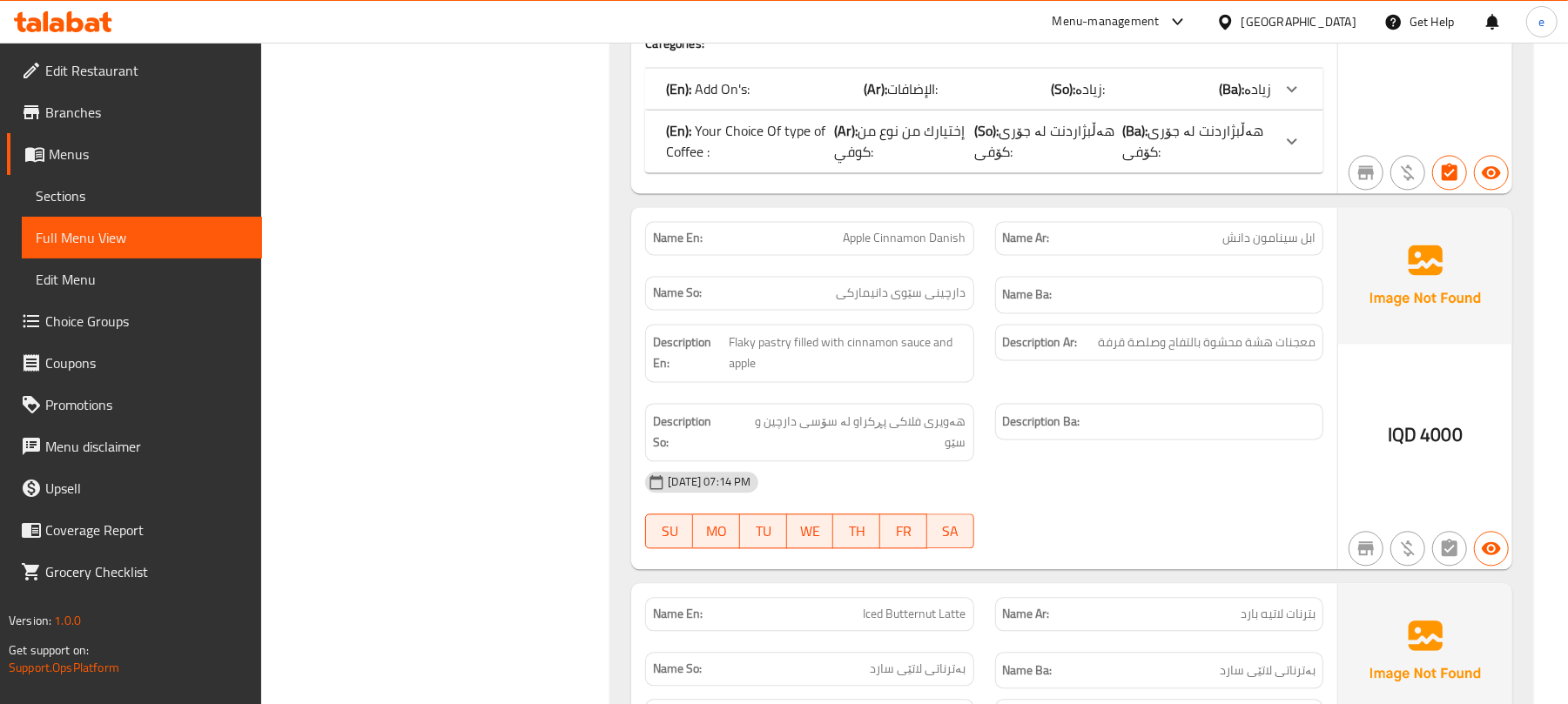
scroll to position [2552, 0]
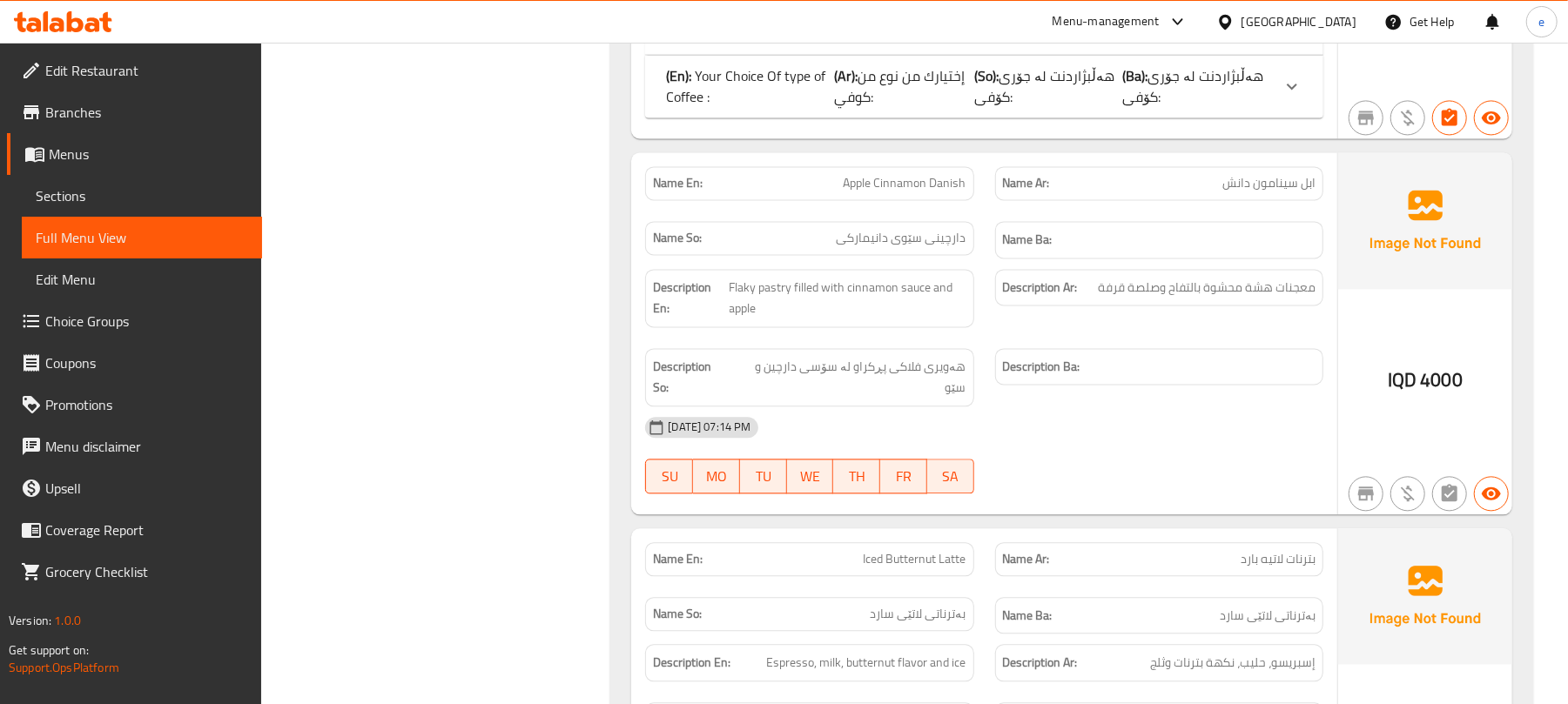
click at [749, 277] on span "Flaky pastry filled with cinnamon sauce and apple" at bounding box center [848, 298] width 237 height 42
click at [1185, 269] on div "Description Ar: معجنات هشة محشوة بالتفاح وصلصة قرفة" at bounding box center [1159, 287] width 328 height 37
click at [937, 356] on span "هەویری فلاکی پڕکراو لە سۆسی دارچین و سێو" at bounding box center [849, 377] width 234 height 42
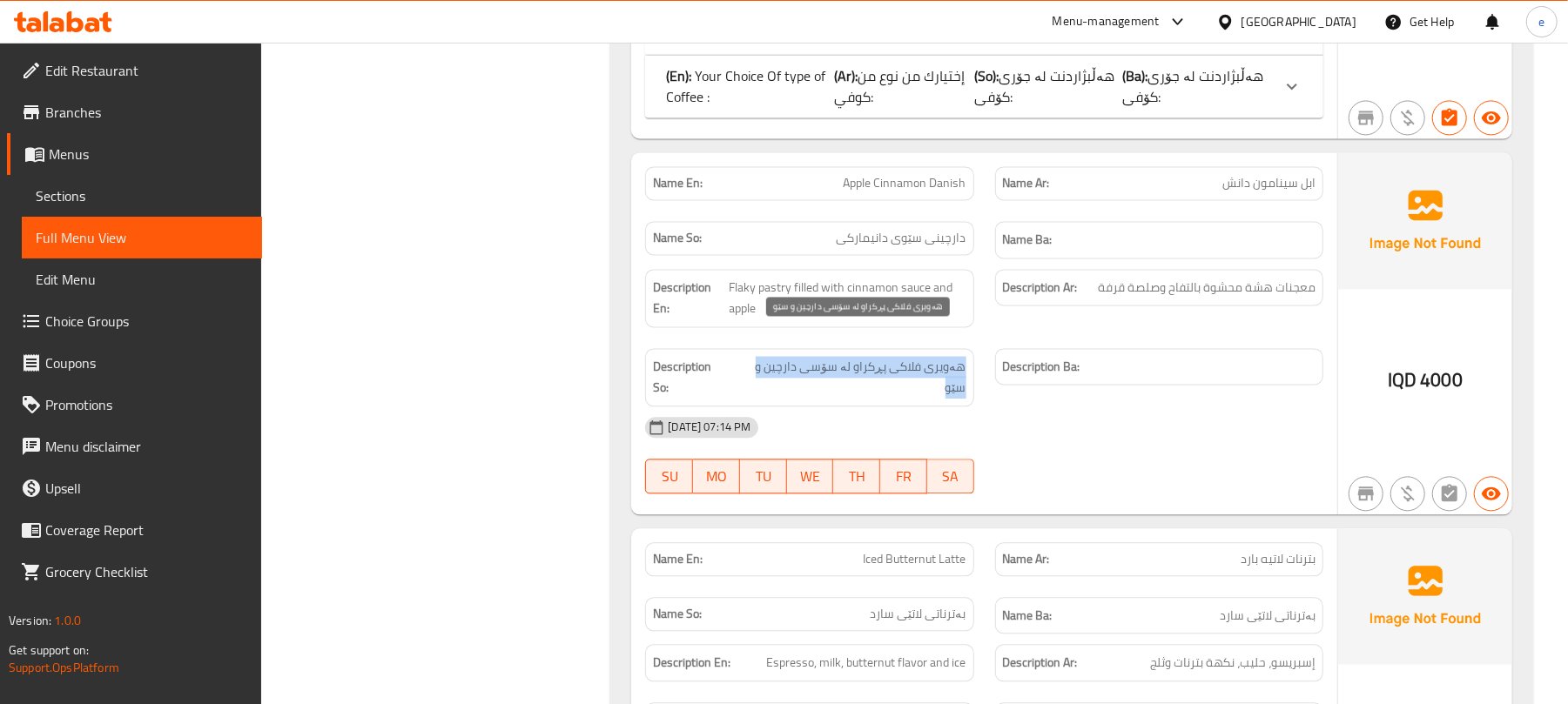
click at [937, 356] on span "هەویری فلاکی پڕکراو لە سۆسی دارچین و سێو" at bounding box center [849, 377] width 234 height 42
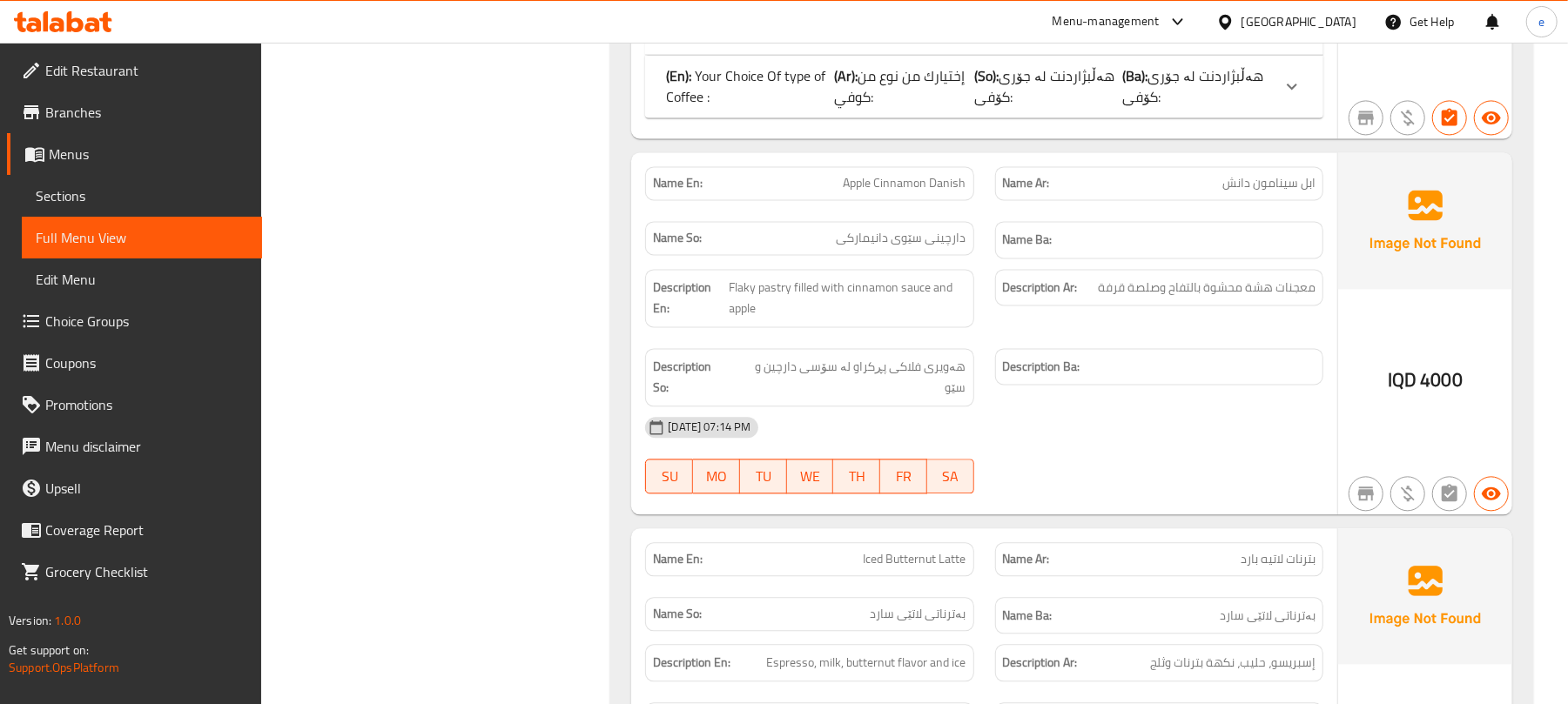
click at [1103, 425] on div "04-10-2025 07:14 PM SU MO TU WE TH FR SA" at bounding box center [984, 455] width 699 height 97
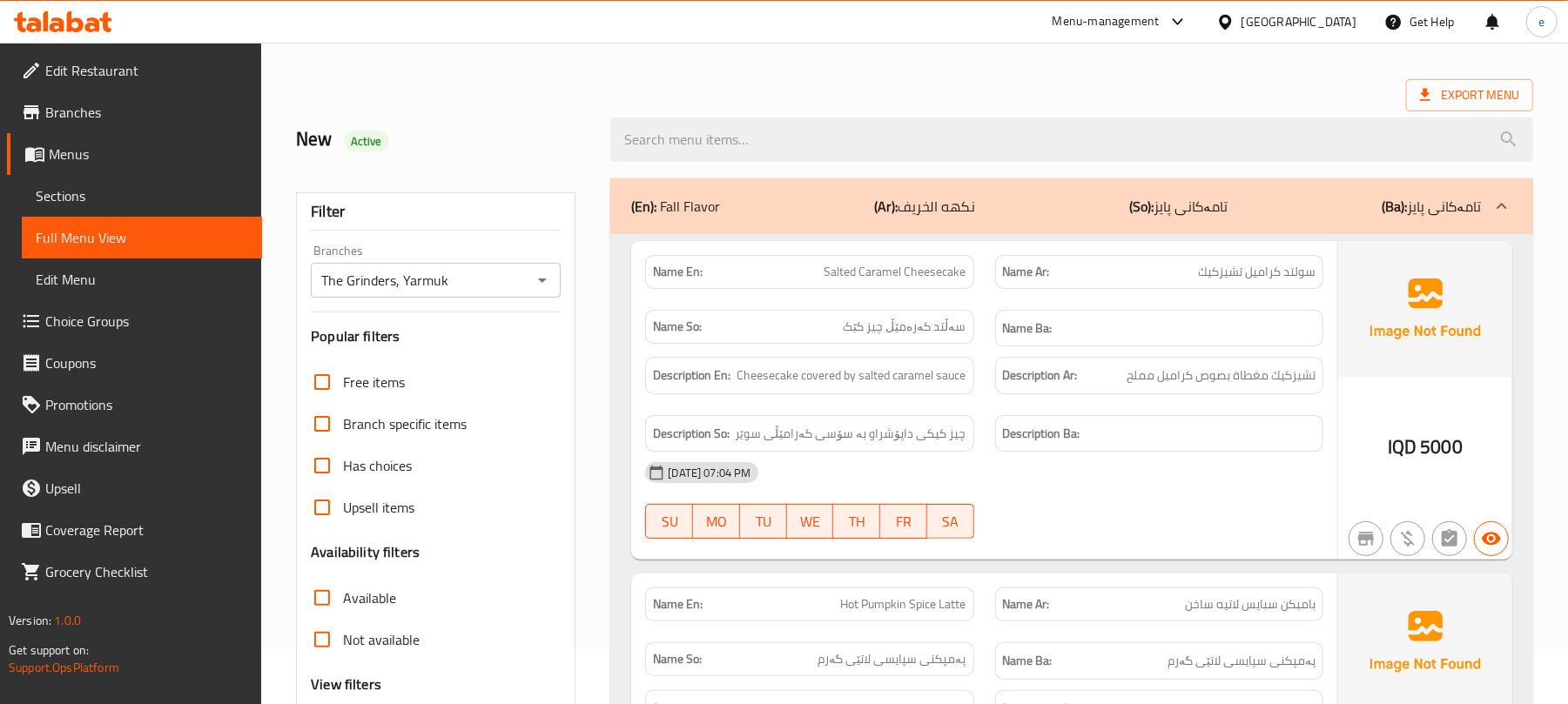
scroll to position [0, 0]
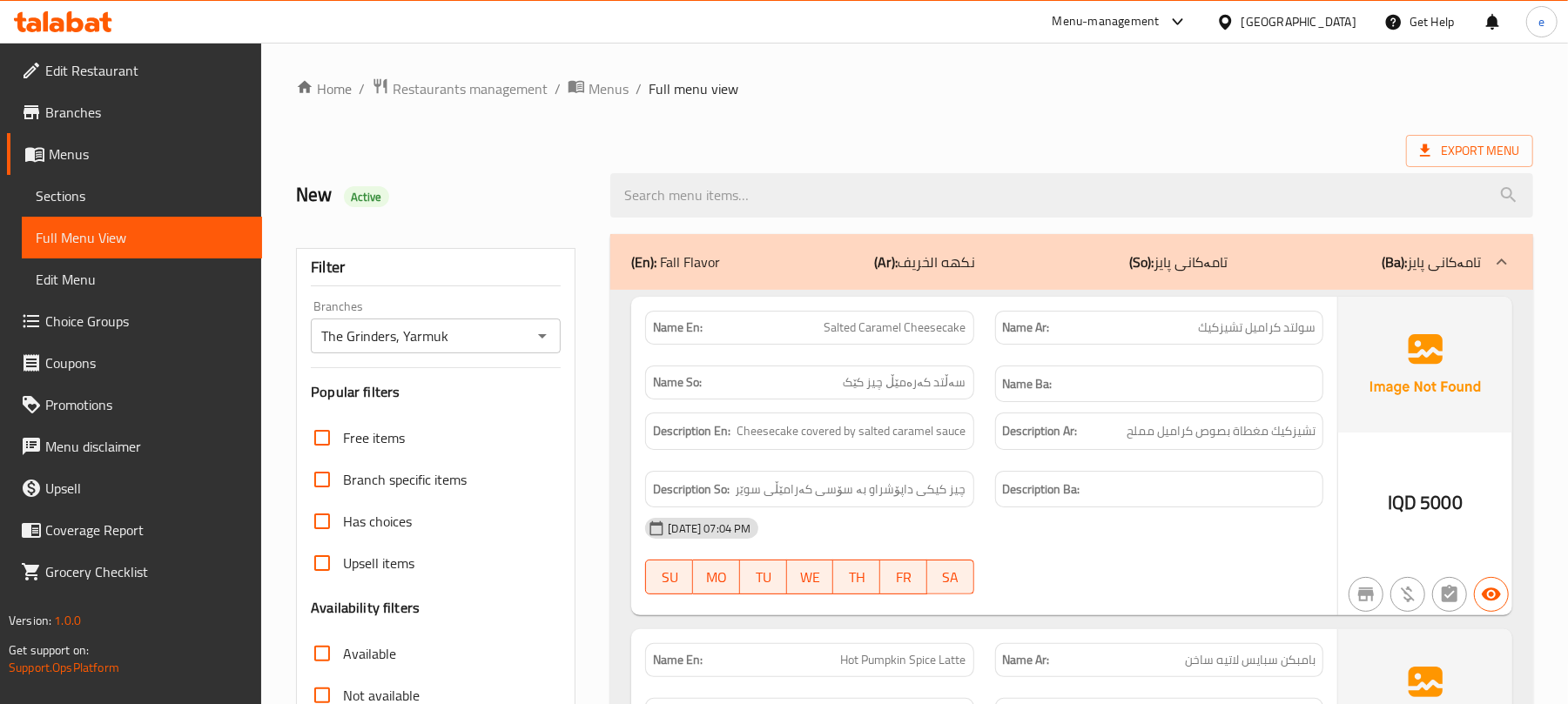
click at [538, 343] on icon "Open" at bounding box center [542, 336] width 21 height 21
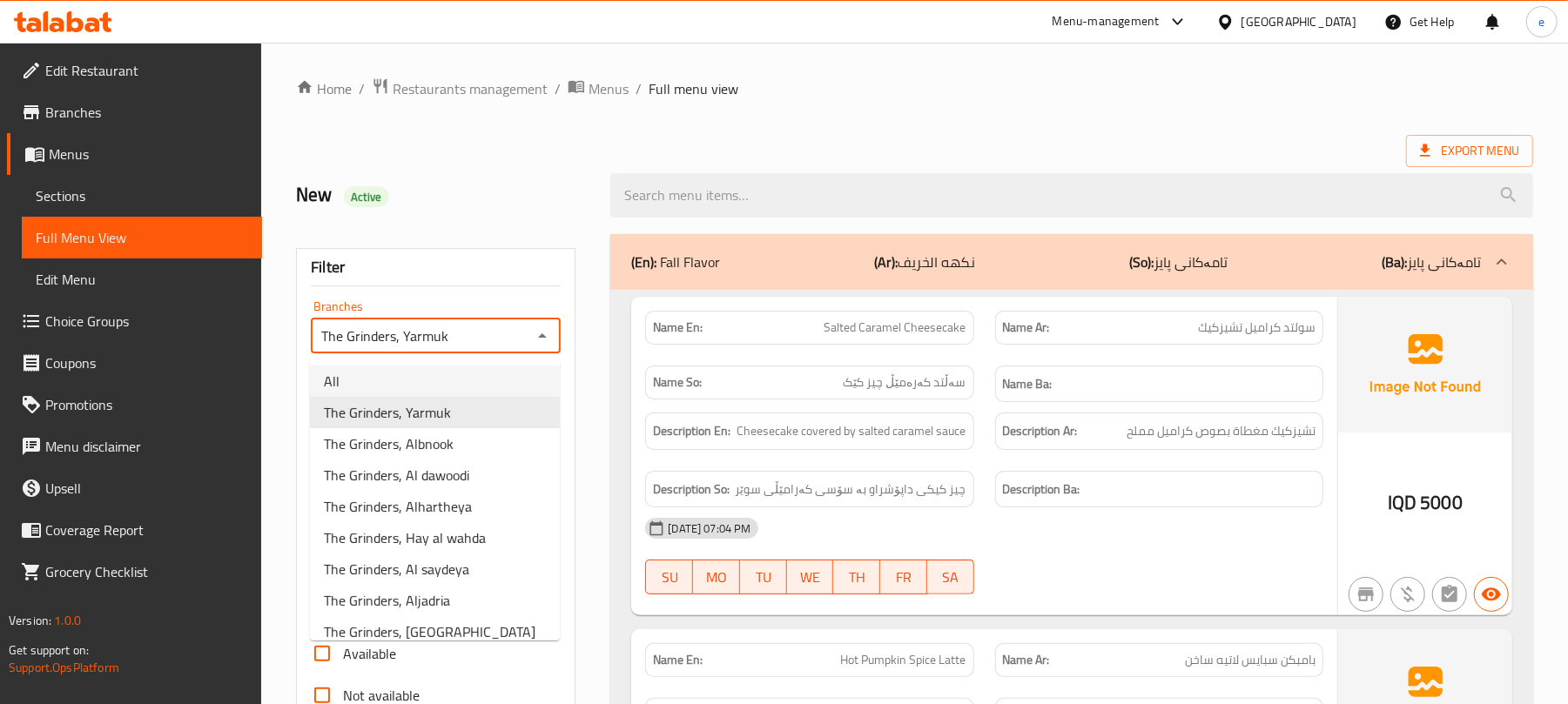
click at [465, 384] on li "All" at bounding box center [434, 380] width 250 height 31
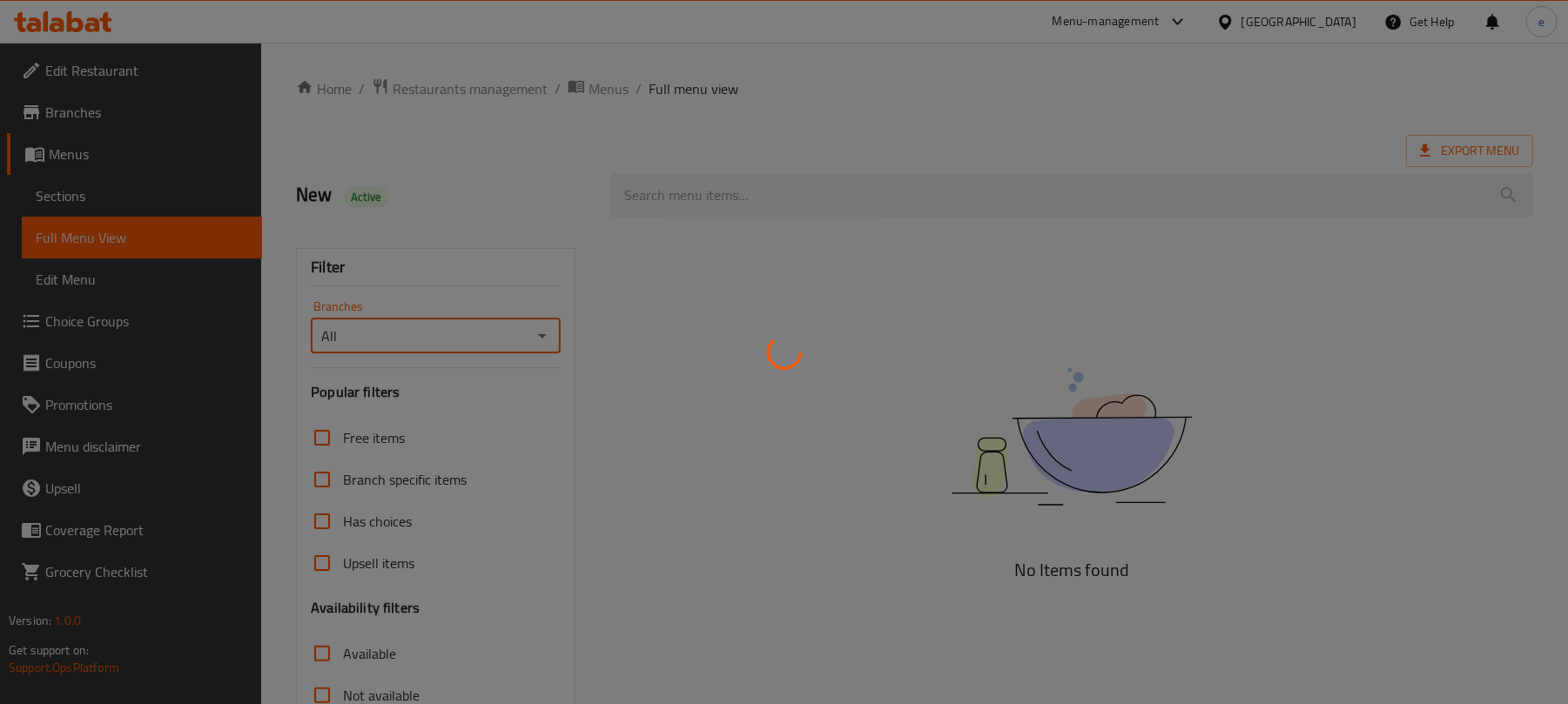
click at [538, 341] on div at bounding box center [784, 352] width 1568 height 704
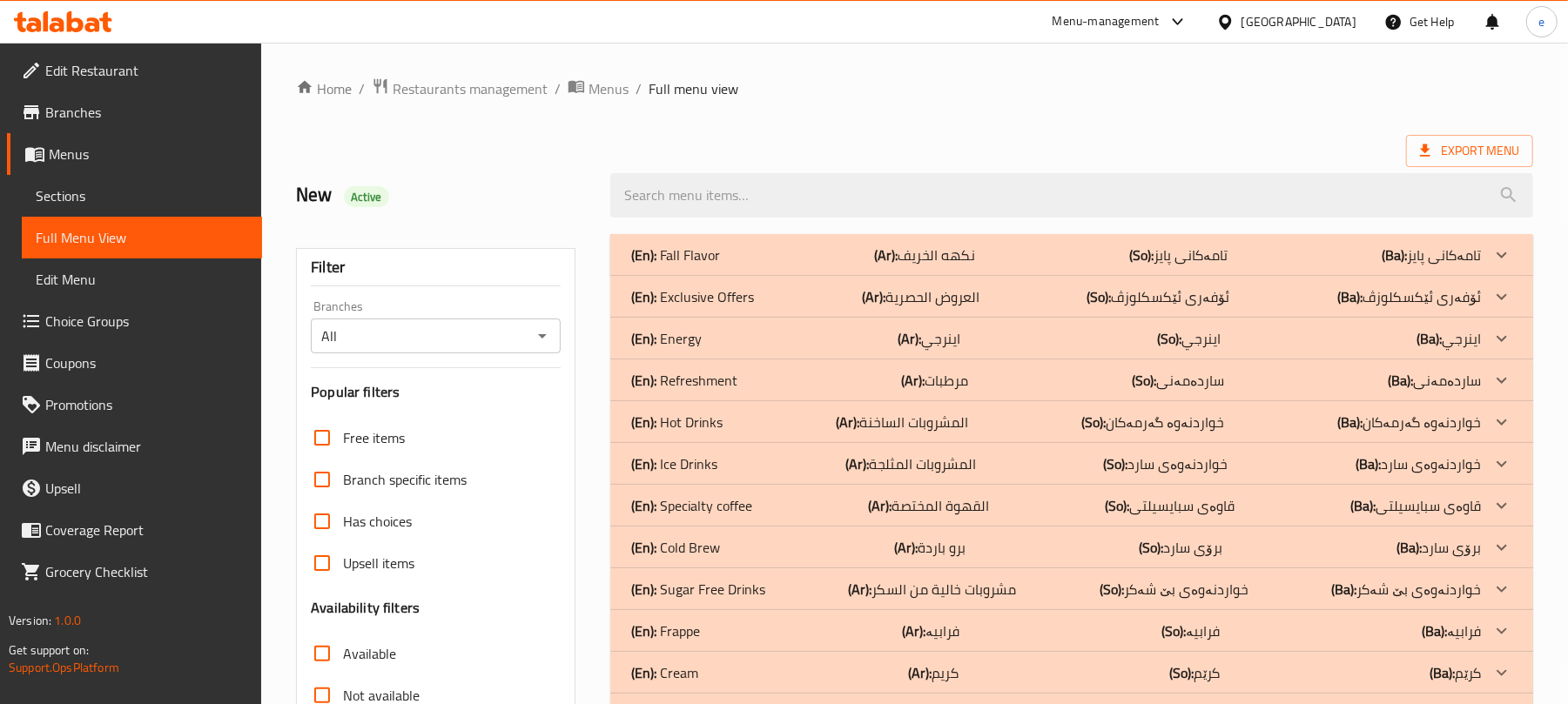
click at [541, 338] on icon "Open" at bounding box center [542, 336] width 9 height 4
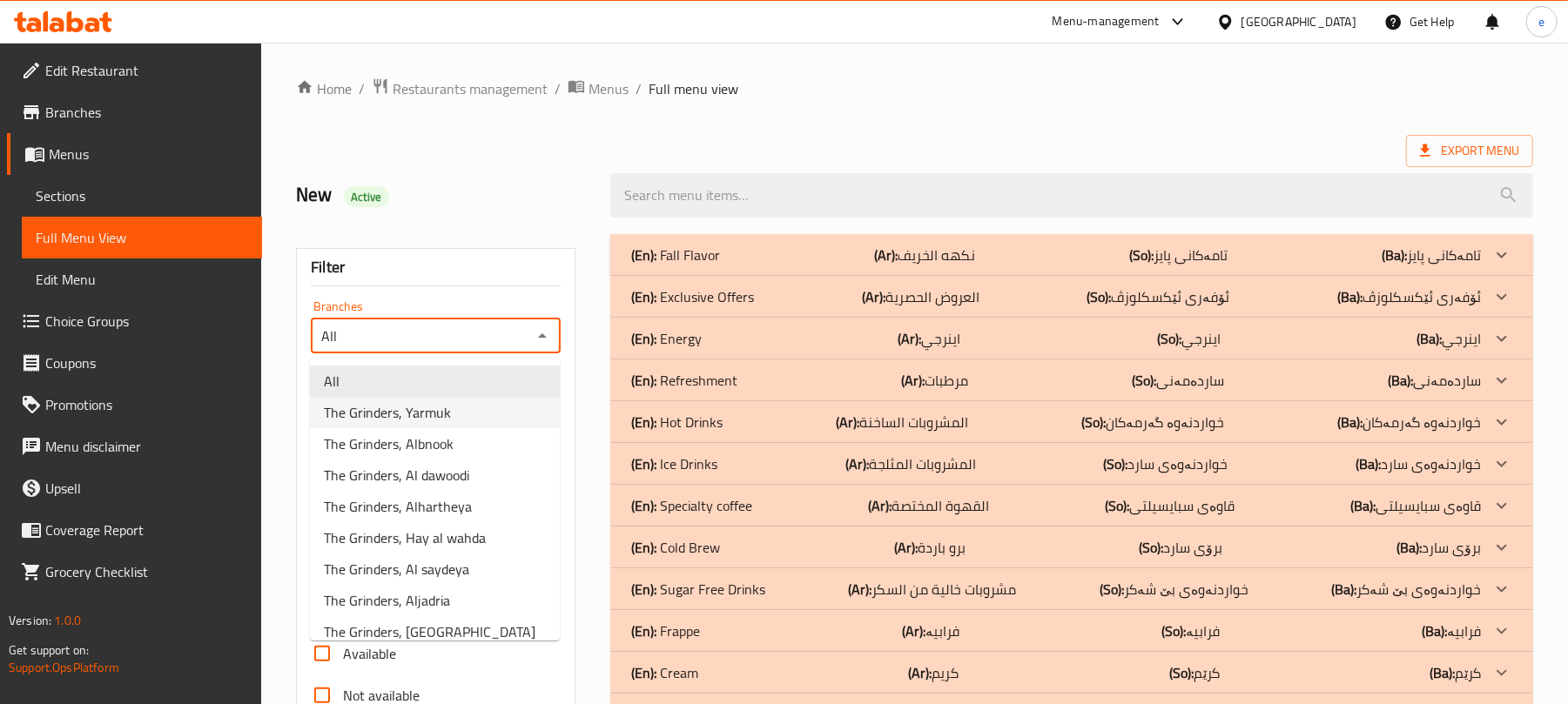
click at [457, 412] on li "The Grinders, Yarmuk" at bounding box center [434, 412] width 250 height 31
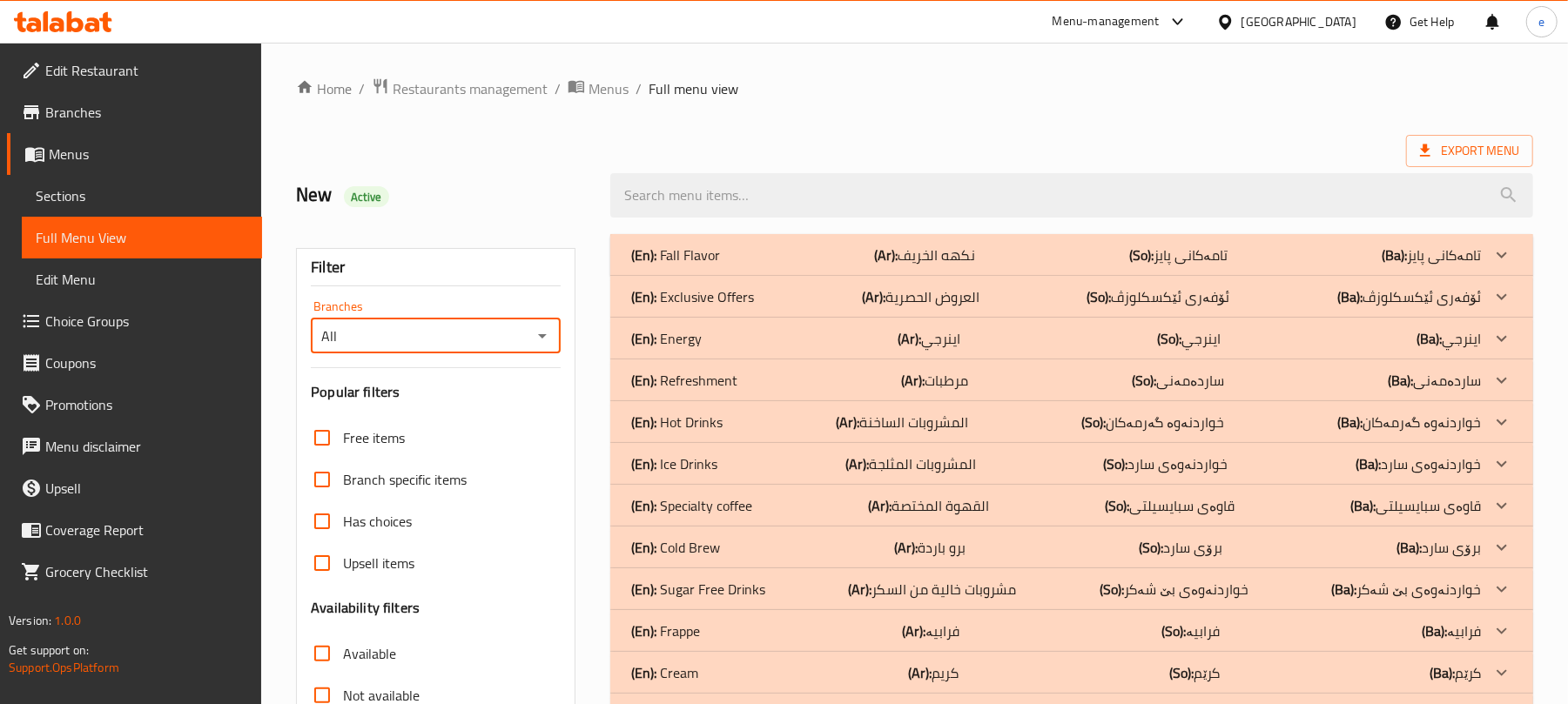
type input "The Grinders, Yarmuk"
click at [780, 259] on div "(En): Fall Flavor (Ar): نكهه الخريف (So): تامەکانی پایز (Ba): تامەکانی پایز" at bounding box center [1056, 255] width 849 height 21
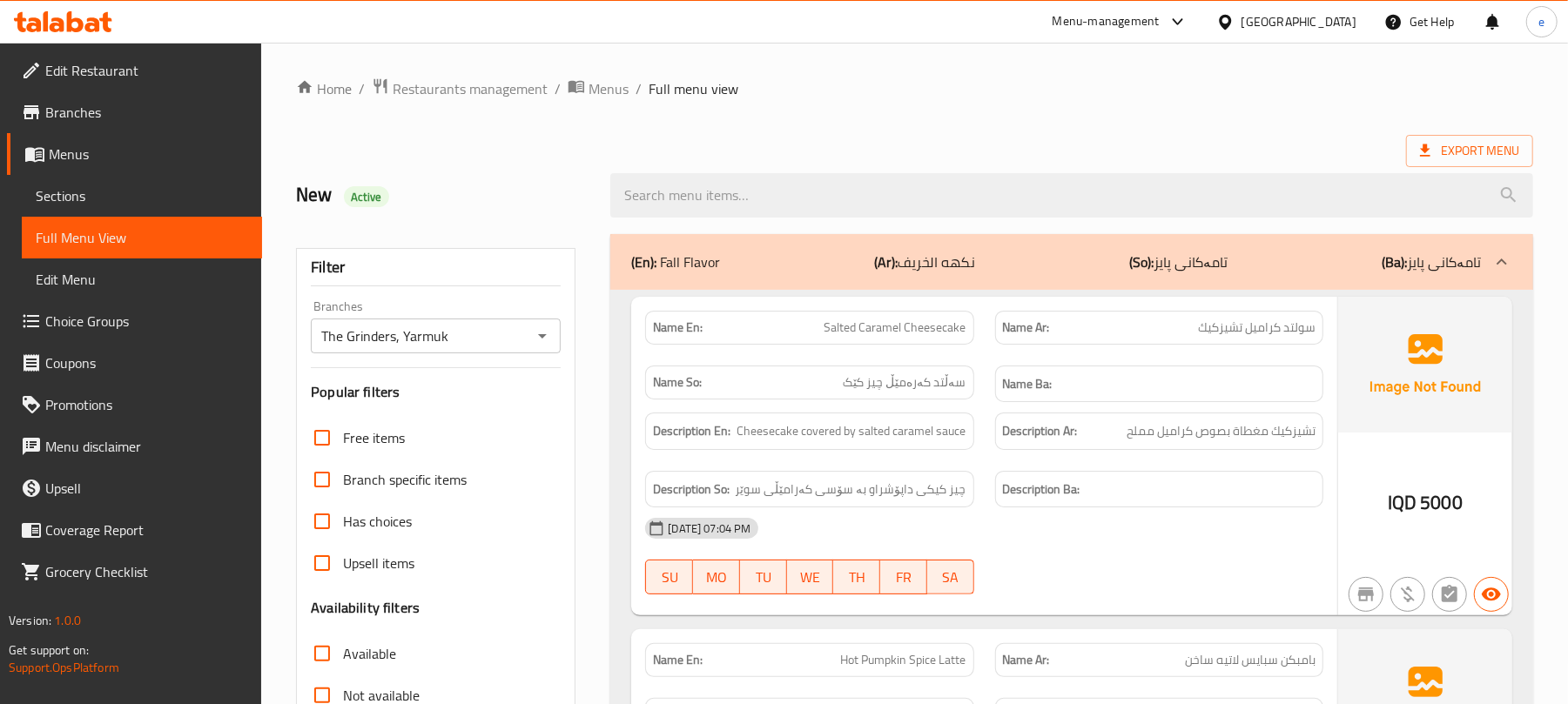
click at [673, 272] on p "(En): Fall Flavor" at bounding box center [675, 262] width 88 height 21
click at [687, 261] on p "(En): Fall Flavor" at bounding box center [675, 262] width 88 height 21
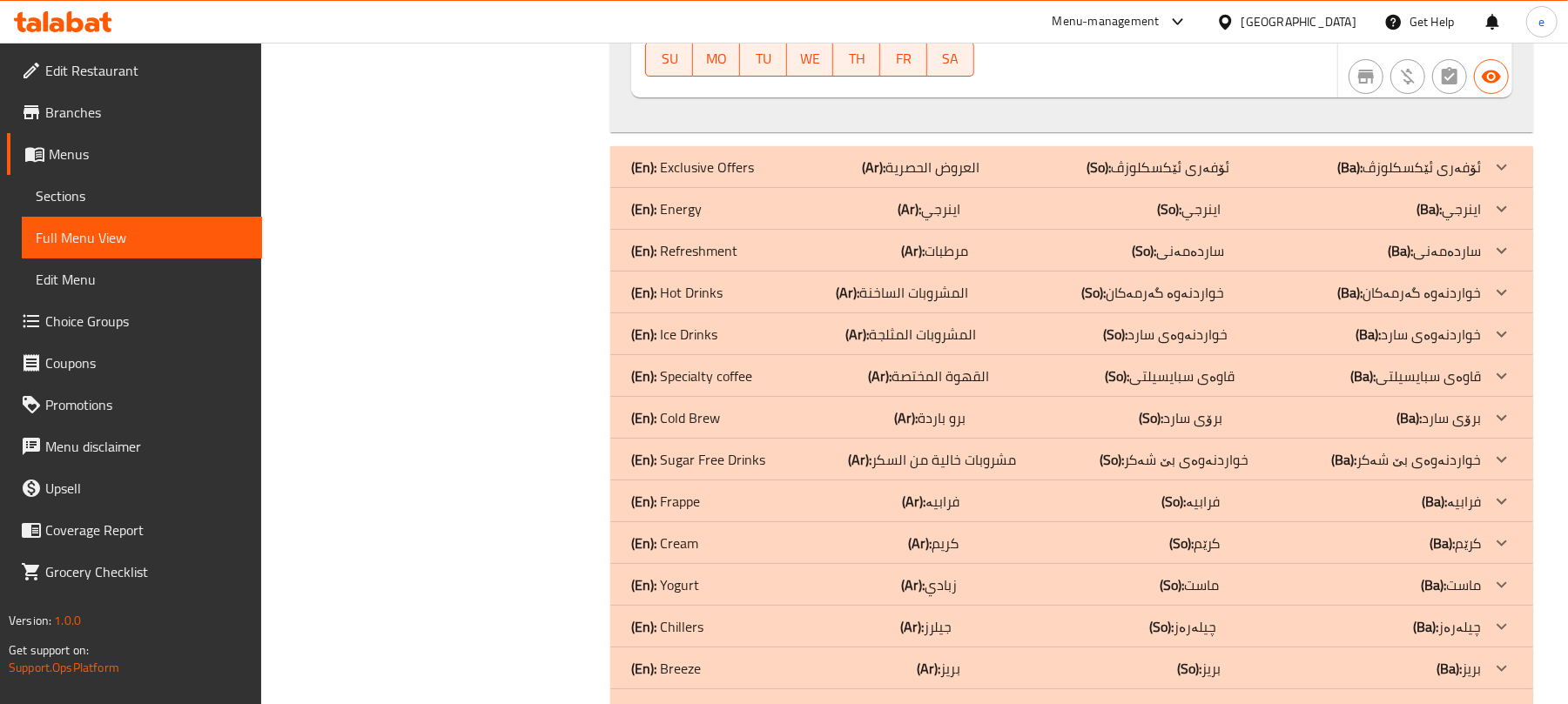
scroll to position [4661, 0]
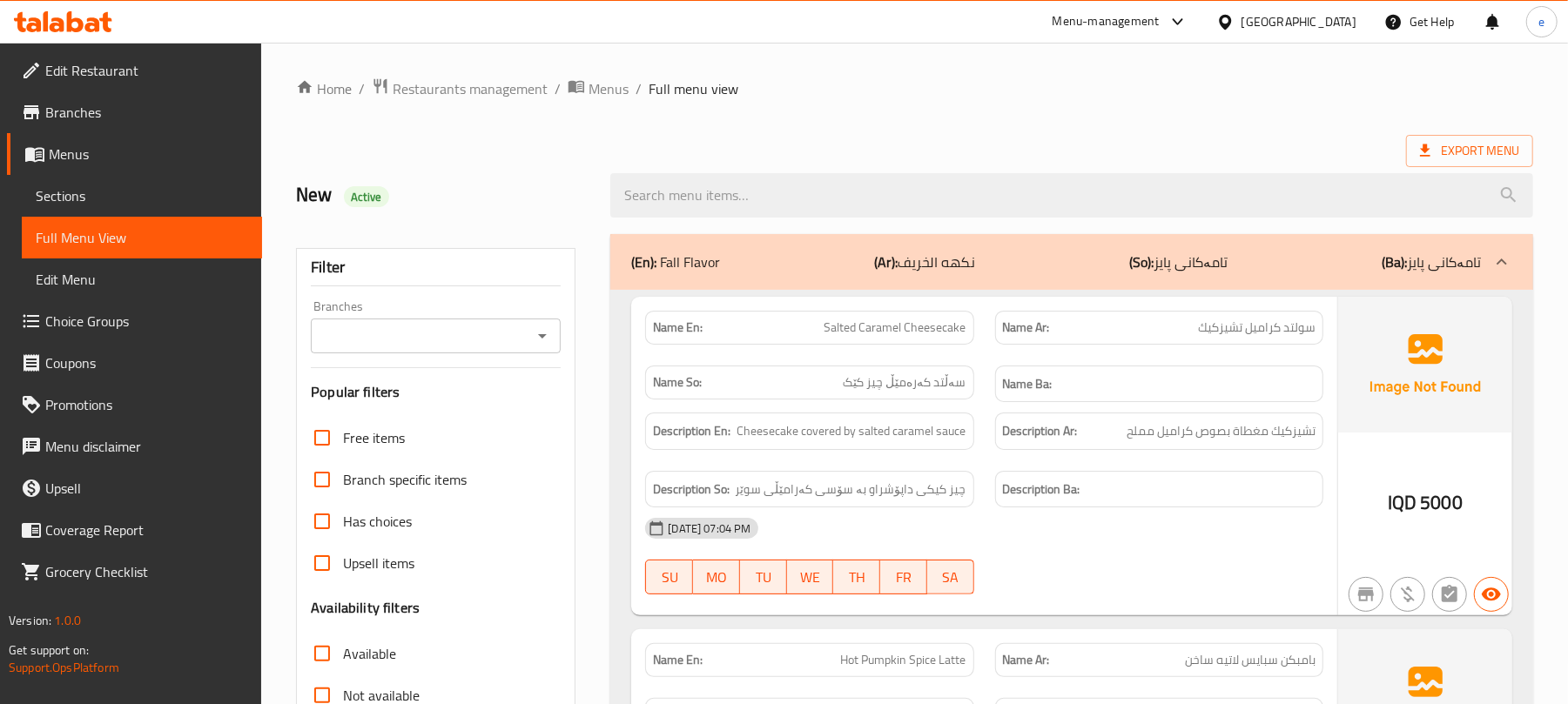
click at [99, 280] on span "Edit Menu" at bounding box center [142, 279] width 212 height 21
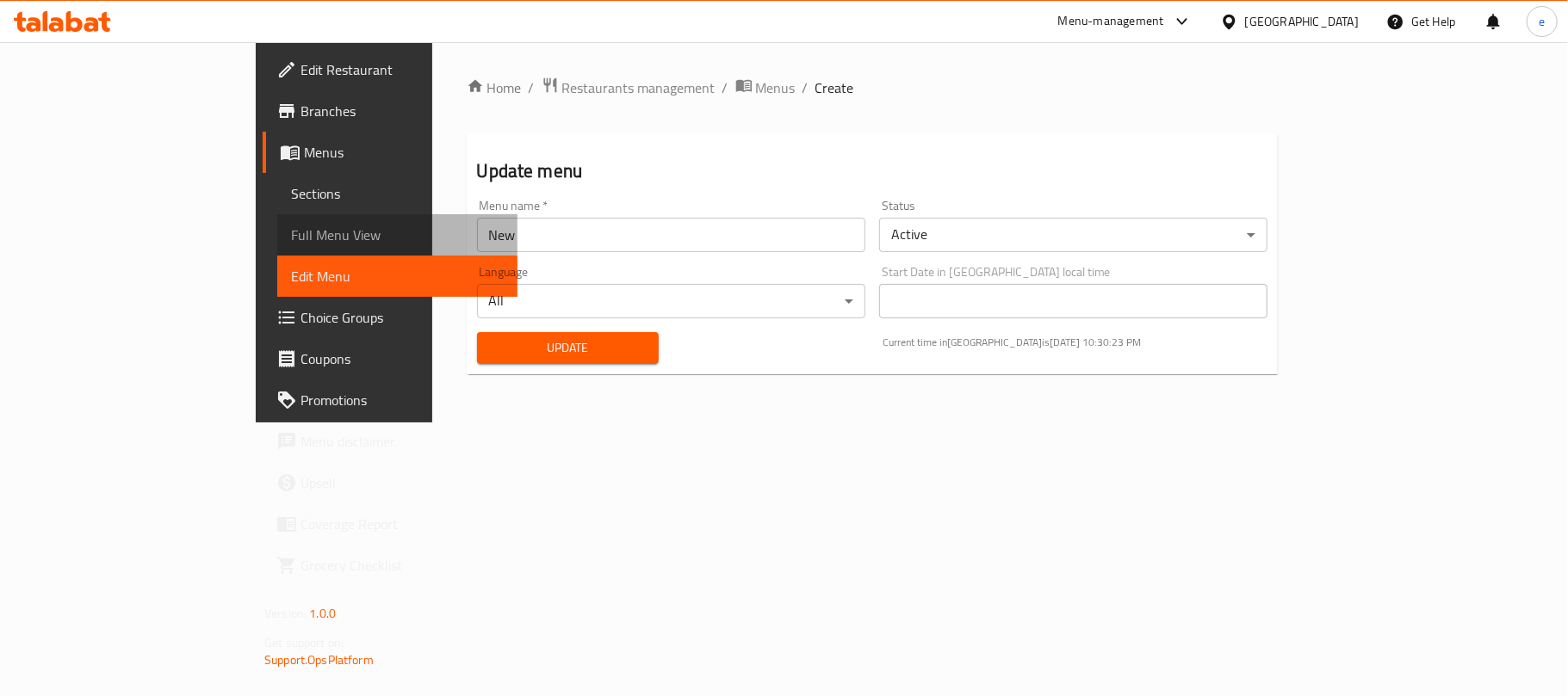
click at [291, 240] on span "Full Menu View" at bounding box center [397, 235] width 213 height 21
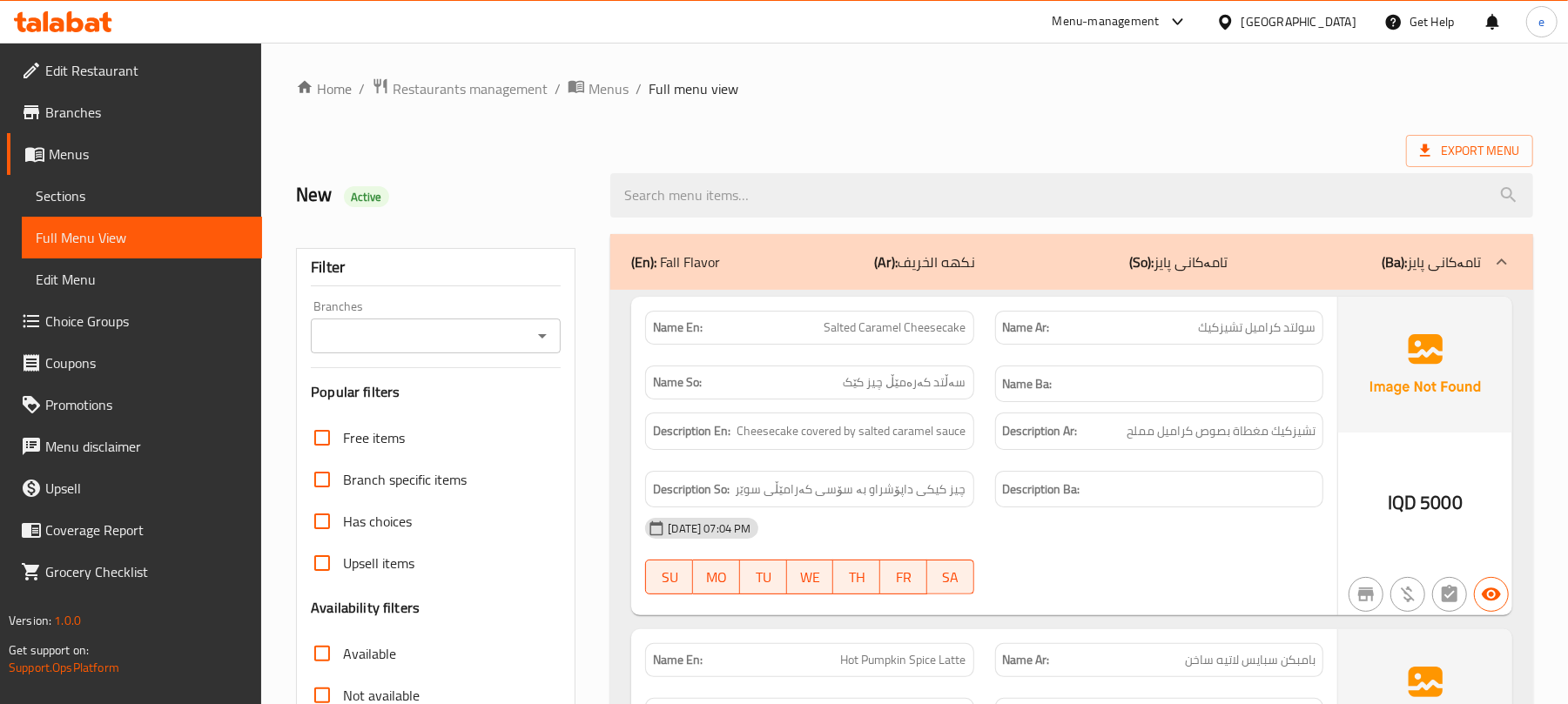
click at [85, 206] on link "Sections" at bounding box center [142, 195] width 241 height 42
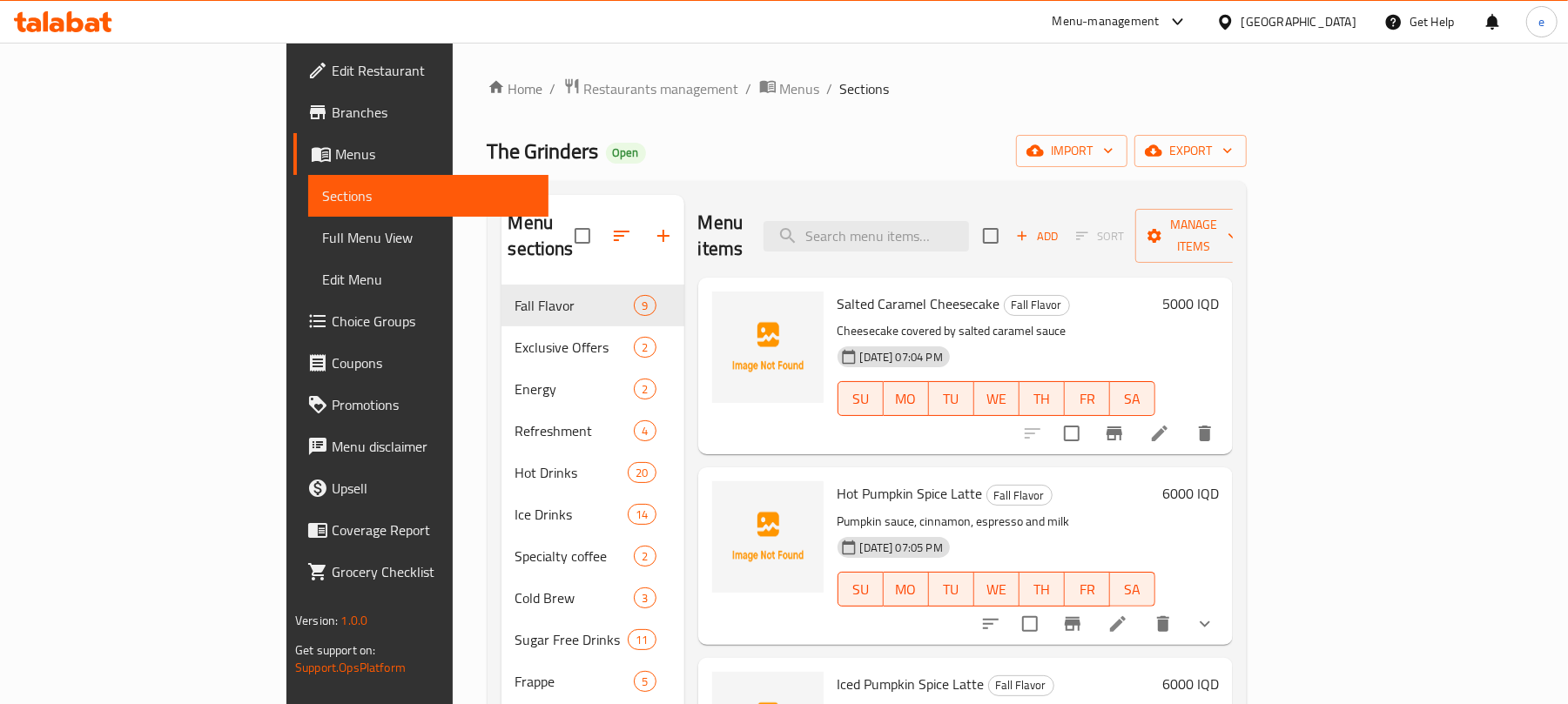
click at [1030, 232] on icon "button" at bounding box center [1022, 236] width 16 height 16
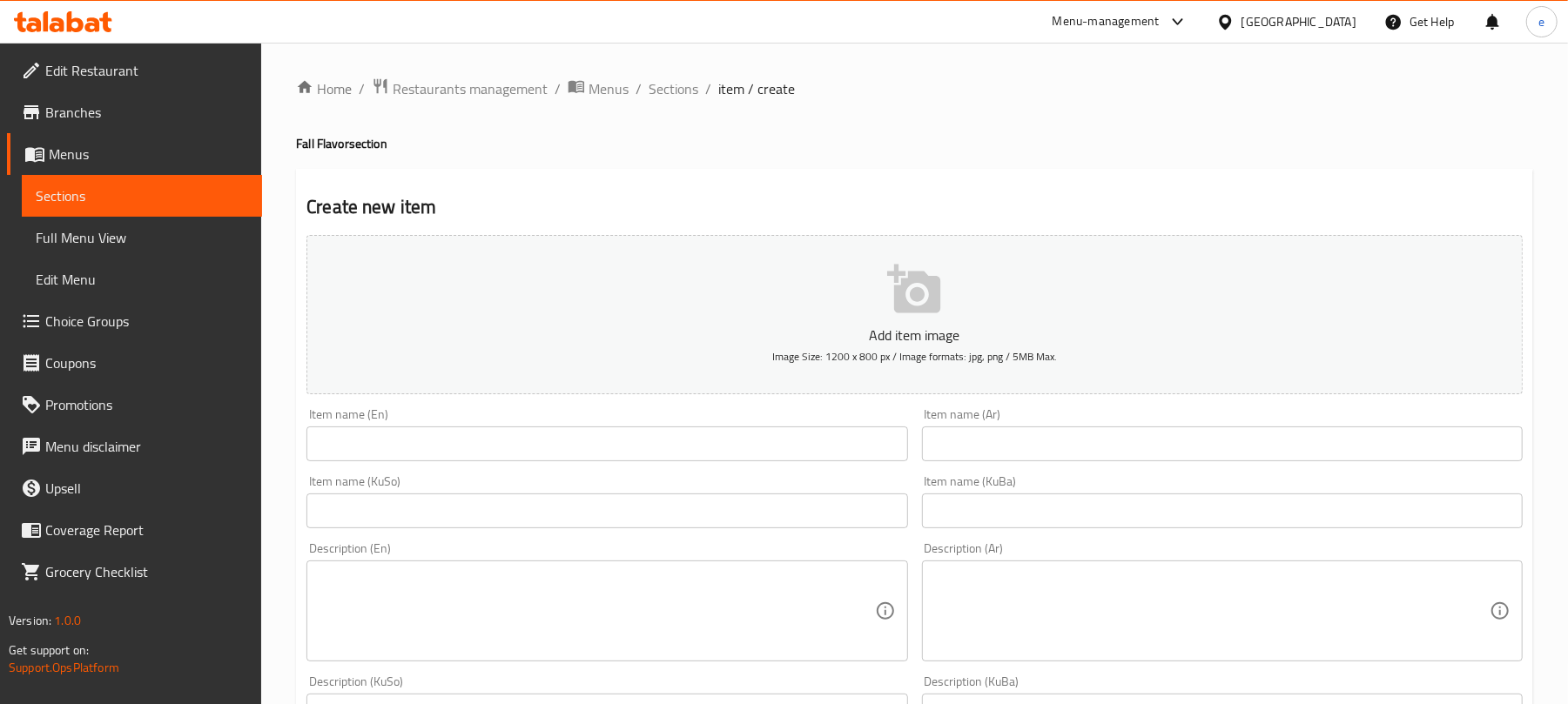
scroll to position [232, 0]
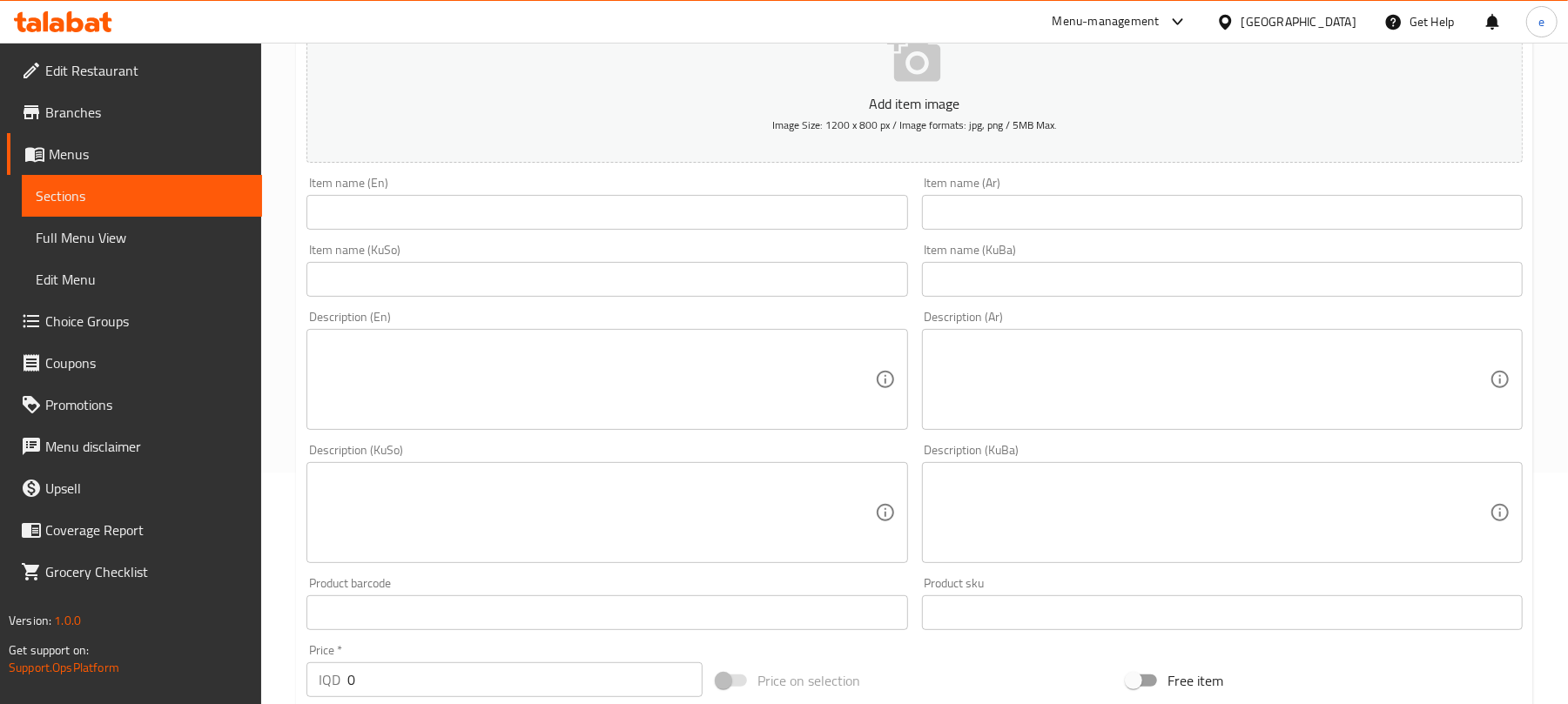
click at [715, 217] on input "text" at bounding box center [606, 211] width 601 height 34
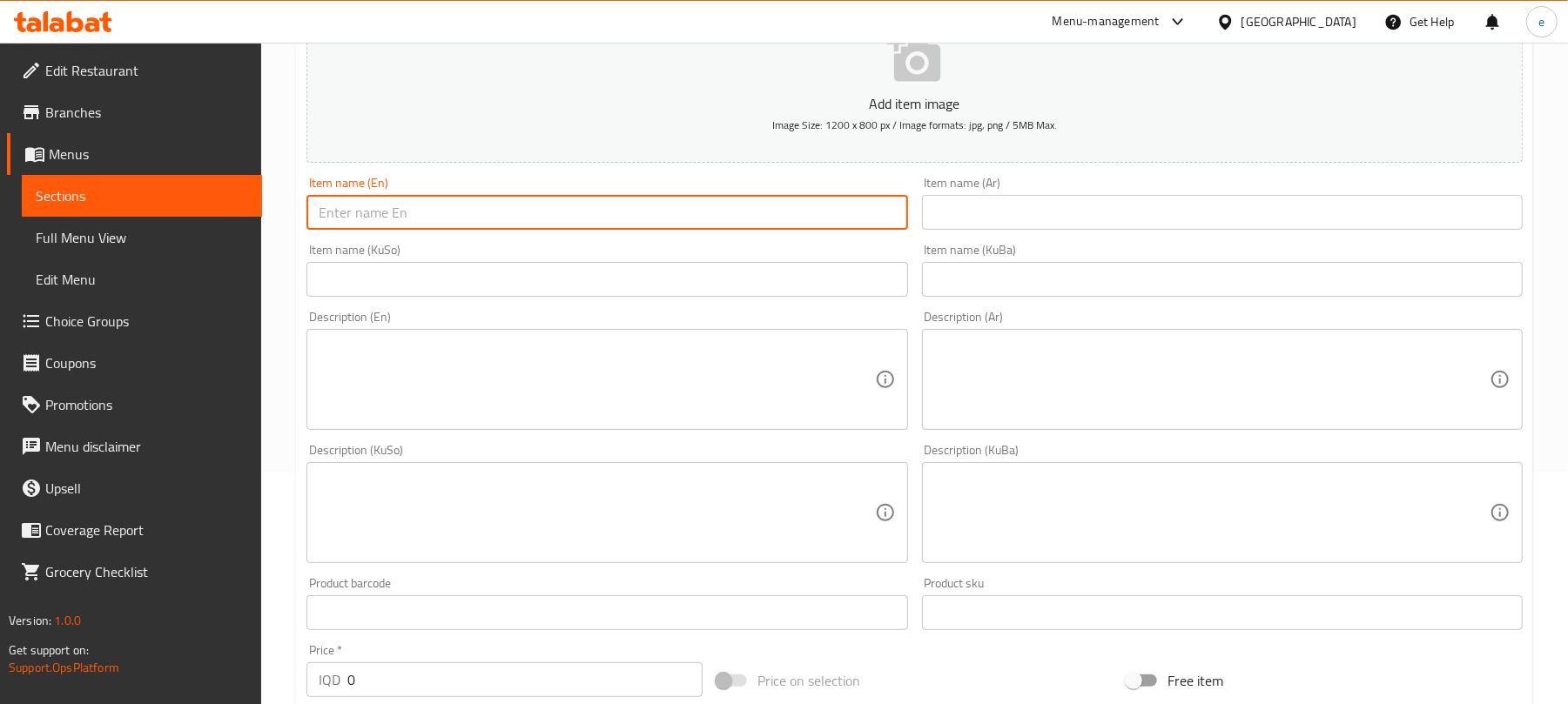
paste input "Pumpkin Pop Cake"
type input "Pumpkin Pop Cake"
click at [1069, 167] on div "Add item image Image Size: 1200 x 800 px / Image formats: jpg, png / 5MB Max." at bounding box center [914, 83] width 1230 height 173
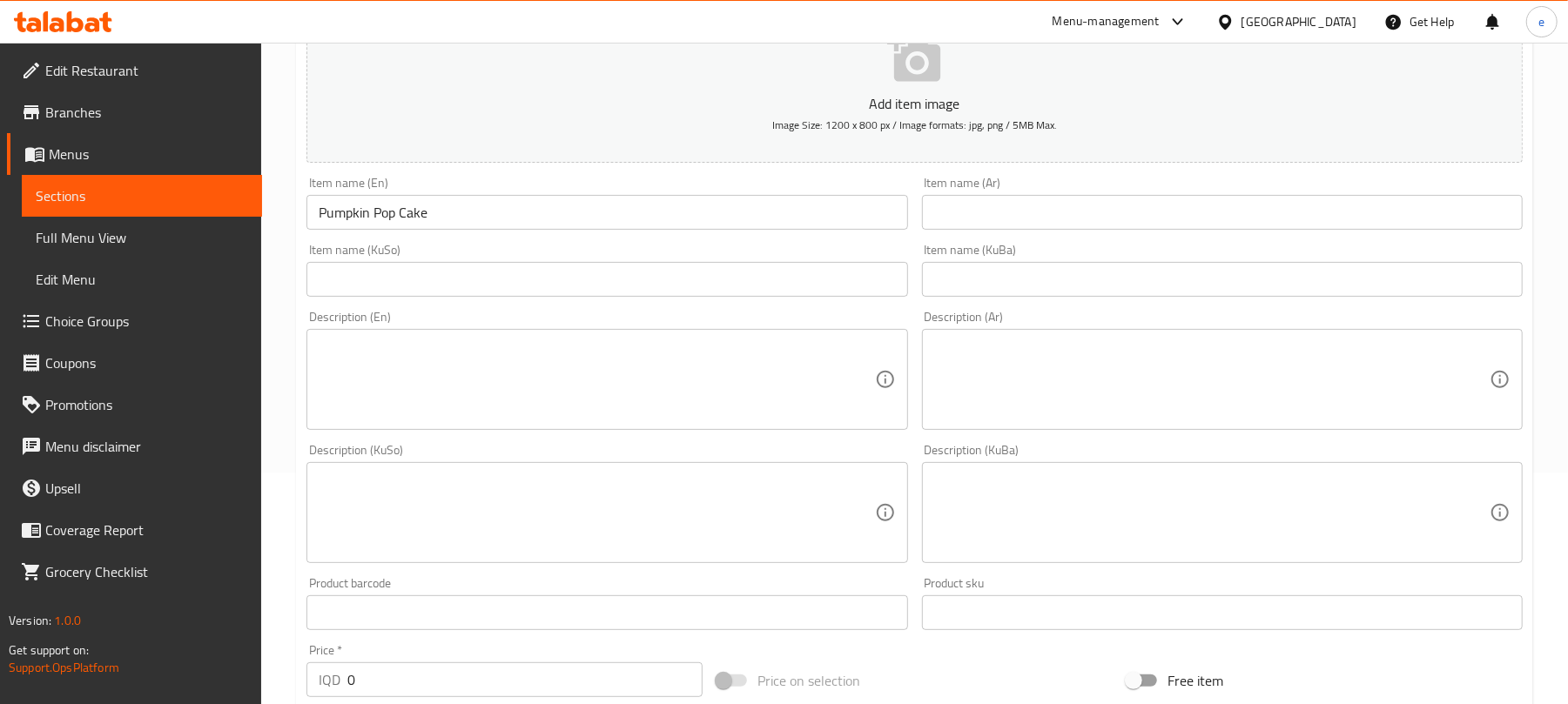
click at [1080, 203] on input "text" at bounding box center [1222, 211] width 601 height 34
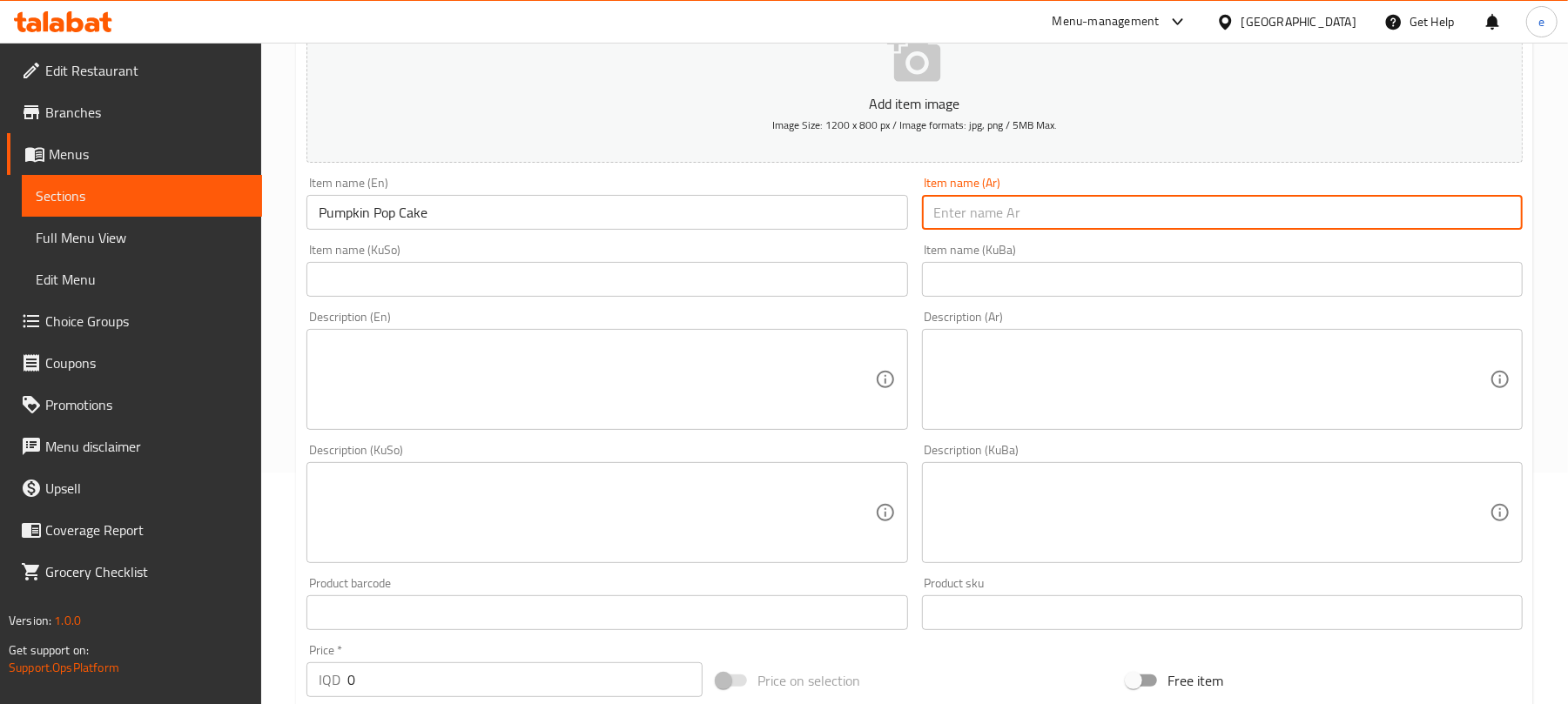
paste input "بامبكن بوب كيك"
type input "بامبكن بوب كيك"
click at [811, 294] on input "text" at bounding box center [606, 279] width 601 height 34
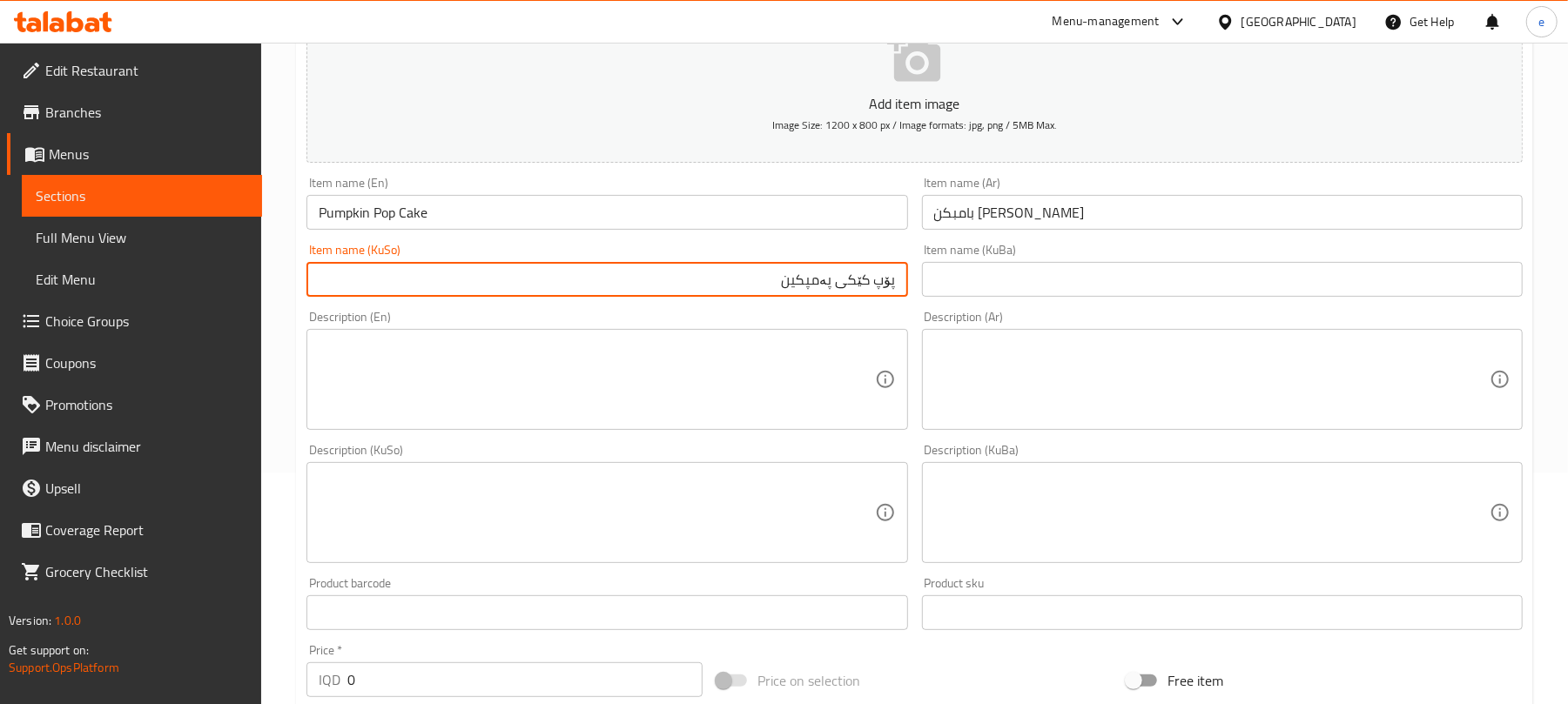
type input "پۆپ کێکی پەمپکین"
click at [790, 385] on textarea at bounding box center [596, 379] width 556 height 82
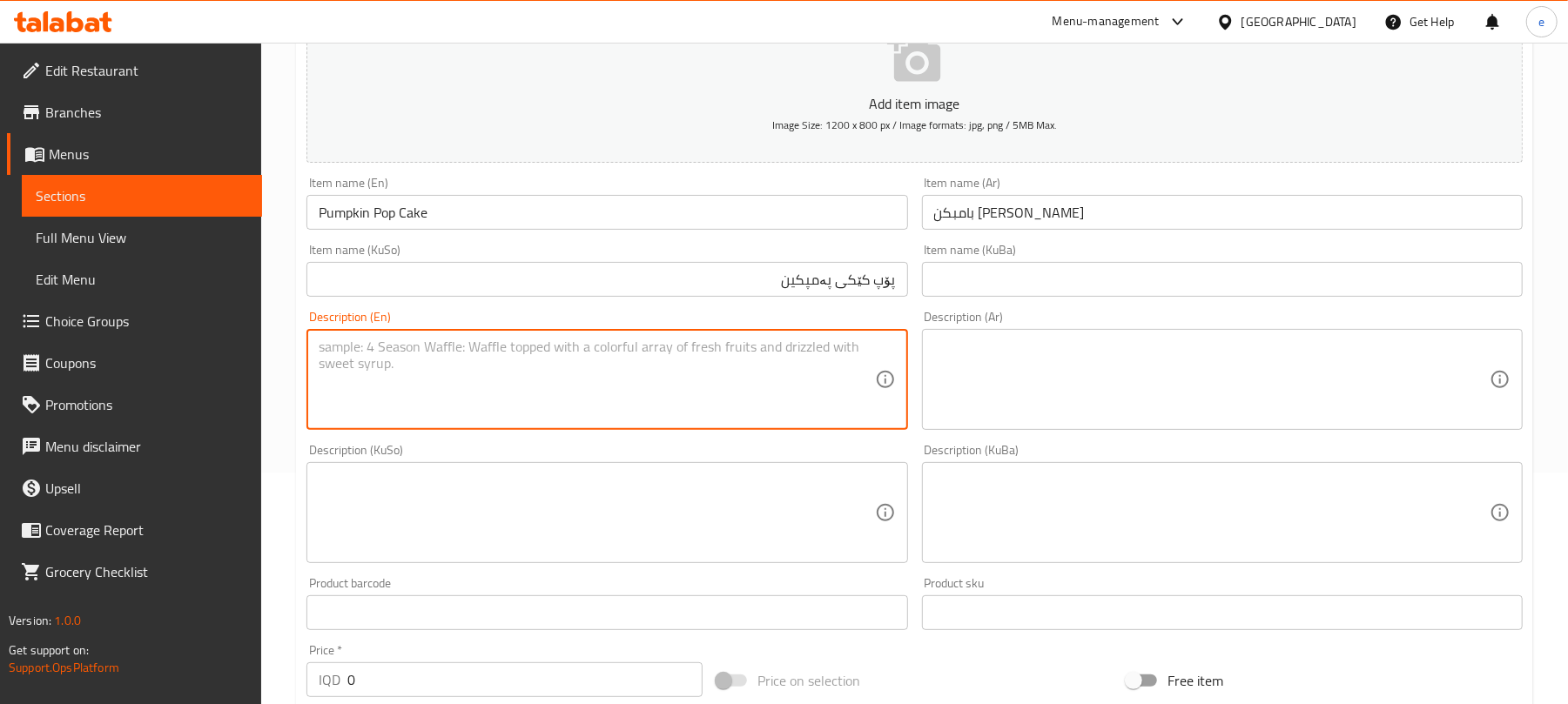
paste textarea "Cake covered by white chocolate"
type textarea "Cake covered by white chocolate"
click at [1052, 373] on textarea at bounding box center [1212, 379] width 556 height 82
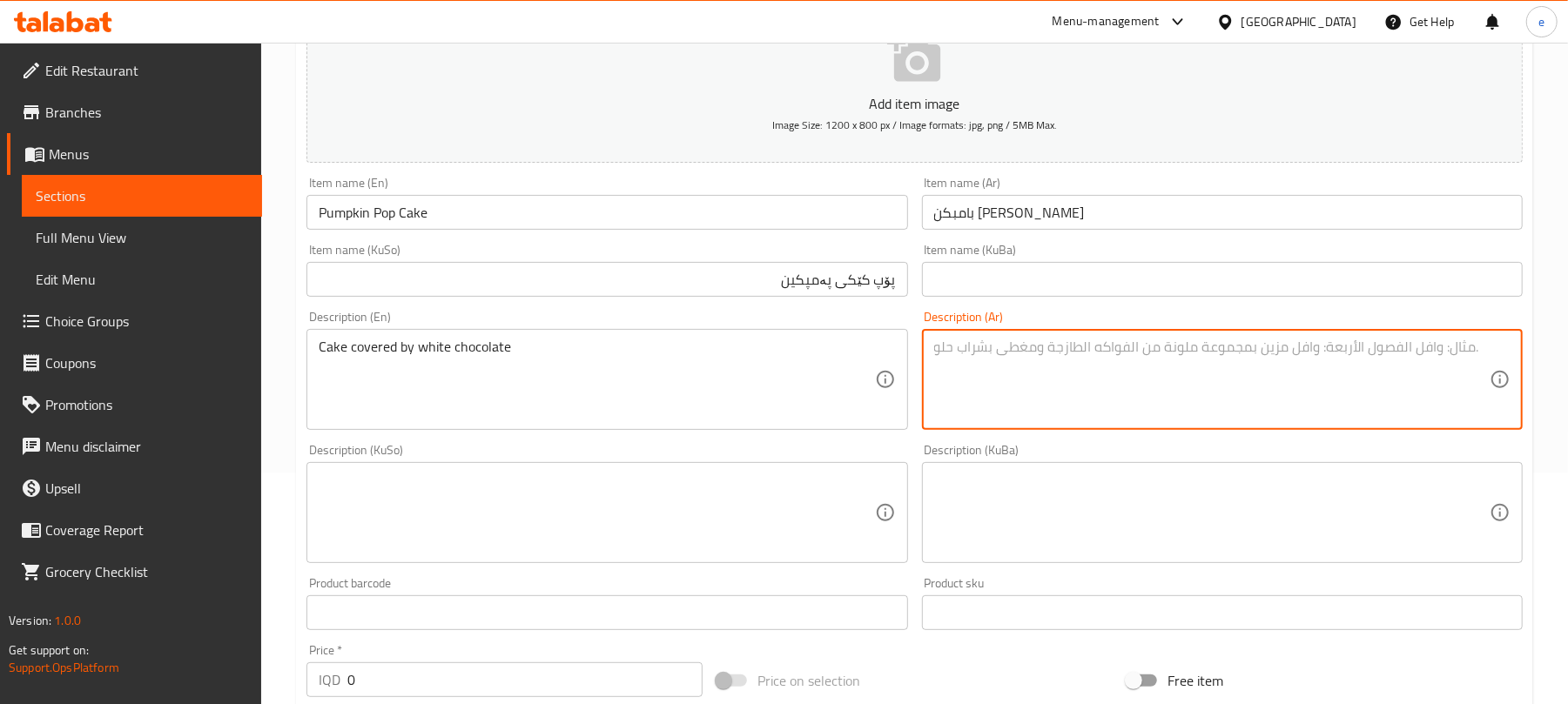
paste textarea "كيك مغطى بالشوكولا"
type textarea "كيك مغطى بالشوكولا"
click at [766, 498] on textarea at bounding box center [596, 512] width 556 height 82
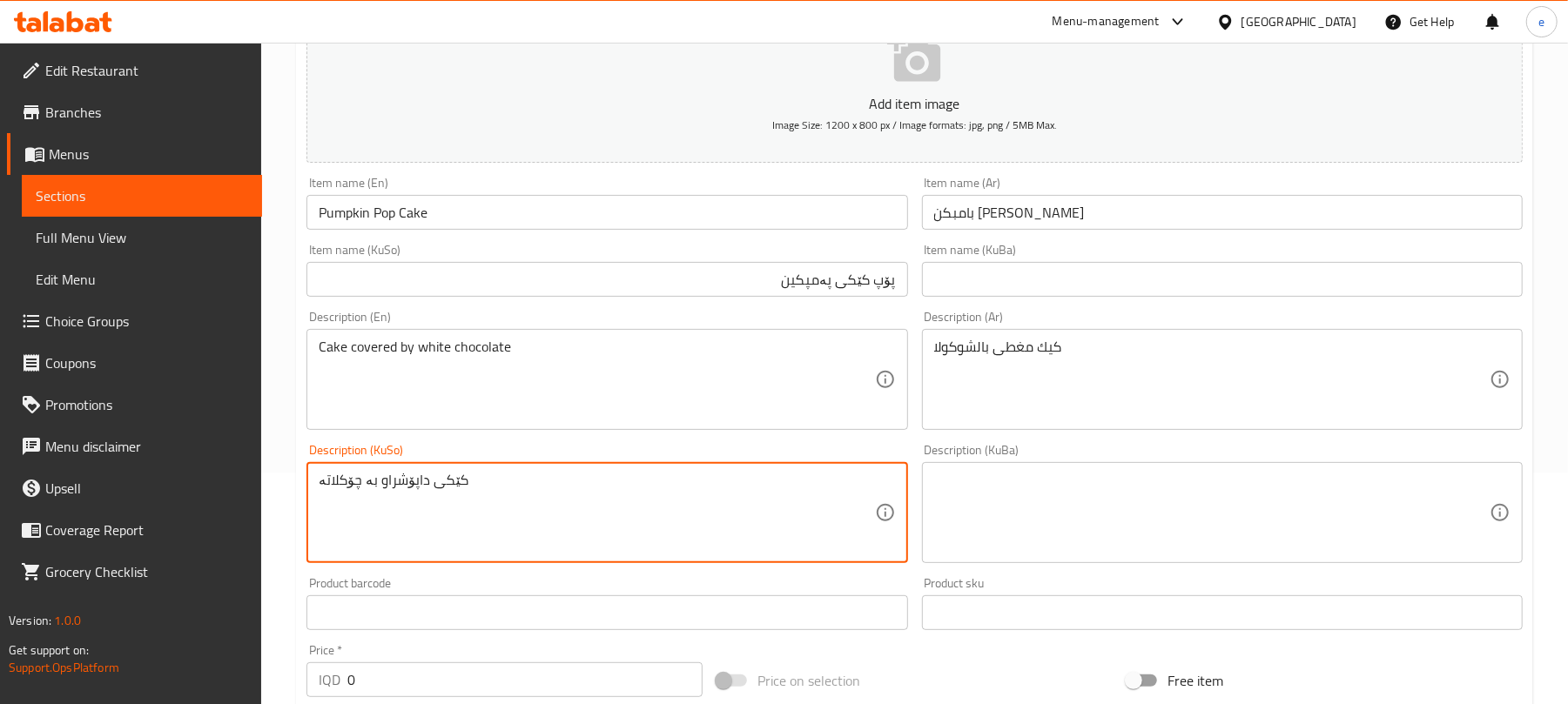
type textarea "کێکی داپۆشراو بە چۆکلاتە"
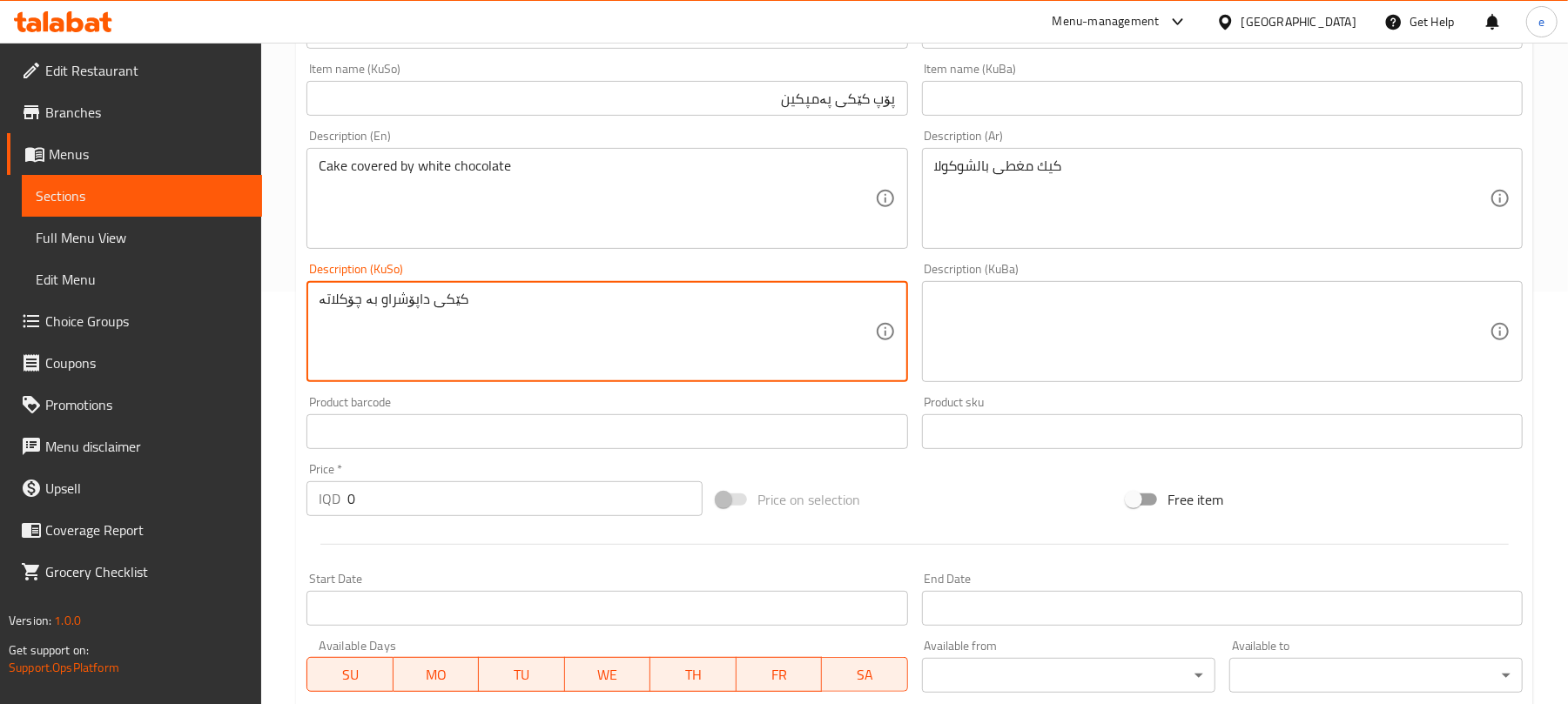
scroll to position [463, 0]
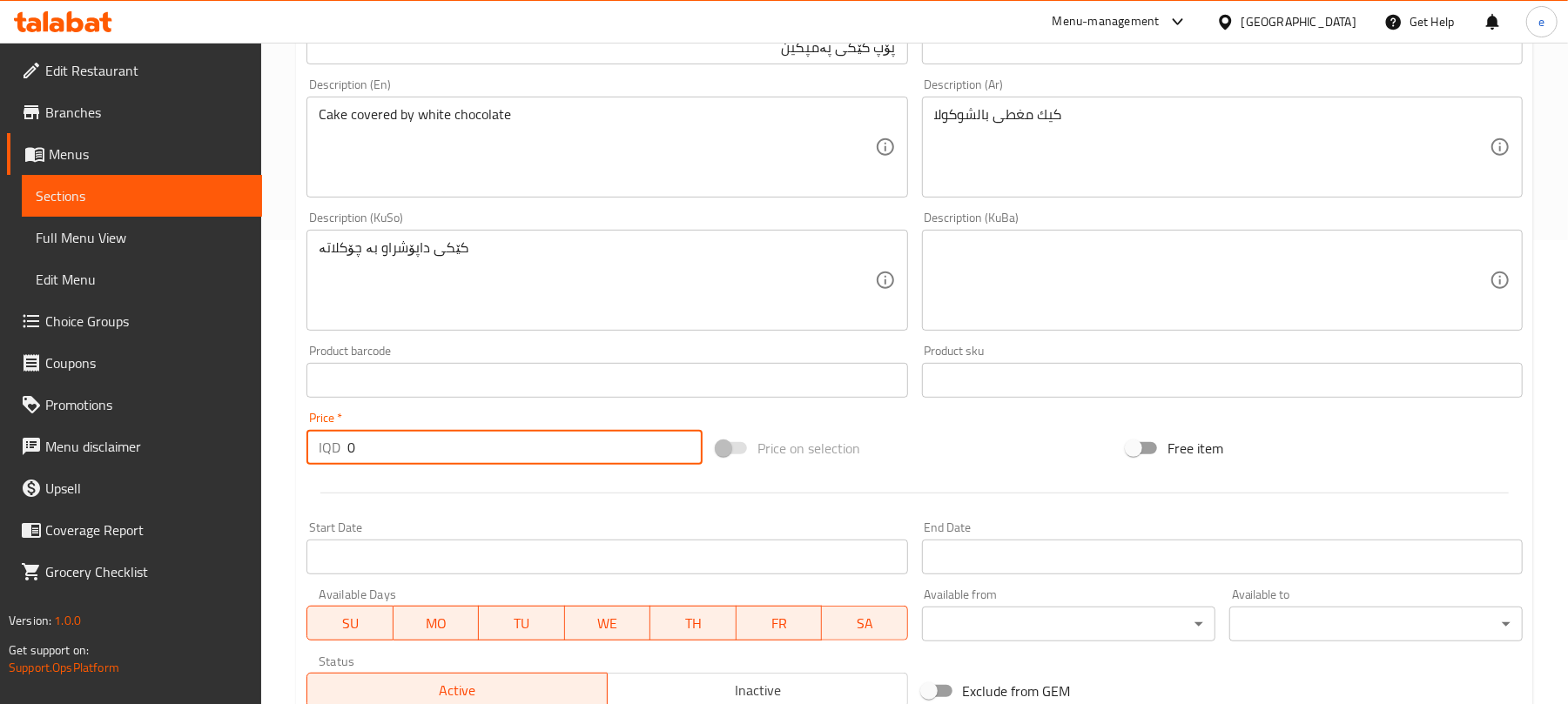
drag, startPoint x: 435, startPoint y: 448, endPoint x: 281, endPoint y: 440, distance: 154.2
click at [282, 440] on div "Home / Restaurants management / Menus / Sections / item / create Fall Flavor se…" at bounding box center [914, 272] width 1307 height 1387
paste input "200"
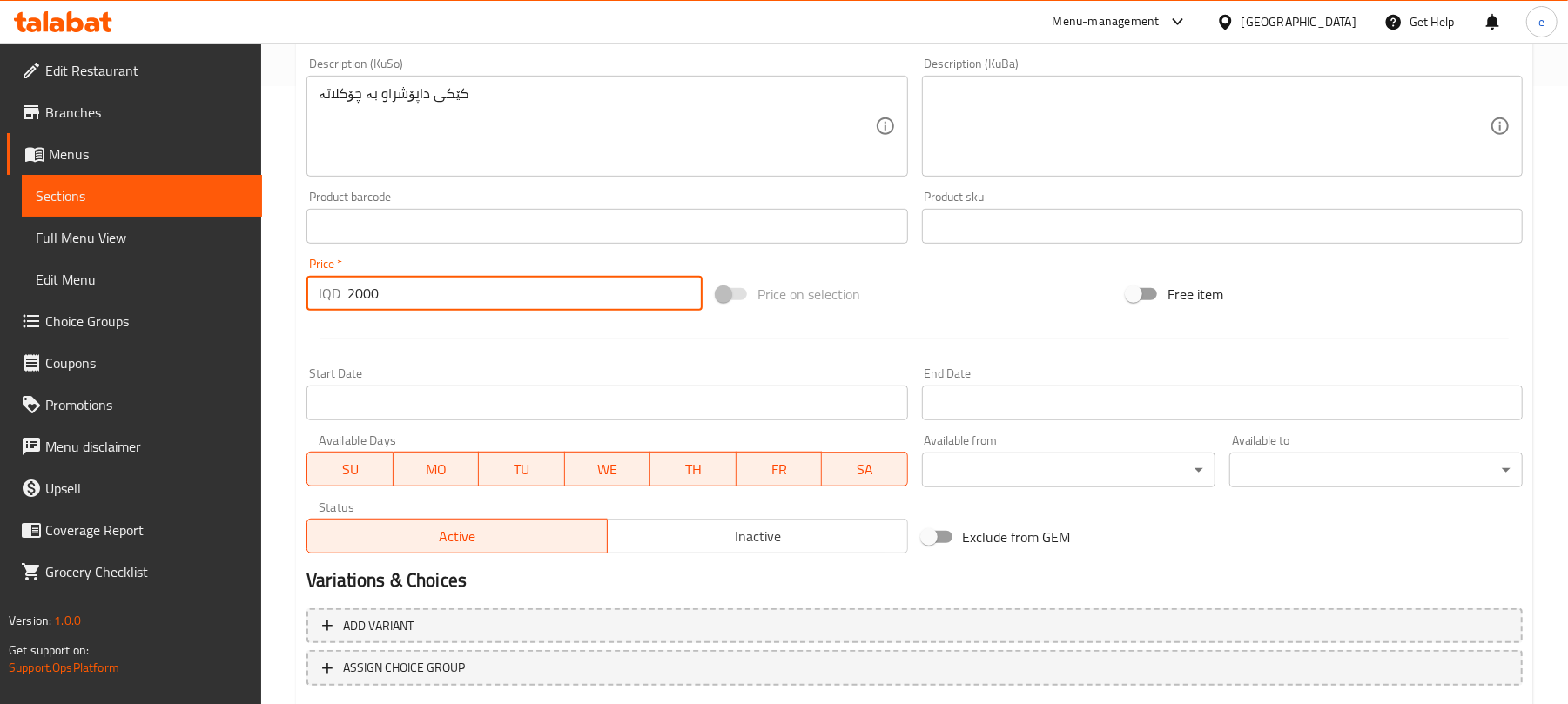
scroll to position [725, 0]
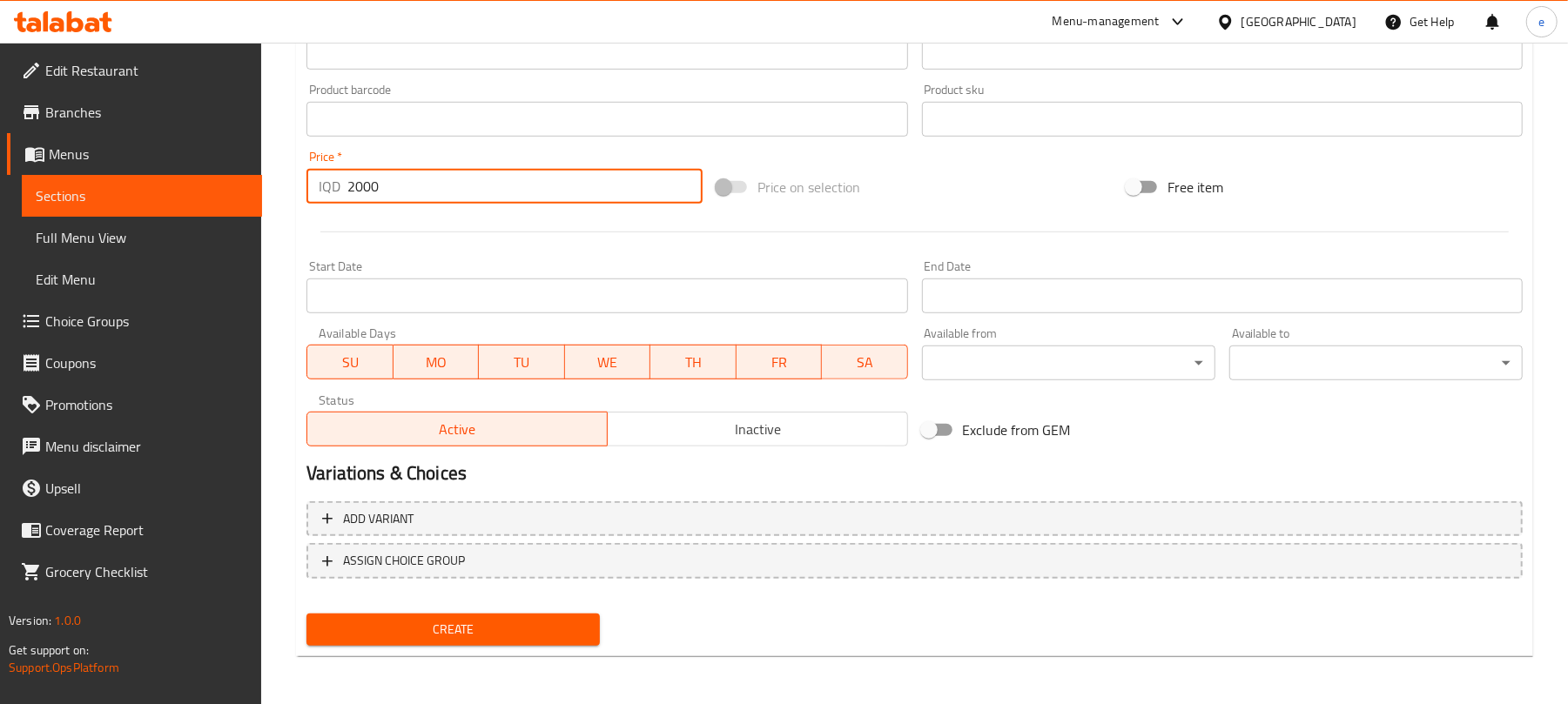
type input "2000"
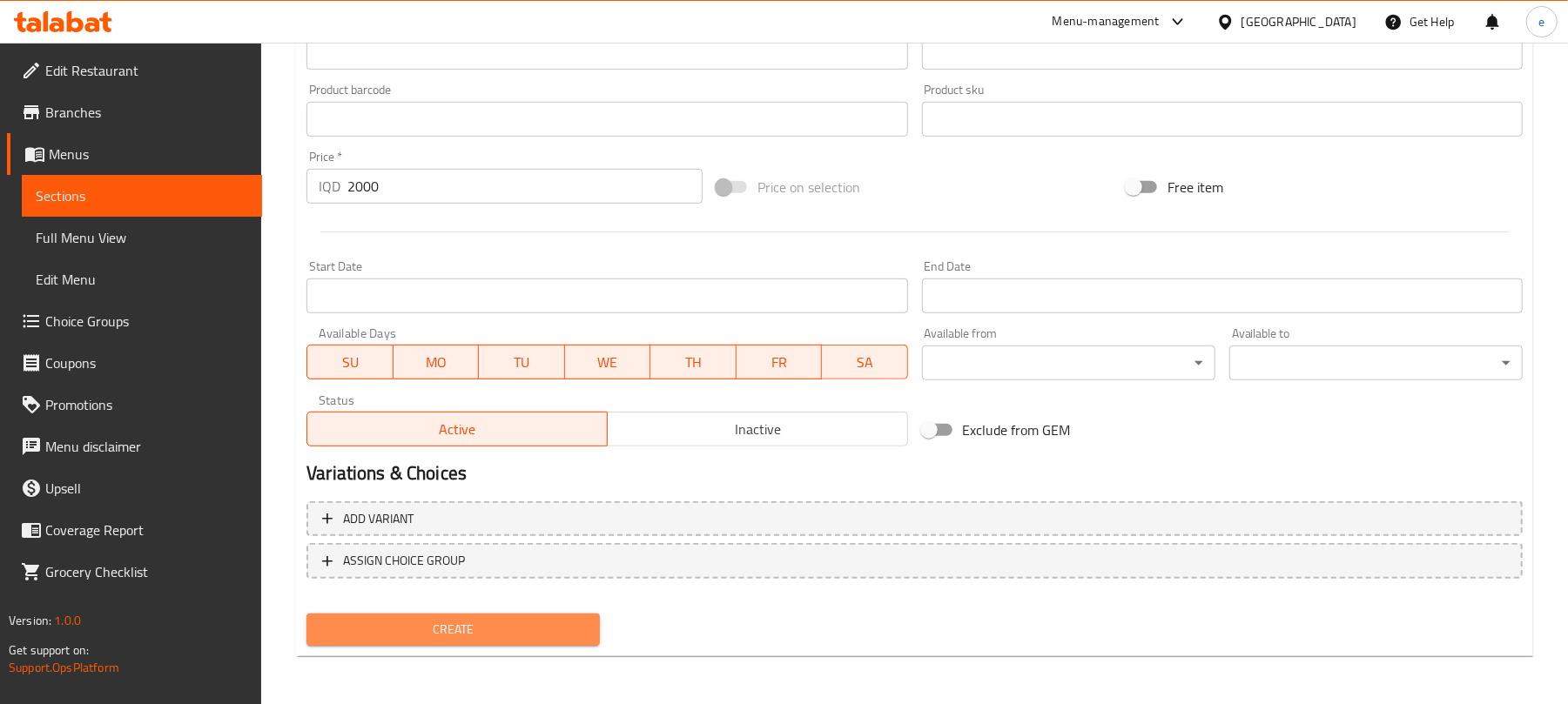
click at [574, 615] on button "Create" at bounding box center [453, 630] width 294 height 32
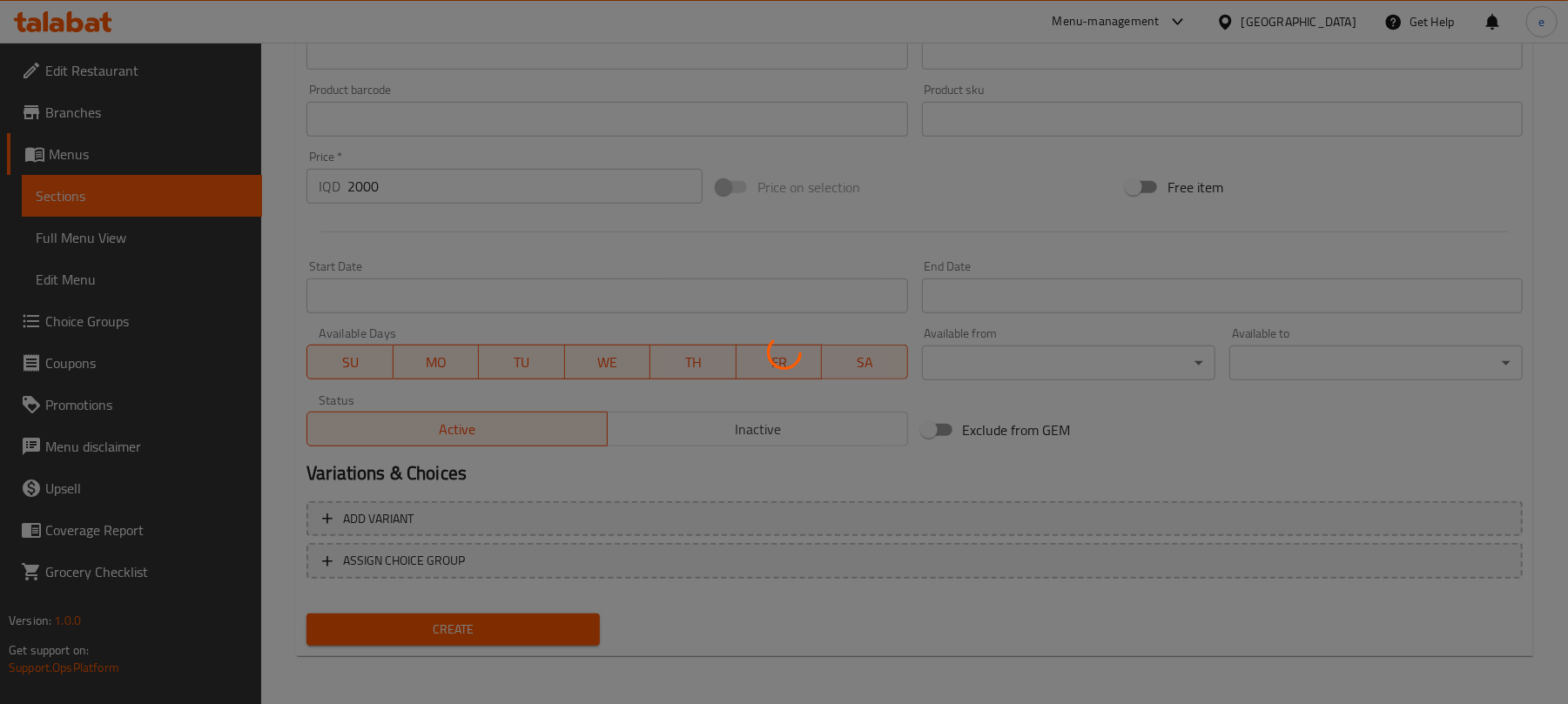
type input "0"
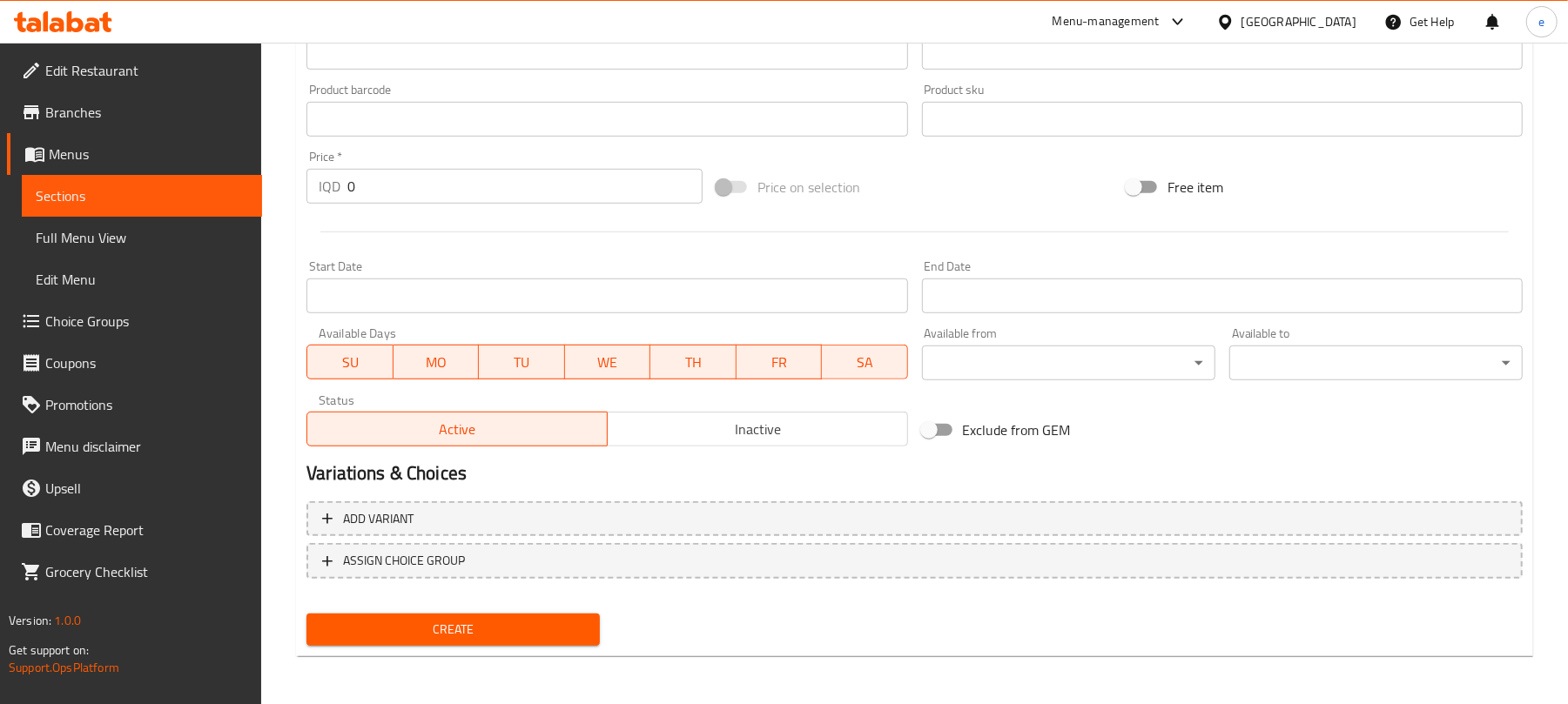
click at [96, 29] on icon at bounding box center [92, 25] width 15 height 15
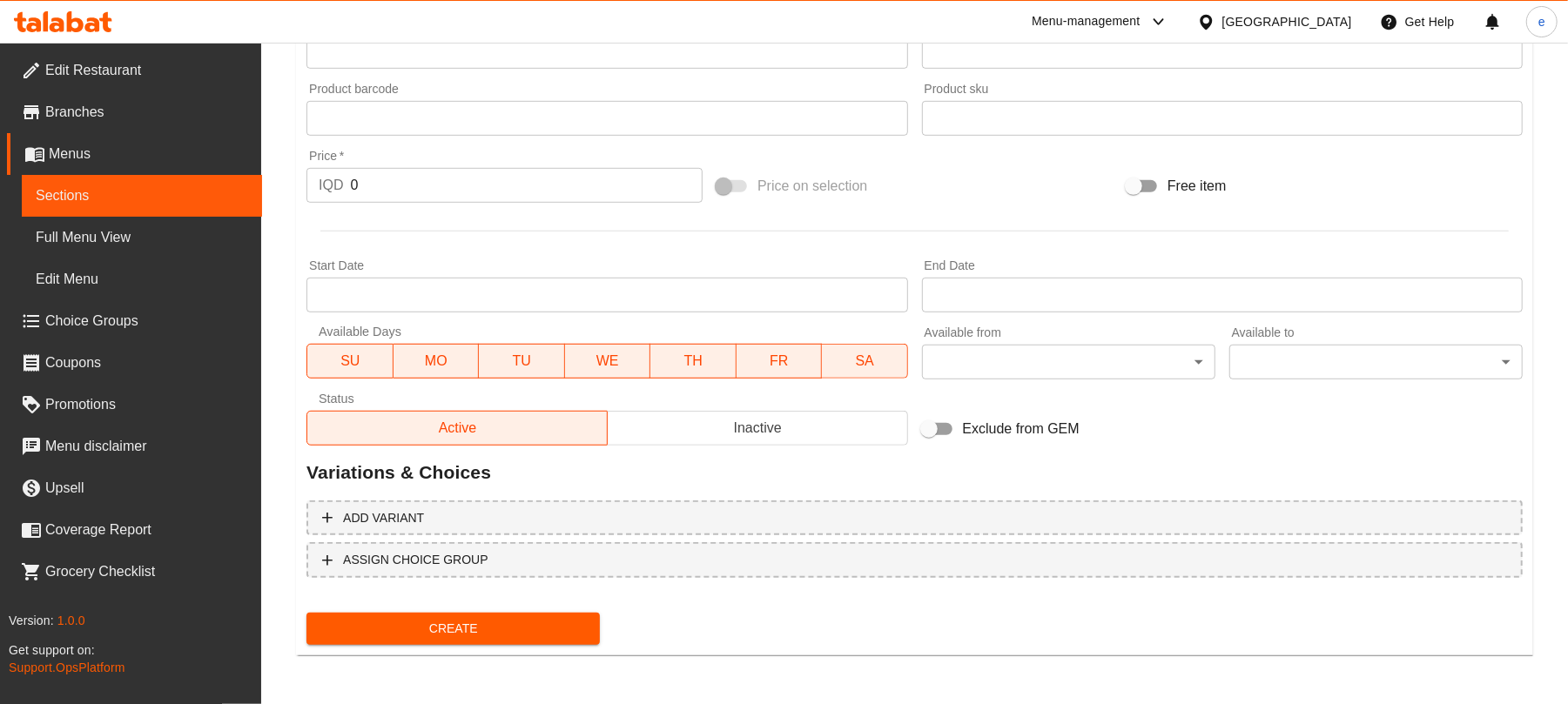
scroll to position [714, 0]
